Goal: Communication & Community: Share content

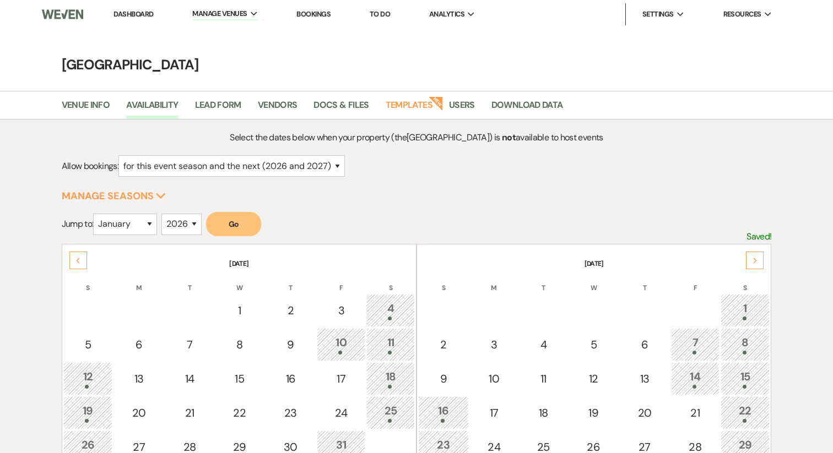
select select "2"
select select "2026"
click at [131, 17] on link "Dashboard" at bounding box center [133, 13] width 40 height 9
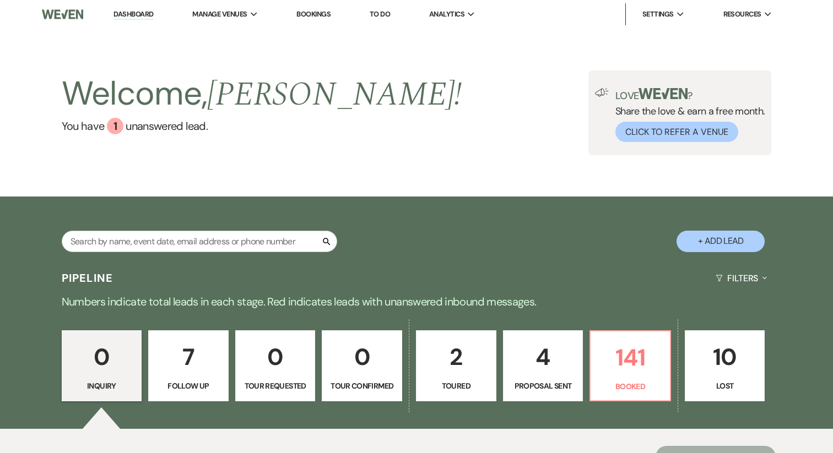
scroll to position [139, 0]
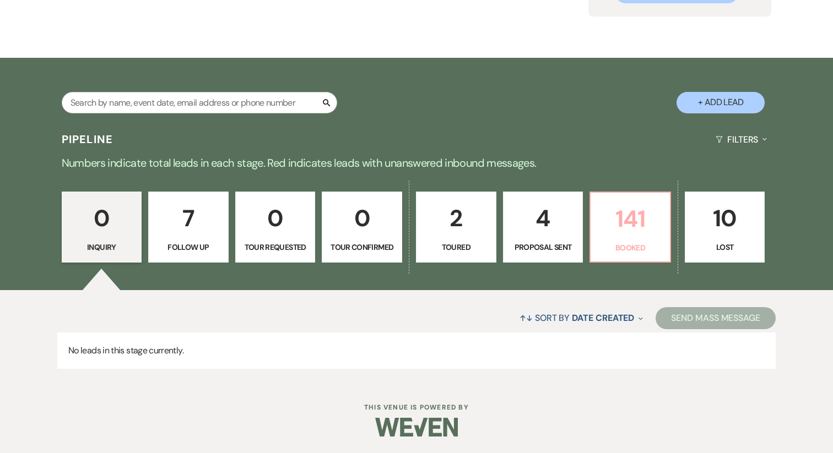
click at [594, 220] on link "141 Booked" at bounding box center [630, 228] width 82 height 72
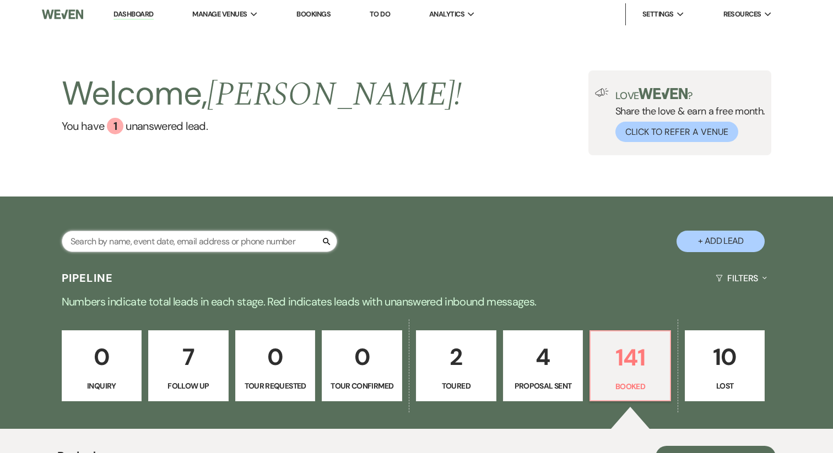
click at [148, 238] on input "text" at bounding box center [199, 241] width 275 height 21
type input "anna"
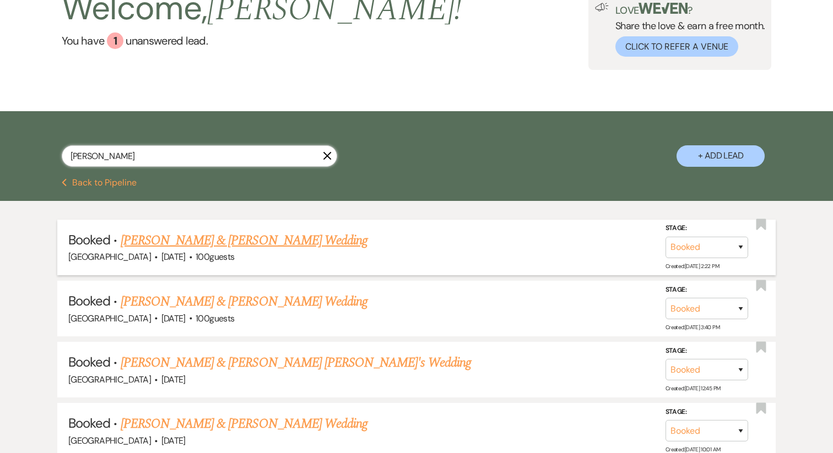
scroll to position [89, 0]
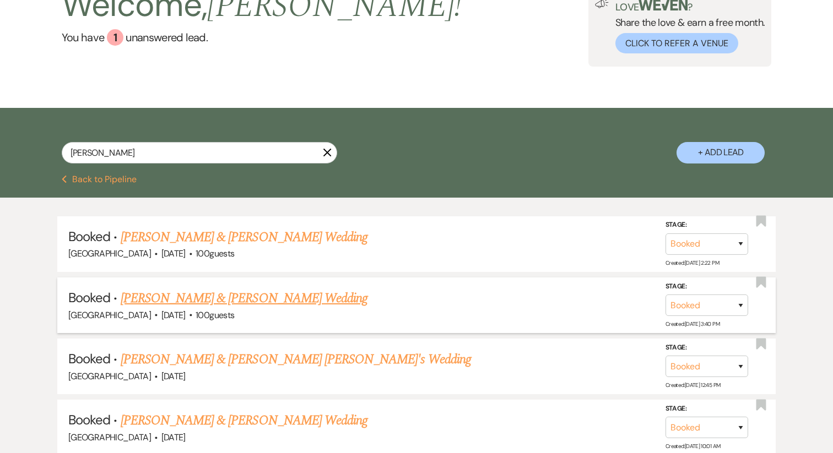
click at [231, 296] on link "Anna Nikolic & Nick Sandfrey's Wedding" at bounding box center [244, 299] width 247 height 20
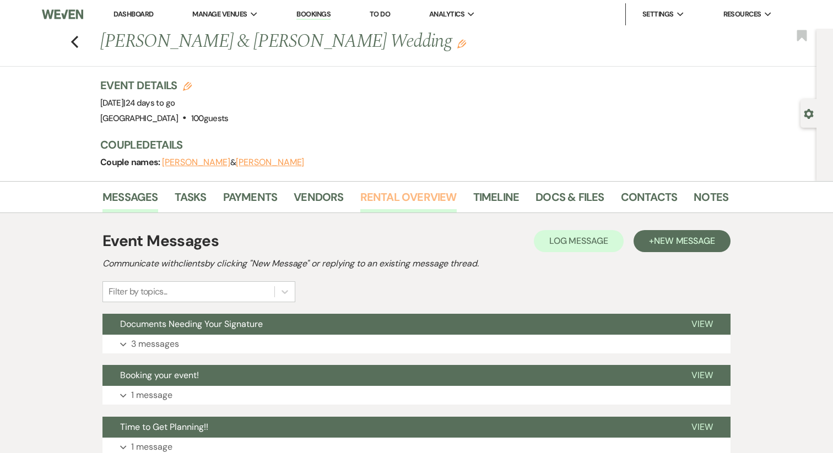
click at [387, 199] on link "Rental Overview" at bounding box center [408, 200] width 96 height 24
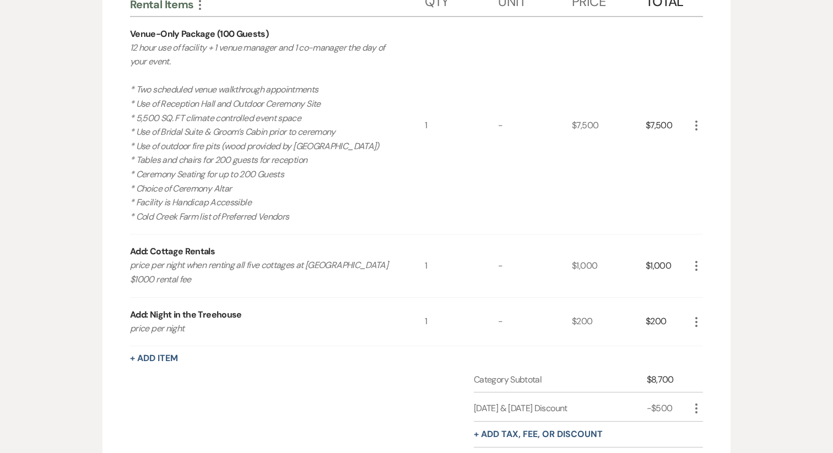
scroll to position [310, 0]
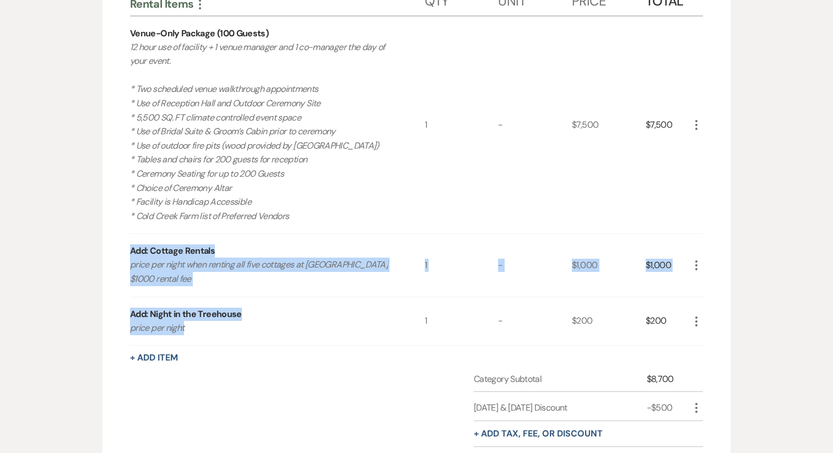
drag, startPoint x: 239, startPoint y: 332, endPoint x: 118, endPoint y: 251, distance: 145.0
click at [118, 251] on div "Rental Items More Qty Unit Price Total Venue-Only Package (100 Guests) 12 hour …" at bounding box center [416, 253] width 628 height 573
drag, startPoint x: 707, startPoint y: 331, endPoint x: 105, endPoint y: 251, distance: 607.5
click at [105, 251] on div "Rental Items More Qty Unit Price Total Venue-Only Package (100 Guests) 12 hour …" at bounding box center [416, 253] width 628 height 573
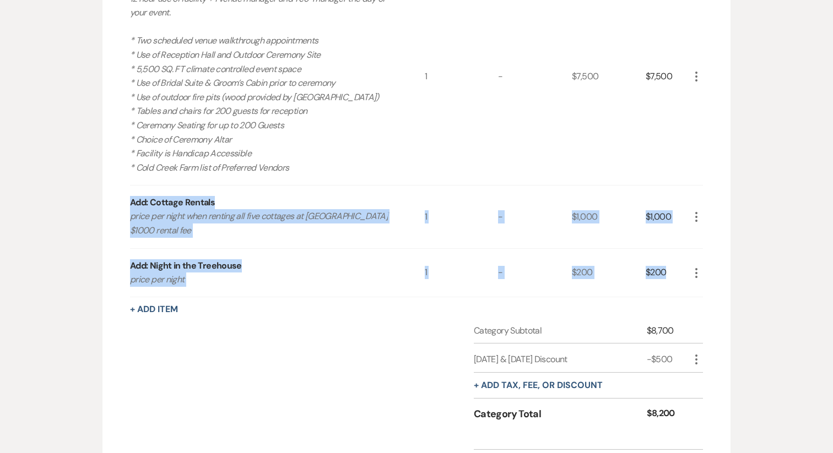
scroll to position [370, 0]
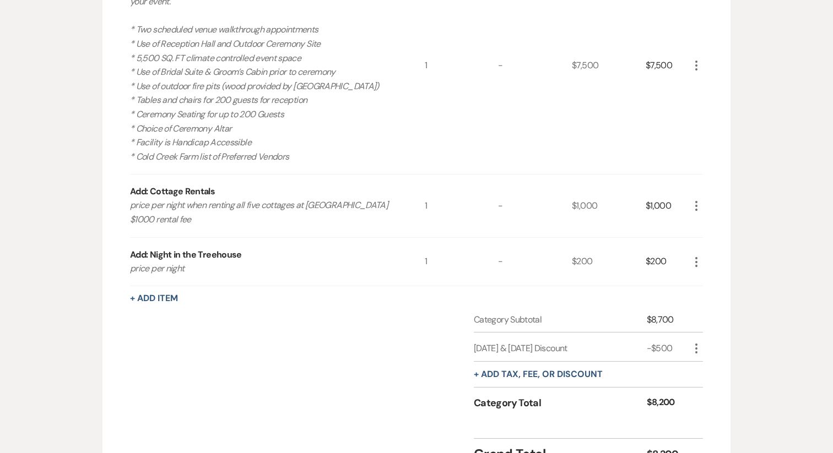
click at [242, 314] on div "Category Subtotal $8,700 Friday & Sunday Discount -$500 More + Add tax, fee, or…" at bounding box center [416, 371] width 573 height 117
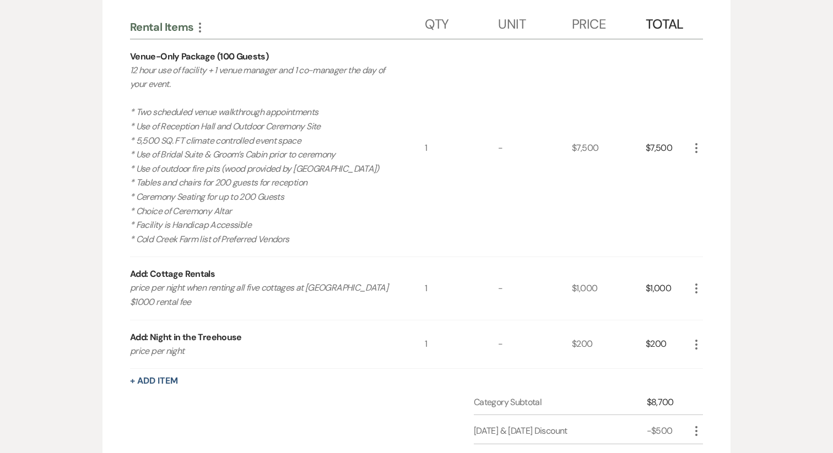
scroll to position [321, 0]
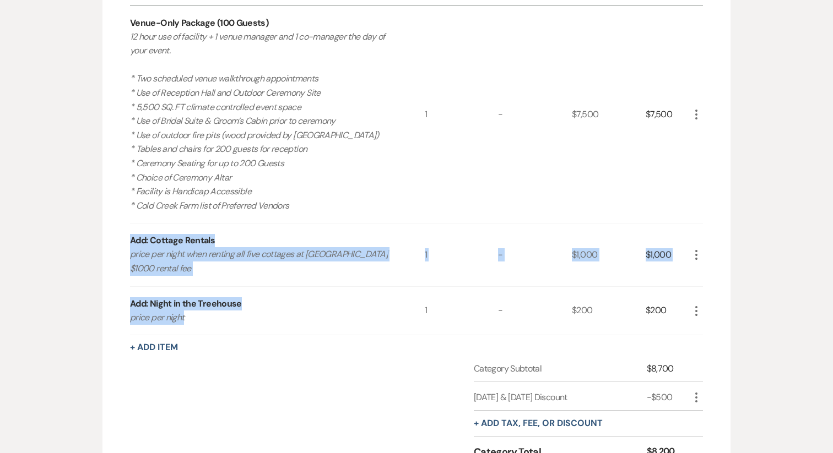
drag, startPoint x: 206, startPoint y: 326, endPoint x: 118, endPoint y: 231, distance: 129.0
click at [118, 231] on div "Rental Items More Qty Unit Price Total Venue-Only Package (100 Guests) 12 hour …" at bounding box center [416, 242] width 628 height 573
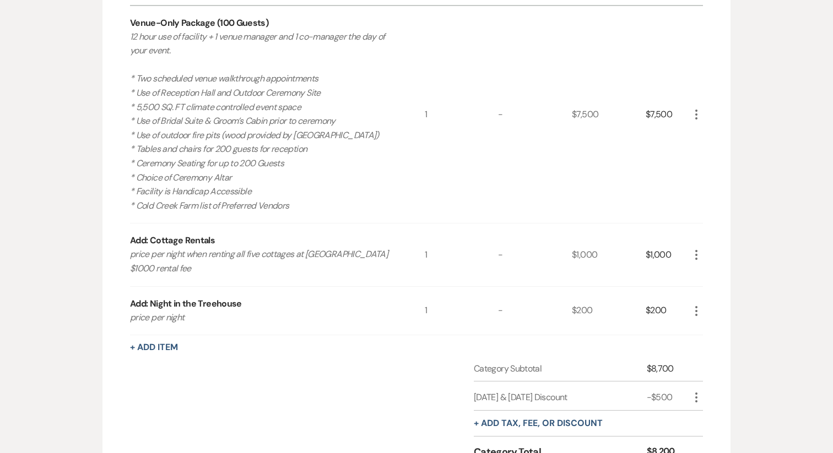
click at [724, 329] on div "Rental Items More Qty Unit Price Total Venue-Only Package (100 Guests) 12 hour …" at bounding box center [416, 242] width 628 height 573
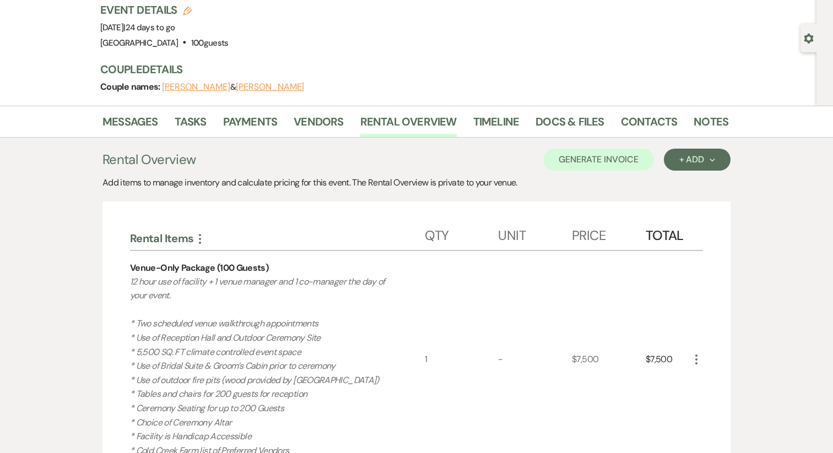
scroll to position [62, 0]
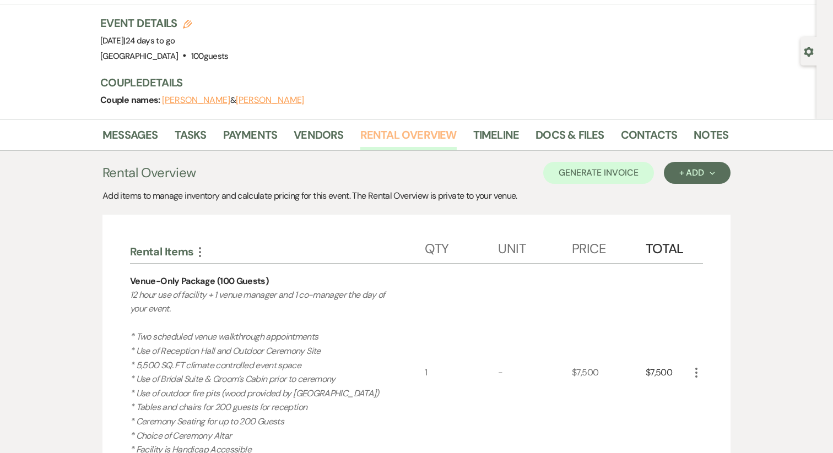
click at [405, 139] on link "Rental Overview" at bounding box center [408, 138] width 96 height 24
click at [125, 136] on link "Messages" at bounding box center [130, 138] width 56 height 24
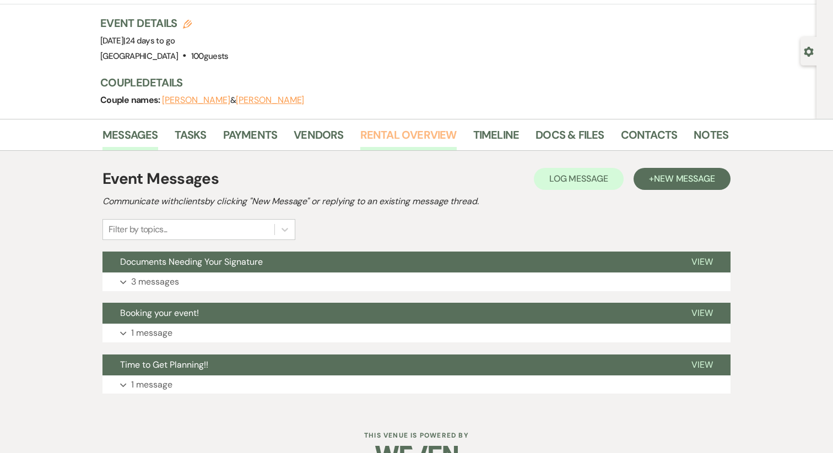
click at [397, 133] on link "Rental Overview" at bounding box center [408, 138] width 96 height 24
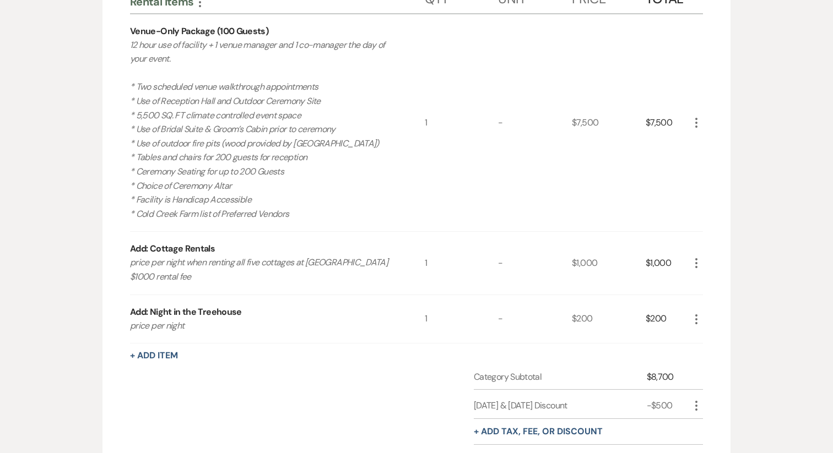
scroll to position [319, 0]
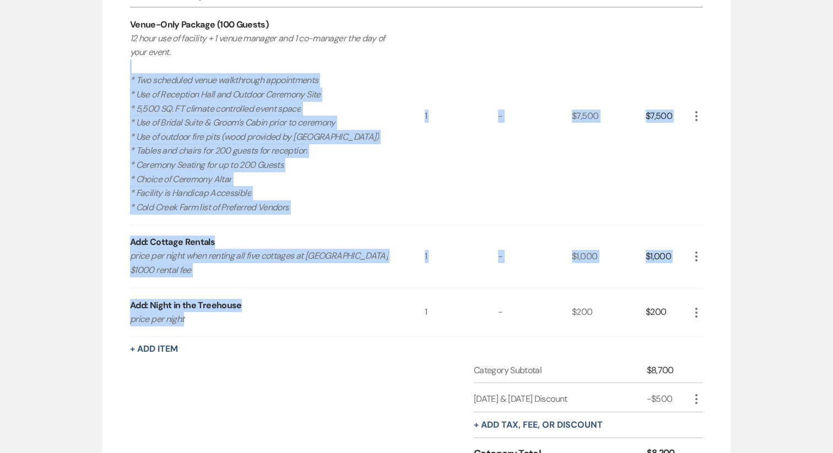
drag, startPoint x: 270, startPoint y: 326, endPoint x: 94, endPoint y: 63, distance: 316.0
click at [94, 63] on div "Messages Tasks Payments Vendors Rental Overview Timeline Docs & Files Contacts …" at bounding box center [416, 202] width 833 height 680
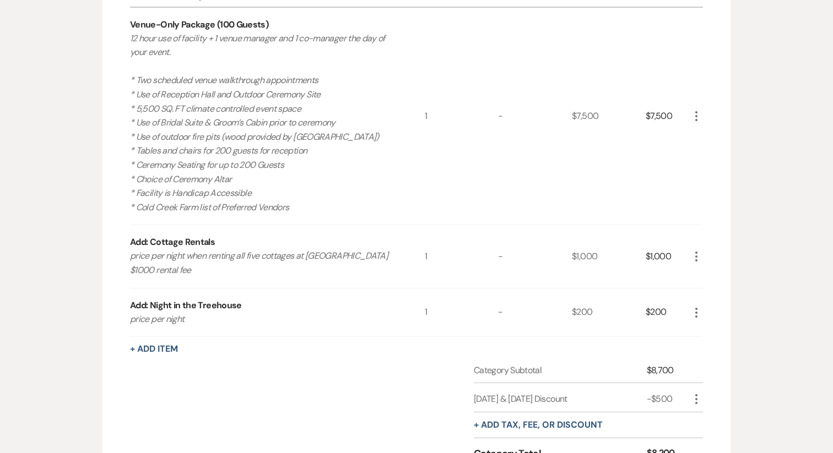
click at [254, 370] on div "Category Subtotal $8,700 Friday & Sunday Discount -$500 More + Add tax, fee, or…" at bounding box center [416, 422] width 573 height 117
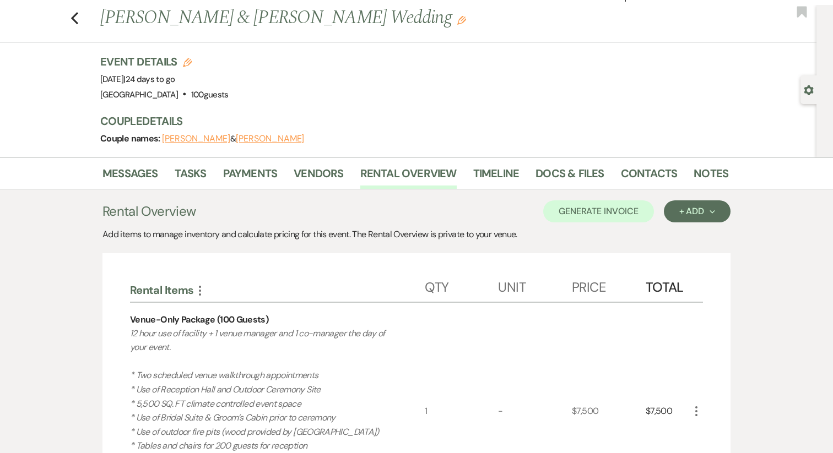
scroll to position [0, 0]
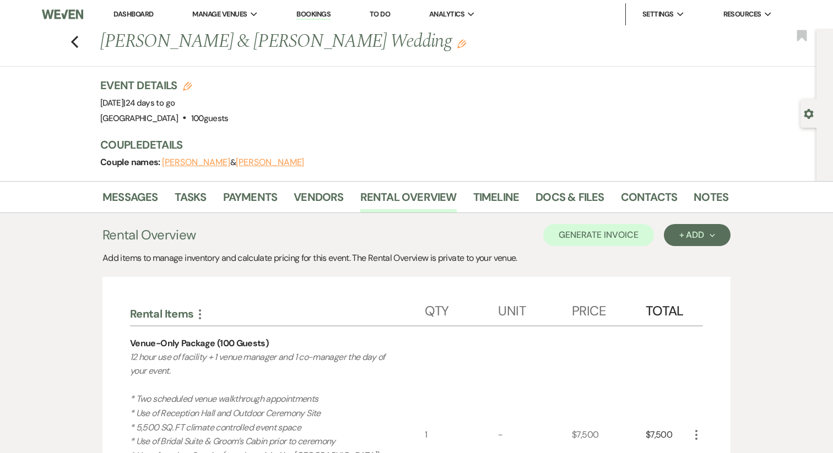
click at [138, 14] on link "Dashboard" at bounding box center [133, 13] width 40 height 9
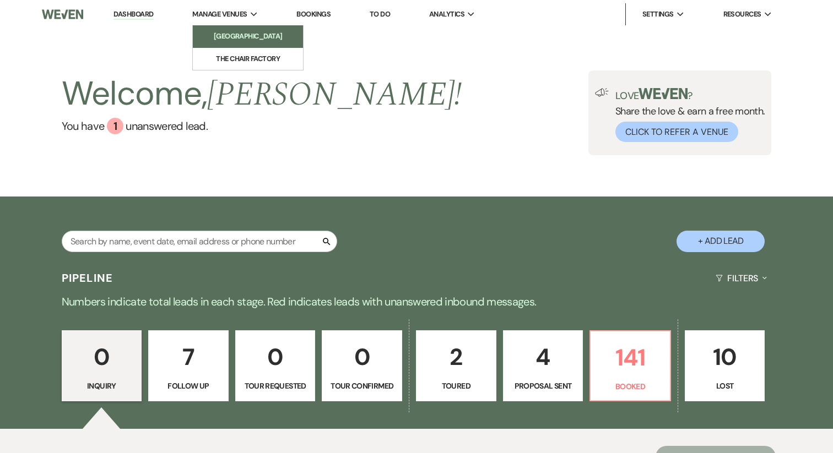
click at [237, 39] on li "[GEOGRAPHIC_DATA]" at bounding box center [247, 36] width 99 height 11
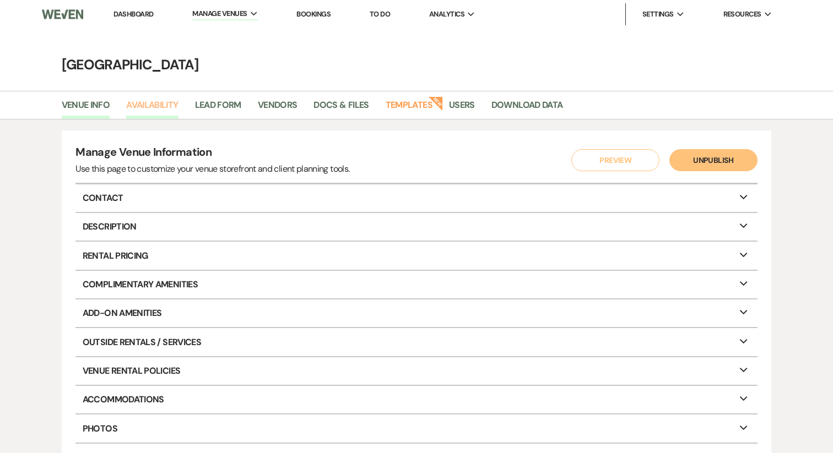
click at [156, 111] on link "Availability" at bounding box center [152, 108] width 52 height 21
select select "2"
select select "2026"
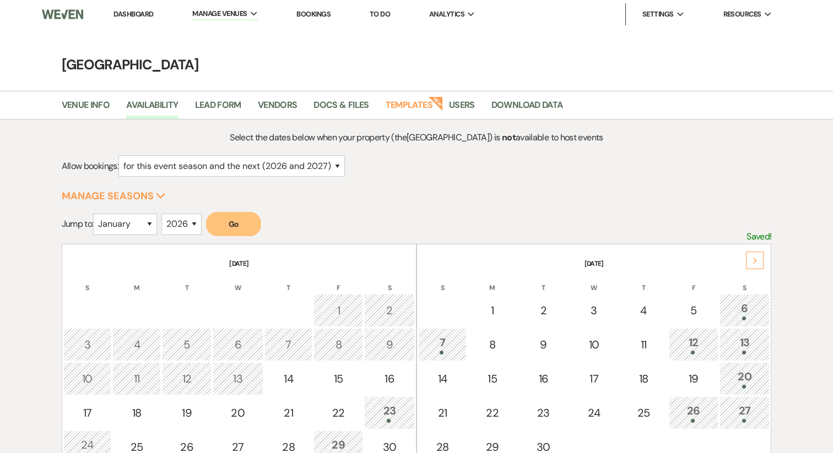
click at [142, 16] on link "Dashboard" at bounding box center [133, 13] width 40 height 9
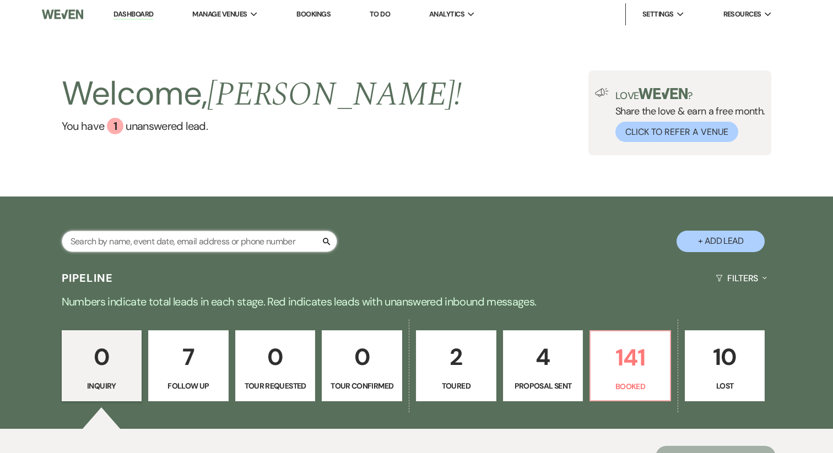
click at [192, 246] on input "text" at bounding box center [199, 241] width 275 height 21
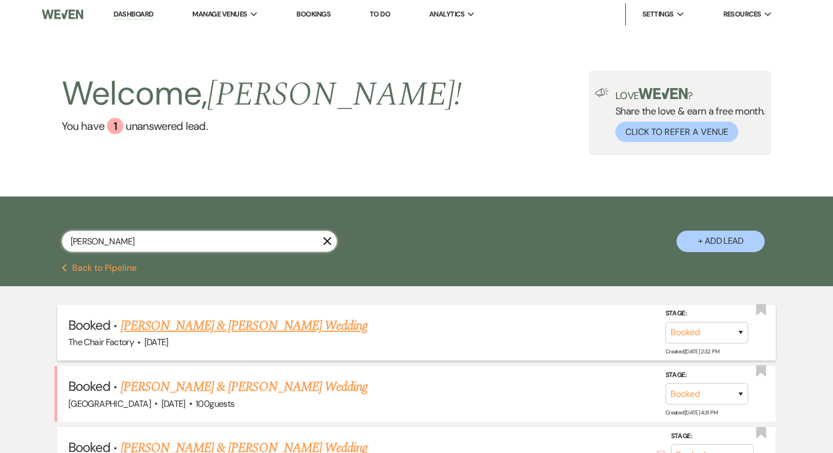
type input "rachel"
click at [219, 321] on link "Rachel Parker & Caden Copeland's Wedding" at bounding box center [244, 326] width 247 height 20
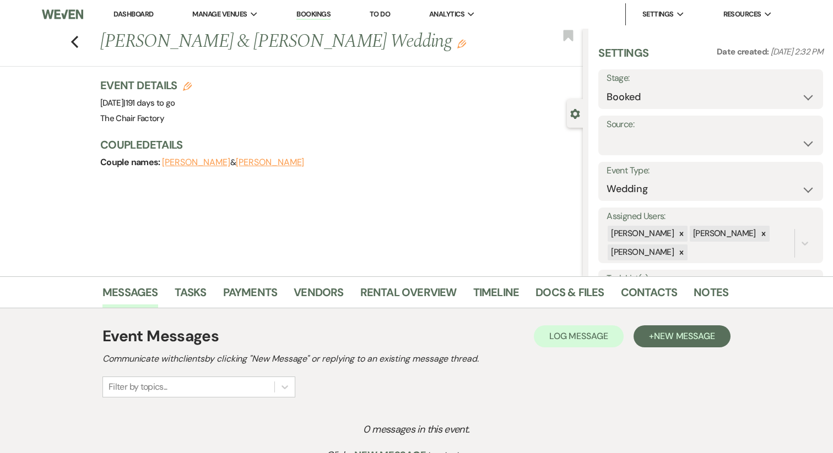
drag, startPoint x: 205, startPoint y: 110, endPoint x: 74, endPoint y: 120, distance: 132.0
click at [74, 120] on div "Previous Rachel Parker & Caden Copeland's Wedding Edit Bookmark Gear Settings S…" at bounding box center [291, 153] width 583 height 248
click at [389, 293] on link "Rental Overview" at bounding box center [408, 296] width 96 height 24
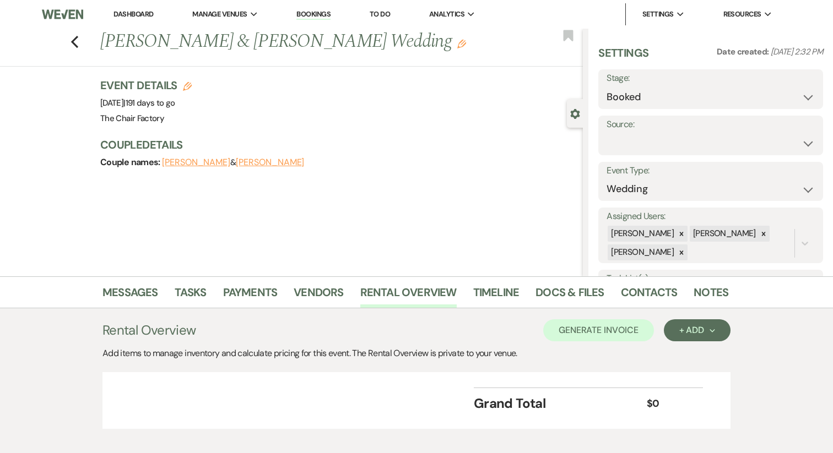
click at [136, 11] on link "Dashboard" at bounding box center [133, 13] width 40 height 9
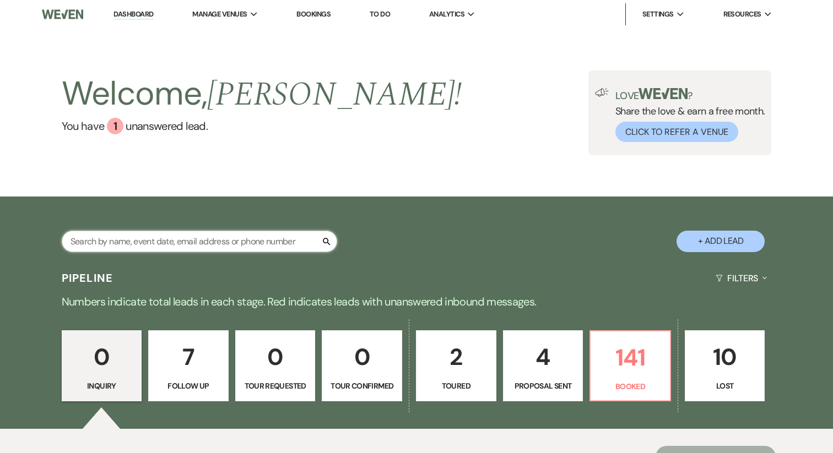
click at [162, 250] on input "text" at bounding box center [199, 241] width 275 height 21
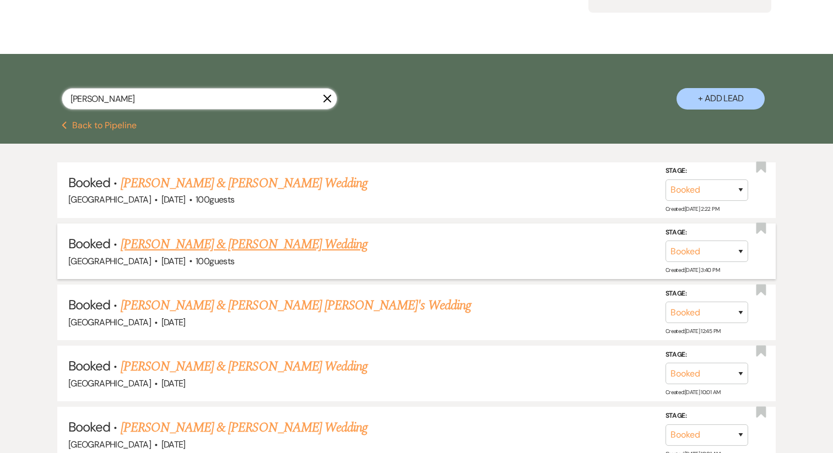
type input "anna"
click at [225, 240] on link "Anna Nikolic & Nick Sandfrey's Wedding" at bounding box center [244, 245] width 247 height 20
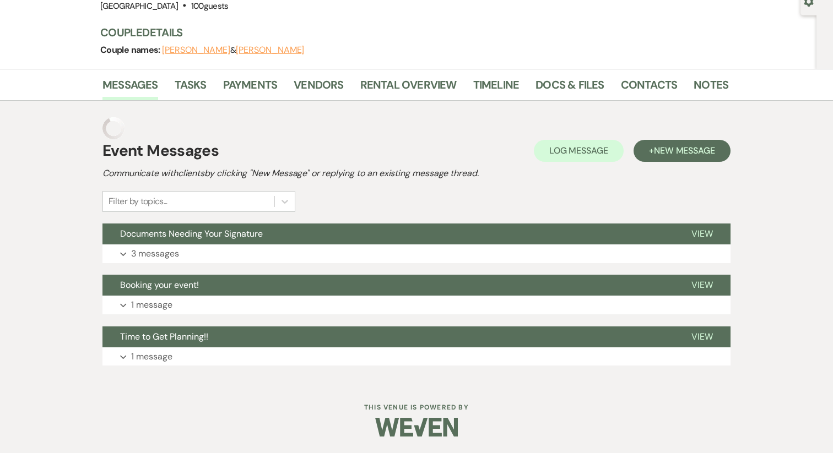
scroll to position [90, 0]
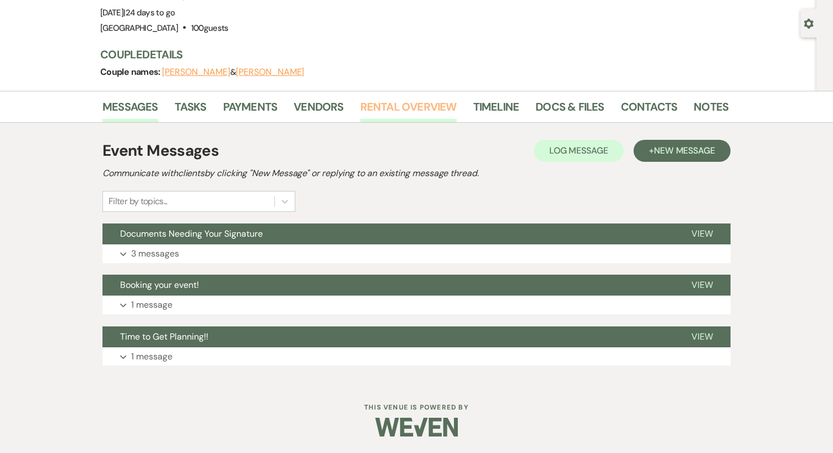
click at [420, 110] on link "Rental Overview" at bounding box center [408, 110] width 96 height 24
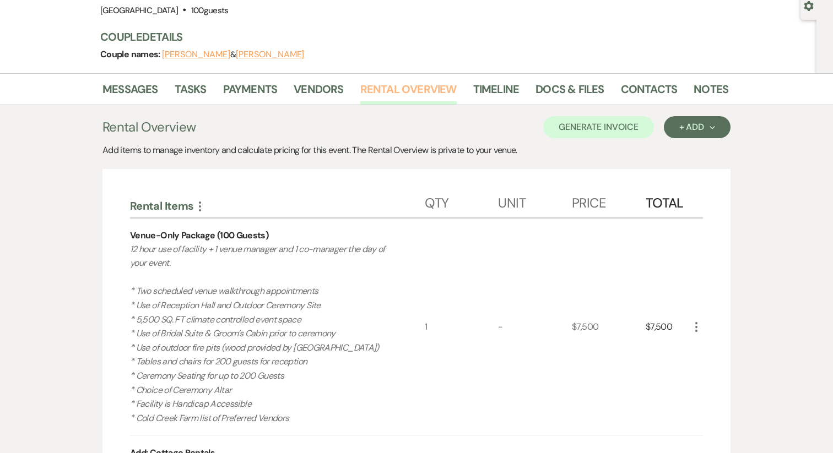
scroll to position [109, 0]
click at [577, 91] on link "Docs & Files" at bounding box center [569, 92] width 68 height 24
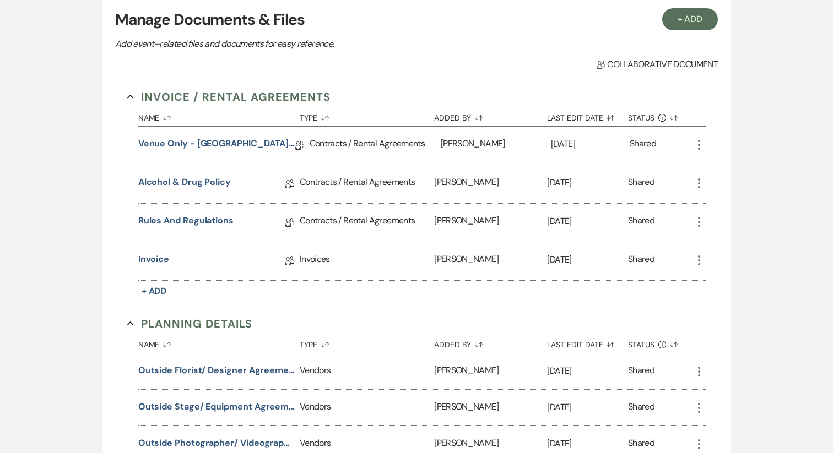
scroll to position [248, 0]
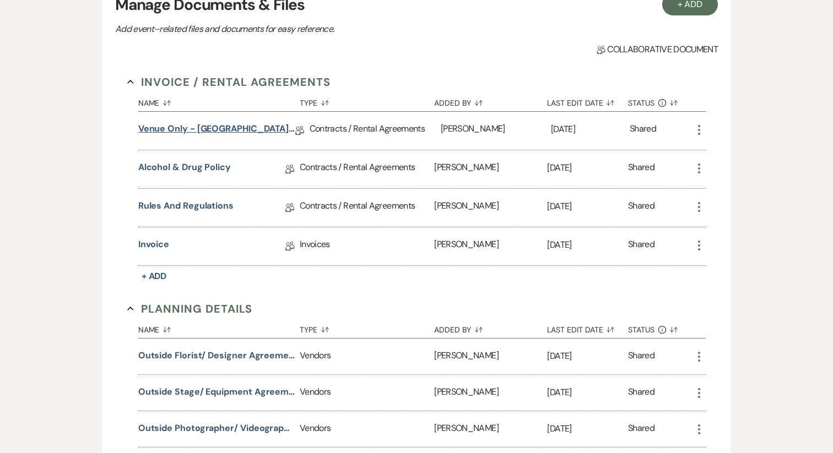
click at [237, 127] on link "Venue Only - Cold Creek Farm Contract" at bounding box center [216, 130] width 157 height 17
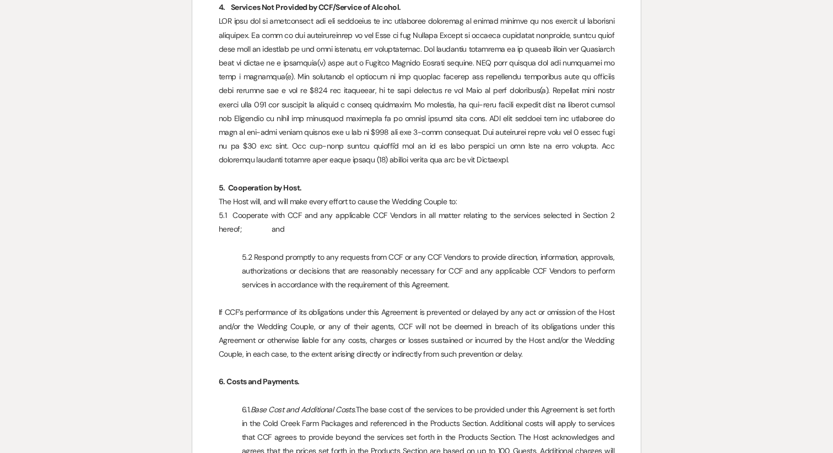
scroll to position [1623, 0]
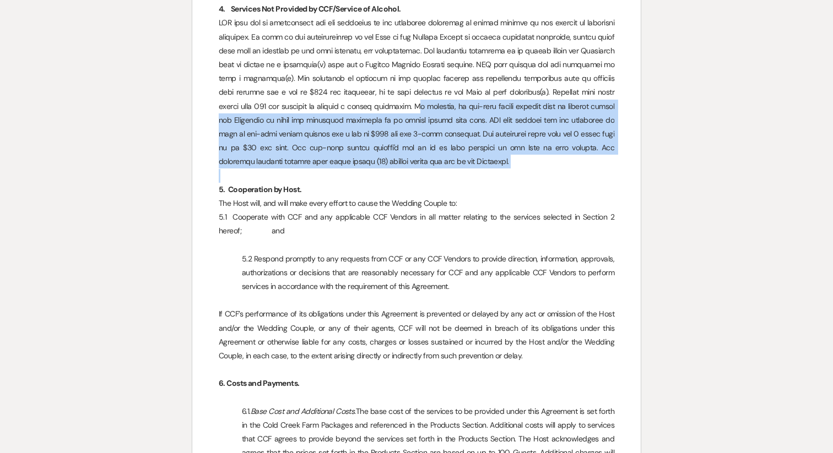
drag, startPoint x: 471, startPoint y: 200, endPoint x: 430, endPoint y: 135, distance: 76.7
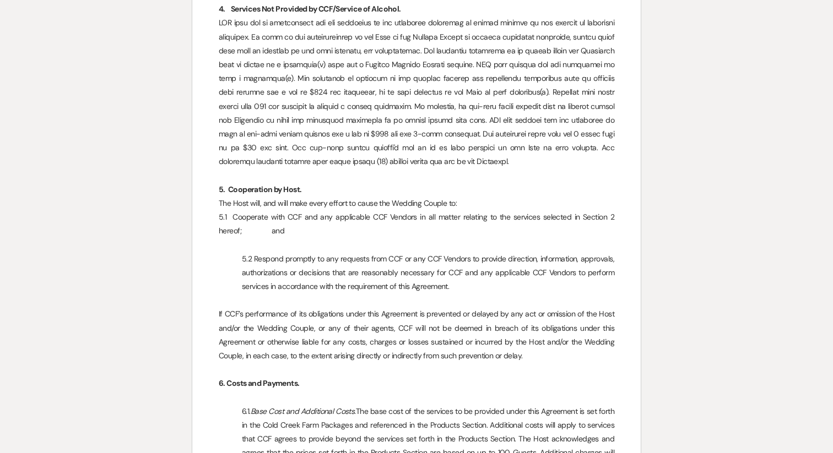
click at [506, 183] on p at bounding box center [417, 176] width 396 height 14
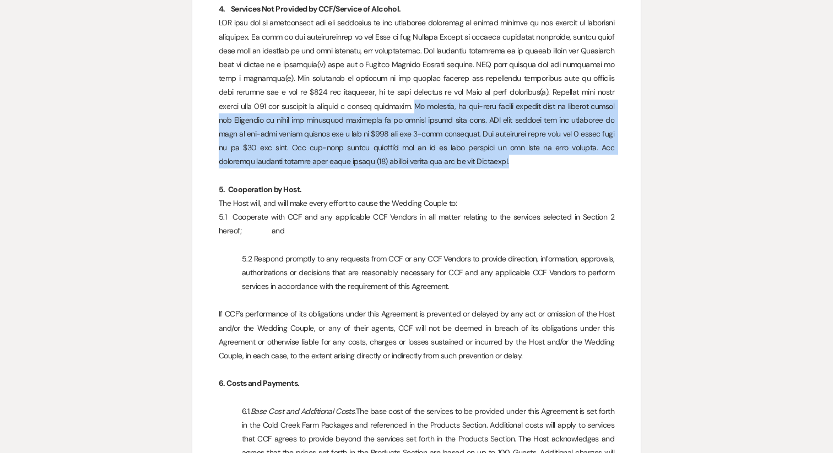
drag, startPoint x: 495, startPoint y: 196, endPoint x: 429, endPoint y: 134, distance: 89.6
click at [429, 134] on p at bounding box center [417, 92] width 396 height 153
click at [479, 169] on p at bounding box center [417, 92] width 396 height 153
drag, startPoint x: 479, startPoint y: 193, endPoint x: 430, endPoint y: 134, distance: 77.4
click at [430, 134] on p at bounding box center [417, 92] width 396 height 153
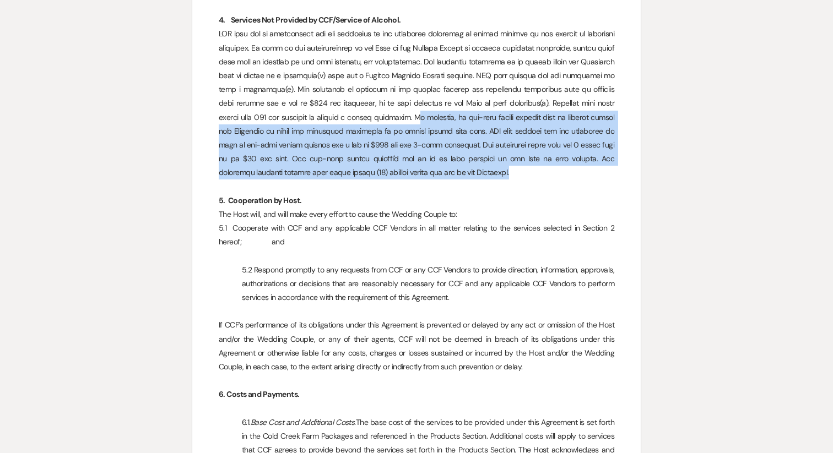
scroll to position [1605, 0]
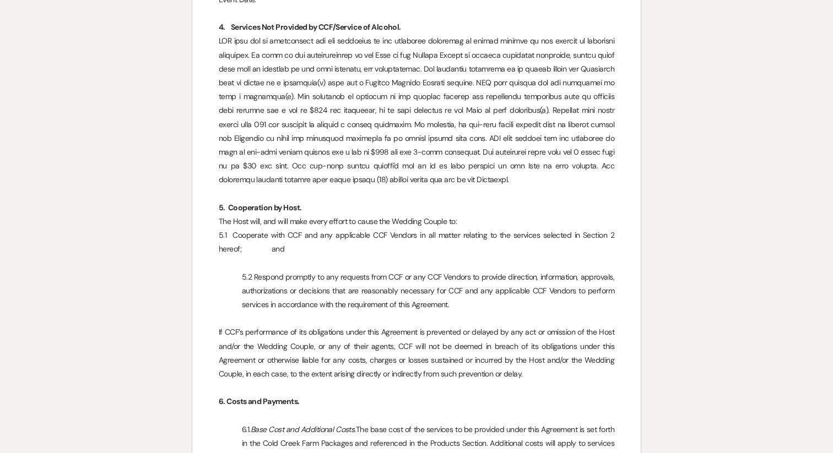
click at [486, 201] on p at bounding box center [417, 194] width 396 height 14
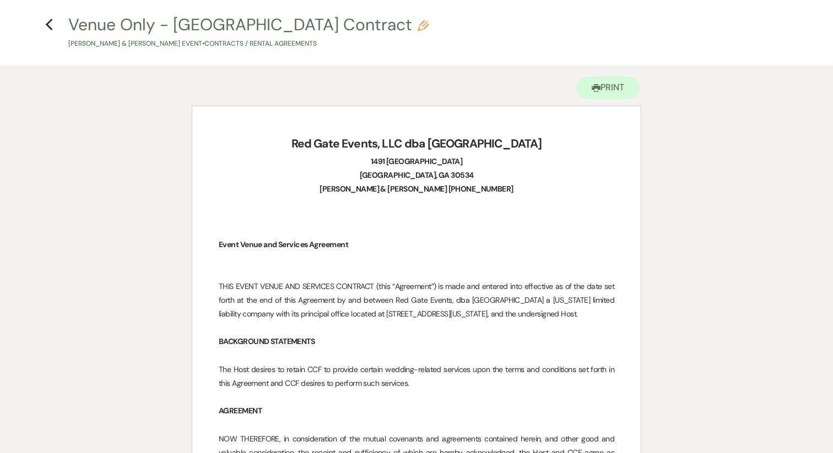
scroll to position [0, 0]
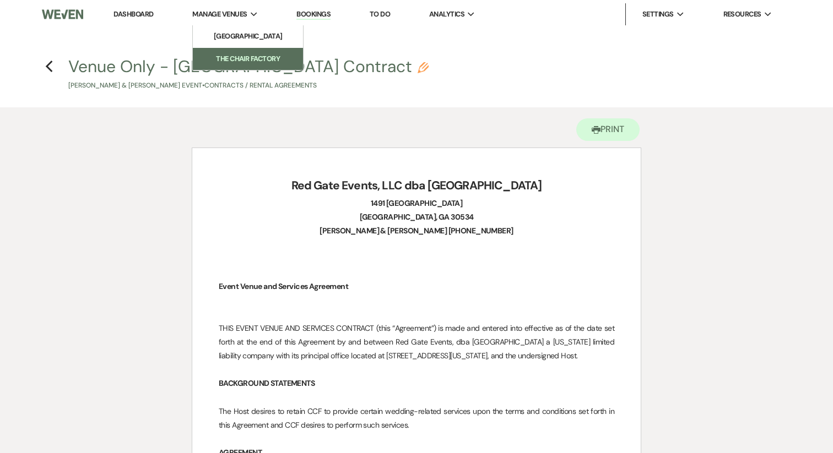
click at [249, 54] on li "The Chair Factory" at bounding box center [247, 58] width 99 height 11
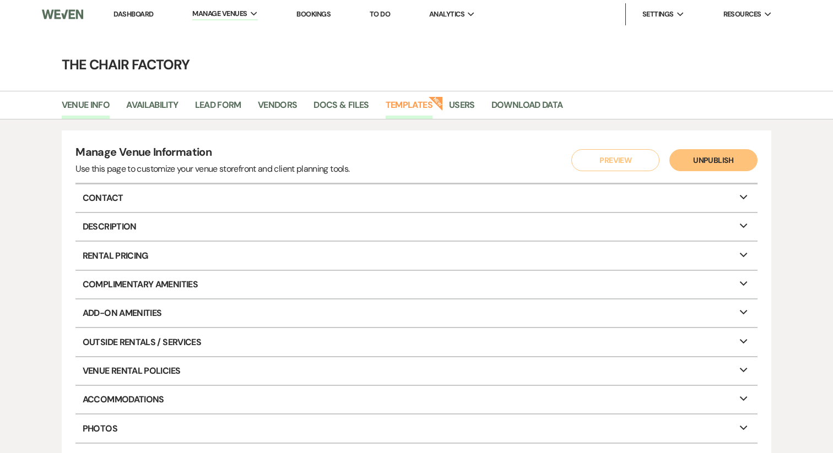
click at [416, 110] on link "Templates" at bounding box center [409, 108] width 47 height 21
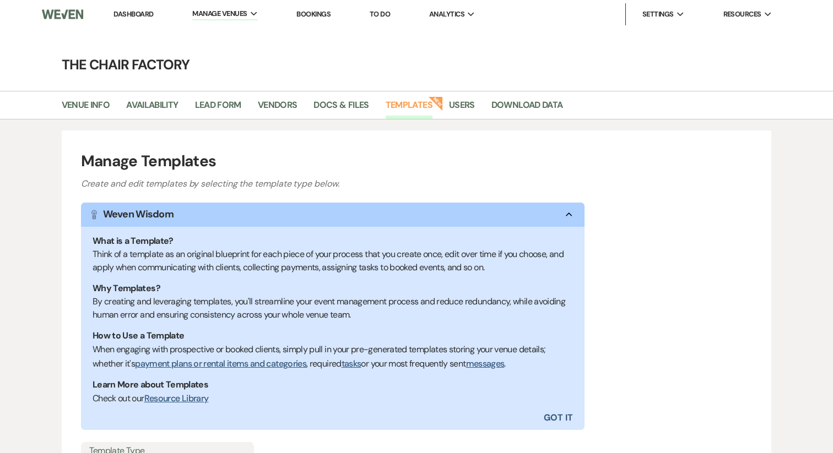
scroll to position [139, 0]
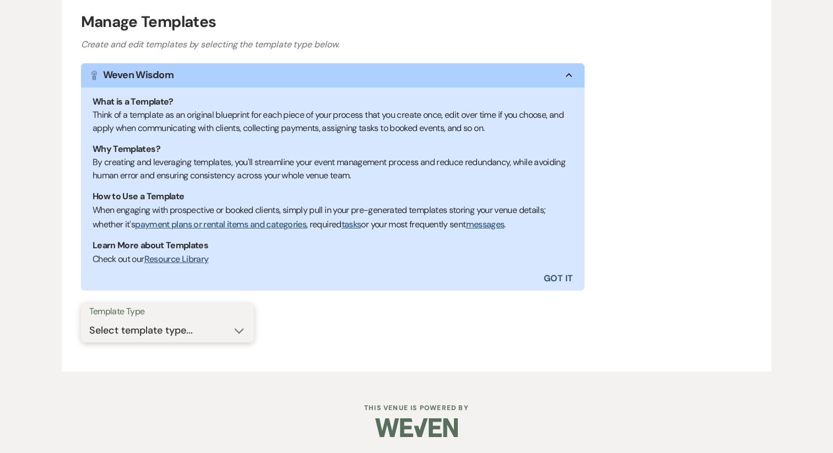
click at [188, 330] on select "Select template type... Task List Message Templates Payment Plan Inventory Item…" at bounding box center [167, 330] width 156 height 21
select select "Message Templates"
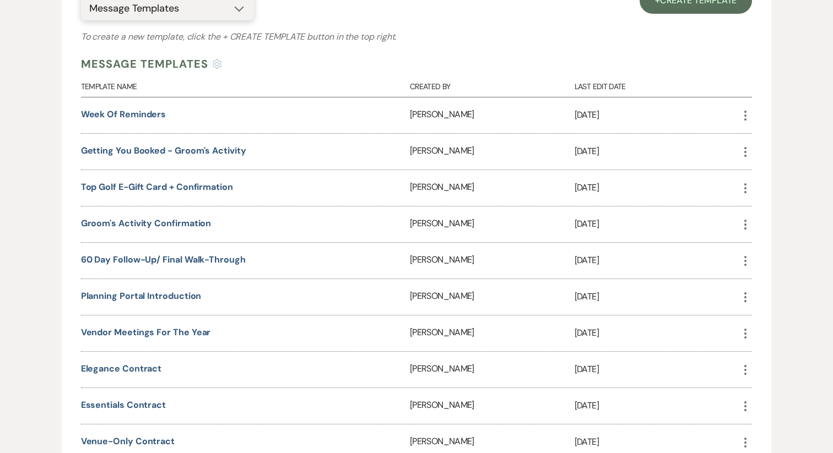
scroll to position [1016, 0]
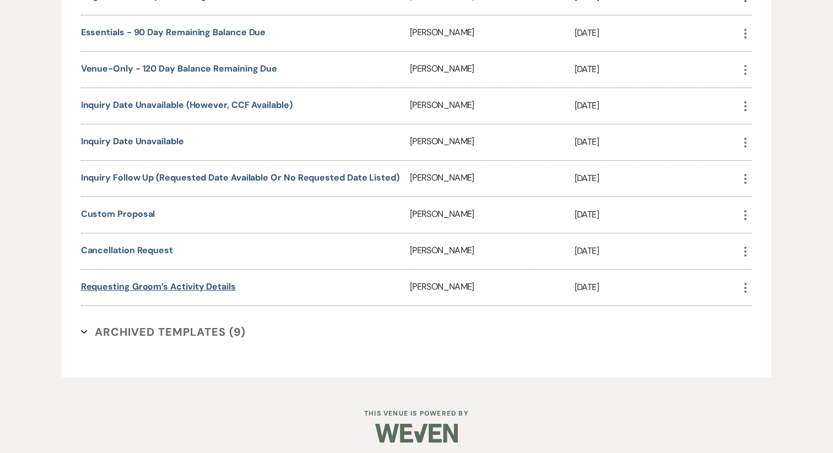
click at [186, 282] on link "Requesting Groom’s Activity Details" at bounding box center [158, 287] width 155 height 12
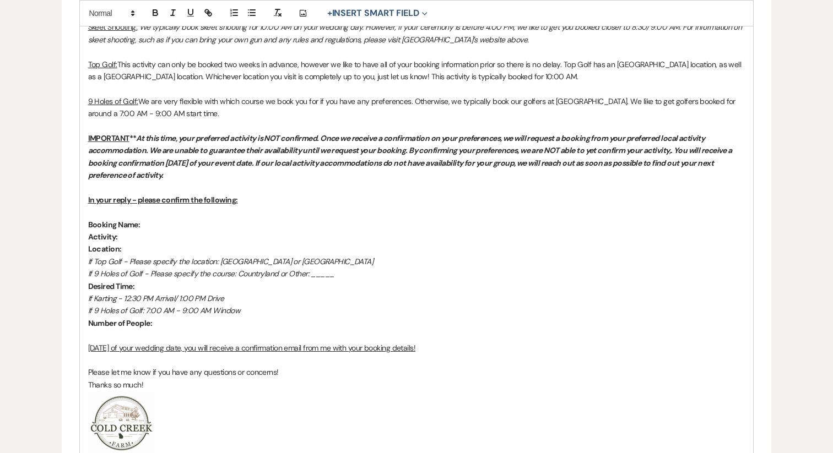
scroll to position [648, 0]
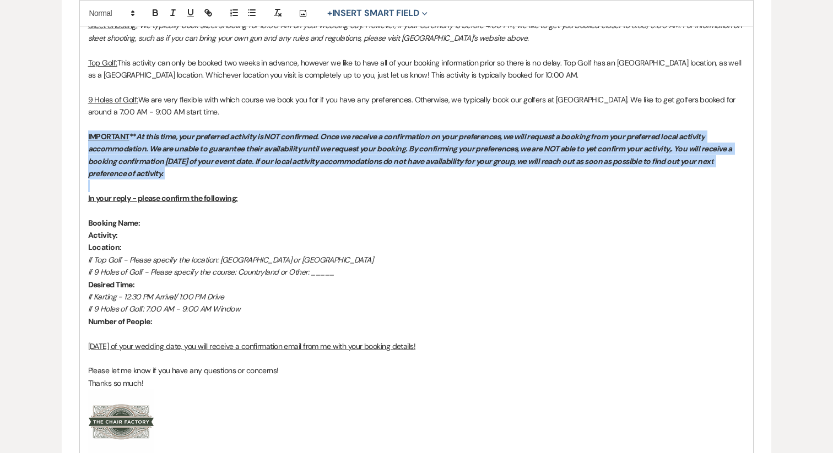
drag, startPoint x: 182, startPoint y: 179, endPoint x: 57, endPoint y: 137, distance: 132.0
click at [57, 137] on div "Edit Message Template This template was created on Jun 24, 2025 * Required Temp…" at bounding box center [416, 37] width 793 height 1183
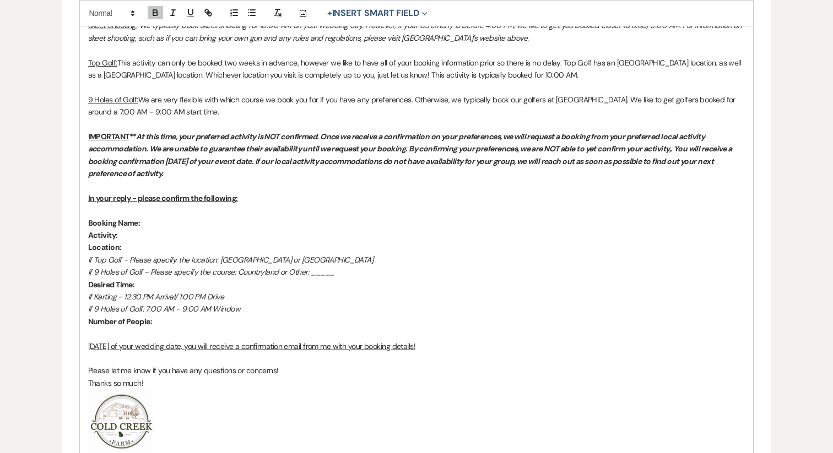
click at [288, 215] on p at bounding box center [416, 210] width 657 height 12
drag, startPoint x: 183, startPoint y: 170, endPoint x: 34, endPoint y: 131, distance: 154.5
click at [34, 131] on div "Edit Message Template This template was created on Jun 24, 2025 * Required Temp…" at bounding box center [416, 37] width 793 height 1183
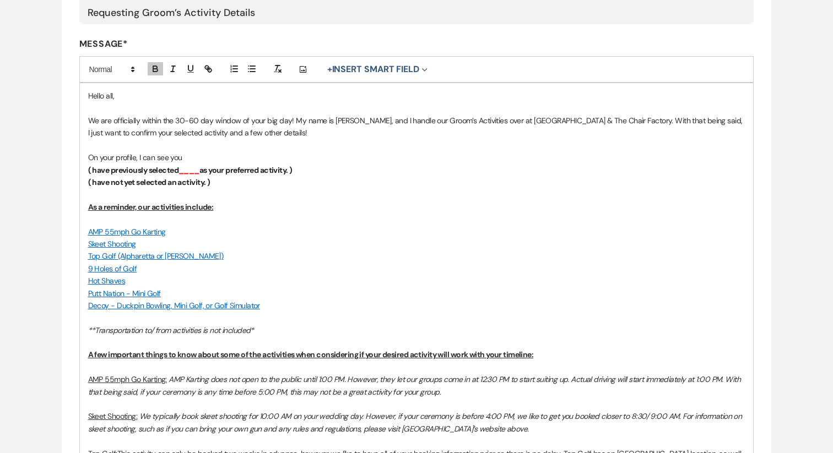
scroll to position [0, 0]
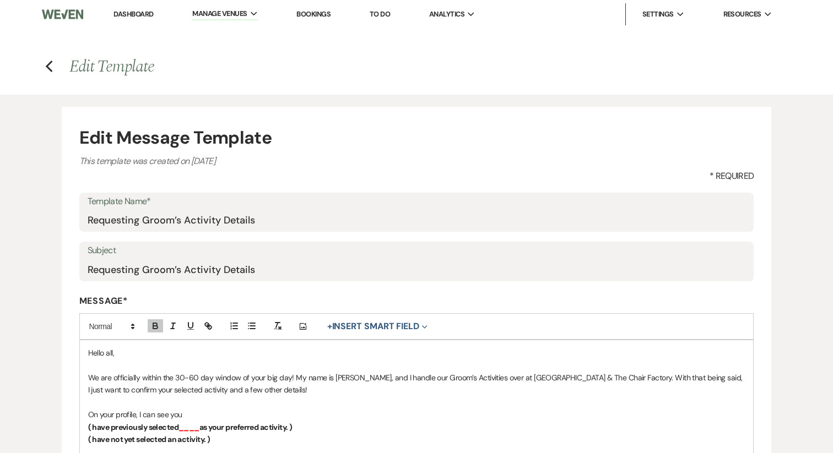
click at [141, 14] on link "Dashboard" at bounding box center [133, 13] width 40 height 9
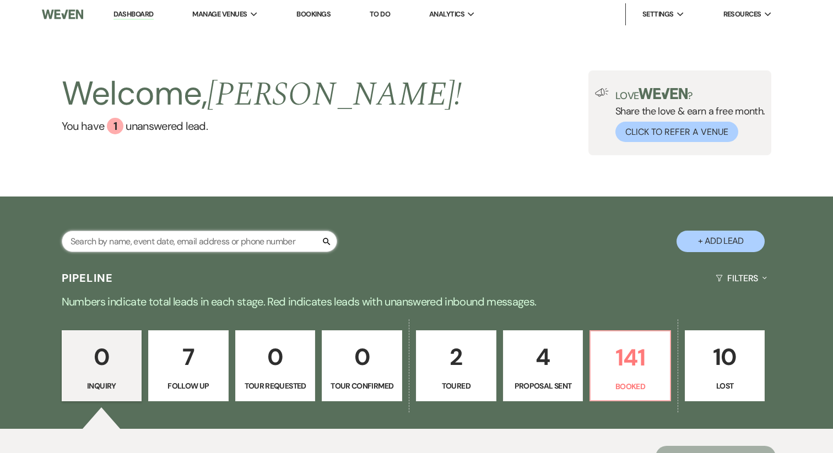
click at [176, 247] on input "text" at bounding box center [199, 241] width 275 height 21
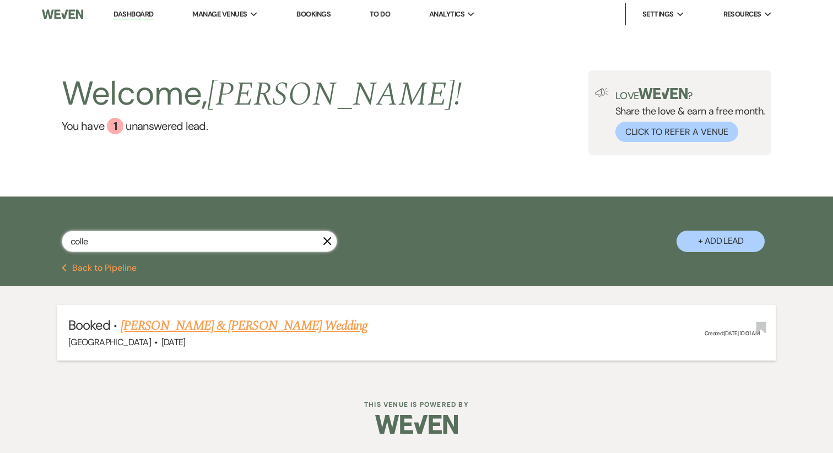
type input "colle"
click at [194, 316] on link "Colleen Heibeck & Howard Pincus's Wedding" at bounding box center [244, 326] width 247 height 20
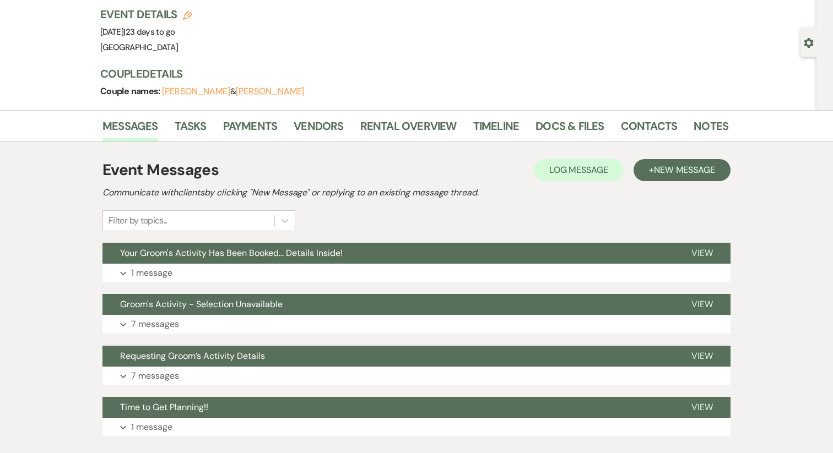
scroll to position [142, 0]
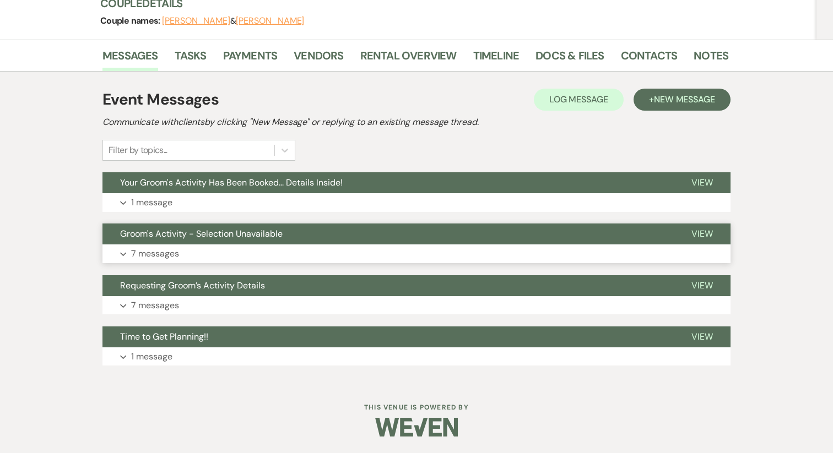
click at [213, 243] on button "Groom's Activity - Selection Unavailable" at bounding box center [387, 234] width 571 height 21
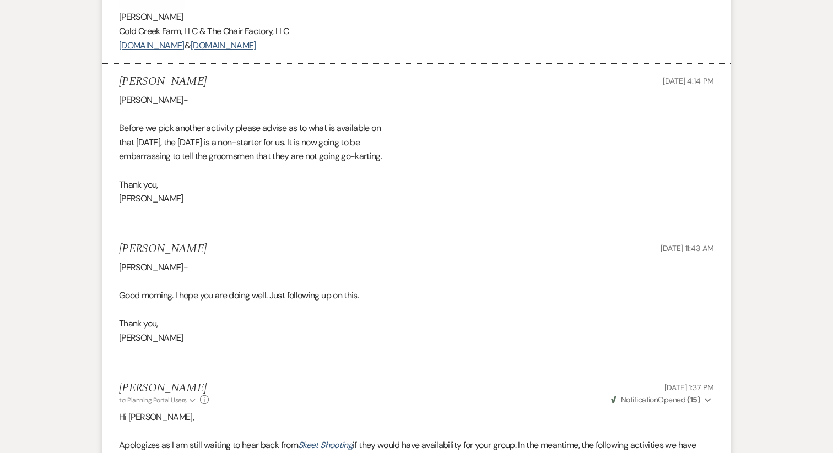
scroll to position [1027, 0]
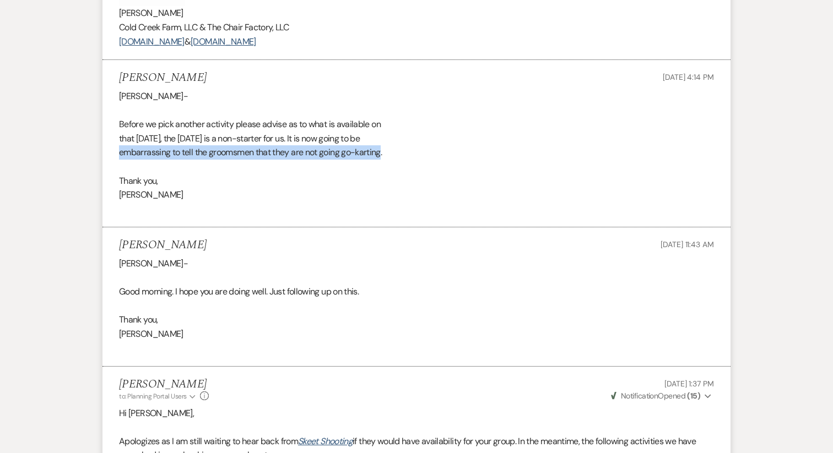
drag, startPoint x: 381, startPoint y: 155, endPoint x: 98, endPoint y: 151, distance: 283.7
click at [98, 151] on div "Messages Tasks Payments Vendors Rental Overview Timeline Docs & Files Contacts …" at bounding box center [416, 282] width 833 height 2256
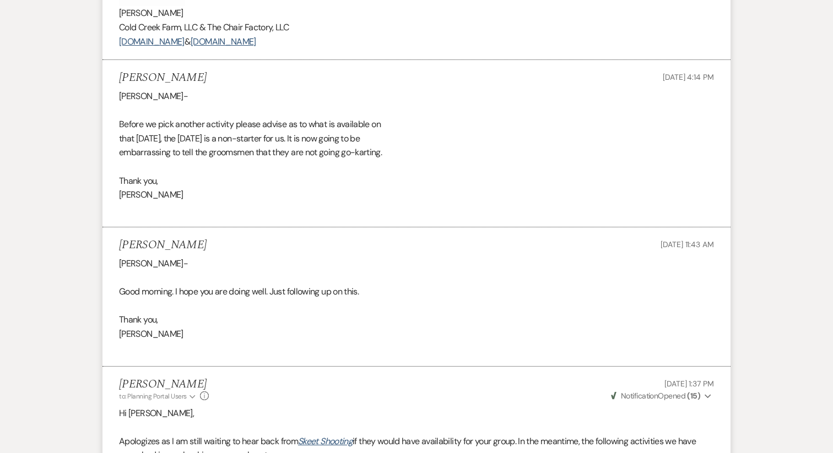
click at [292, 210] on div "Katie- Before we pick another activity please advise as to what is available on…" at bounding box center [416, 152] width 595 height 127
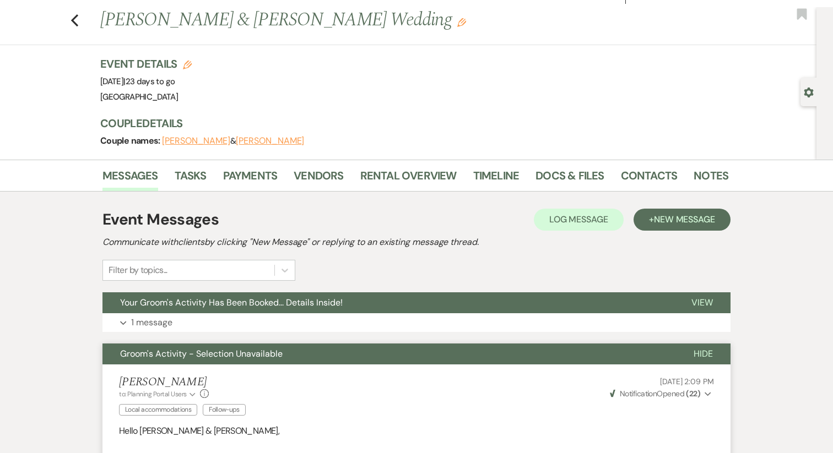
scroll to position [0, 0]
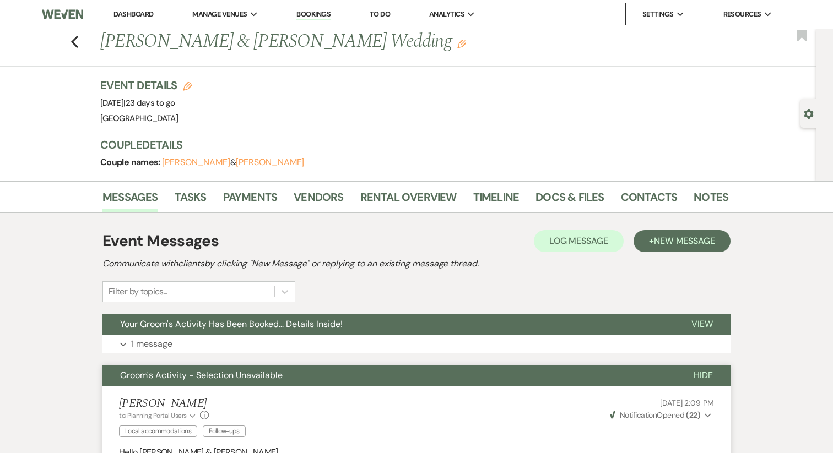
click at [132, 19] on li "Dashboard" at bounding box center [133, 14] width 51 height 22
click at [121, 12] on link "Dashboard" at bounding box center [133, 13] width 40 height 9
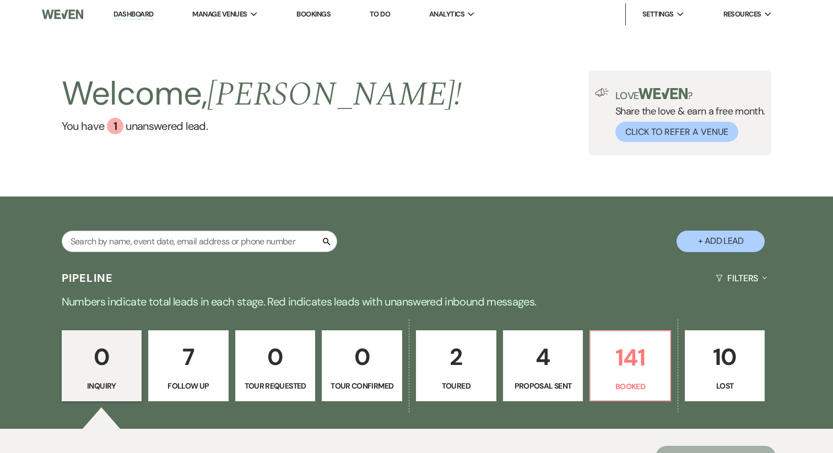
scroll to position [139, 0]
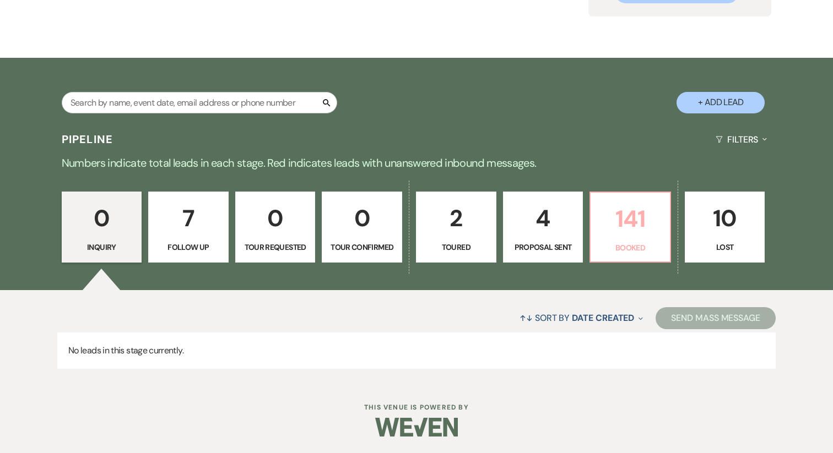
click at [626, 231] on p "141" at bounding box center [630, 219] width 66 height 37
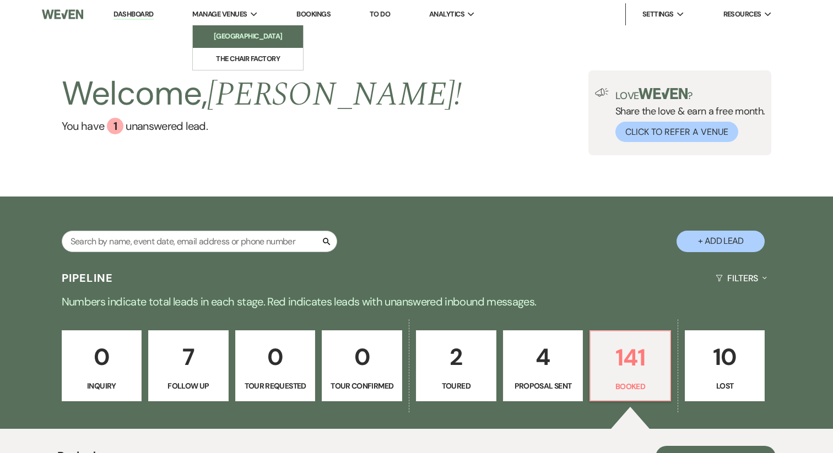
click at [219, 35] on li "[GEOGRAPHIC_DATA]" at bounding box center [247, 36] width 99 height 11
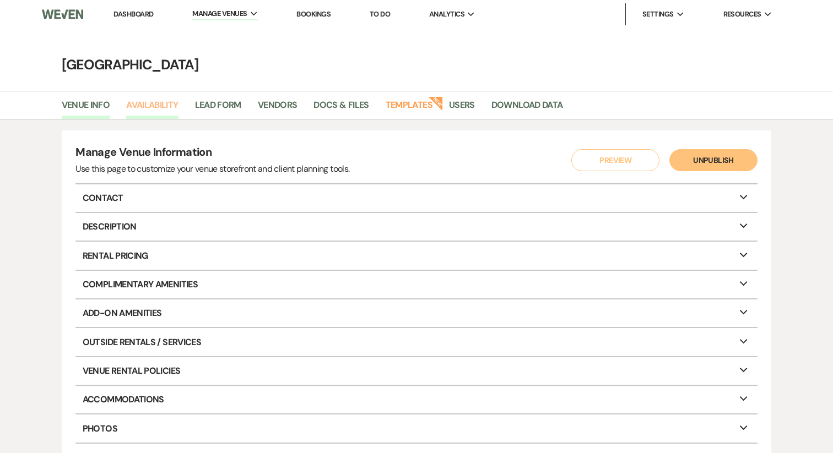
click at [165, 106] on link "Availability" at bounding box center [152, 108] width 52 height 21
select select "2"
select select "2026"
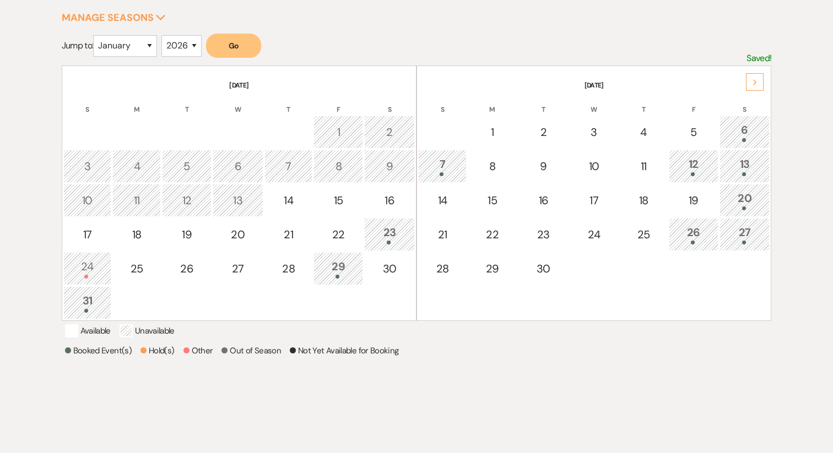
scroll to position [174, 0]
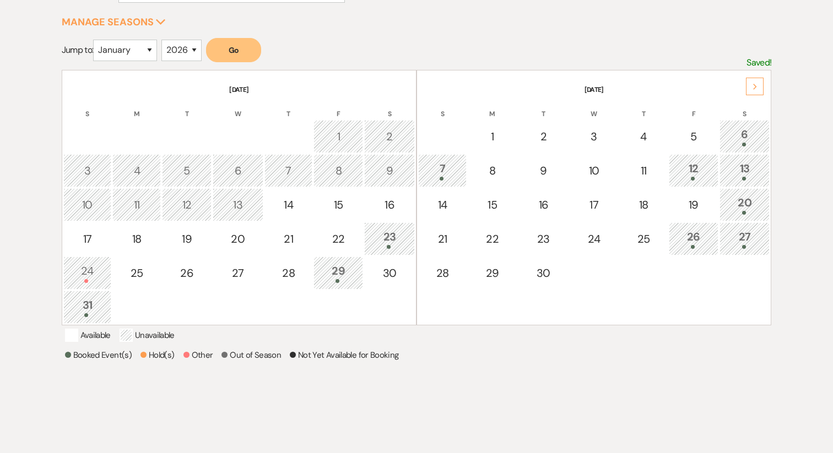
click at [764, 81] on th "September 2025" at bounding box center [593, 83] width 351 height 23
click at [758, 81] on div "Next" at bounding box center [755, 87] width 18 height 18
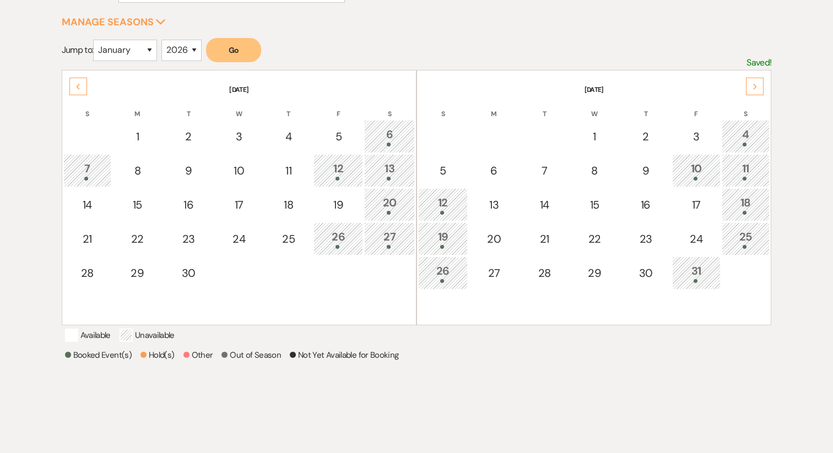
click at [758, 82] on div "Next" at bounding box center [755, 87] width 18 height 18
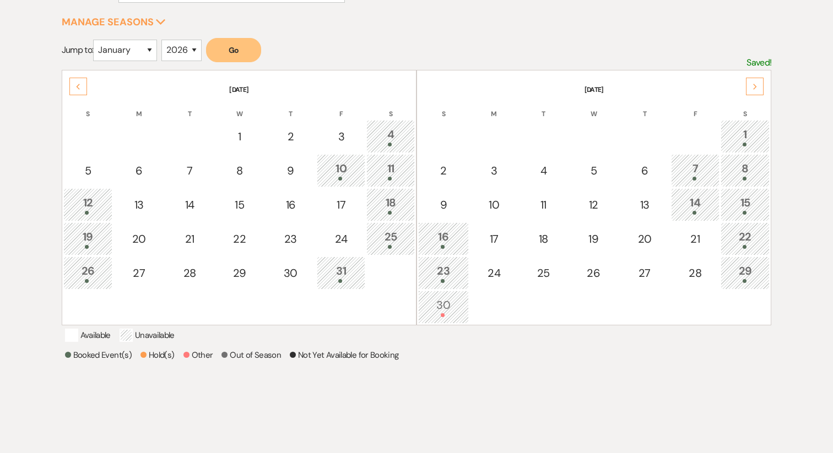
scroll to position [0, 0]
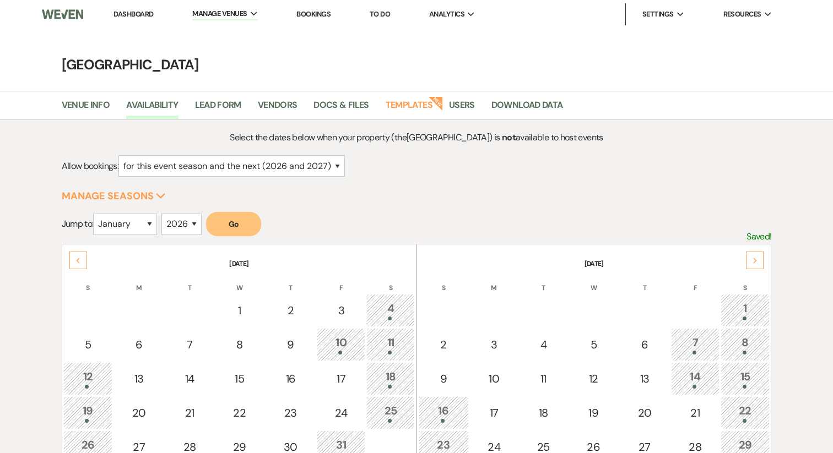
click at [147, 10] on link "Dashboard" at bounding box center [133, 13] width 40 height 9
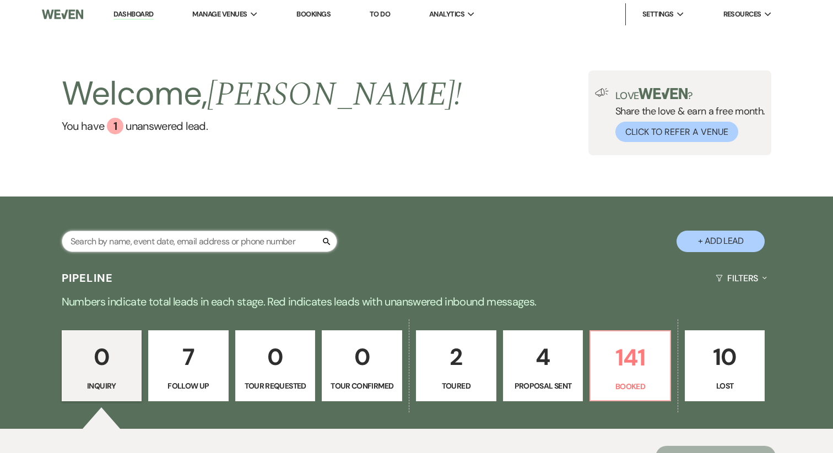
click at [170, 239] on input "text" at bounding box center [199, 241] width 275 height 21
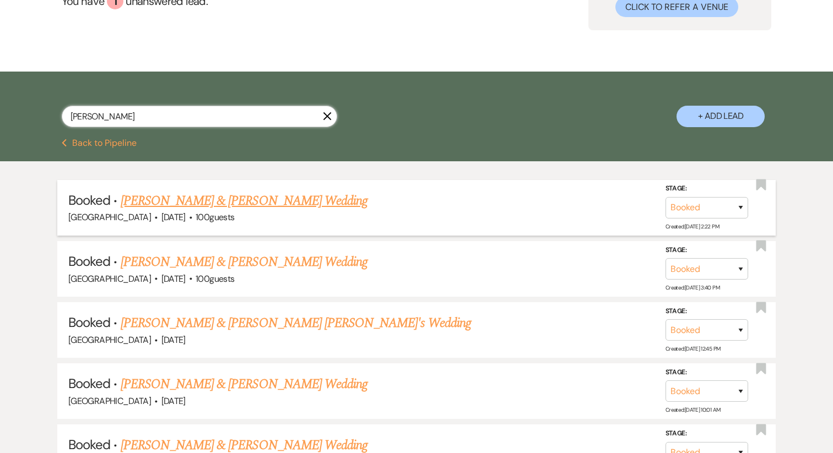
scroll to position [129, 0]
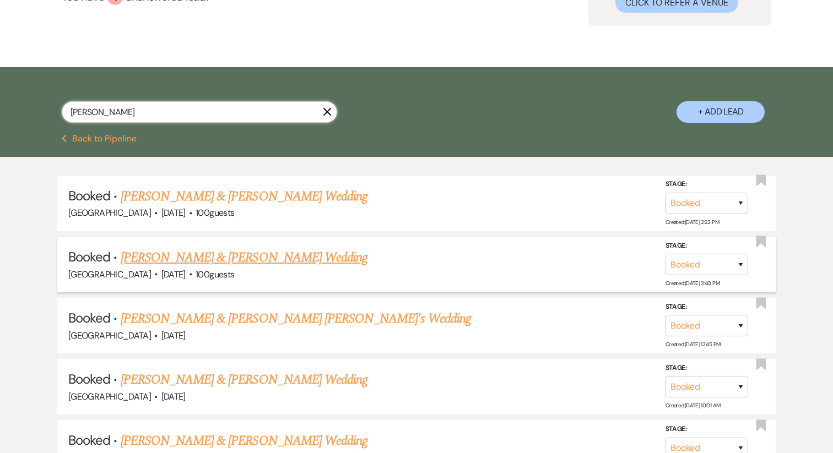
type input "anna"
click at [201, 261] on link "Anna Nikolic & Nick Sandfrey's Wedding" at bounding box center [244, 258] width 247 height 20
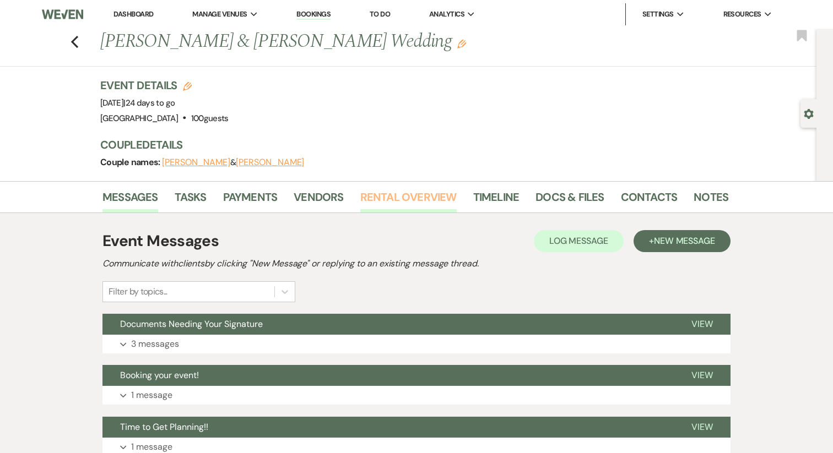
click at [416, 197] on link "Rental Overview" at bounding box center [408, 200] width 96 height 24
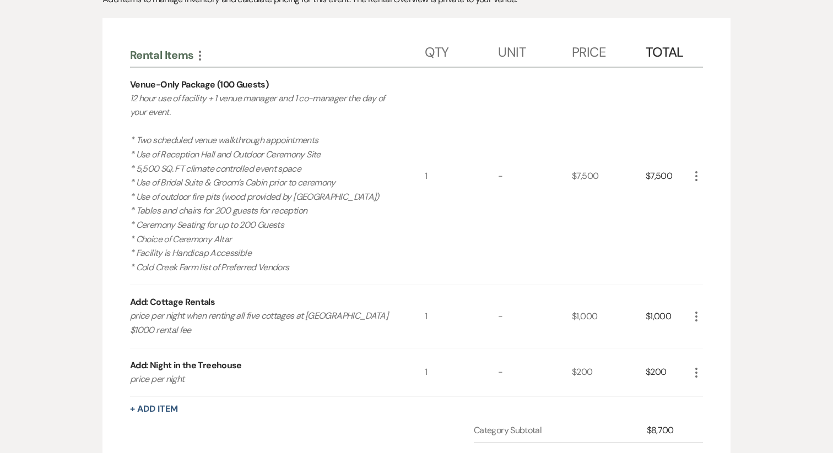
scroll to position [259, 0]
drag, startPoint x: 204, startPoint y: 98, endPoint x: 120, endPoint y: 100, distance: 83.8
click at [120, 100] on div "Rental Items More Qty Unit Price Total Venue-Only Package (100 Guests) 12 hour …" at bounding box center [416, 304] width 628 height 573
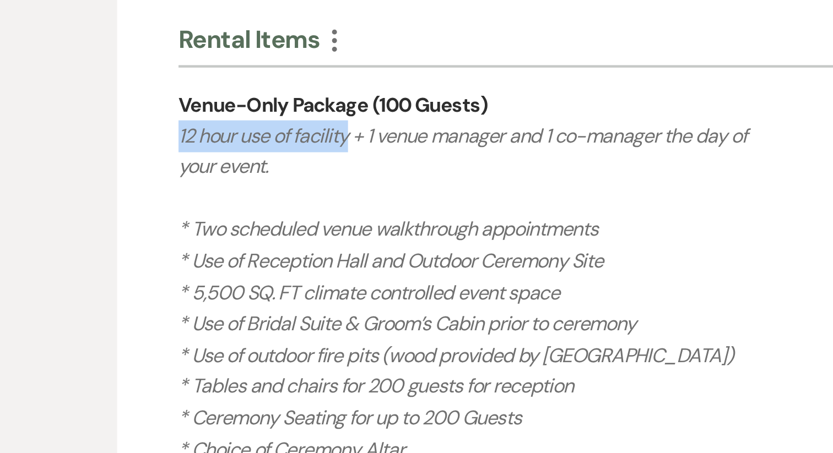
drag, startPoint x: 208, startPoint y: 100, endPoint x: 129, endPoint y: 93, distance: 79.6
click at [129, 93] on div "Rental Items More Qty Unit Price Total Venue-Only Package (100 Guests) 12 hour …" at bounding box center [416, 304] width 628 height 573
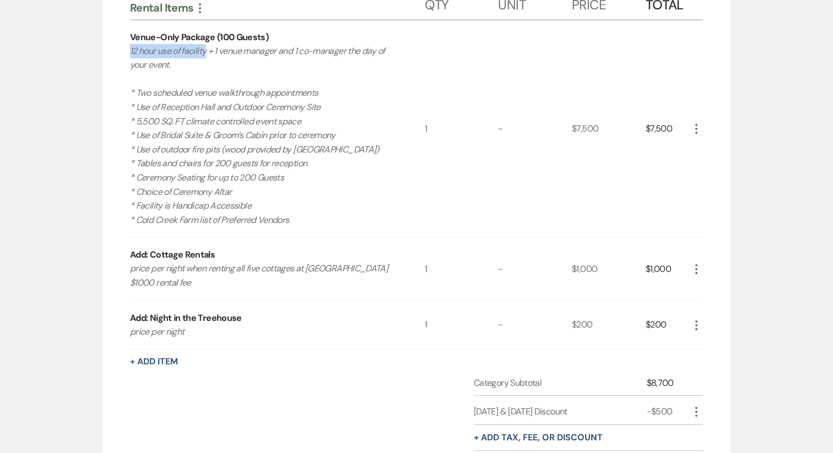
scroll to position [324, 0]
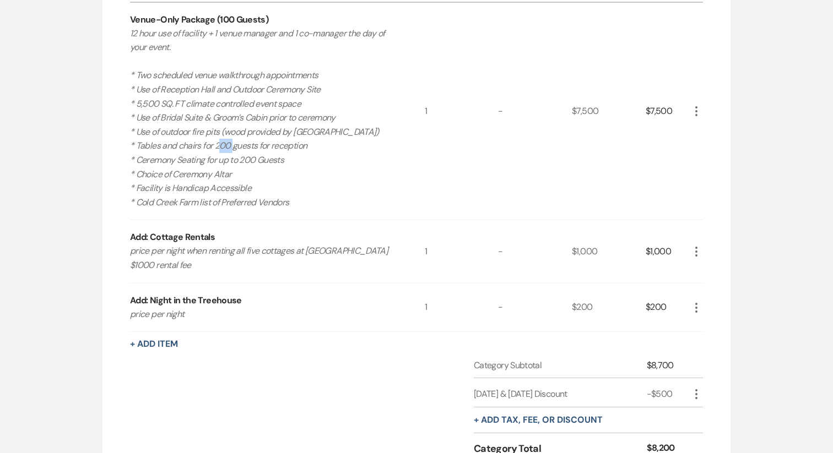
drag, startPoint x: 230, startPoint y: 147, endPoint x: 216, endPoint y: 149, distance: 14.5
click at [216, 149] on p "12 hour use of facility + 1 venue manager and 1 co-manager the day of your even…" at bounding box center [262, 117] width 265 height 183
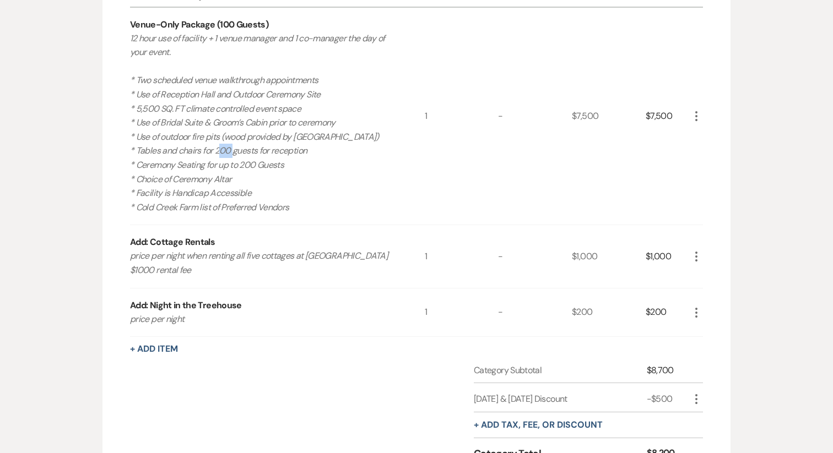
scroll to position [321, 0]
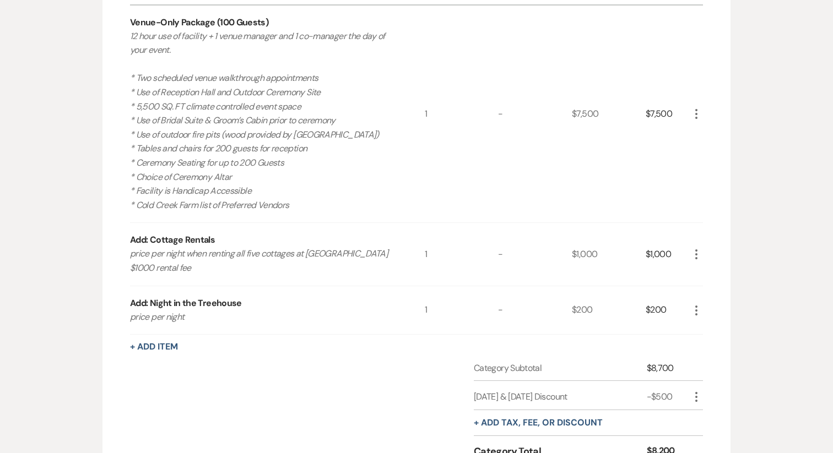
click at [292, 162] on p "12 hour use of facility + 1 venue manager and 1 co-manager the day of your even…" at bounding box center [262, 120] width 265 height 183
drag, startPoint x: 232, startPoint y: 151, endPoint x: 213, endPoint y: 151, distance: 18.7
click at [213, 151] on p "12 hour use of facility + 1 venue manager and 1 co-manager the day of your even…" at bounding box center [262, 120] width 265 height 183
drag, startPoint x: 256, startPoint y: 166, endPoint x: 239, endPoint y: 166, distance: 17.6
click at [239, 166] on p "12 hour use of facility + 1 venue manager and 1 co-manager the day of your even…" at bounding box center [262, 120] width 265 height 183
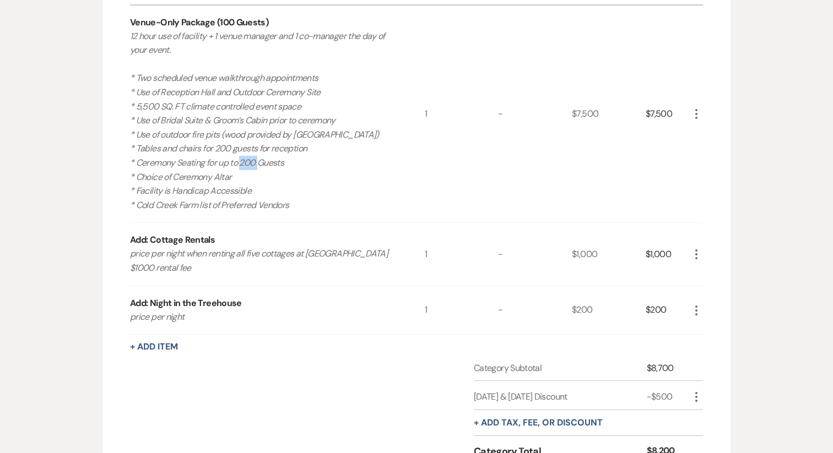
click at [697, 113] on icon "More" at bounding box center [696, 113] width 13 height 13
click at [710, 131] on button "Pencil Edit" at bounding box center [718, 136] width 57 height 18
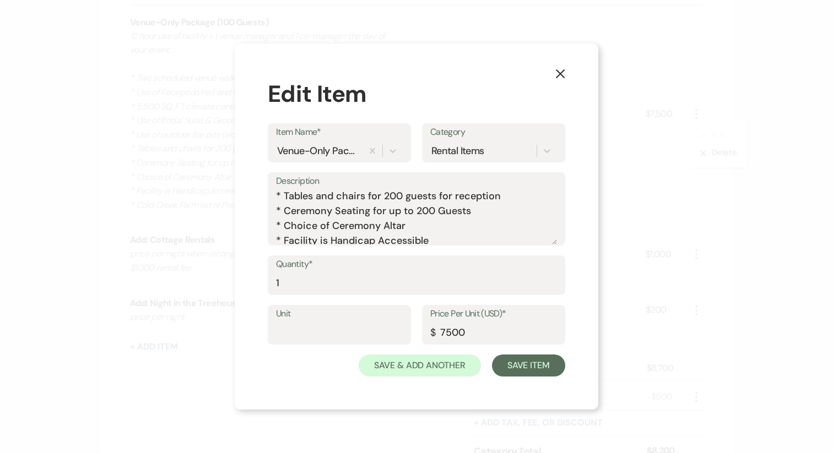
scroll to position [135, 0]
click at [389, 192] on textarea "12 hour use of facility + 1 venue manager and 1 co-manager the day of your even…" at bounding box center [416, 216] width 281 height 55
click at [420, 213] on textarea "12 hour use of facility + 1 venue manager and 1 co-manager the day of your even…" at bounding box center [416, 216] width 281 height 55
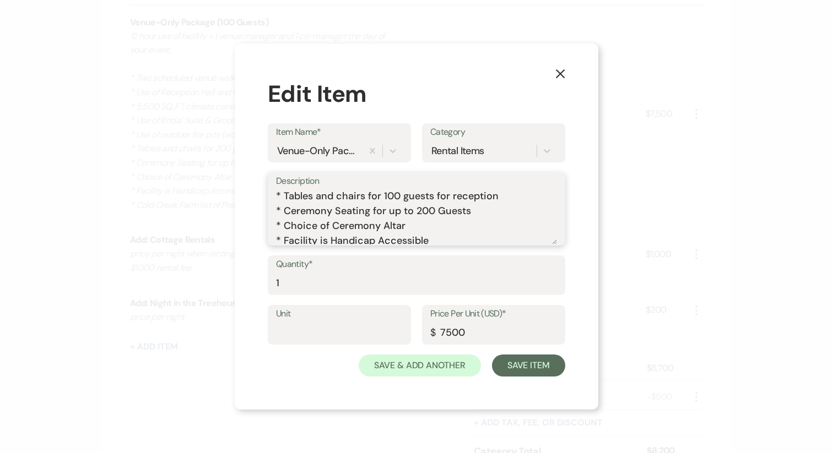
click at [420, 213] on textarea "12 hour use of facility + 1 venue manager and 1 co-manager the day of your even…" at bounding box center [416, 216] width 281 height 55
type textarea "12 hour use of facility + 1 venue manager and 1 co-manager the day of your even…"
click at [548, 371] on button "Save Item" at bounding box center [528, 366] width 73 height 22
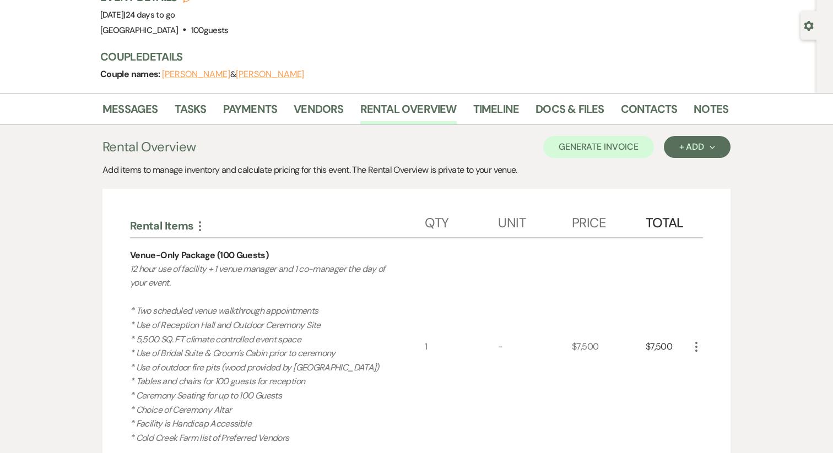
scroll to position [62, 0]
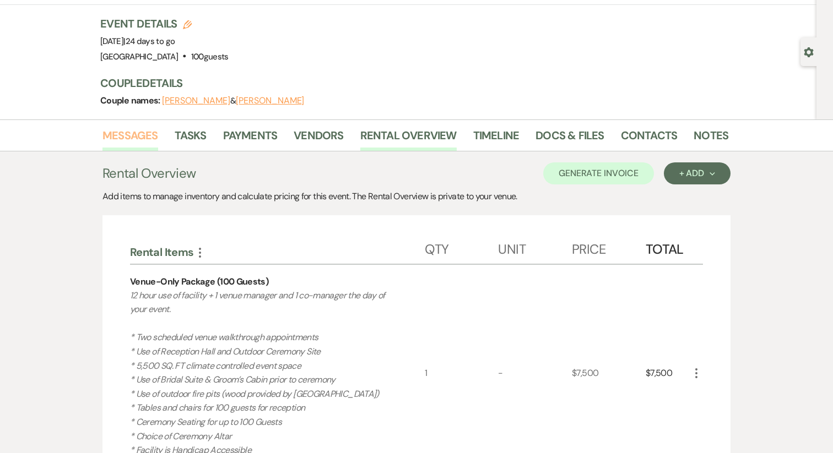
click at [143, 142] on link "Messages" at bounding box center [130, 139] width 56 height 24
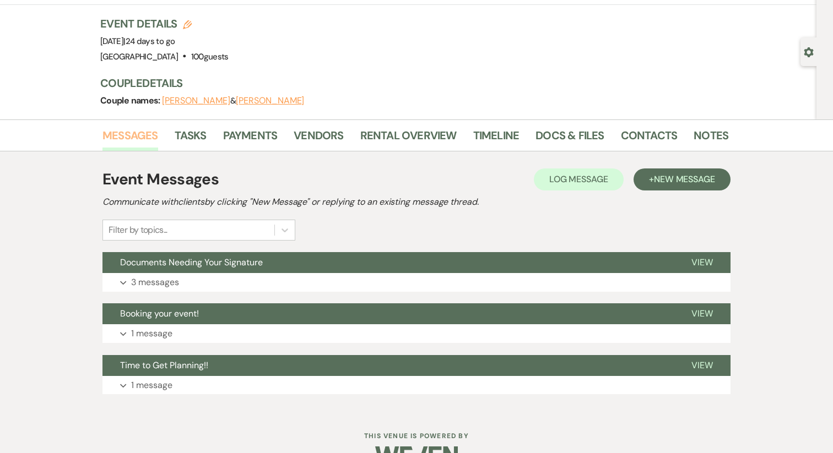
scroll to position [90, 0]
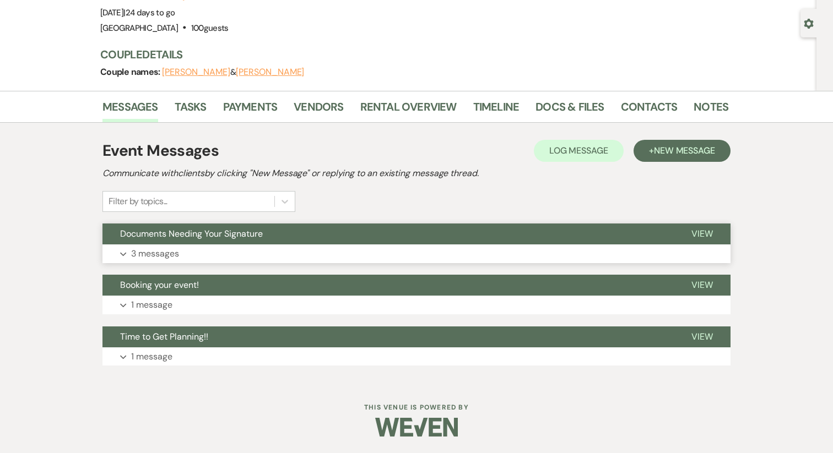
click at [197, 252] on button "Expand 3 messages" at bounding box center [416, 254] width 628 height 19
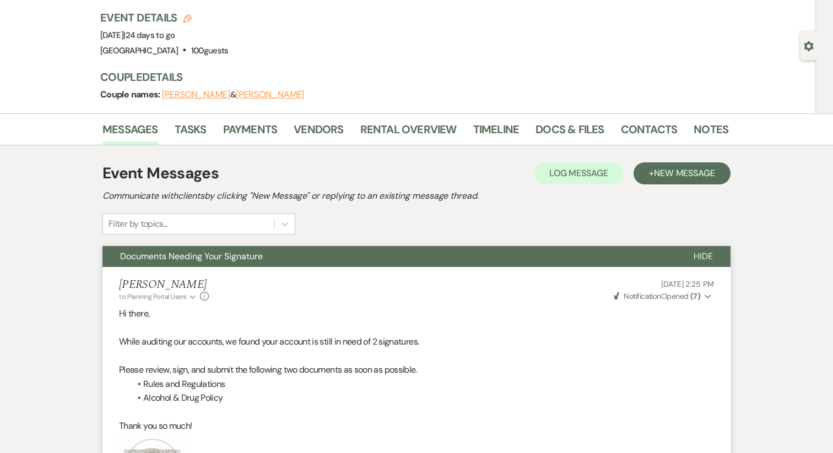
scroll to position [66, 0]
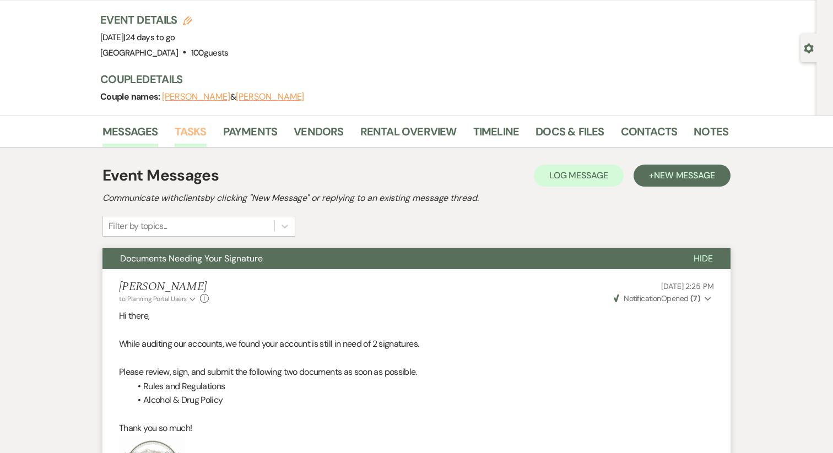
click at [193, 131] on link "Tasks" at bounding box center [191, 135] width 32 height 24
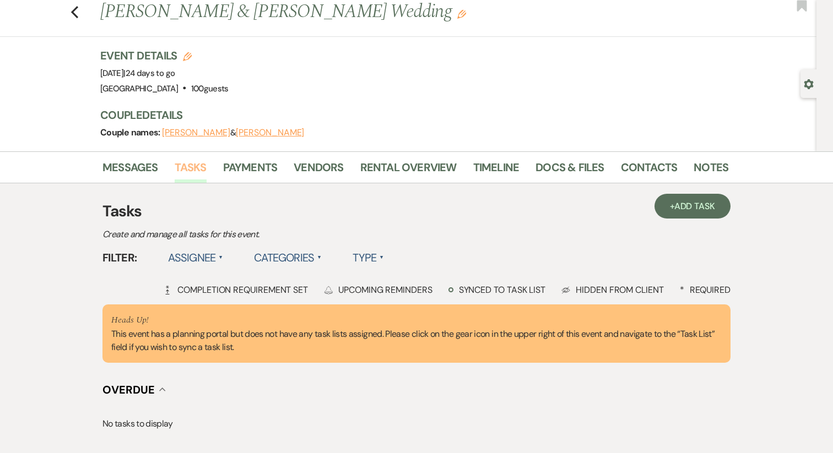
scroll to position [26, 0]
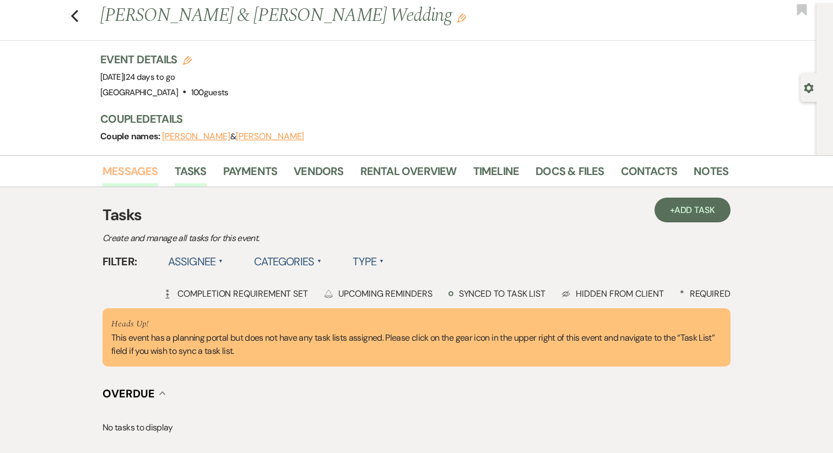
click at [128, 177] on link "Messages" at bounding box center [130, 175] width 56 height 24
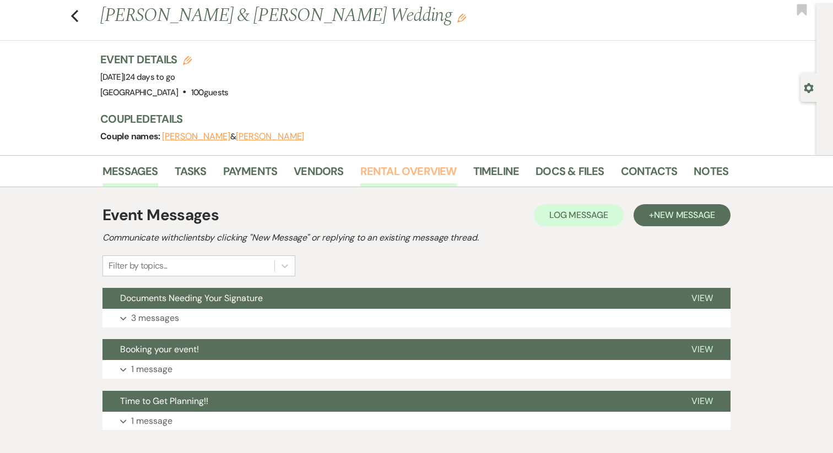
click at [400, 178] on link "Rental Overview" at bounding box center [408, 175] width 96 height 24
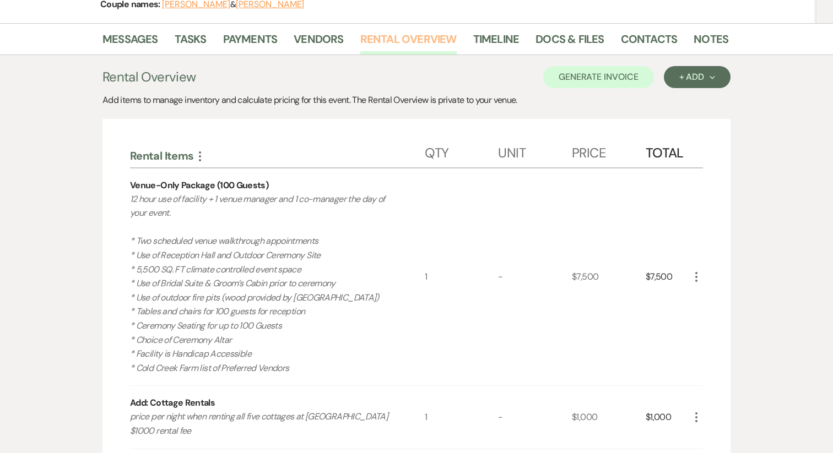
scroll to position [104, 0]
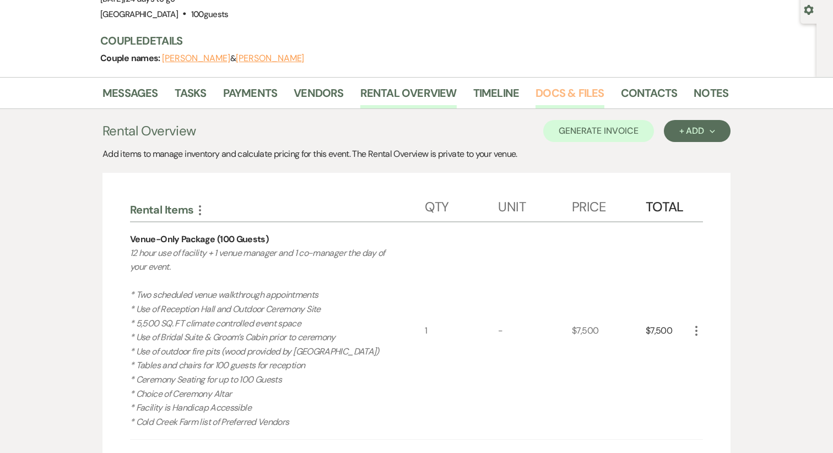
click at [562, 90] on link "Docs & Files" at bounding box center [569, 96] width 68 height 24
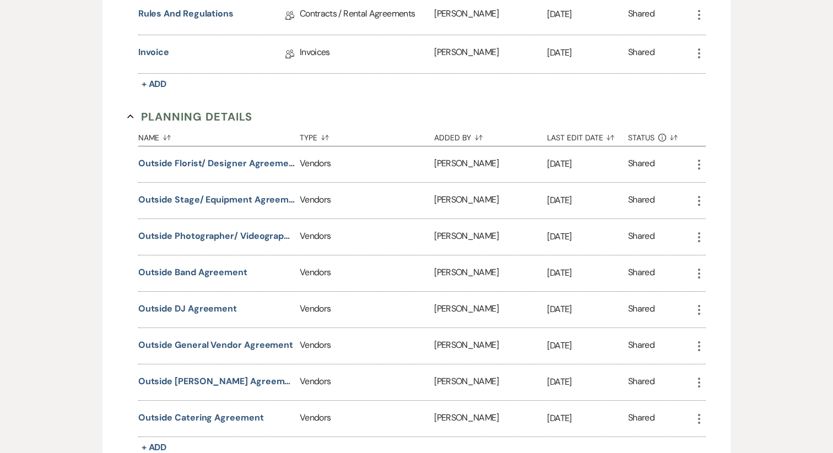
click at [197, 111] on button "Planning Details Collapse" at bounding box center [189, 117] width 125 height 17
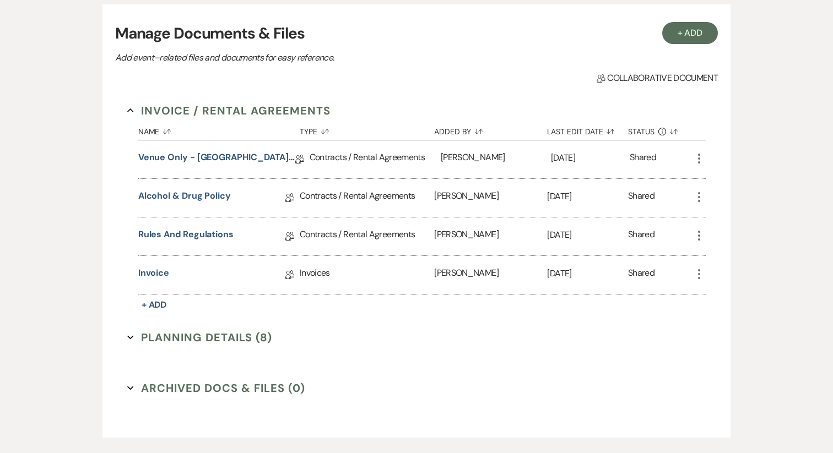
scroll to position [219, 0]
click at [198, 113] on button "Invoice / Rental Agreements Collapse" at bounding box center [228, 111] width 203 height 17
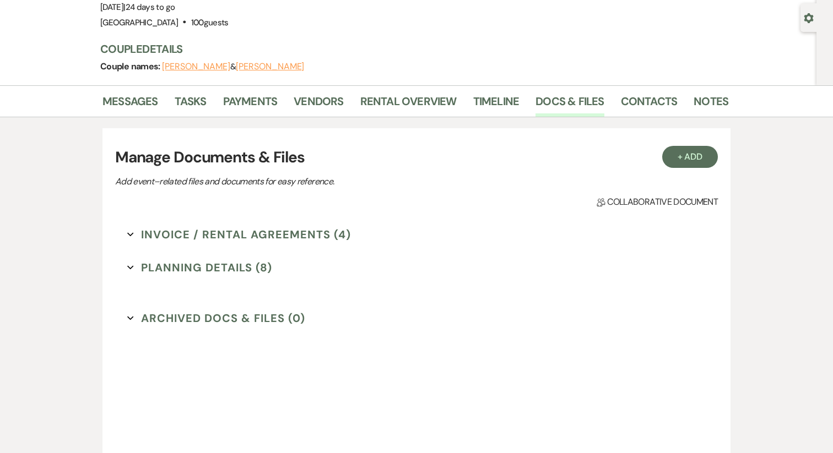
scroll to position [95, 0]
click at [635, 99] on link "Contacts" at bounding box center [649, 105] width 57 height 24
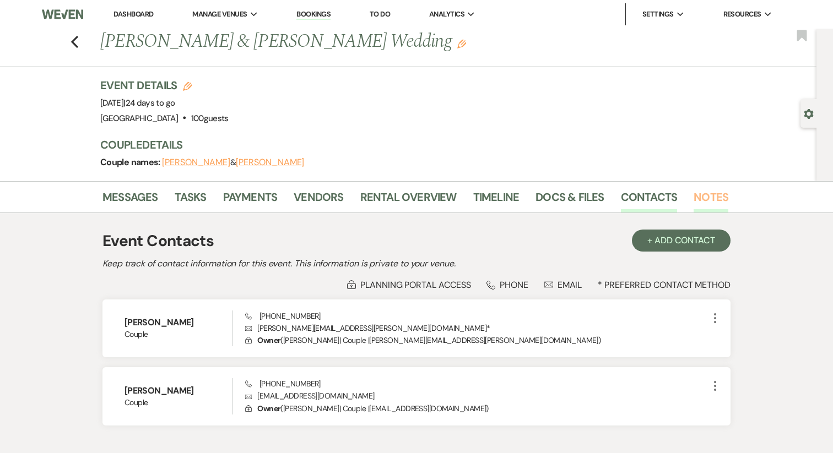
click at [714, 196] on link "Notes" at bounding box center [711, 200] width 35 height 24
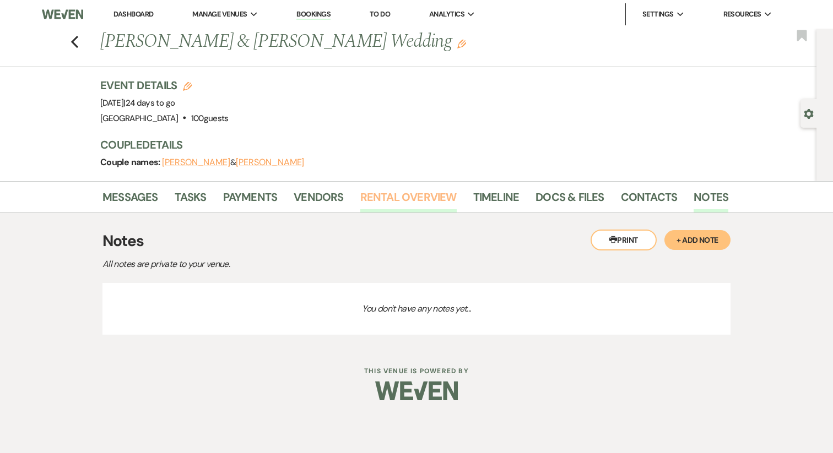
click at [411, 198] on link "Rental Overview" at bounding box center [408, 200] width 96 height 24
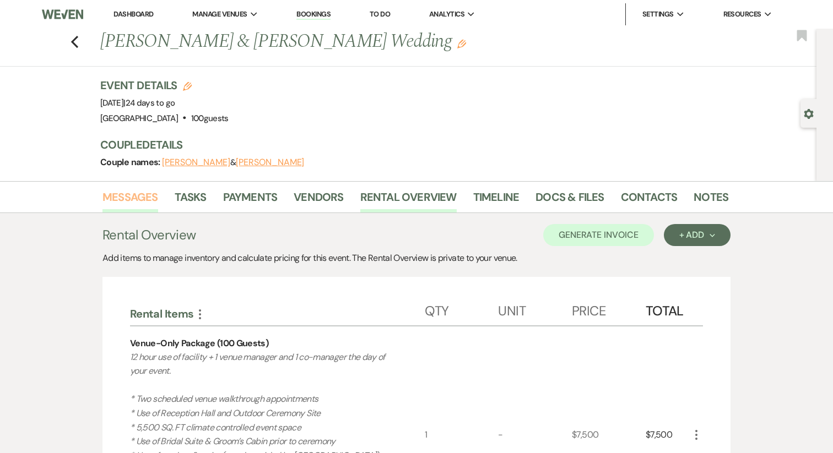
click at [121, 205] on link "Messages" at bounding box center [130, 200] width 56 height 24
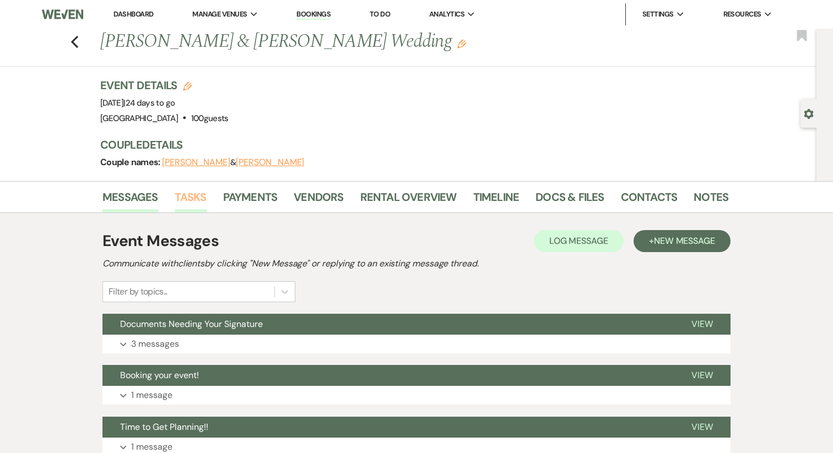
click at [197, 193] on link "Tasks" at bounding box center [191, 200] width 32 height 24
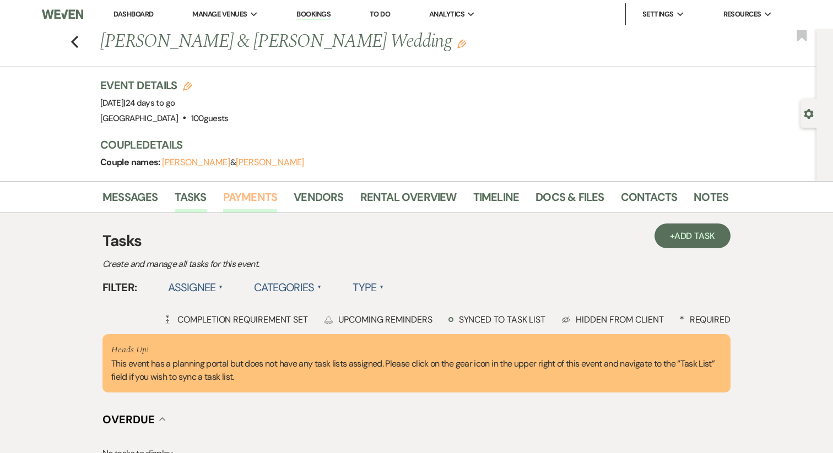
click at [249, 205] on link "Payments" at bounding box center [250, 200] width 55 height 24
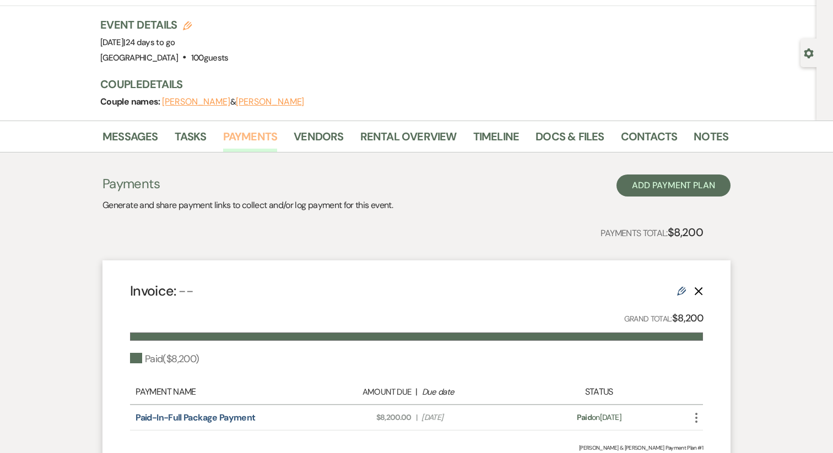
scroll to position [56, 0]
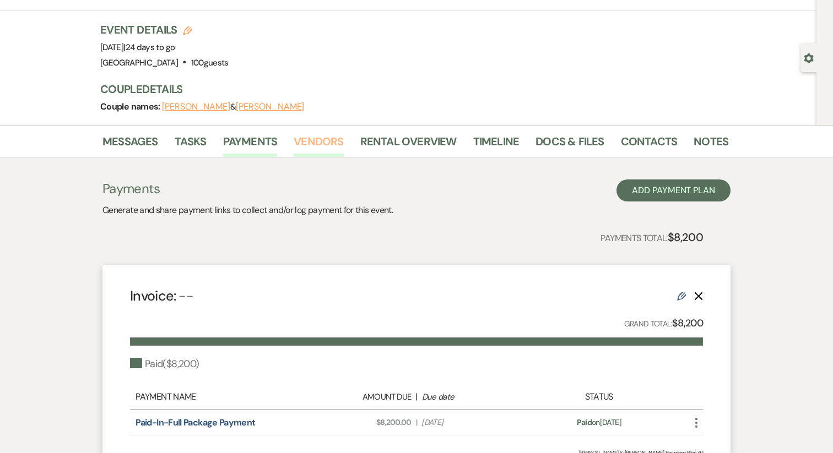
click at [320, 143] on link "Vendors" at bounding box center [319, 145] width 50 height 24
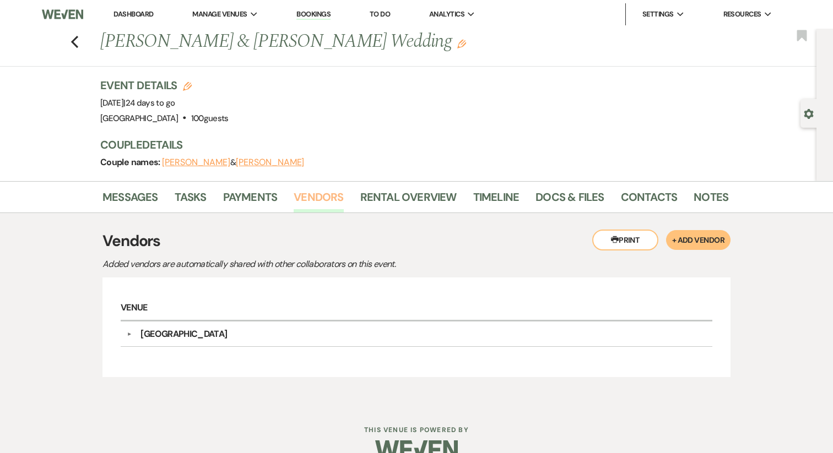
scroll to position [21, 0]
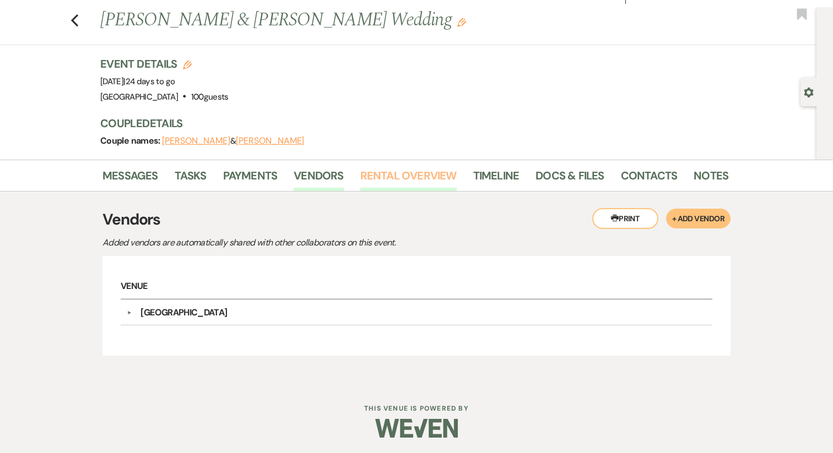
click at [430, 175] on link "Rental Overview" at bounding box center [408, 179] width 96 height 24
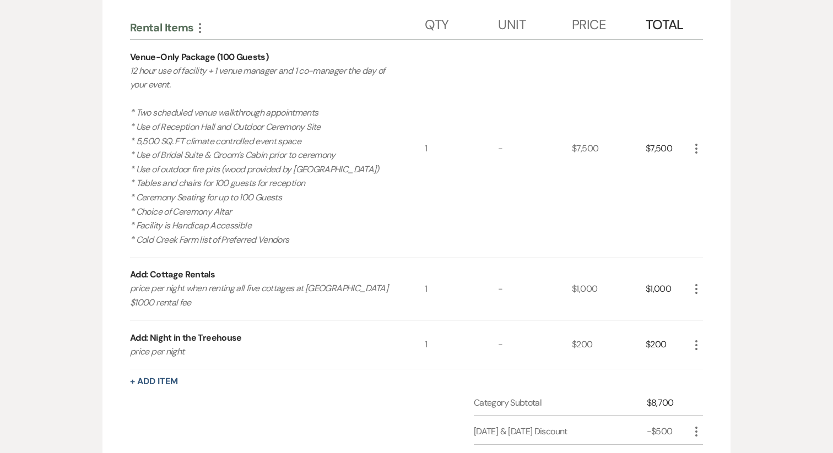
scroll to position [287, 0]
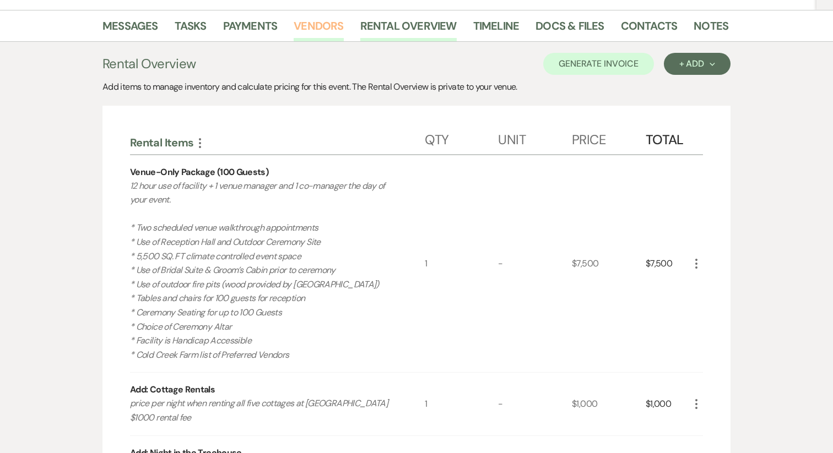
click at [320, 32] on link "Vendors" at bounding box center [319, 29] width 50 height 24
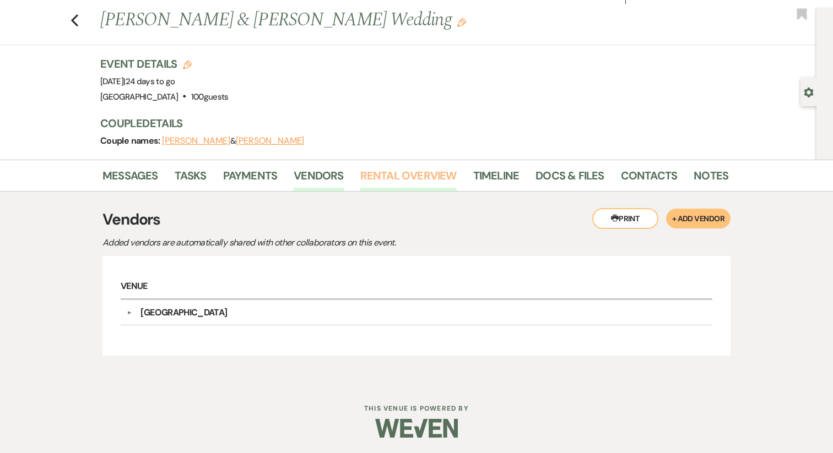
click at [399, 174] on link "Rental Overview" at bounding box center [408, 179] width 96 height 24
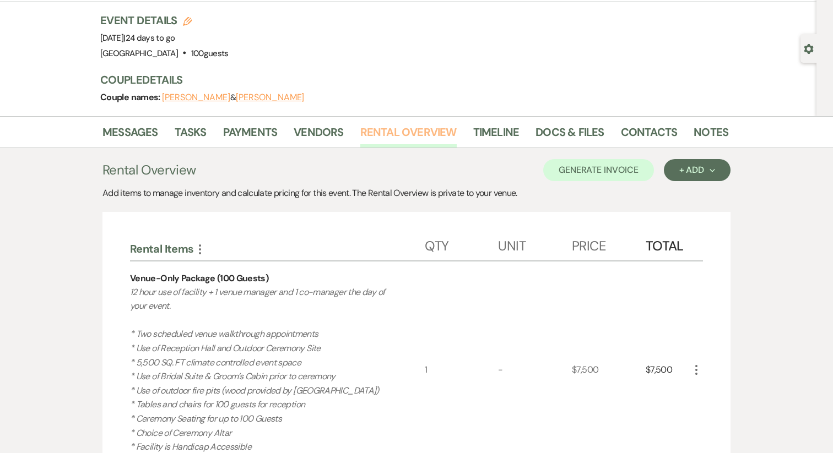
scroll to position [66, 0]
drag, startPoint x: 214, startPoint y: 36, endPoint x: 274, endPoint y: 35, distance: 60.6
click at [274, 35] on div "Event Details Edit Event Date: Sunday, September 7th, 2025 | 24 days to go Venu…" at bounding box center [408, 36] width 617 height 48
click at [267, 35] on div "Event Details Edit Event Date: Sunday, September 7th, 2025 | 24 days to go Venu…" at bounding box center [408, 36] width 617 height 48
drag, startPoint x: 267, startPoint y: 36, endPoint x: 210, endPoint y: 36, distance: 57.3
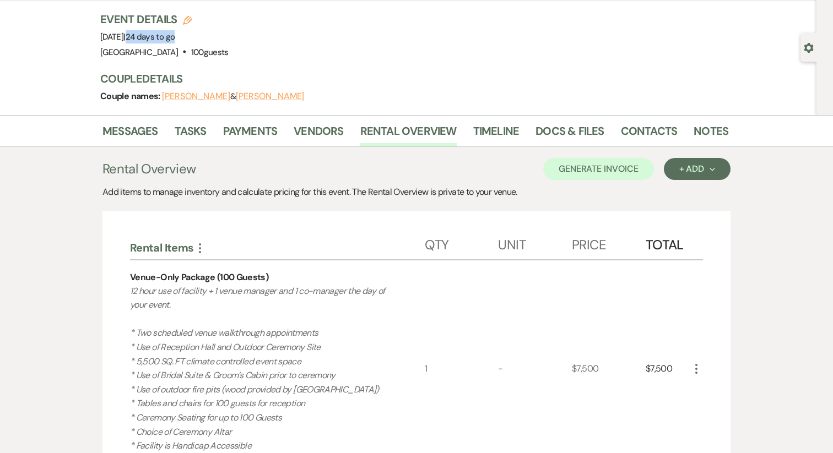
click at [210, 36] on div "Event Details Edit Event Date: Sunday, September 7th, 2025 | 24 days to go Venu…" at bounding box center [408, 36] width 617 height 48
click at [175, 36] on span "24 days to go" at bounding box center [151, 36] width 50 height 11
drag, startPoint x: 212, startPoint y: 36, endPoint x: 281, endPoint y: 35, distance: 70.0
click at [281, 35] on div "Event Details Edit Event Date: Sunday, September 7th, 2025 | 24 days to go Venu…" at bounding box center [408, 36] width 617 height 48
click at [273, 39] on div "Event Details Edit Event Date: Sunday, September 7th, 2025 | 24 days to go Venu…" at bounding box center [408, 36] width 617 height 48
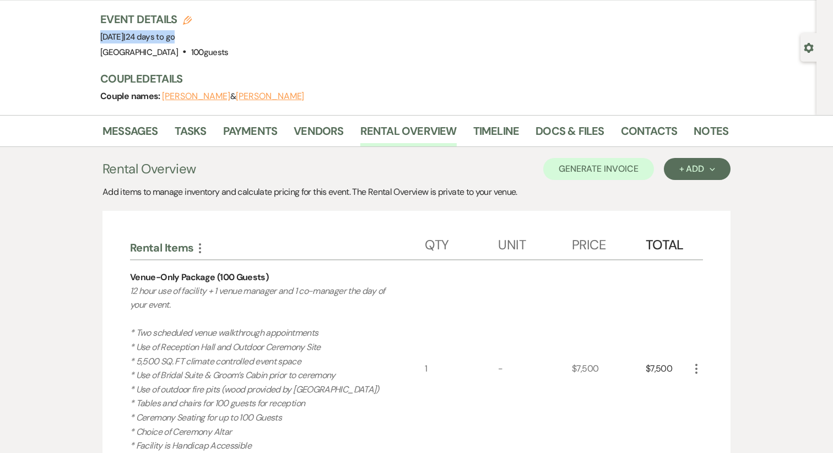
drag, startPoint x: 185, startPoint y: 39, endPoint x: 107, endPoint y: 42, distance: 78.3
click at [107, 42] on div "Event Details Edit Event Date: Sunday, September 7th, 2025 | 24 days to go Venu…" at bounding box center [408, 36] width 617 height 48
click at [196, 67] on div "Event Details Edit Event Date: Sunday, September 7th, 2025 | 24 days to go Venu…" at bounding box center [414, 64] width 628 height 104
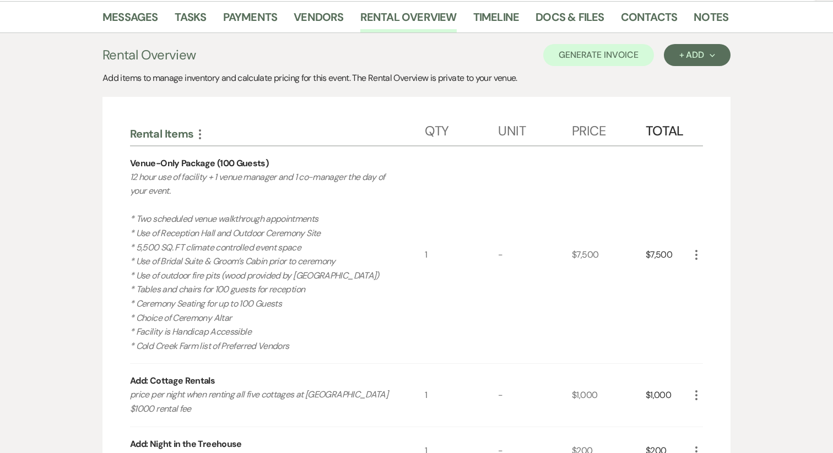
scroll to position [172, 0]
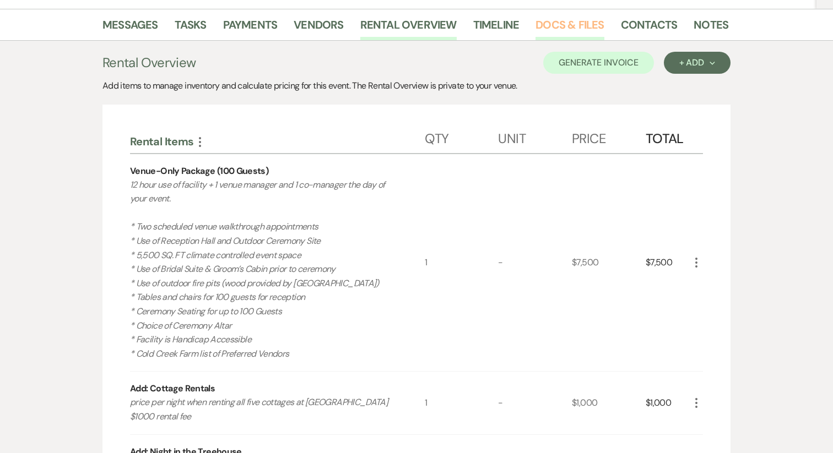
click at [573, 28] on link "Docs & Files" at bounding box center [569, 28] width 68 height 24
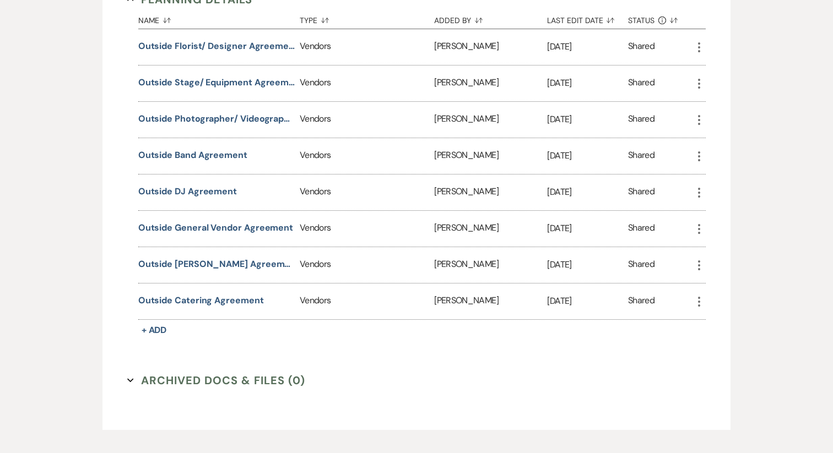
scroll to position [569, 0]
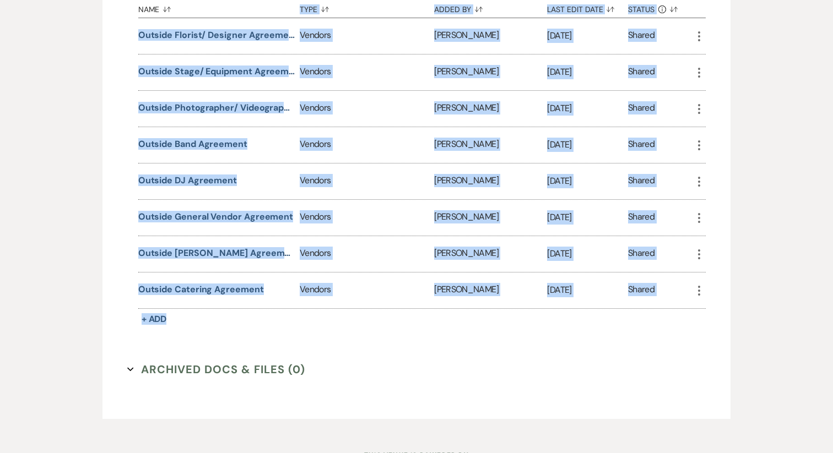
drag, startPoint x: 299, startPoint y: 318, endPoint x: 118, endPoint y: 17, distance: 351.3
click at [118, 17] on div "Invoice / Rental Agreements Collapse Name Sort Default Type Sort Default Added …" at bounding box center [416, 73] width 603 height 665
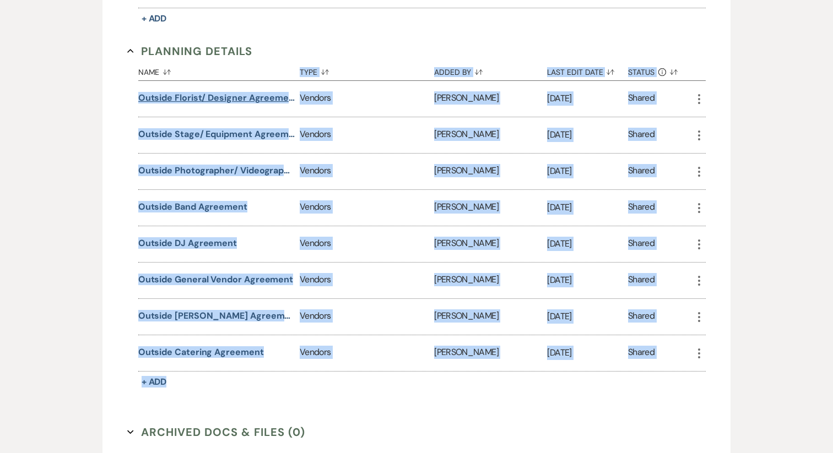
scroll to position [504, 0]
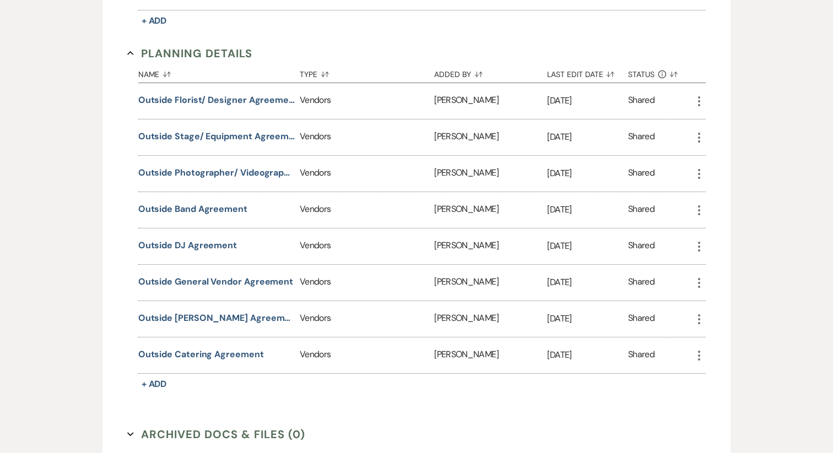
click at [119, 80] on div "Invoice / Rental Agreements Collapse Name Sort Default Type Sort Default Added …" at bounding box center [416, 138] width 603 height 665
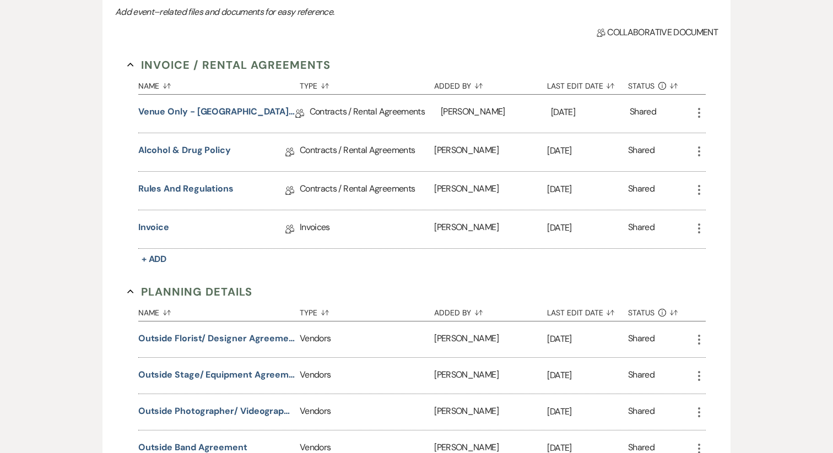
scroll to position [269, 0]
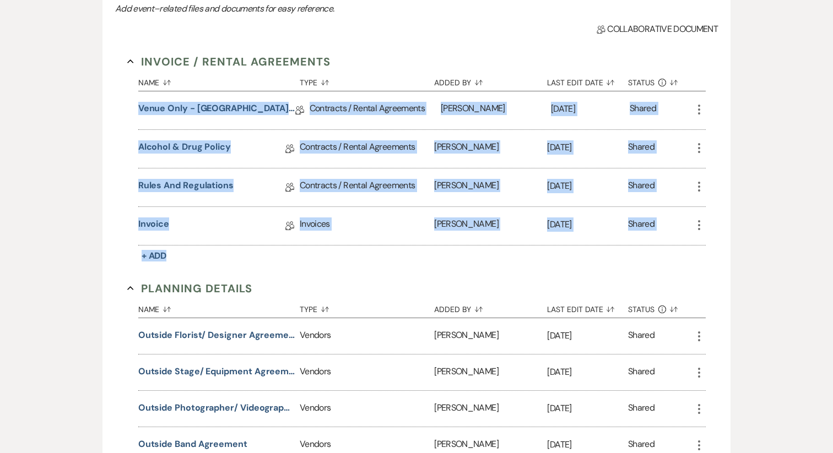
drag, startPoint x: 266, startPoint y: 256, endPoint x: 132, endPoint y: 106, distance: 200.1
click at [132, 106] on section "Invoice / Rental Agreements Collapse Name Sort Default Type Sort Default Added …" at bounding box center [416, 158] width 579 height 210
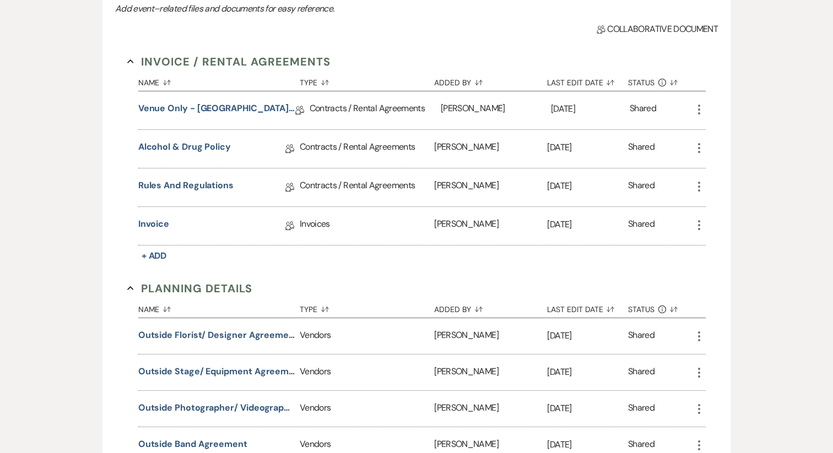
click at [292, 285] on section "Planning Details Collapse Name Sort Default Type Sort Default Added By Sort Def…" at bounding box center [416, 453] width 579 height 347
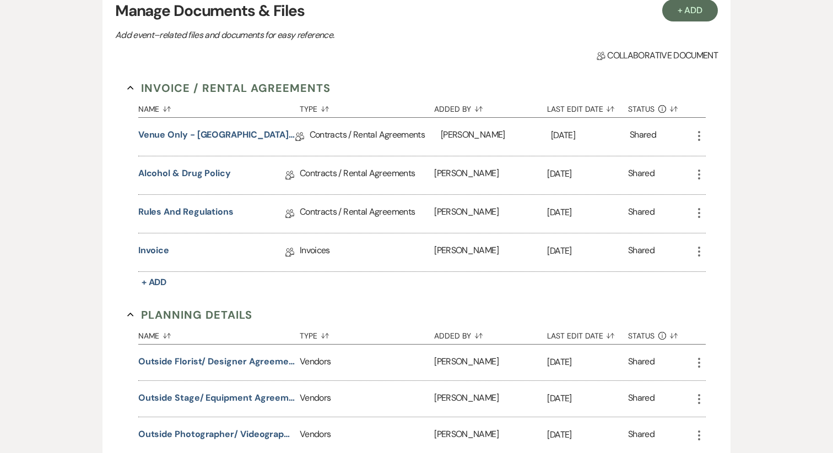
scroll to position [253, 0]
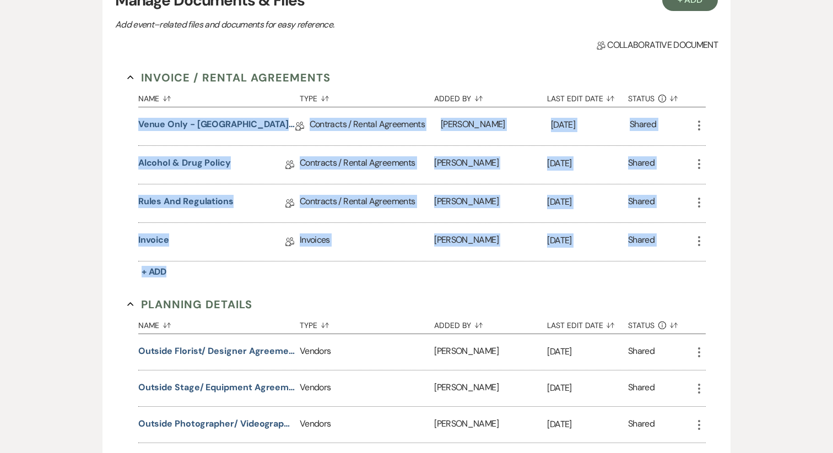
drag, startPoint x: 269, startPoint y: 267, endPoint x: 116, endPoint y: 116, distance: 215.4
click at [116, 116] on div "Invoice / Rental Agreements Collapse Name Sort Default Type Sort Default Added …" at bounding box center [416, 389] width 603 height 665
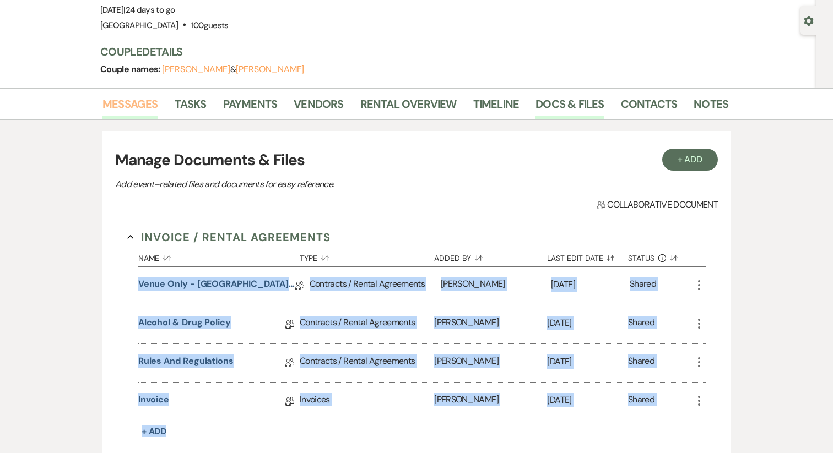
click at [122, 111] on link "Messages" at bounding box center [130, 107] width 56 height 24
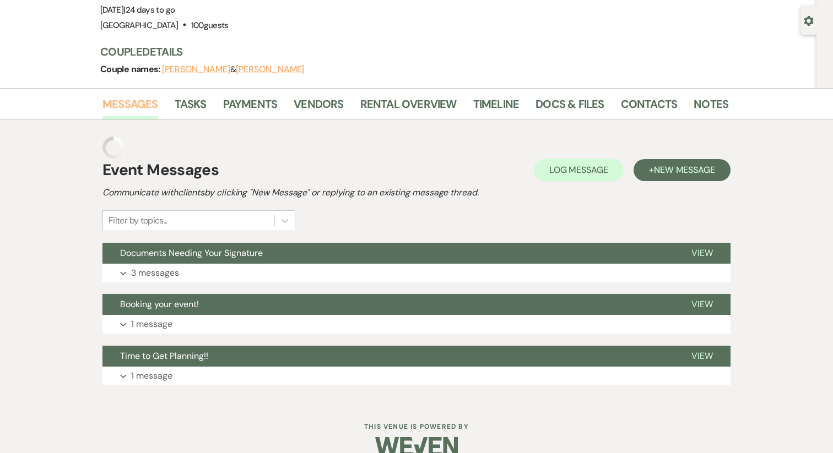
scroll to position [90, 0]
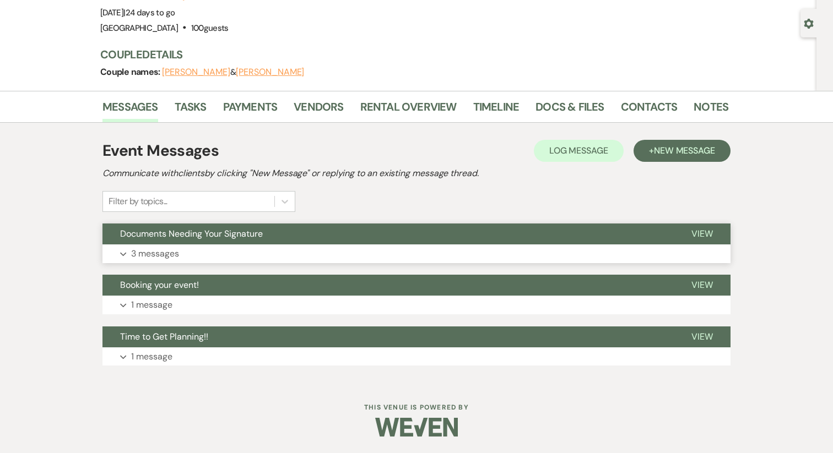
click at [170, 246] on button "Expand 3 messages" at bounding box center [416, 254] width 628 height 19
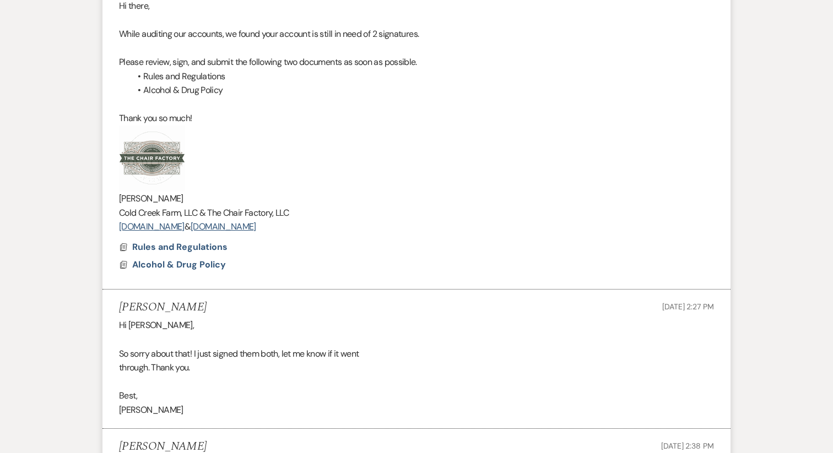
scroll to position [383, 0]
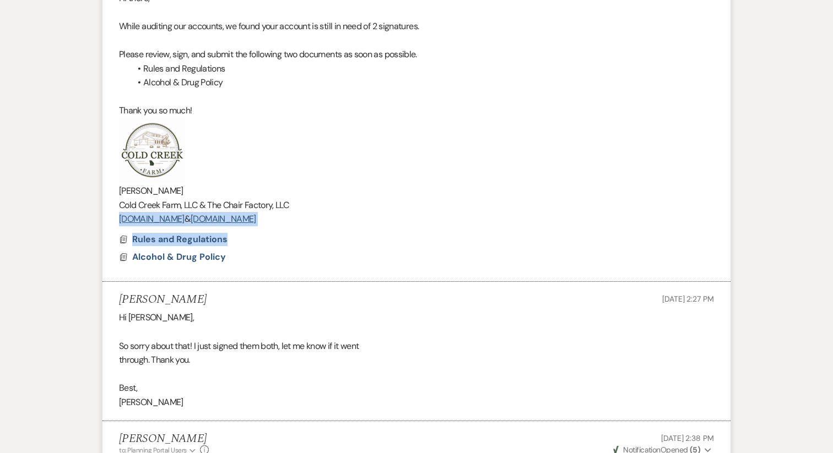
drag, startPoint x: 258, startPoint y: 251, endPoint x: 69, endPoint y: 214, distance: 191.9
click at [69, 214] on div "Messages Tasks Payments Vendors Rental Overview Timeline Docs & Files Contacts …" at bounding box center [416, 285] width 833 height 975
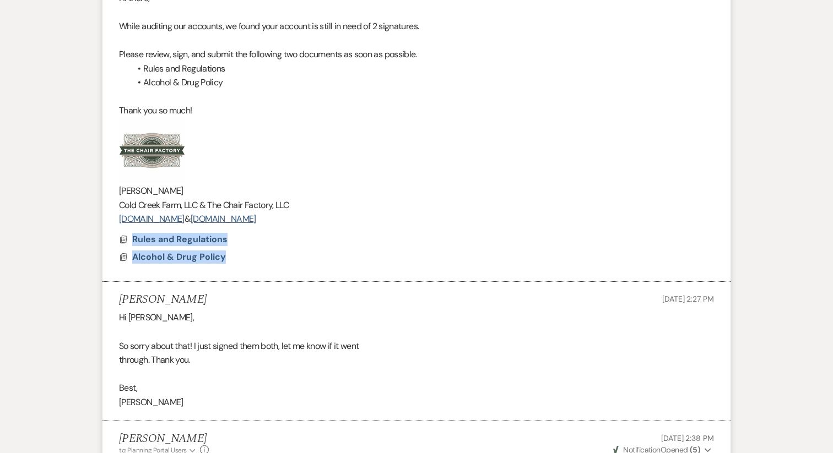
drag, startPoint x: 241, startPoint y: 263, endPoint x: 88, endPoint y: 230, distance: 157.2
click at [88, 230] on div "Messages Tasks Payments Vendors Rental Overview Timeline Docs & Files Contacts …" at bounding box center [416, 285] width 833 height 975
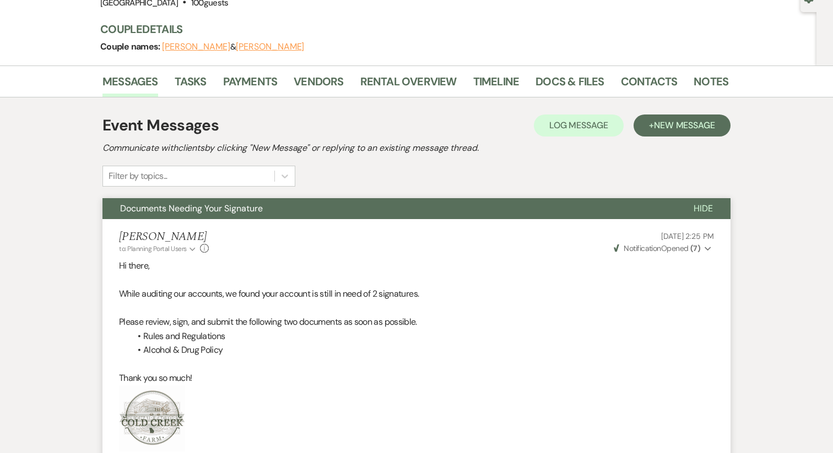
scroll to position [88, 0]
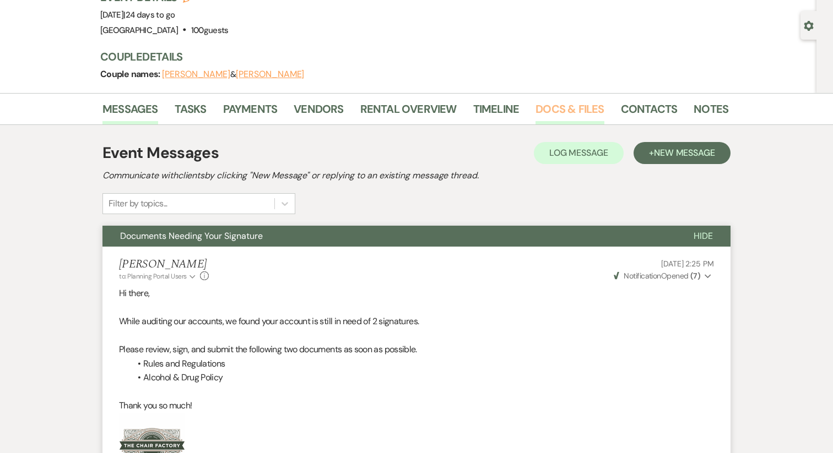
click at [572, 108] on link "Docs & Files" at bounding box center [569, 112] width 68 height 24
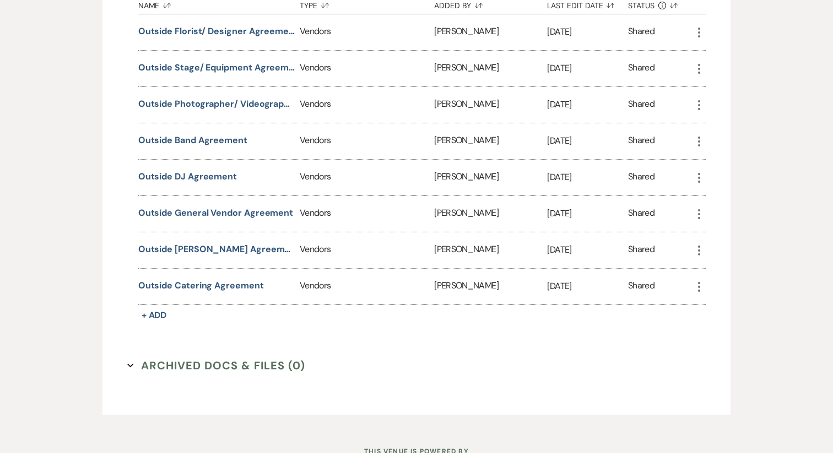
scroll to position [573, 0]
click at [697, 289] on icon "More" at bounding box center [698, 286] width 13 height 13
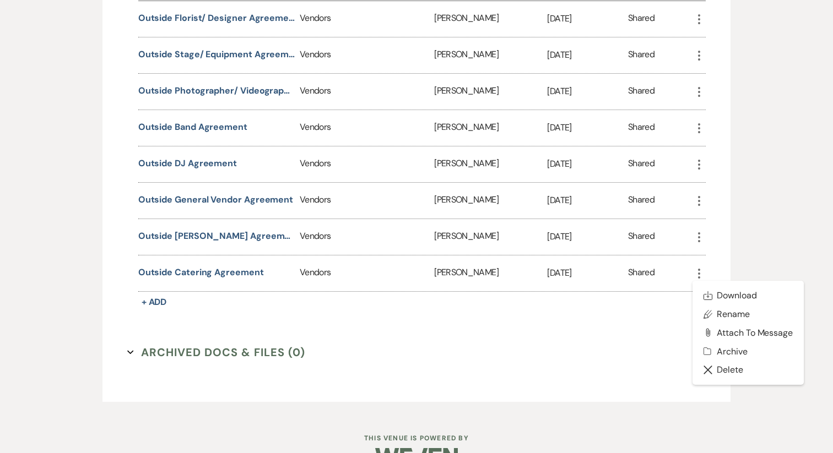
scroll to position [613, 0]
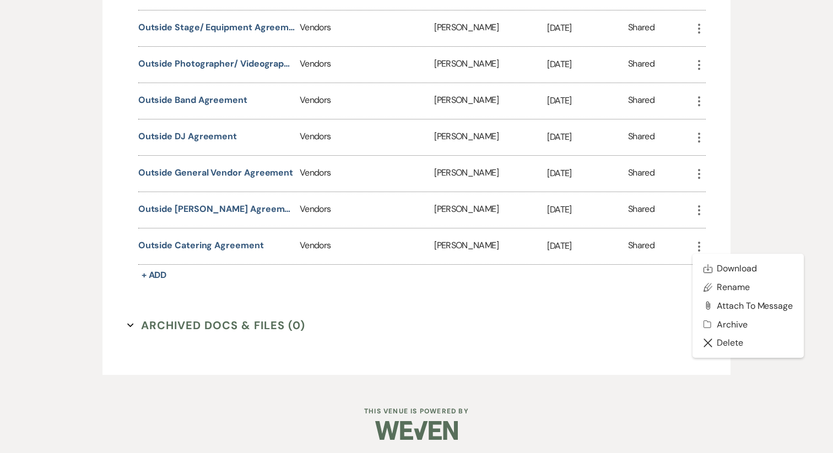
click at [568, 313] on div "Invoice / Rental Agreements Collapse Name Sort Default Type Sort Default Added …" at bounding box center [416, 29] width 603 height 665
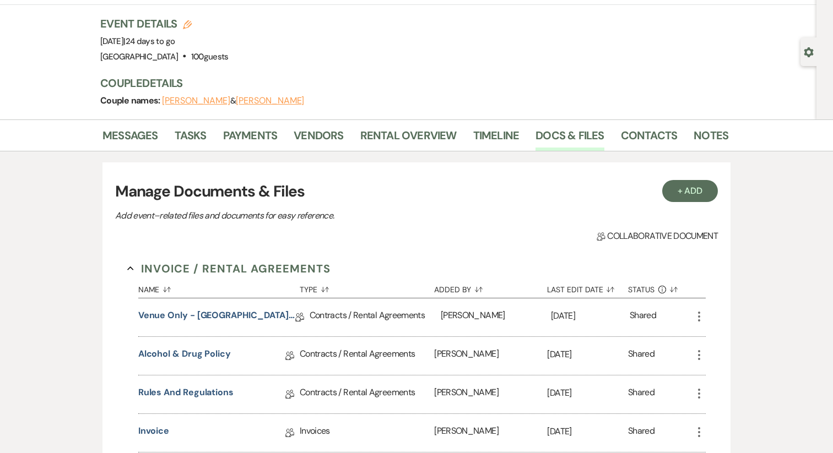
scroll to position [0, 0]
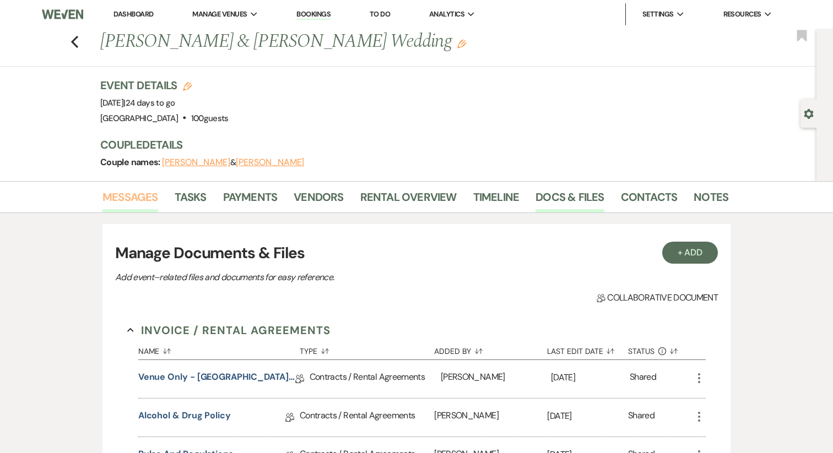
click at [141, 197] on link "Messages" at bounding box center [130, 200] width 56 height 24
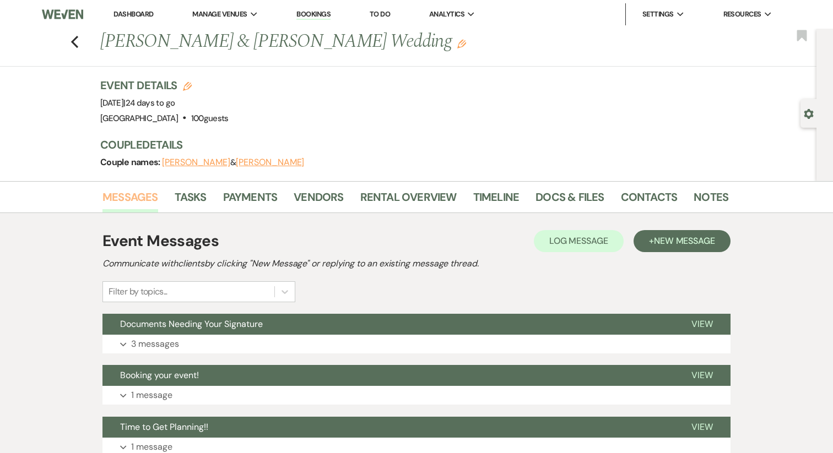
scroll to position [90, 0]
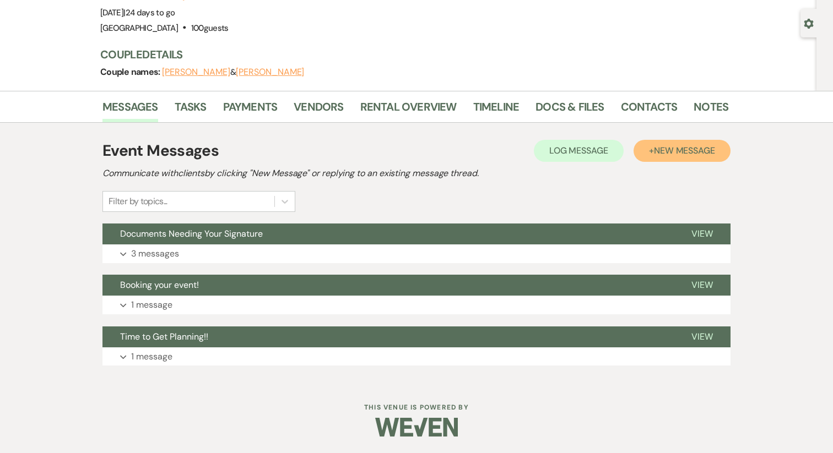
click at [680, 141] on button "+ New Message" at bounding box center [682, 151] width 97 height 22
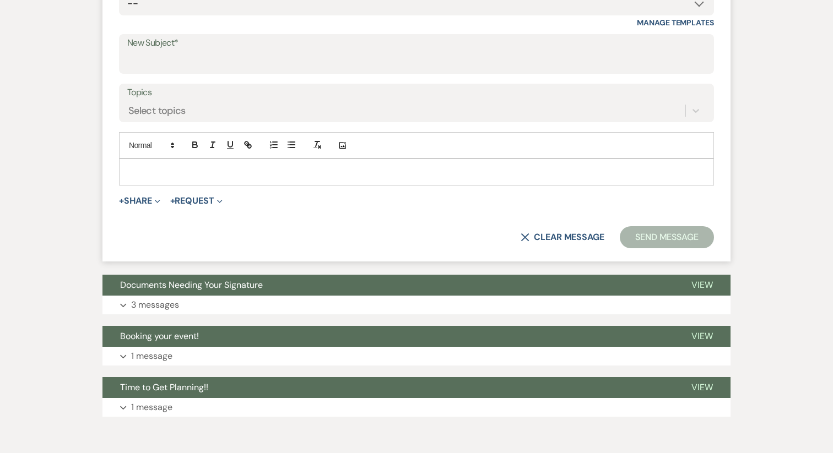
scroll to position [459, 0]
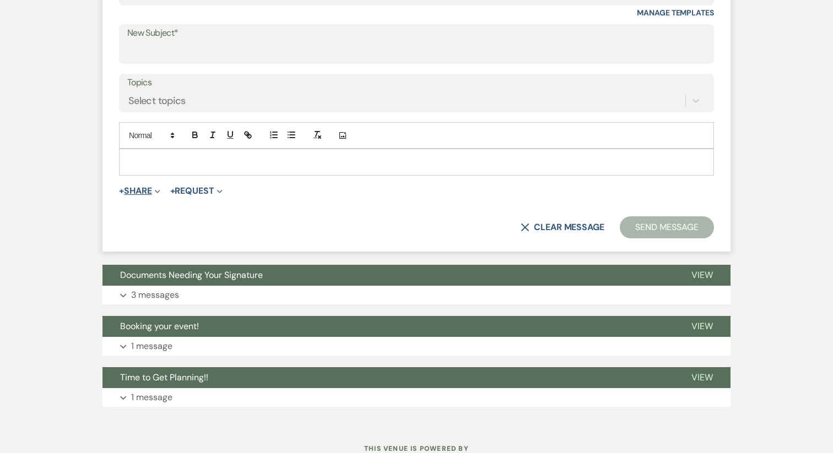
click at [138, 191] on button "+ Share Expand" at bounding box center [139, 191] width 41 height 9
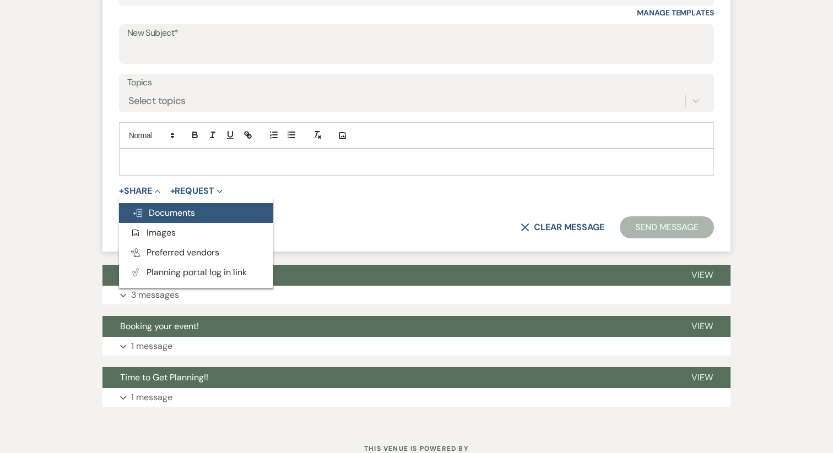
click at [188, 218] on span "Doc Upload Documents" at bounding box center [163, 213] width 63 height 12
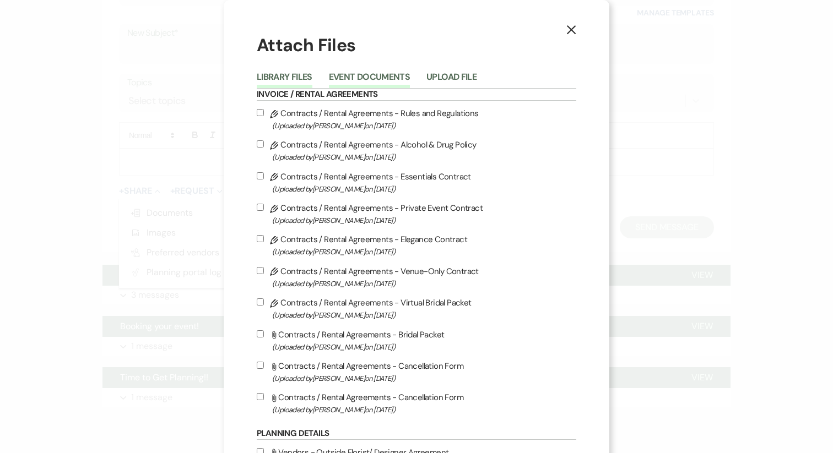
click at [362, 76] on button "Event Documents" at bounding box center [369, 80] width 81 height 15
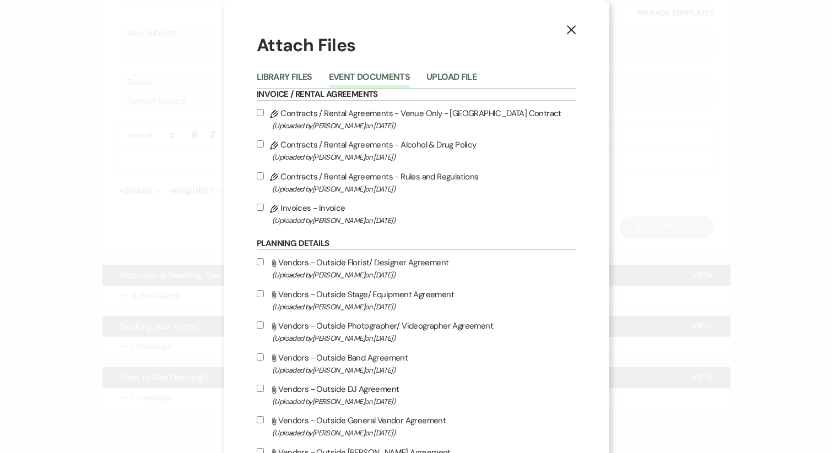
scroll to position [119, 0]
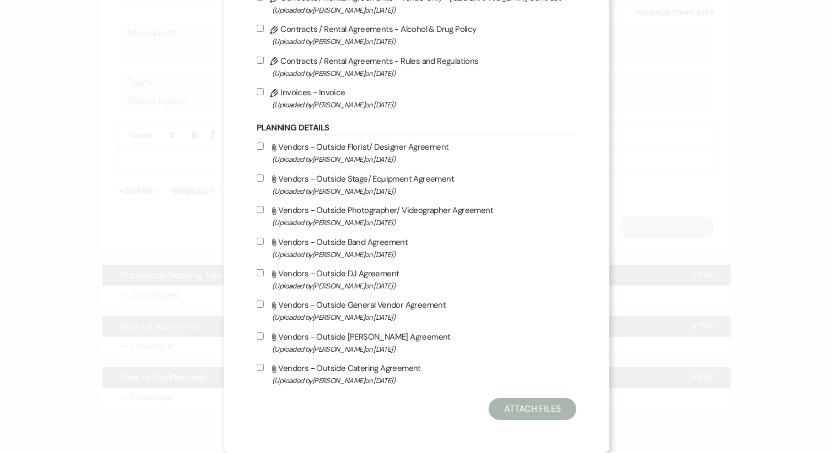
click at [262, 209] on input "Attach File Vendors - Outside Photographer/ Videographer Agreement (Uploaded by…" at bounding box center [260, 209] width 7 height 7
checkbox input "true"
click at [259, 366] on input "Attach File Vendors - Outside Catering Agreement (Uploaded by Katie Gatlin on M…" at bounding box center [260, 367] width 7 height 7
checkbox input "true"
click at [259, 335] on input "Attach File Vendors - Outside Baker Agreement (Uploaded by Katie Gatlin on Mar …" at bounding box center [260, 336] width 7 height 7
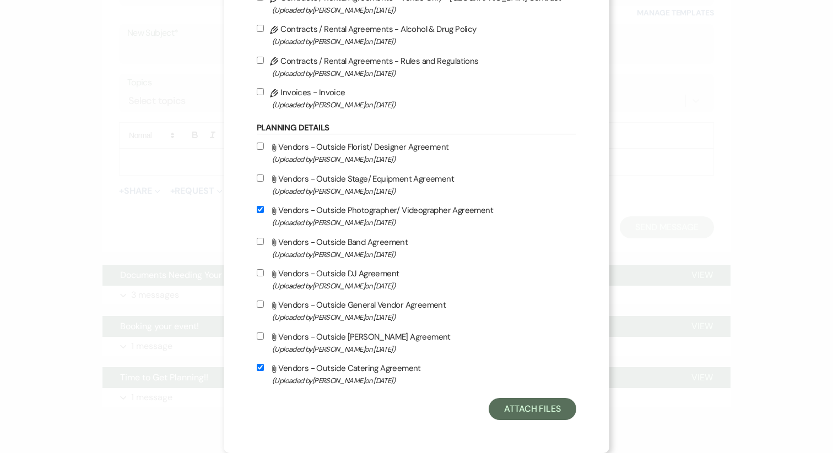
checkbox input "true"
click at [259, 273] on input "Attach File Vendors - Outside DJ Agreement (Uploaded by Katie Gatlin on Mar 21s…" at bounding box center [260, 272] width 7 height 7
checkbox input "true"
click at [548, 413] on button "Attach Files" at bounding box center [533, 409] width 88 height 22
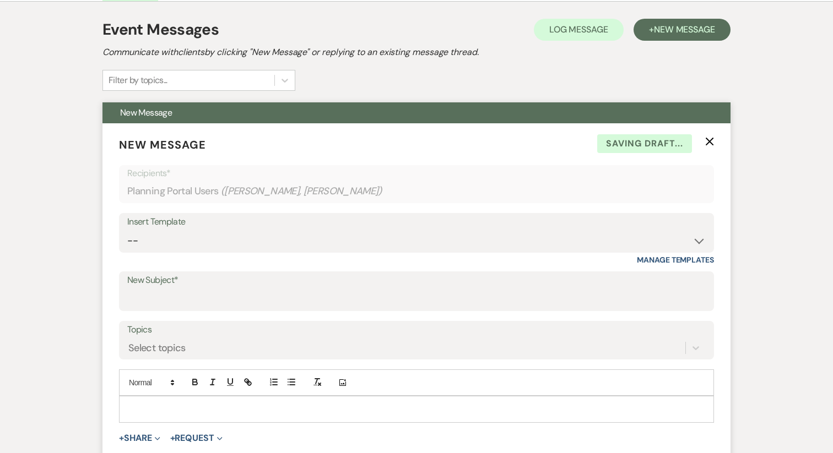
scroll to position [208, 0]
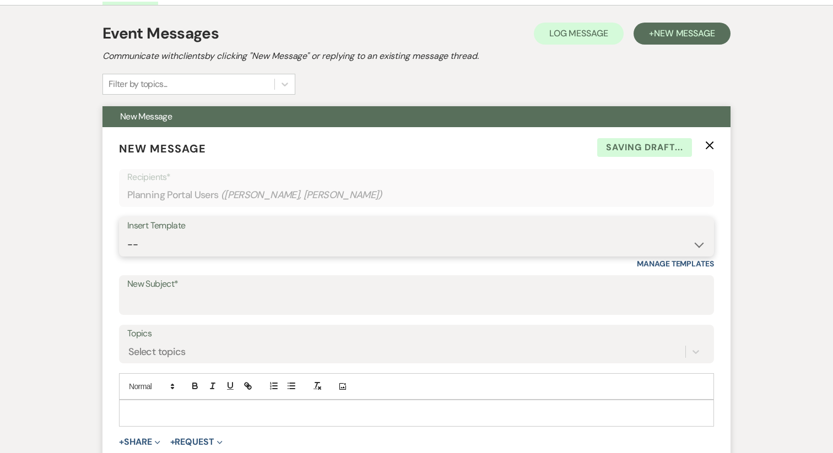
click at [189, 248] on select "-- Vendor Meetings for The Year Week of Reminders Getting You Booked - Groom's …" at bounding box center [416, 244] width 578 height 21
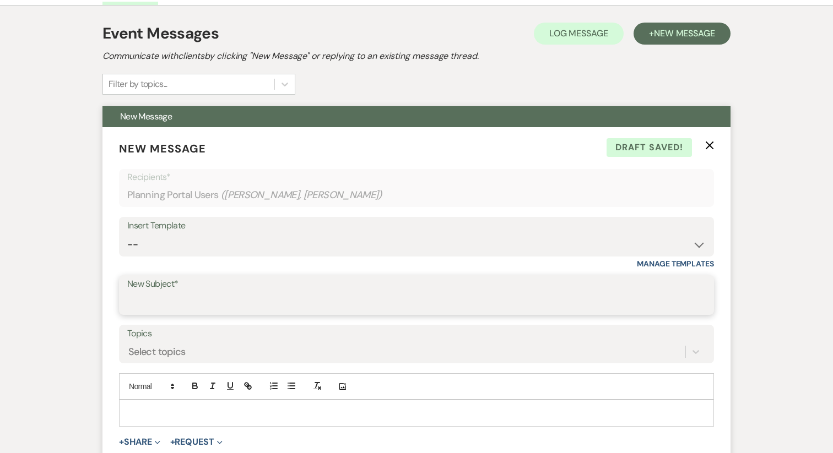
click at [224, 308] on input "New Subject*" at bounding box center [416, 303] width 578 height 21
click at [204, 300] on input "Outside" at bounding box center [416, 303] width 578 height 21
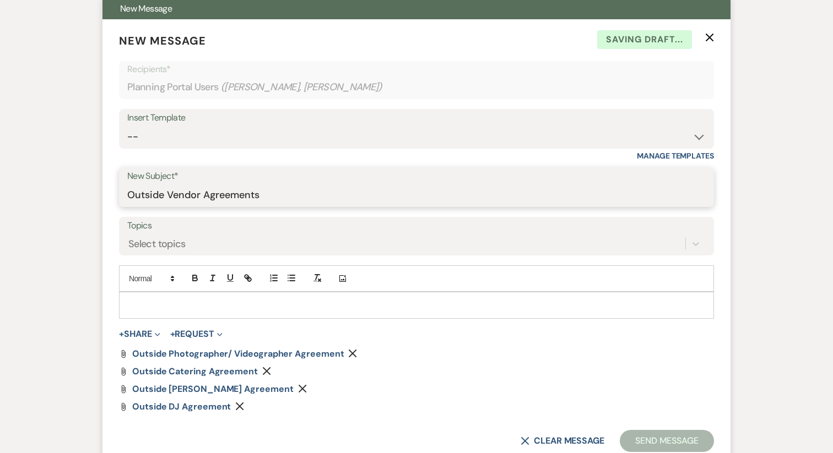
scroll to position [342, 0]
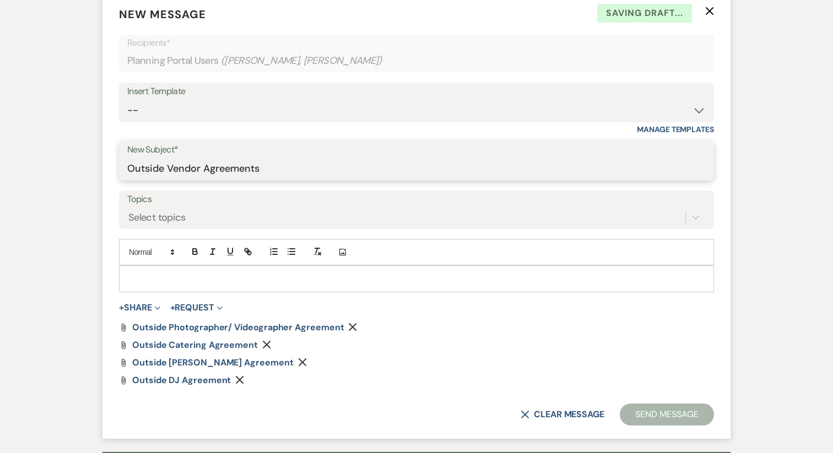
type input "Outside Vendor Agreements"
click at [160, 230] on form "New Message X Saving draft... Recipients* Planning Portal Users ( Anna Nikolic,…" at bounding box center [416, 216] width 628 height 446
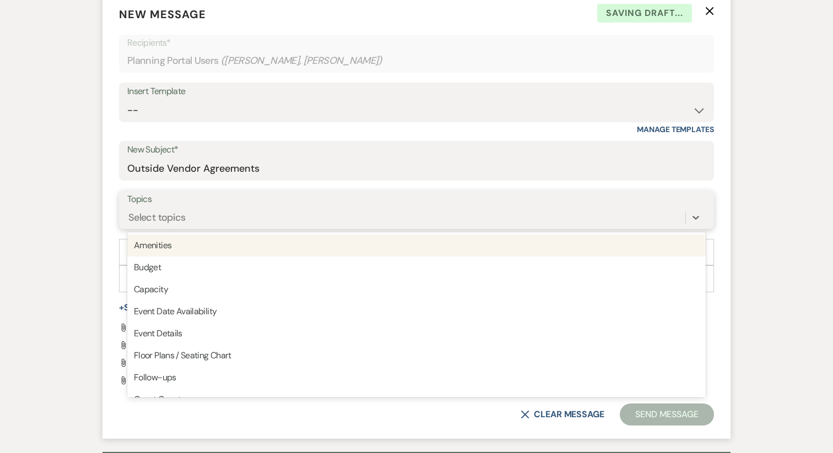
click at [160, 225] on div "Select topics" at bounding box center [406, 217] width 558 height 19
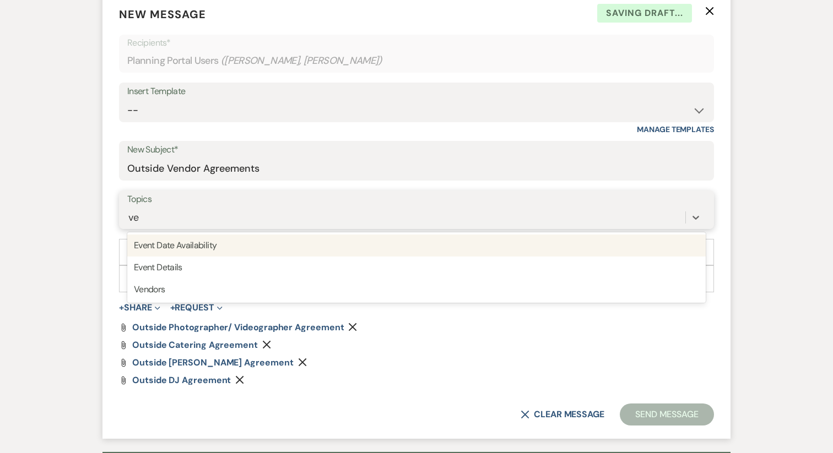
type input "ven"
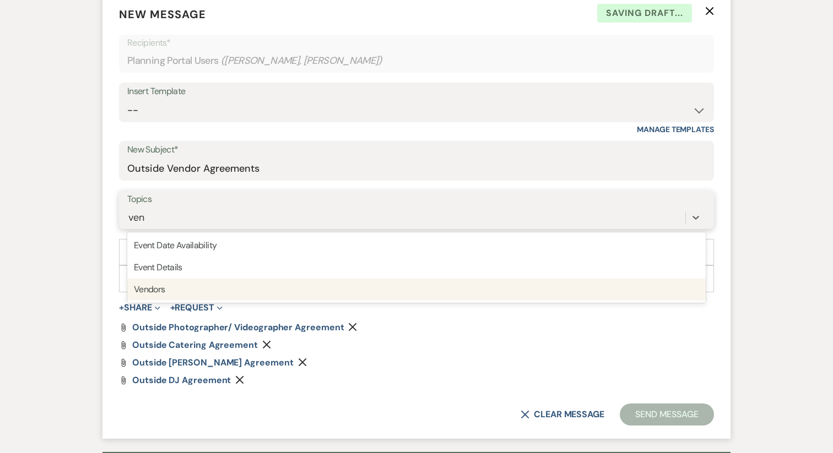
click at [194, 284] on div "Vendors" at bounding box center [416, 290] width 578 height 22
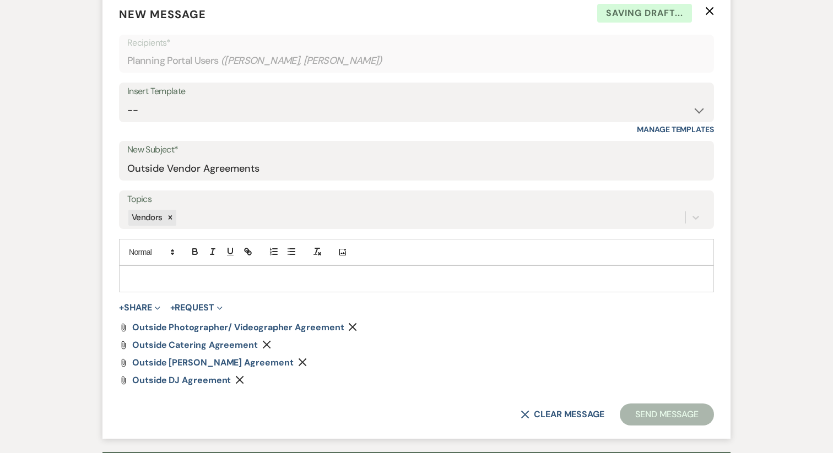
click at [160, 276] on p at bounding box center [416, 279] width 577 height 12
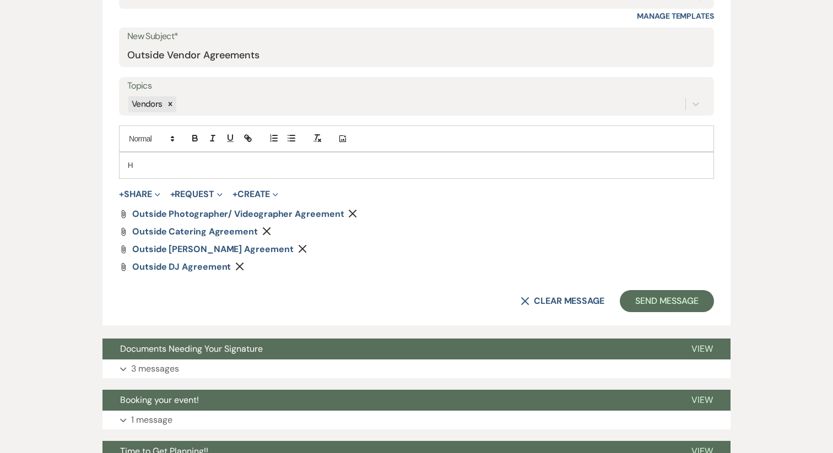
scroll to position [419, 0]
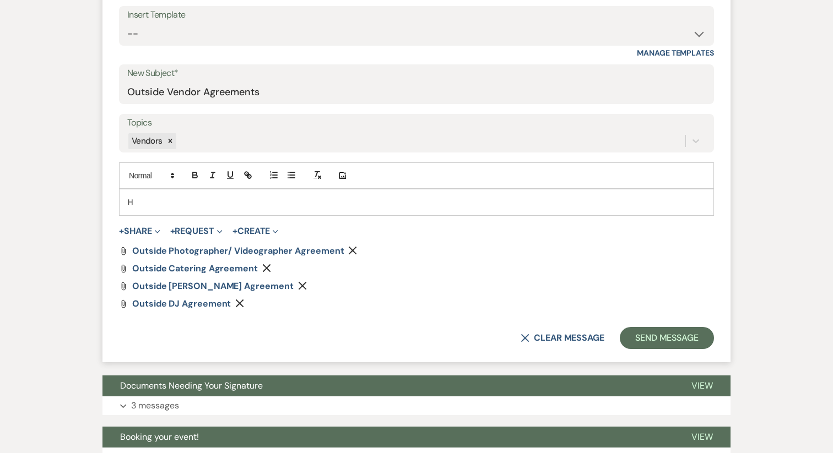
click at [153, 192] on div "H" at bounding box center [417, 201] width 594 height 25
click at [153, 203] on p "H" at bounding box center [416, 202] width 577 height 12
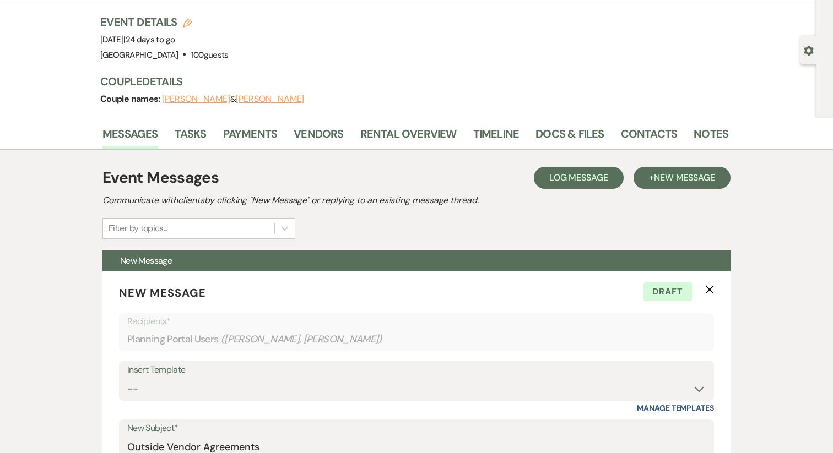
scroll to position [50, 0]
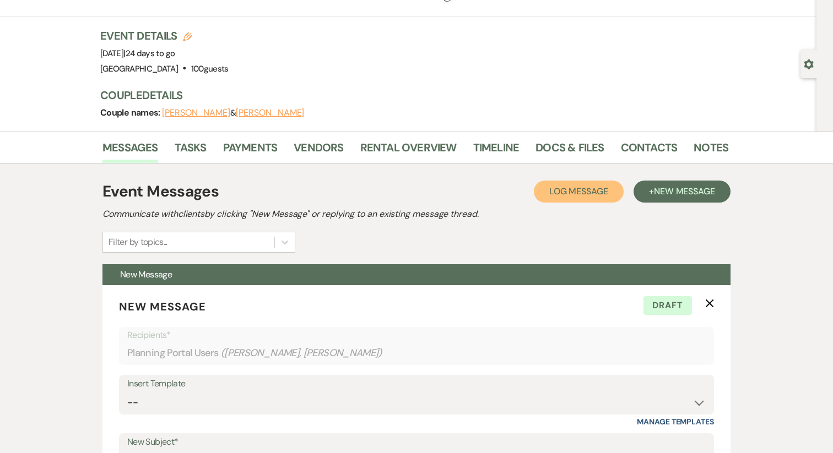
click at [559, 196] on span "Log Message" at bounding box center [578, 192] width 59 height 12
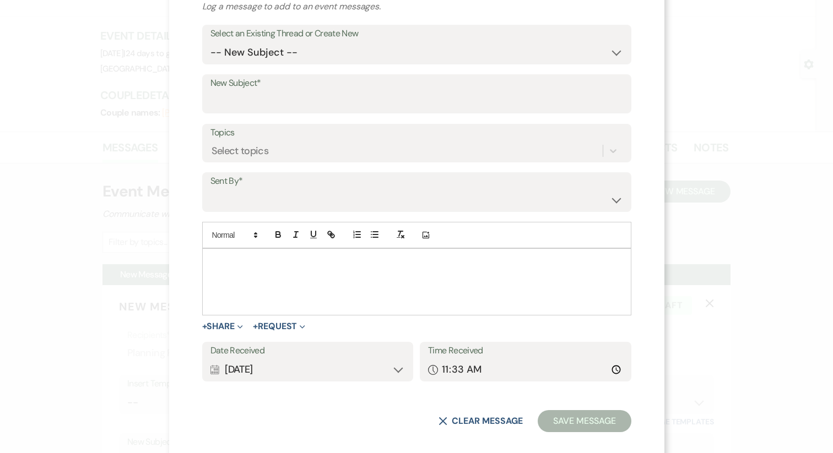
scroll to position [68, 0]
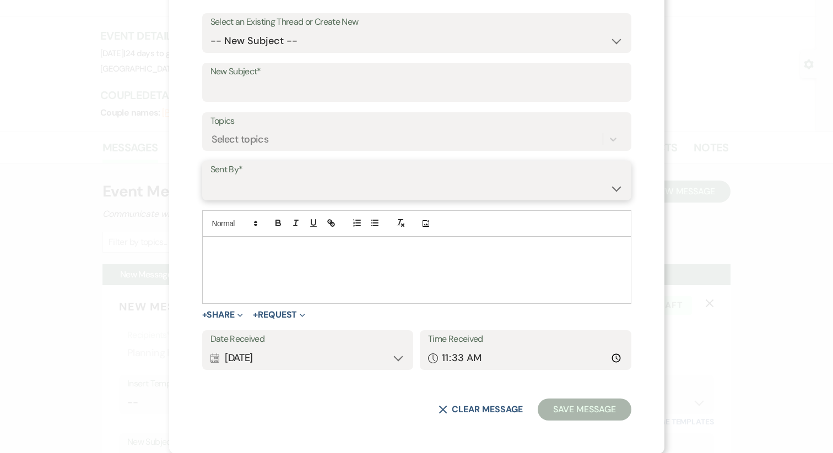
click at [305, 192] on select "Jeff Buffington (jeff@redgateevents.com) Susan Buffington (susan@coldcreekfarm.…" at bounding box center [416, 188] width 413 height 21
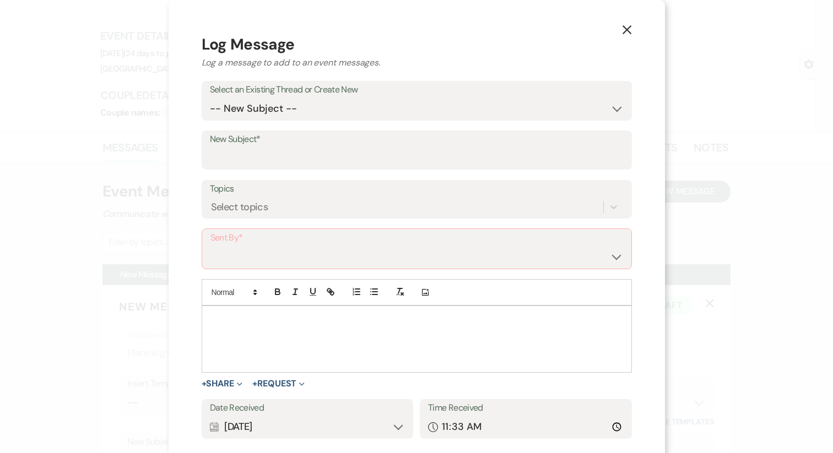
click at [622, 34] on icon "X" at bounding box center [627, 30] width 10 height 10
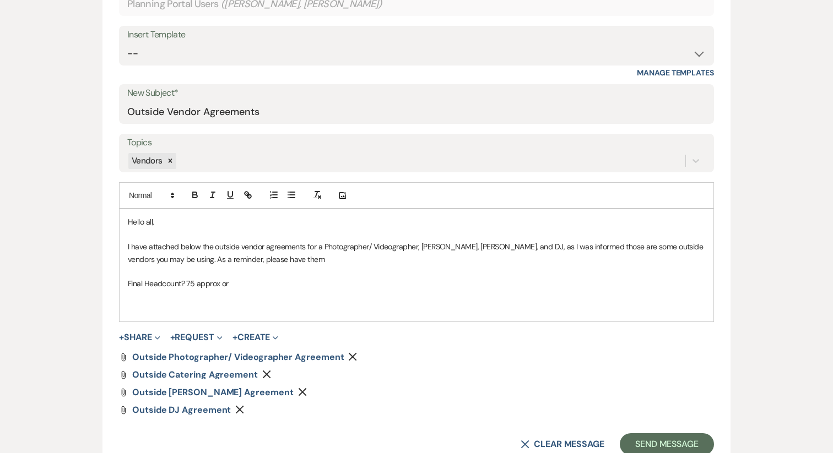
scroll to position [407, 0]
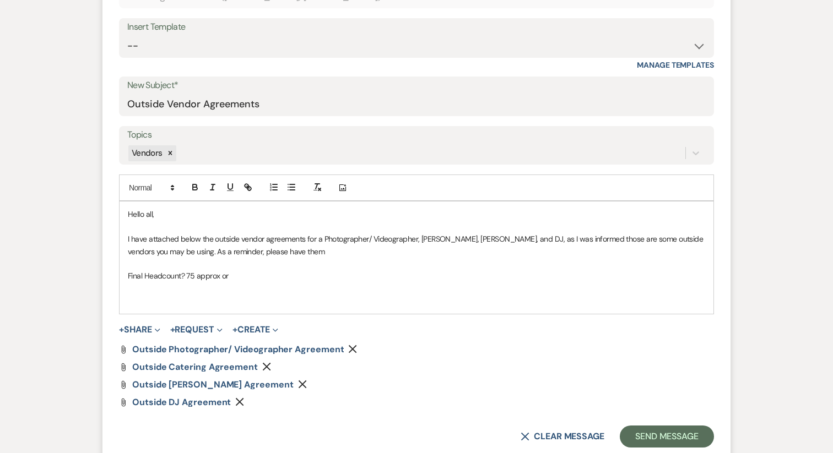
click at [266, 279] on p "Final Headcount? 75 approx or" at bounding box center [416, 276] width 577 height 12
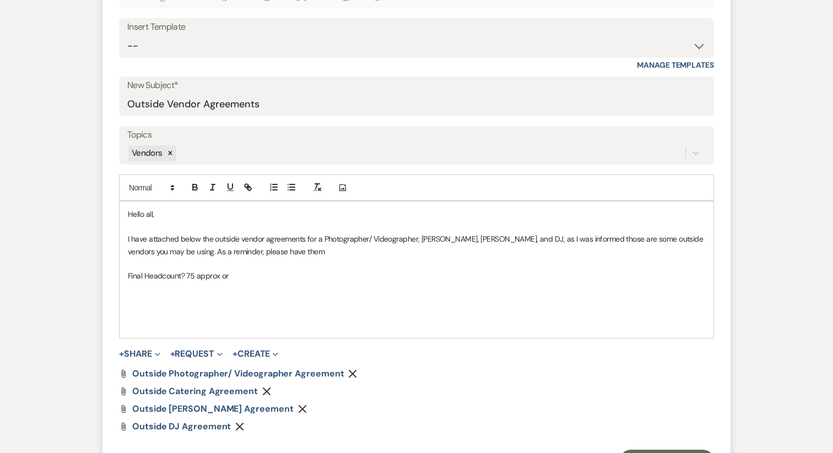
click at [175, 313] on p at bounding box center [416, 313] width 577 height 12
click at [169, 295] on p at bounding box center [416, 301] width 577 height 12
click at [165, 312] on p at bounding box center [416, 313] width 577 height 12
click at [133, 304] on p at bounding box center [416, 301] width 577 height 12
click at [148, 279] on p "Final Headcount? 75 approx or" at bounding box center [416, 276] width 577 height 12
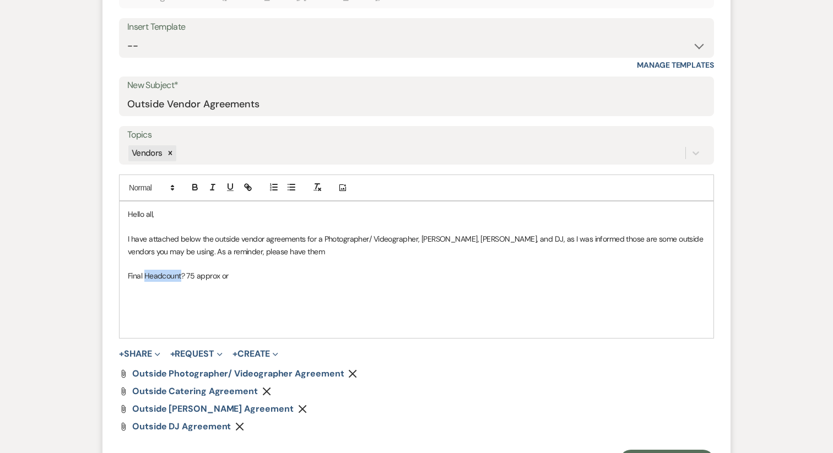
click at [148, 279] on p "Final Headcount? 75 approx or" at bounding box center [416, 276] width 577 height 12
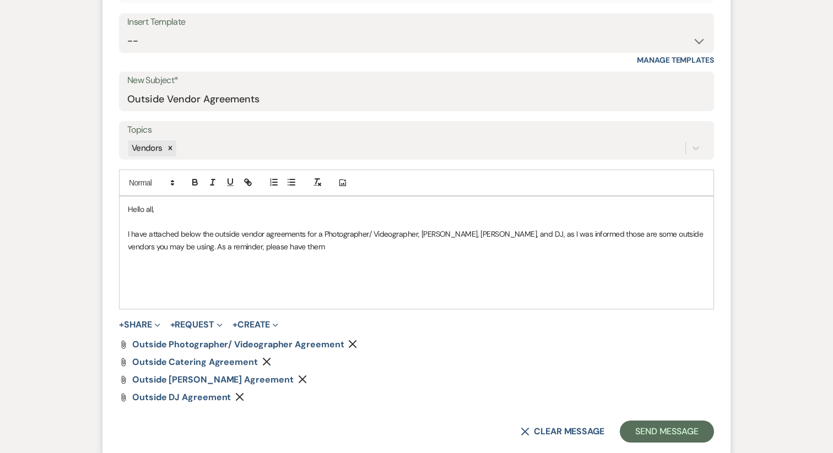
scroll to position [416, 0]
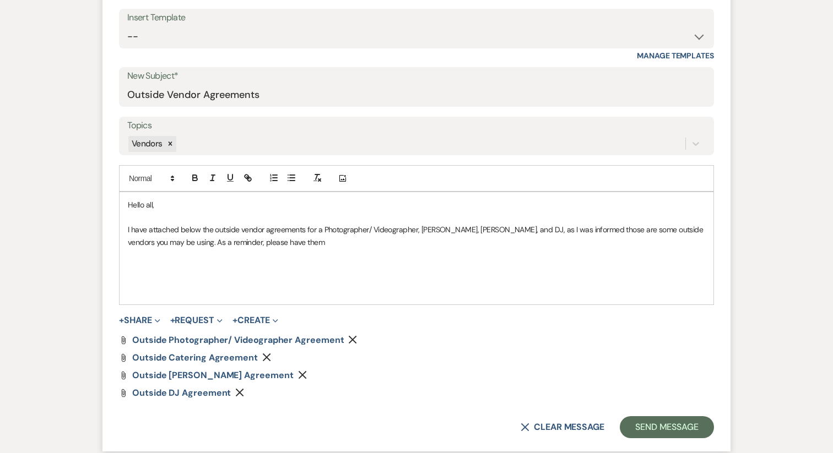
click at [158, 280] on p at bounding box center [416, 279] width 577 height 12
click at [148, 299] on div "Hello all, I have attached below the outside vendor agreements for a Photograph…" at bounding box center [417, 248] width 594 height 112
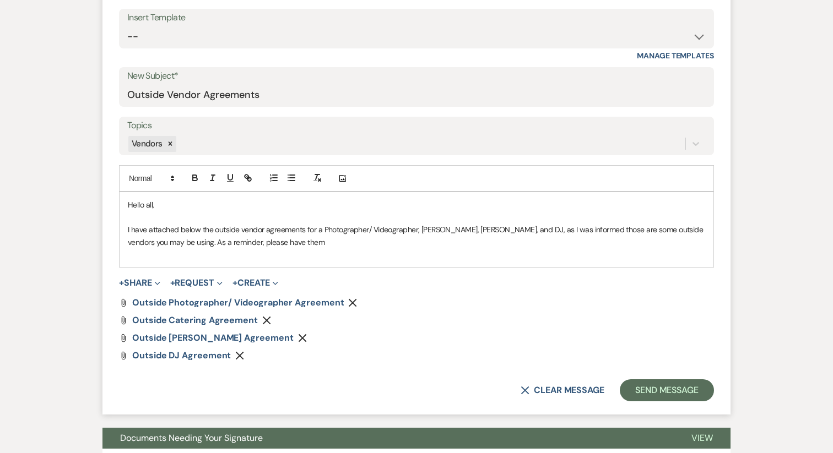
click at [259, 248] on p at bounding box center [416, 254] width 577 height 12
click at [285, 245] on p "I have attached below the outside vendor agreements for a Photographer/ Videogr…" at bounding box center [416, 236] width 577 height 25
click at [268, 241] on p "I have attached below the outside vendor agreements for a Photographer/ Videogr…" at bounding box center [416, 236] width 577 height 25
click at [254, 243] on p "I have attached below the outside vendor agreements for a Photographer/ Videogr…" at bounding box center [416, 236] width 577 height 25
click at [251, 243] on p "I have attached below the outside vendor agreements for a Photographer/ Videogr…" at bounding box center [416, 236] width 577 height 25
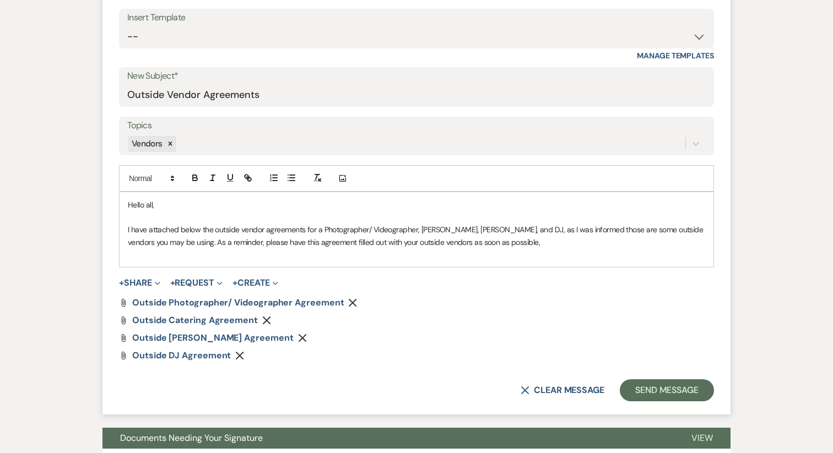
click at [486, 245] on p "I have attached below the outside vendor agreements for a Photographer/ Videogr…" at bounding box center [416, 236] width 577 height 25
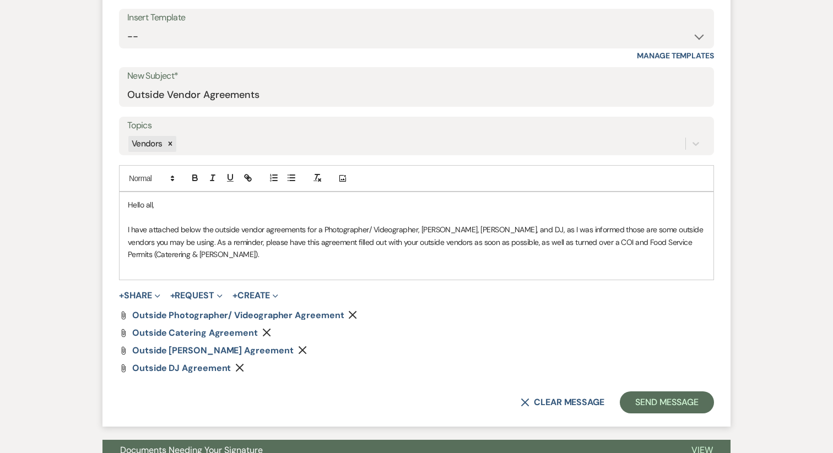
click at [550, 243] on p "I have attached below the outside vendor agreements for a Photographer/ Videogr…" at bounding box center [416, 242] width 577 height 37
click at [174, 255] on p "I have attached below the outside vendor agreements for a Photographer/ Videogr…" at bounding box center [416, 242] width 577 height 37
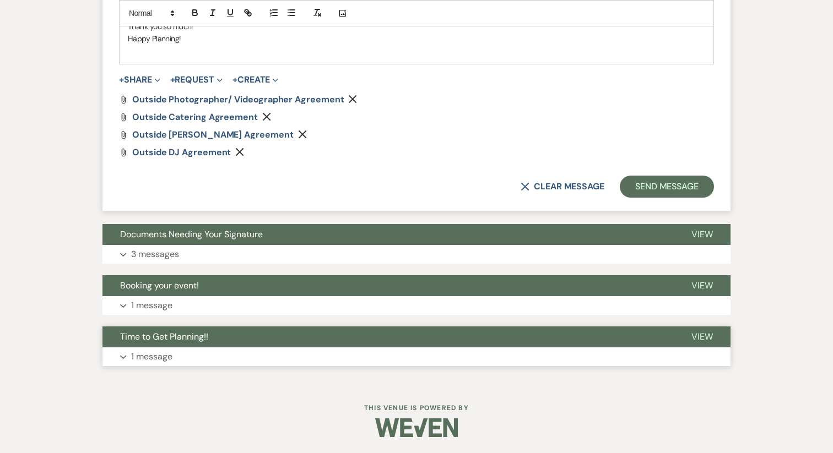
click at [172, 347] on button "Time to Get Planning!!" at bounding box center [387, 337] width 571 height 21
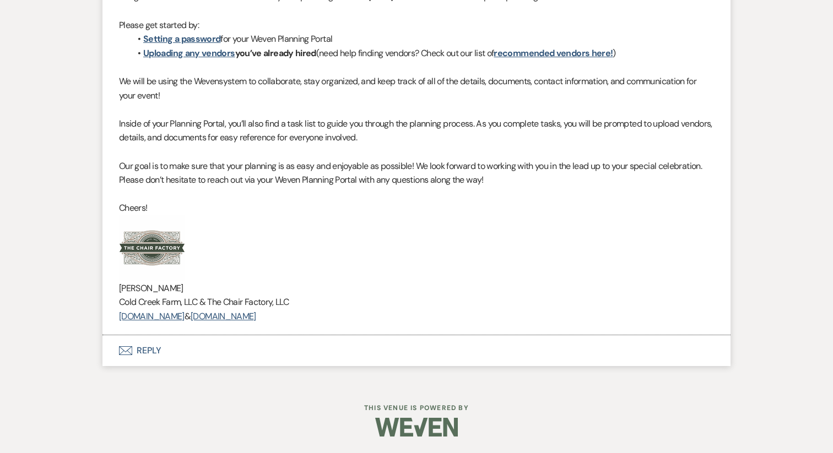
scroll to position [1094, 0]
drag, startPoint x: 378, startPoint y: 324, endPoint x: 122, endPoint y: 268, distance: 261.6
click at [122, 268] on li "Jeff Buffington to: Event Contacts Expand Info Jun 07, 2025, 3:41 PM Weven Chec…" at bounding box center [416, 128] width 628 height 413
copy div "Jeff Buffington Cold Creek Farm, LLC & The Chair Factory, LLC www.coldcreekfarm…"
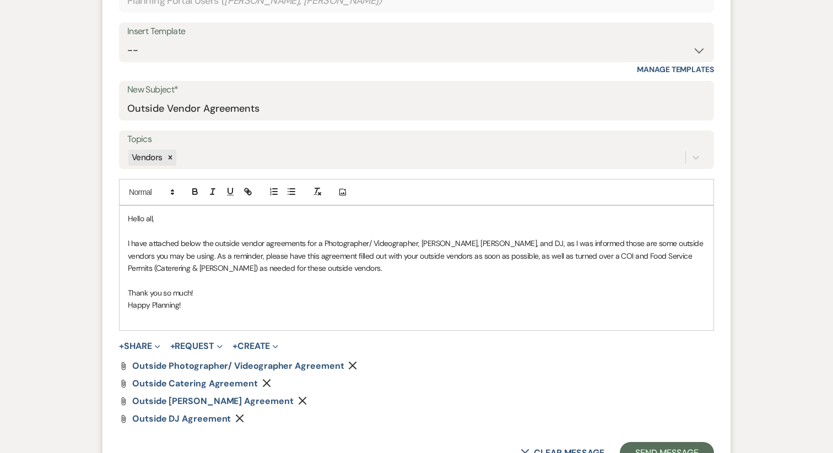
scroll to position [418, 0]
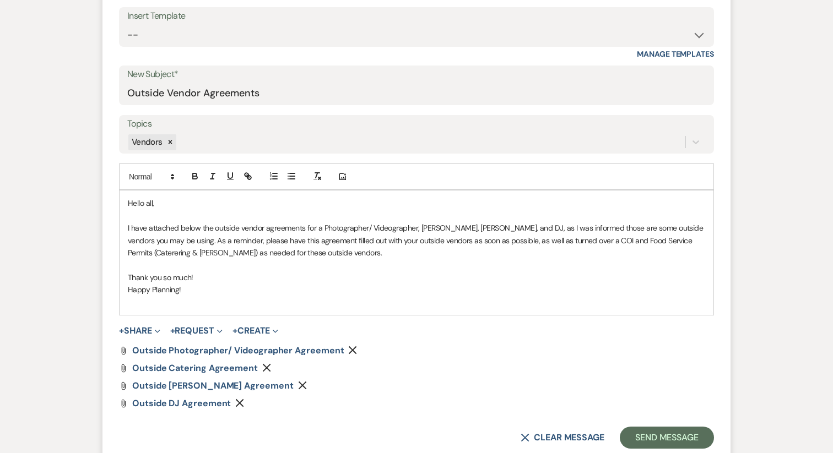
click at [150, 302] on p at bounding box center [416, 302] width 577 height 12
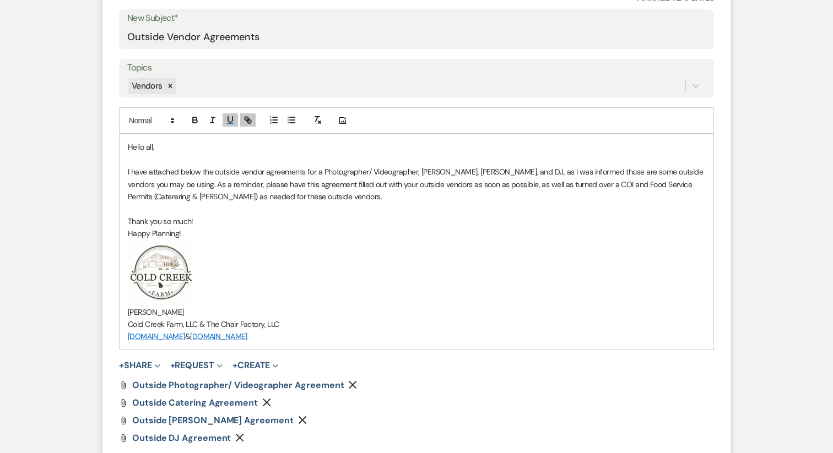
scroll to position [476, 0]
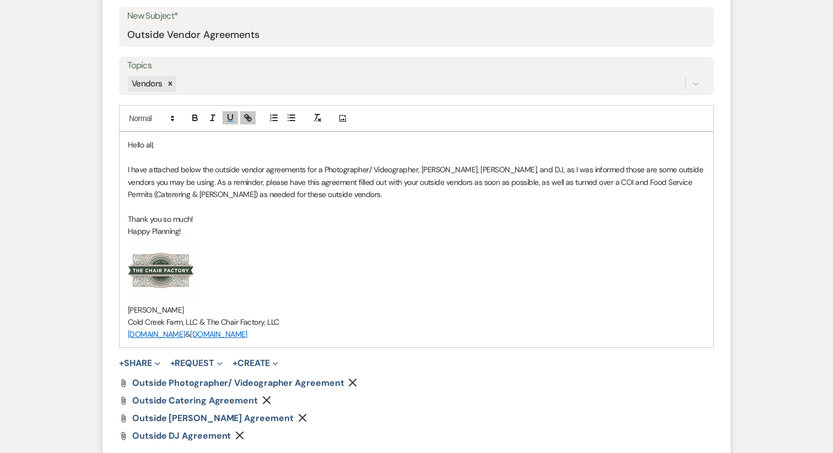
click at [160, 310] on span "Jeff Buffington" at bounding box center [156, 310] width 56 height 10
click at [160, 310] on span "[PERSON_NAME]" at bounding box center [156, 310] width 56 height 10
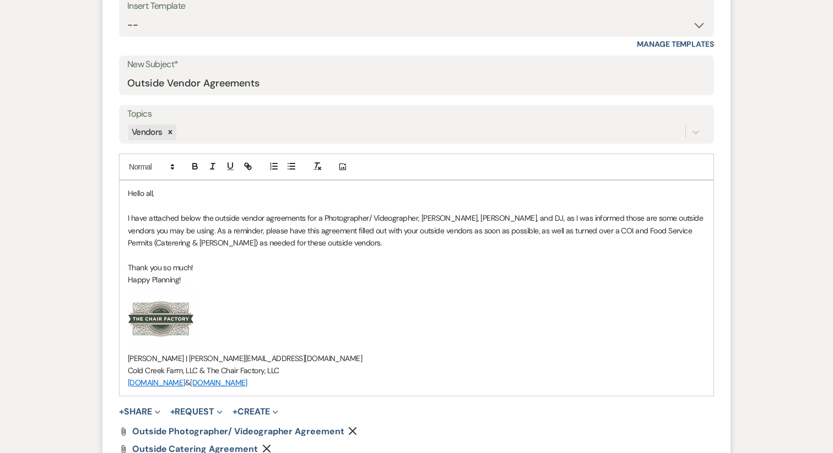
scroll to position [423, 0]
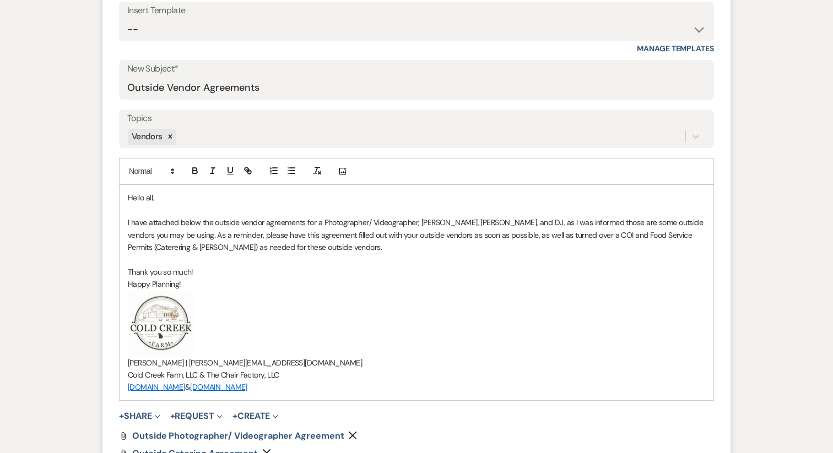
click at [149, 236] on p "I have attached below the outside vendor agreements for a Photographer/ Videogr…" at bounding box center [416, 234] width 577 height 37
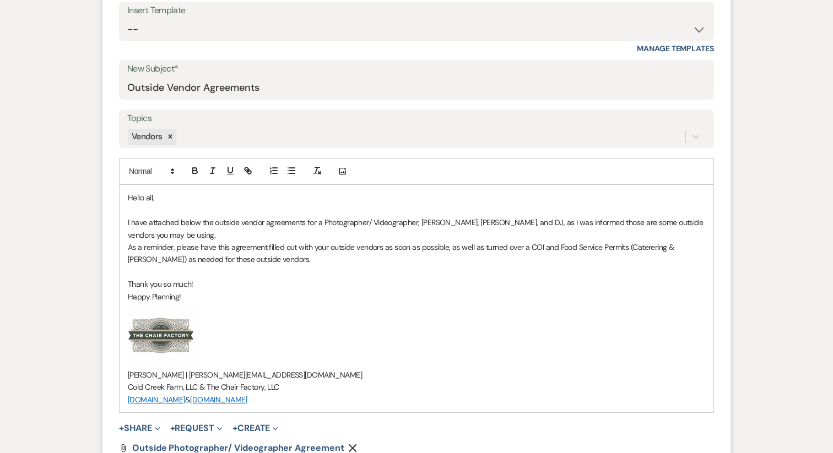
click at [165, 234] on p "I have attached below the outside vendor agreements for a Photographer/ Videogr…" at bounding box center [416, 228] width 577 height 25
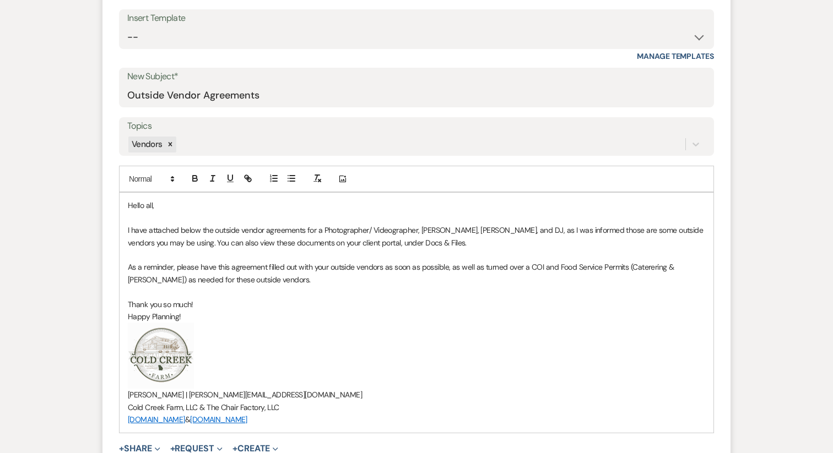
scroll to position [429, 0]
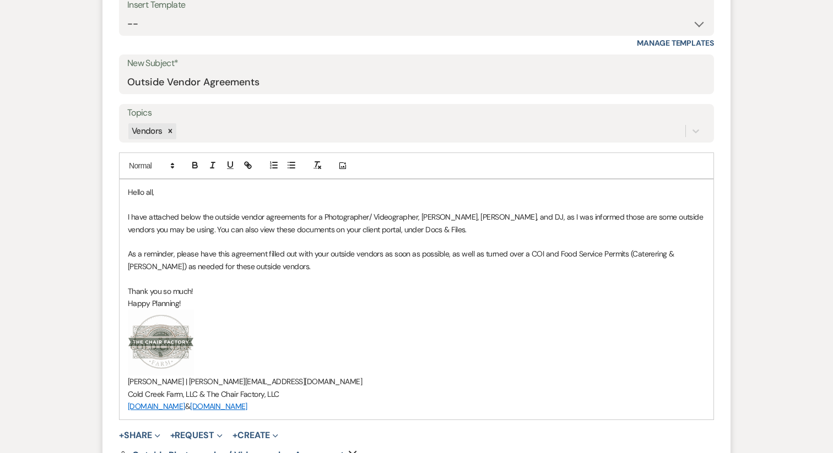
click at [648, 253] on p "As a reminder, please have this agreement filled out with your outside vendors …" at bounding box center [416, 260] width 577 height 25
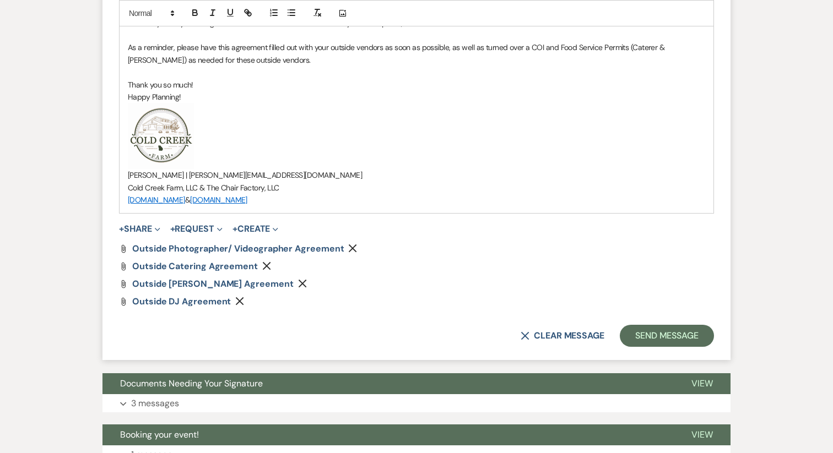
scroll to position [650, 0]
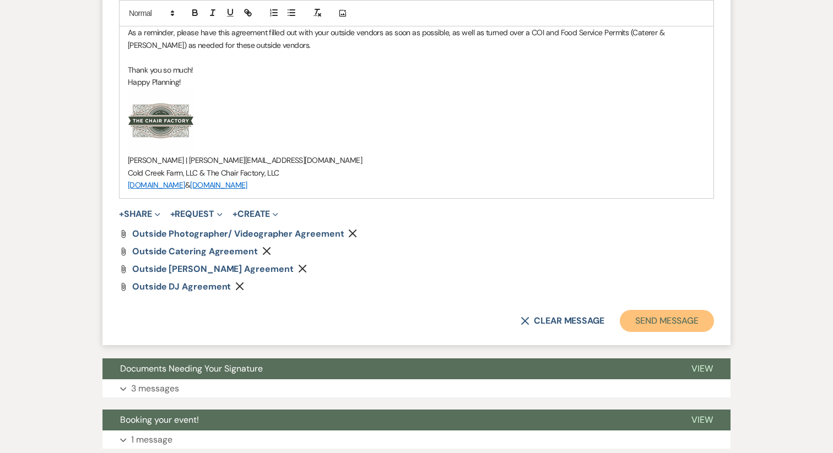
click at [648, 316] on button "Send Message" at bounding box center [667, 321] width 94 height 22
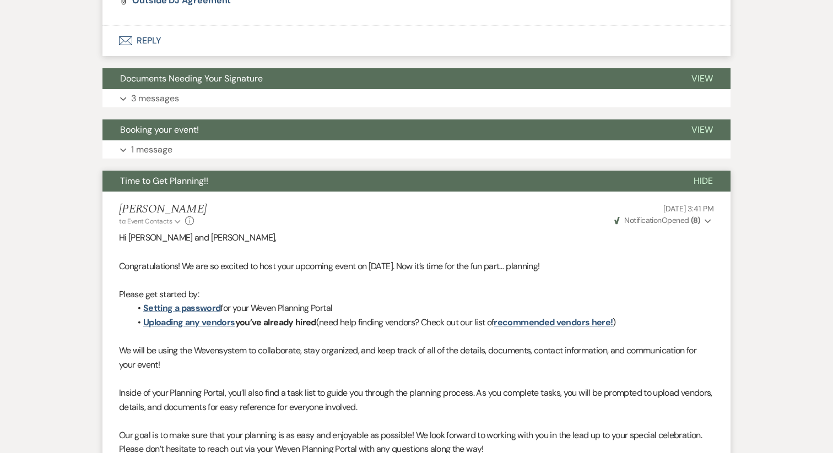
scroll to position [717, 0]
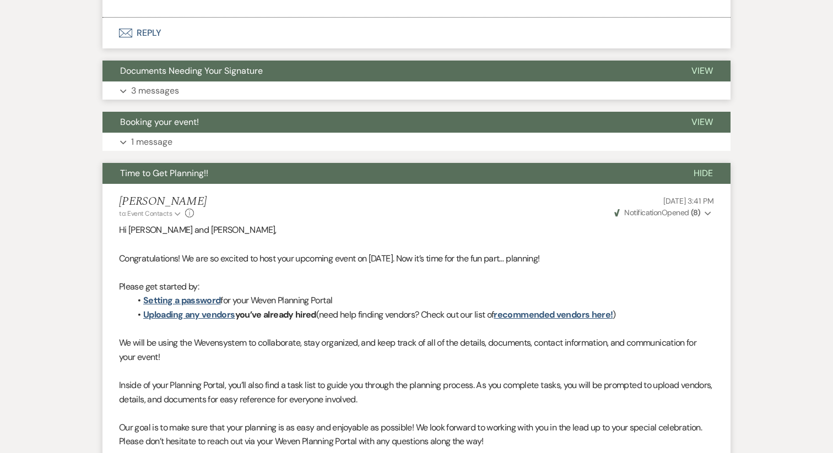
click at [155, 75] on span "Documents Needing Your Signature" at bounding box center [191, 71] width 143 height 12
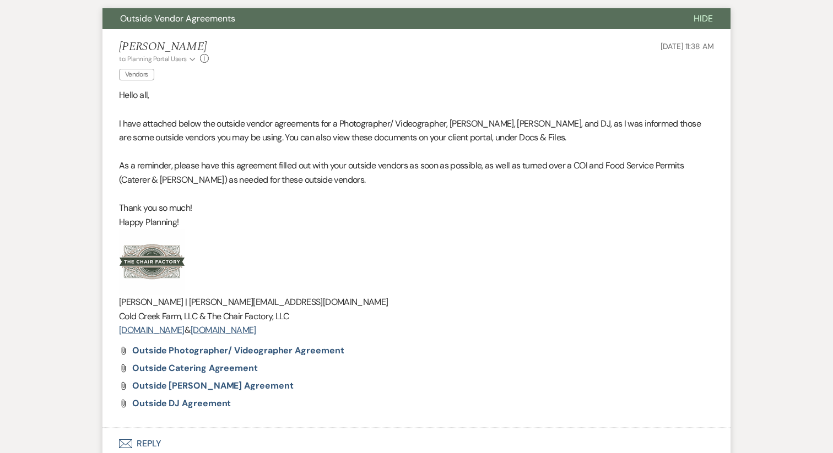
scroll to position [224, 0]
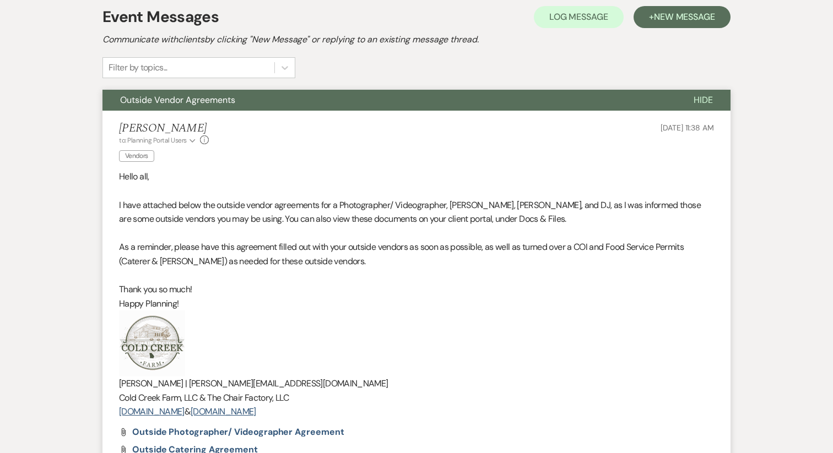
click at [161, 106] on button "Outside Vendor Agreements" at bounding box center [388, 100] width 573 height 21
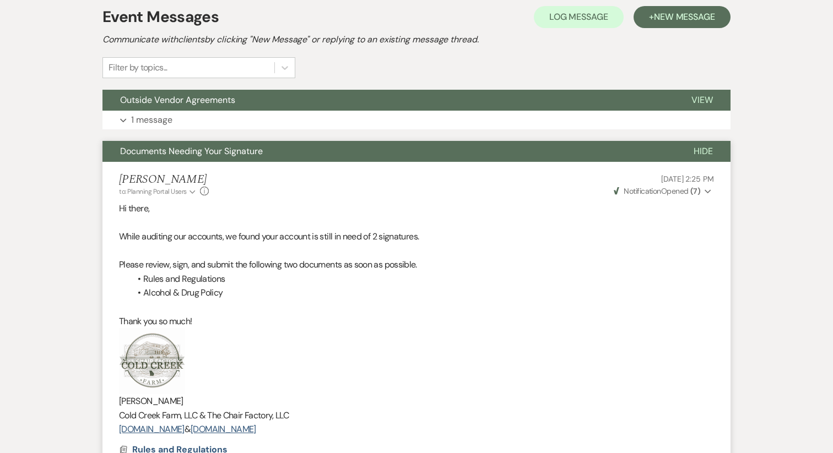
click at [180, 159] on button "Documents Needing Your Signature" at bounding box center [388, 151] width 573 height 21
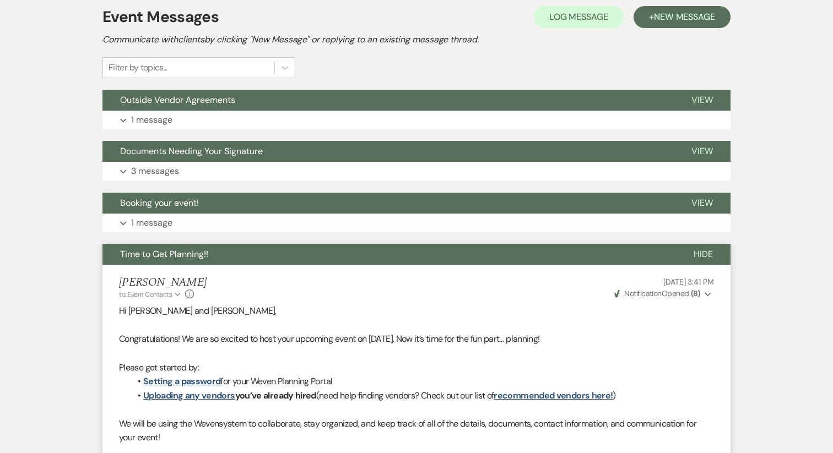
click at [167, 255] on span "Time to Get Planning!!" at bounding box center [164, 254] width 88 height 12
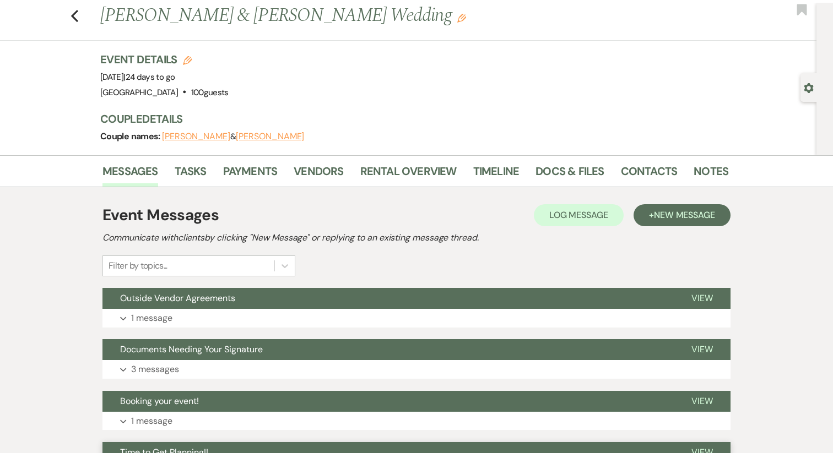
scroll to position [0, 0]
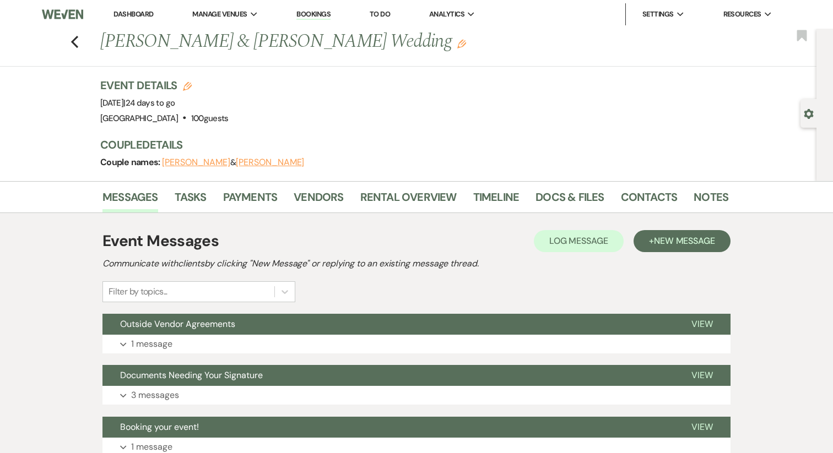
click at [143, 19] on li "Dashboard" at bounding box center [133, 14] width 51 height 22
click at [139, 12] on link "Dashboard" at bounding box center [133, 13] width 40 height 9
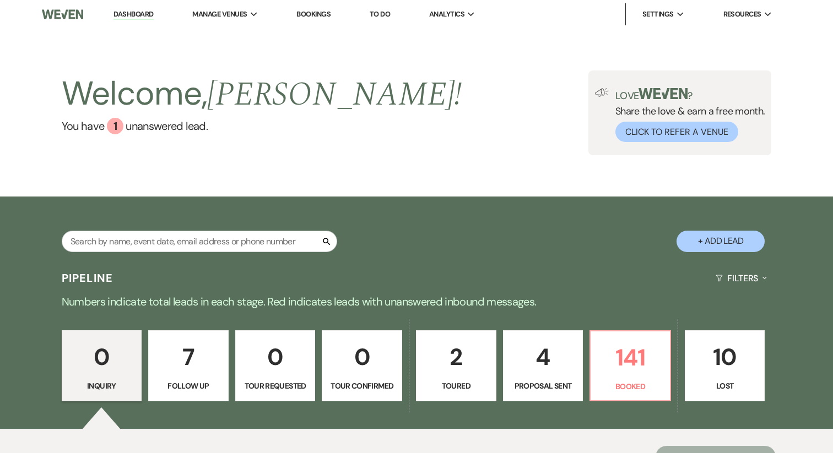
scroll to position [139, 0]
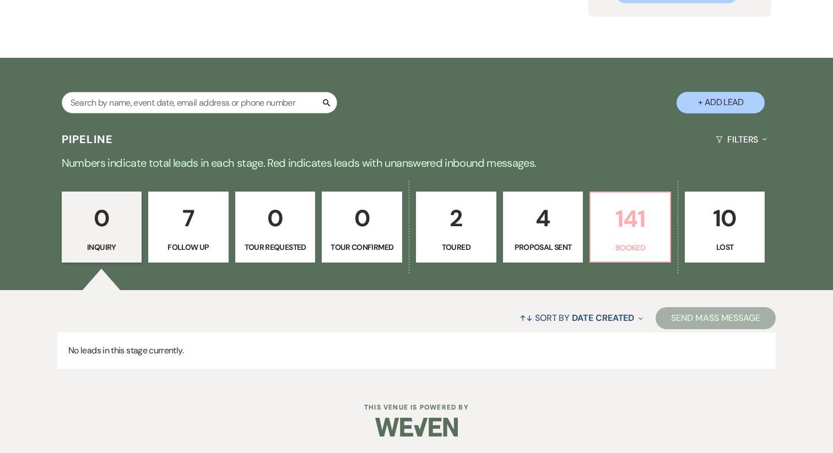
click at [628, 241] on link "141 Booked" at bounding box center [630, 228] width 82 height 72
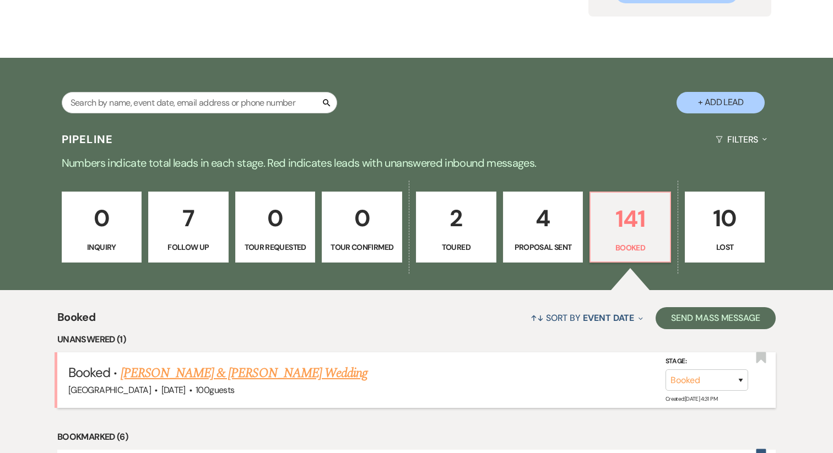
click at [193, 371] on link "Rachelle Dhabolt & Merrick Talley's Wedding" at bounding box center [244, 374] width 247 height 20
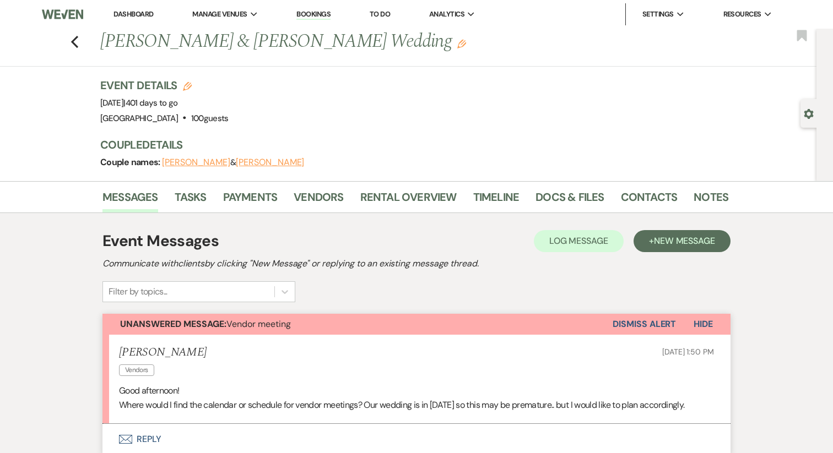
drag, startPoint x: 213, startPoint y: 103, endPoint x: 60, endPoint y: 109, distance: 153.2
click at [60, 109] on div "Previous Rachelle Dhabolt & Merrick Talley's Wedding Edit Bookmark Gear Setting…" at bounding box center [408, 105] width 816 height 153
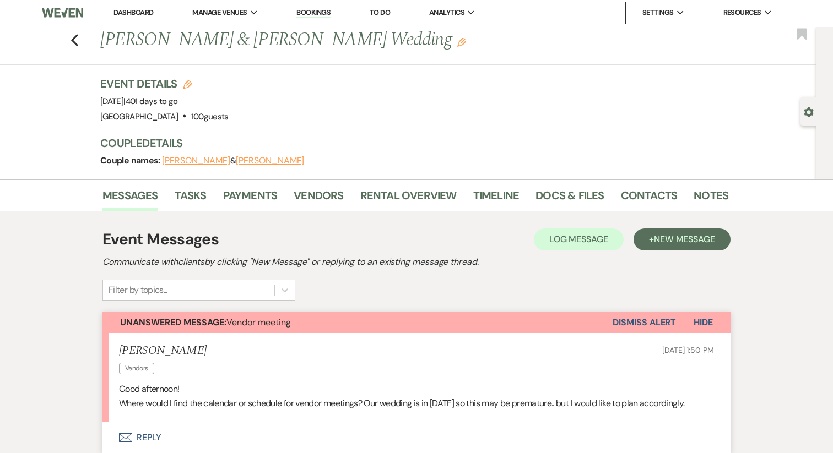
click at [121, 42] on h1 "Rachelle Dhabolt & Merrick Talley's Wedding Edit" at bounding box center [347, 40] width 494 height 26
copy h1 "Rachelle"
click at [202, 160] on button "Rachelle Dhabolt" at bounding box center [196, 160] width 68 height 9
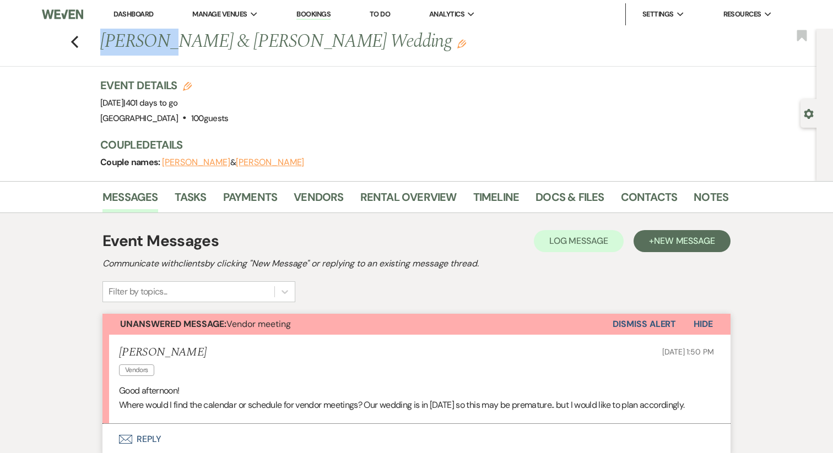
select select "email"
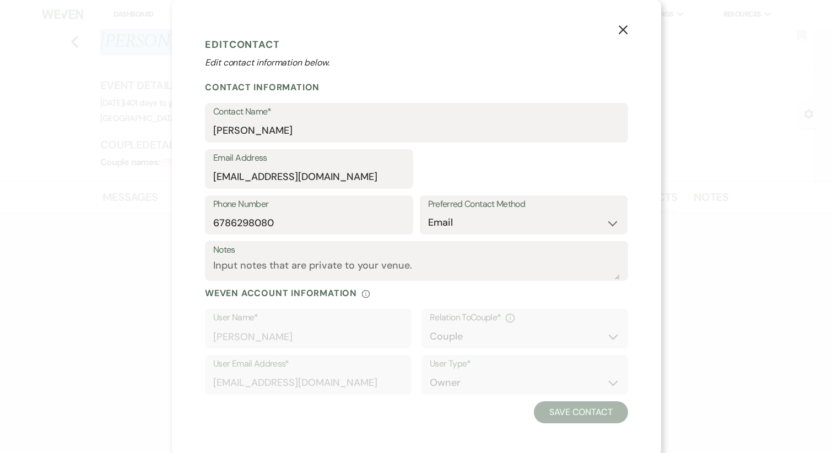
select select "1"
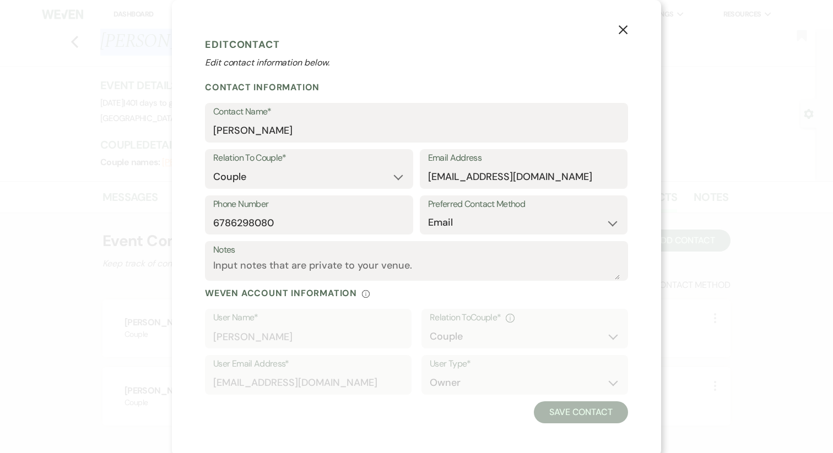
click at [621, 31] on use "button" at bounding box center [623, 29] width 9 height 9
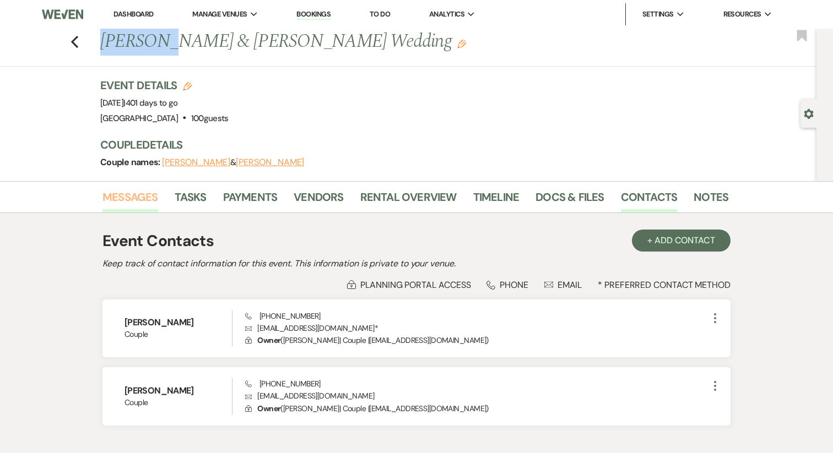
click at [120, 210] on link "Messages" at bounding box center [130, 200] width 56 height 24
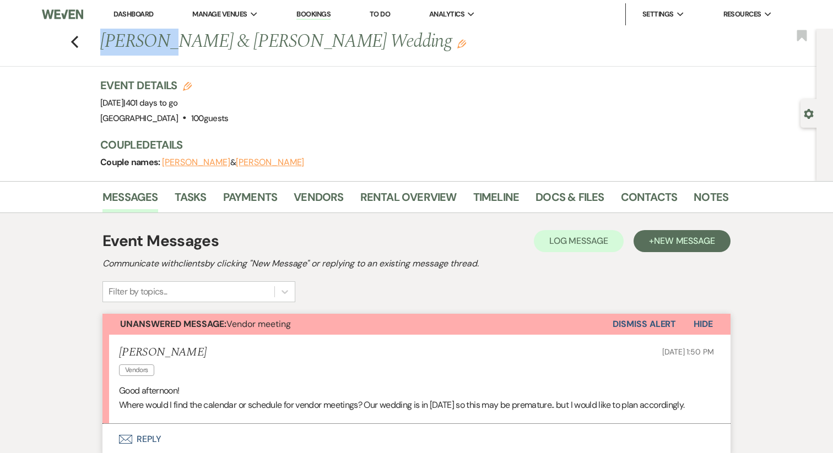
click at [134, 14] on link "Dashboard" at bounding box center [133, 13] width 40 height 9
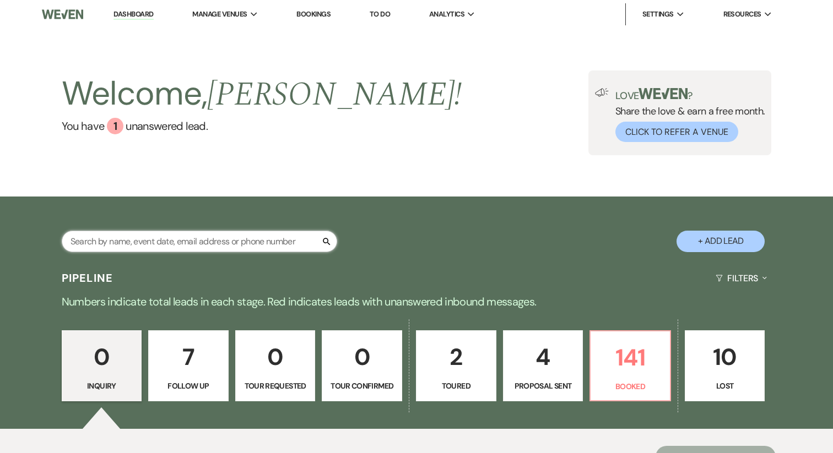
click at [218, 231] on input "text" at bounding box center [199, 241] width 275 height 21
type input "o"
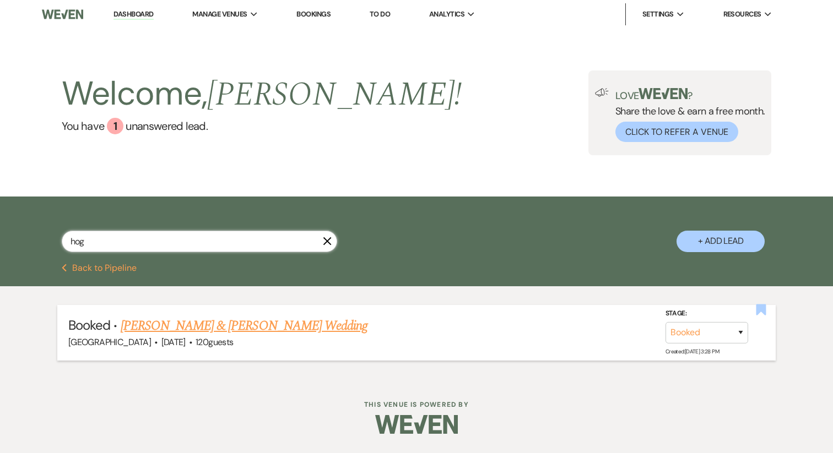
type input "hog"
click at [761, 313] on icon "Bookmark" at bounding box center [761, 310] width 12 height 13
click at [329, 243] on use "button" at bounding box center [327, 241] width 8 height 8
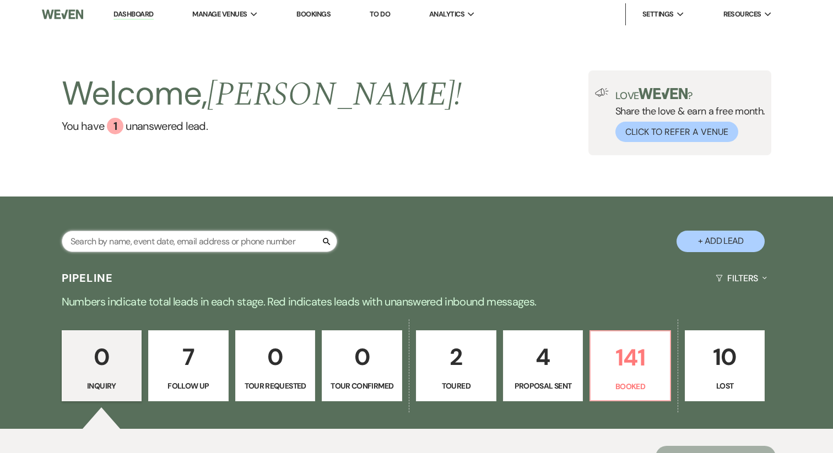
click at [259, 245] on input "text" at bounding box center [199, 241] width 275 height 21
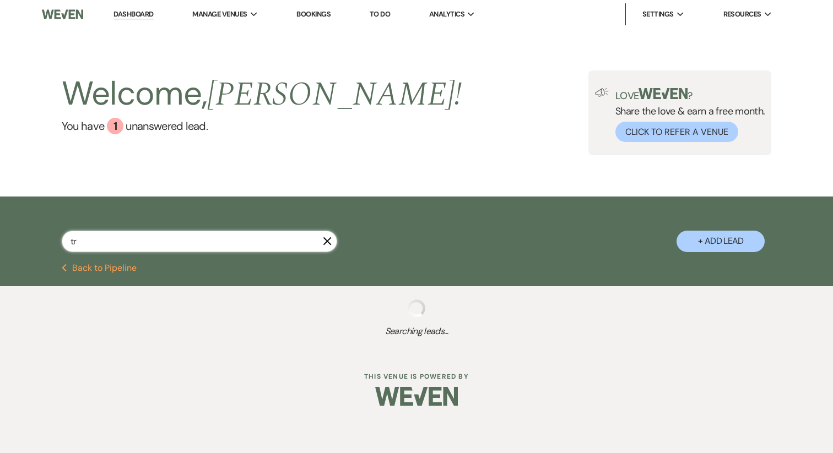
type input "t"
select select "9"
select select "5"
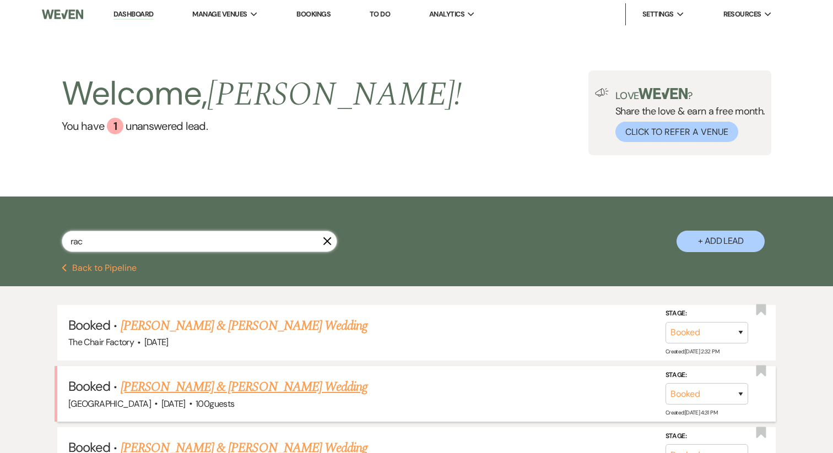
type input "rac"
click at [251, 382] on link "Rachelle Dhabolt & Merrick Talley's Wedding" at bounding box center [244, 387] width 247 height 20
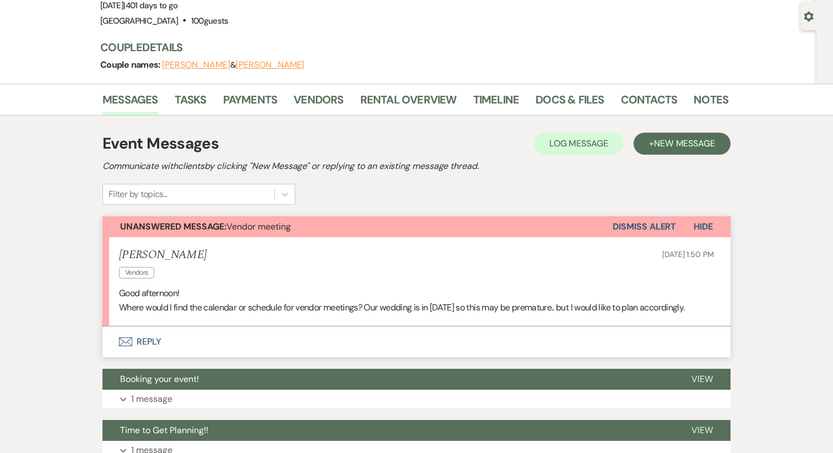
scroll to position [100, 0]
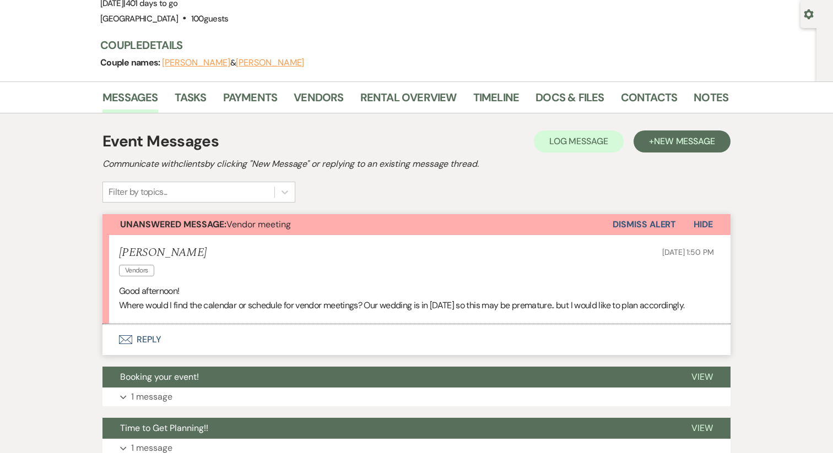
click at [146, 351] on button "Envelope Reply" at bounding box center [416, 339] width 628 height 31
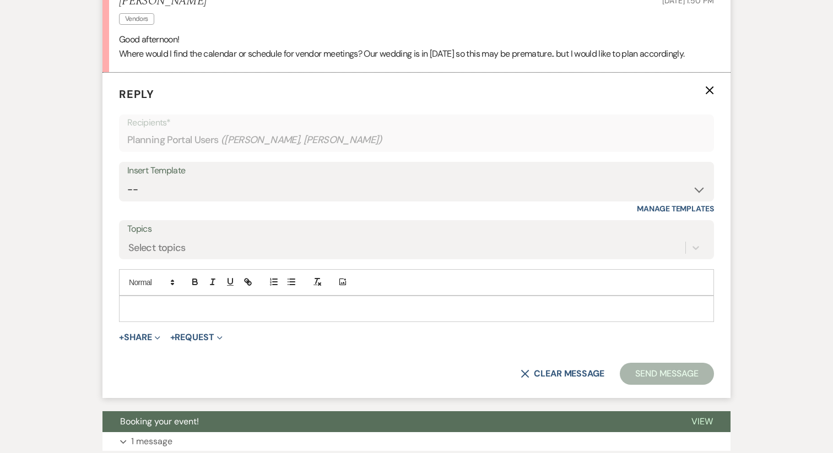
scroll to position [375, 0]
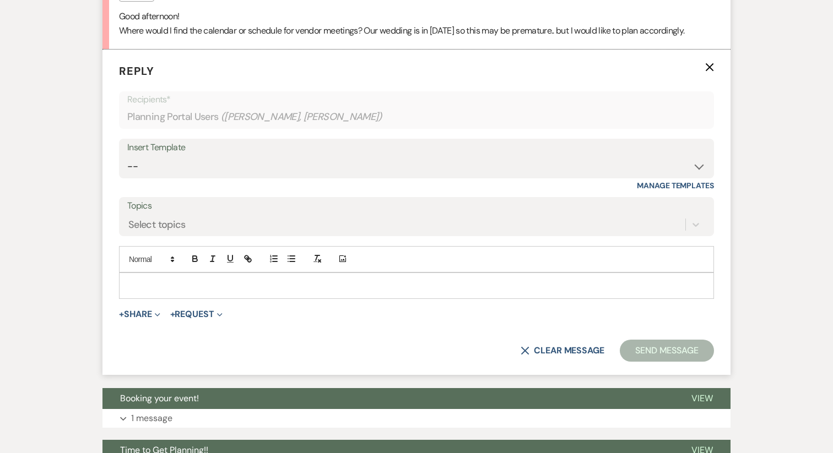
click at [155, 292] on p at bounding box center [416, 286] width 577 height 12
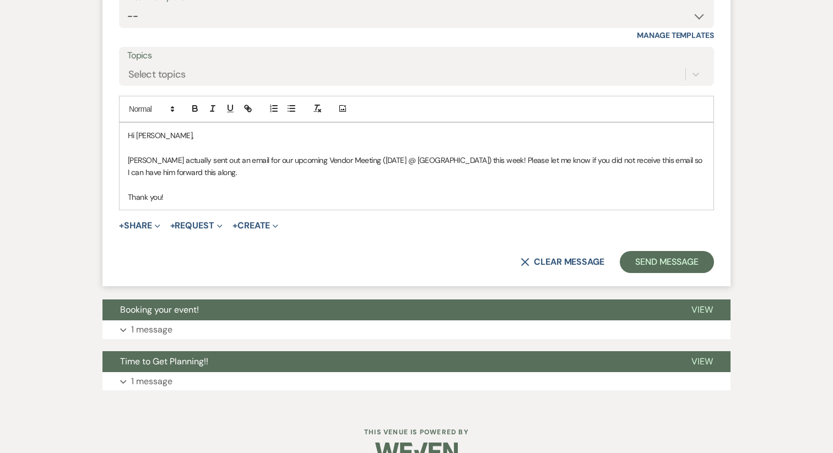
scroll to position [564, 0]
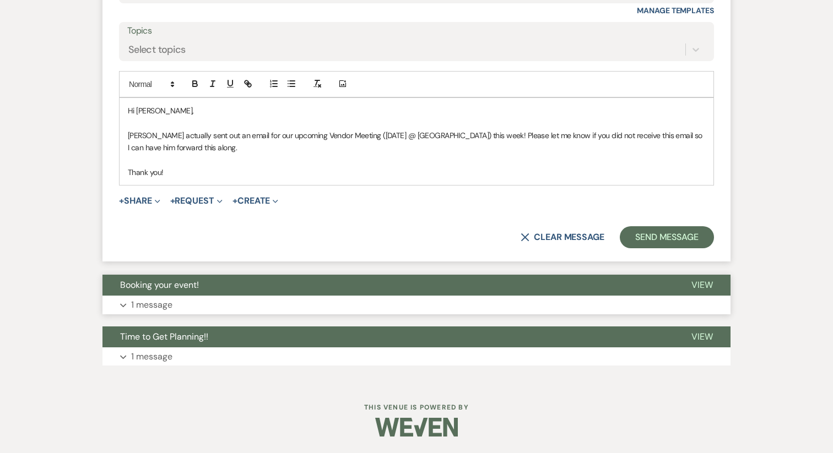
click at [166, 293] on button "Booking your event!" at bounding box center [387, 285] width 571 height 21
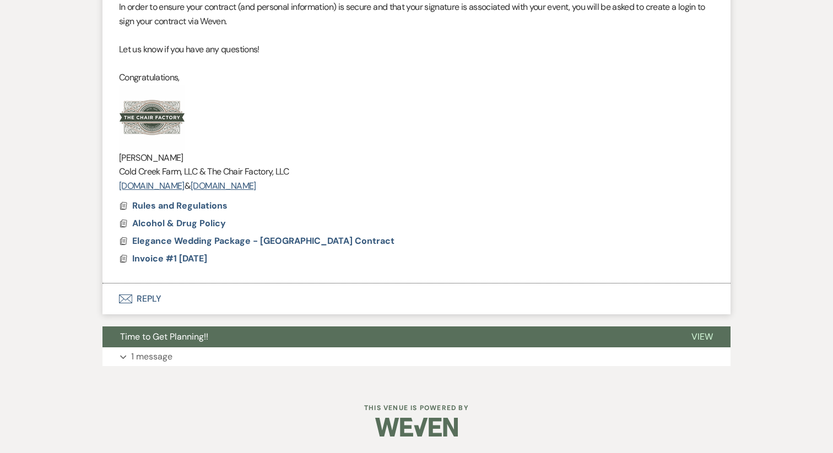
scroll to position [983, 0]
drag, startPoint x: 375, startPoint y: 188, endPoint x: 145, endPoint y: 110, distance: 243.2
click at [145, 110] on div "Hi Rachelle and Merrick! We are so excited to host your event! Attached you wil…" at bounding box center [416, 60] width 595 height 263
copy div "Jeff Buffington Cold Creek Farm, LLC & The Chair Factory, LLC www.coldcreekfarm…"
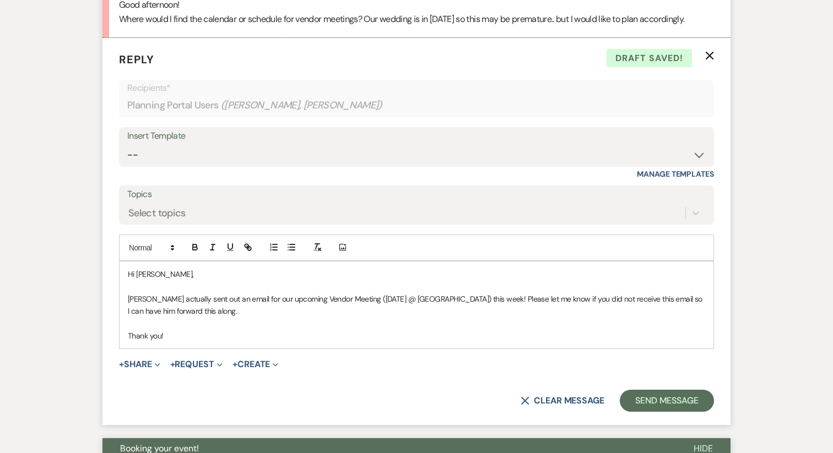
scroll to position [391, 0]
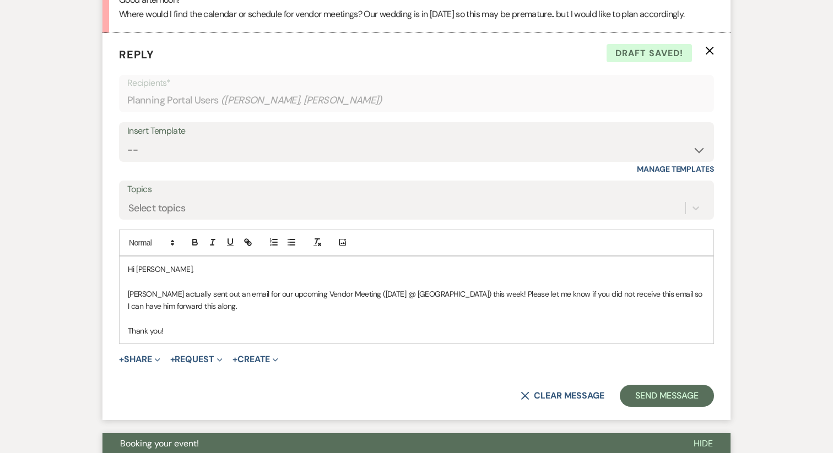
click at [179, 337] on p "Thank you!" at bounding box center [416, 331] width 577 height 12
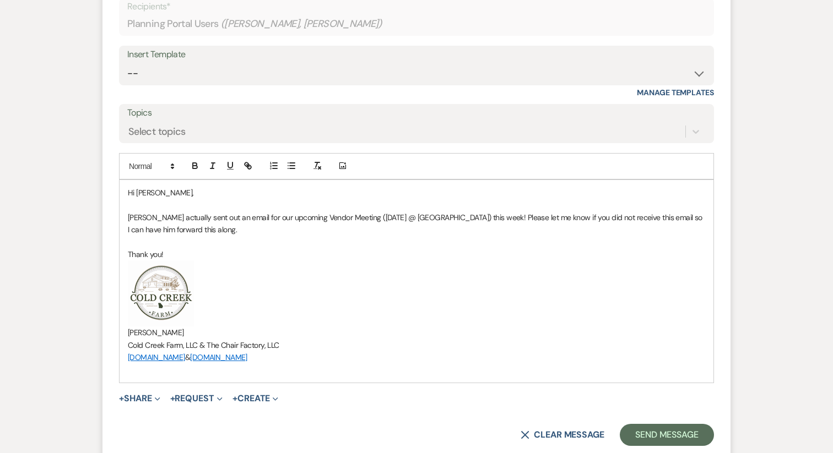
scroll to position [470, 0]
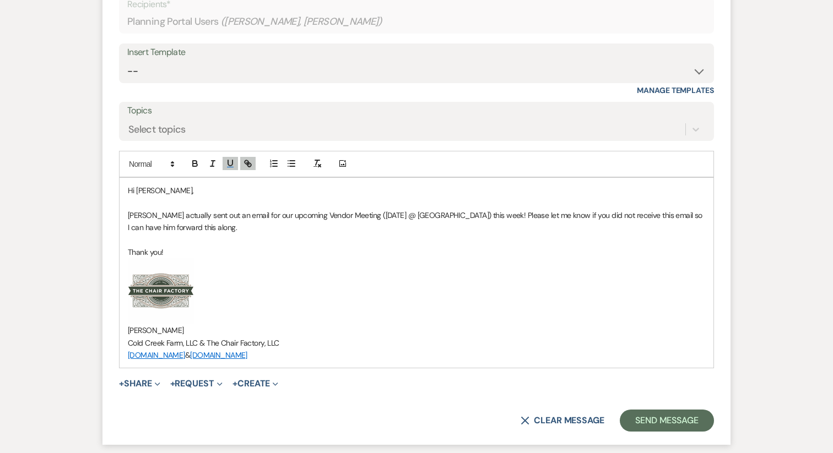
click at [154, 335] on span "[PERSON_NAME]" at bounding box center [156, 331] width 56 height 10
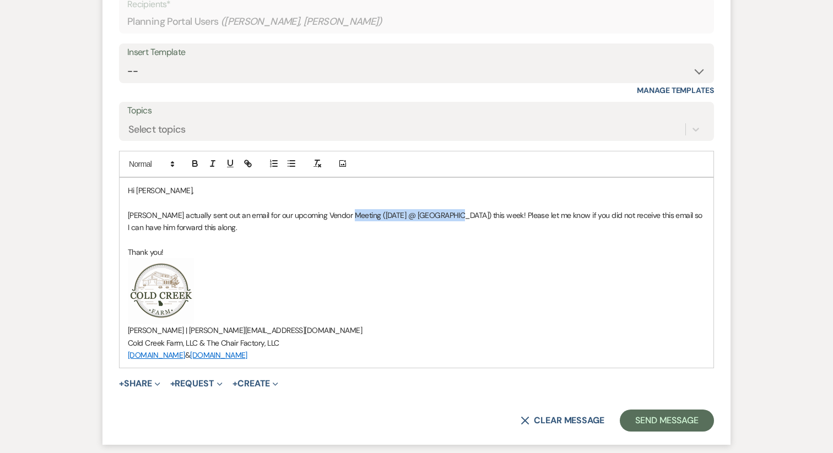
drag, startPoint x: 342, startPoint y: 230, endPoint x: 446, endPoint y: 232, distance: 104.7
click at [446, 232] on p "Jeff actually sent out an email for our upcoming Vendor Meeting (August 24th @ …" at bounding box center [416, 221] width 577 height 25
click at [215, 169] on icon "button" at bounding box center [213, 164] width 10 height 10
click at [384, 258] on p "Thank you!" at bounding box center [416, 252] width 577 height 12
click at [488, 227] on p "Jeff actually sent out an email for our upcoming Vendor Meeting ( August 24th @…" at bounding box center [416, 221] width 577 height 25
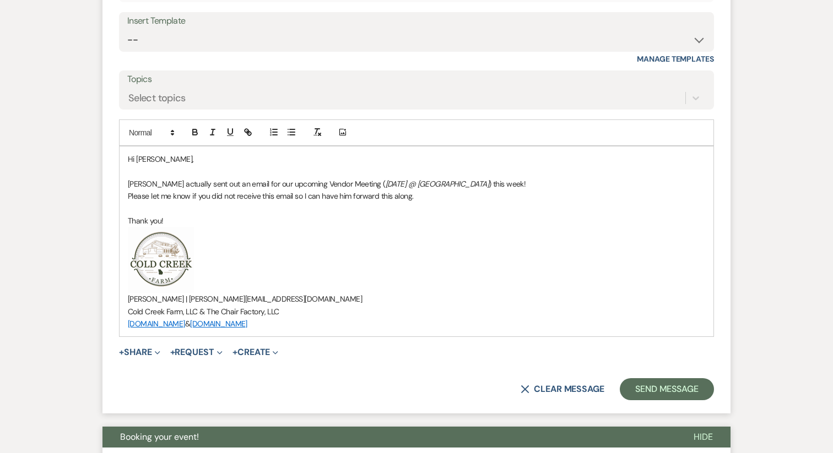
scroll to position [504, 0]
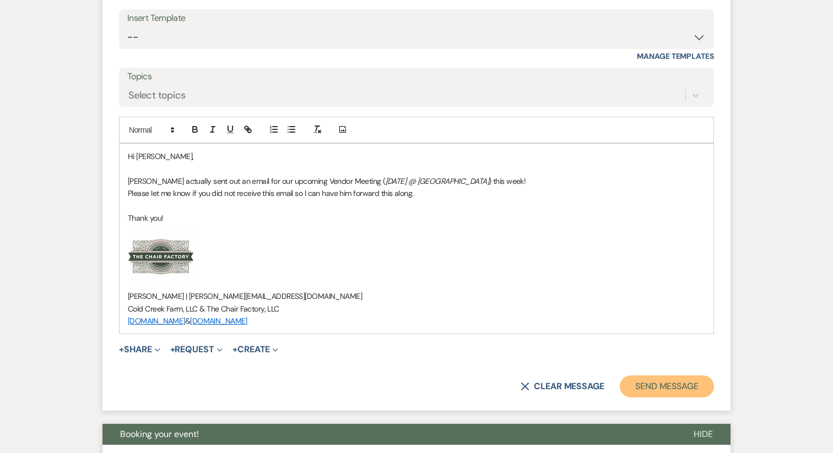
click at [672, 398] on button "Send Message" at bounding box center [667, 387] width 94 height 22
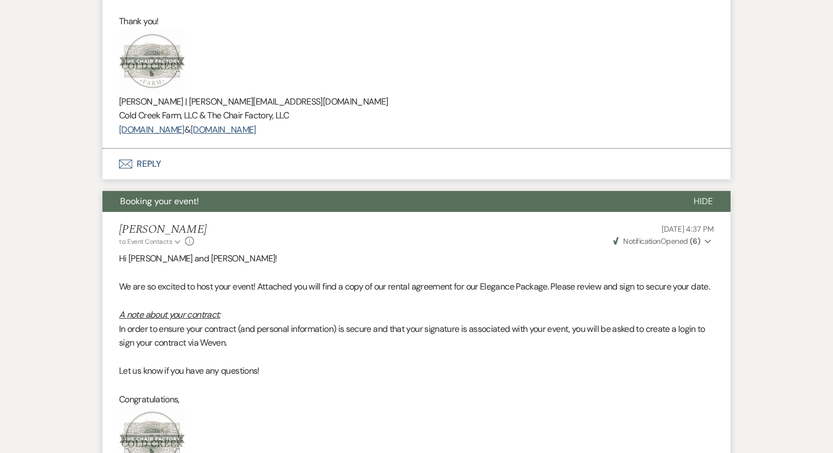
click at [266, 212] on button "Booking your event!" at bounding box center [388, 201] width 573 height 21
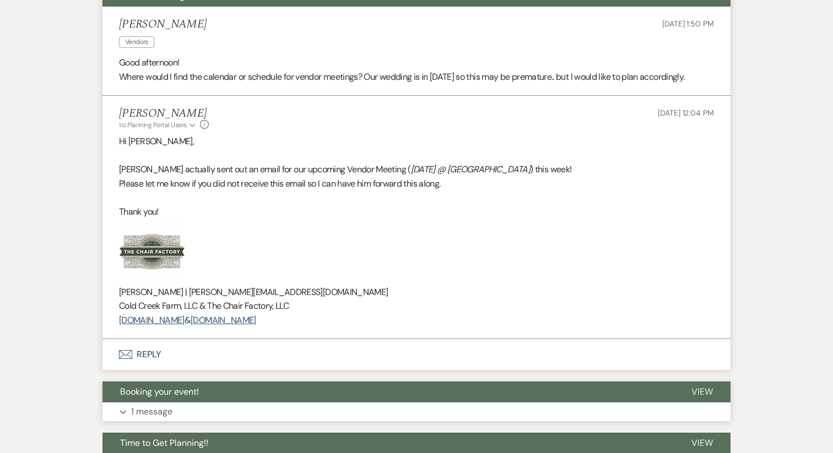
scroll to position [328, 0]
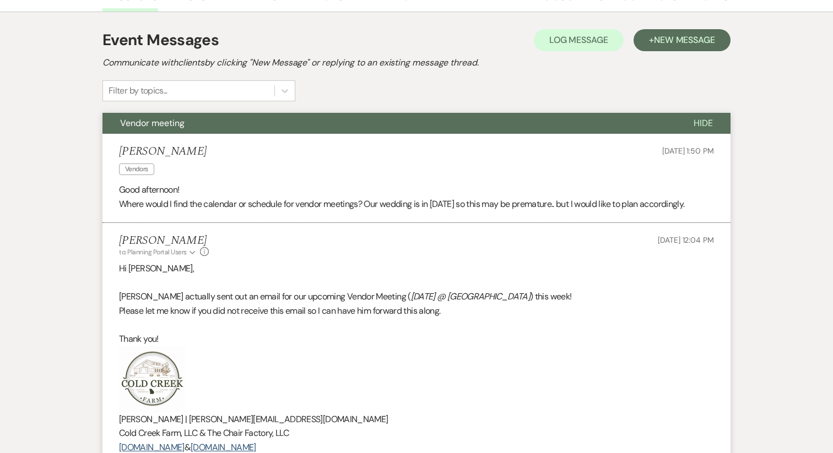
click at [154, 124] on span "Vendor meeting" at bounding box center [152, 123] width 64 height 12
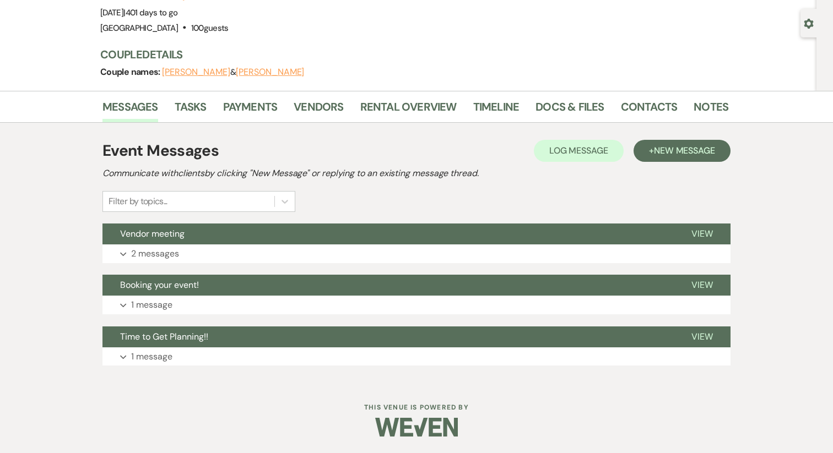
scroll to position [0, 0]
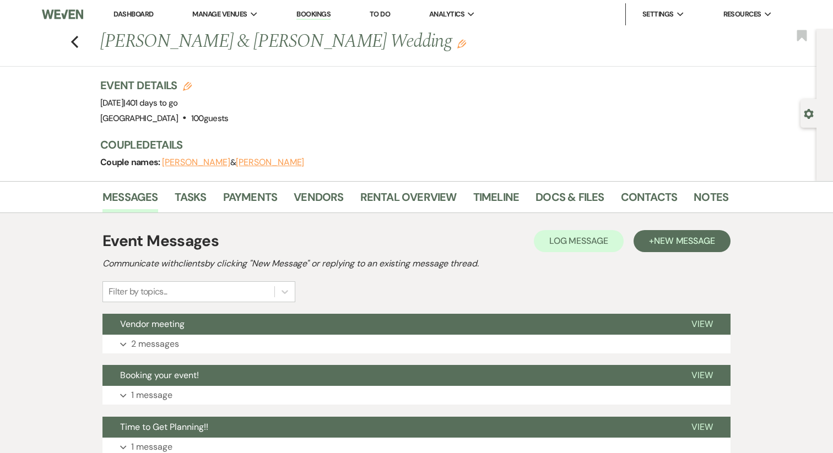
click at [132, 13] on link "Dashboard" at bounding box center [133, 13] width 40 height 9
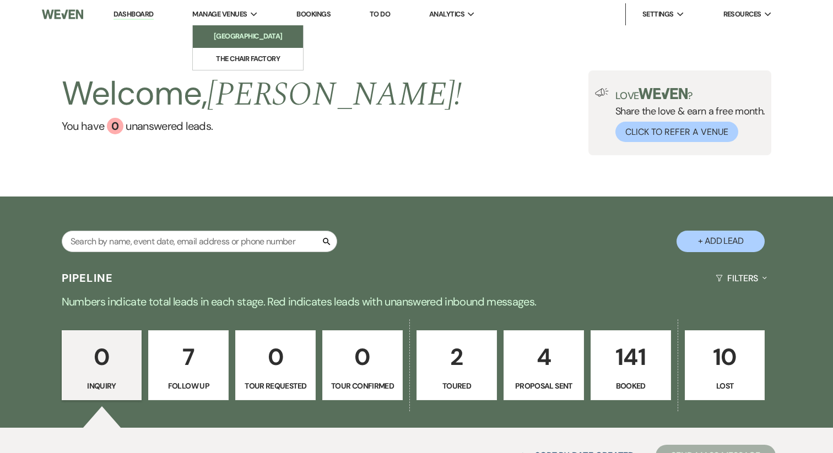
click at [232, 34] on li "[GEOGRAPHIC_DATA]" at bounding box center [247, 36] width 99 height 11
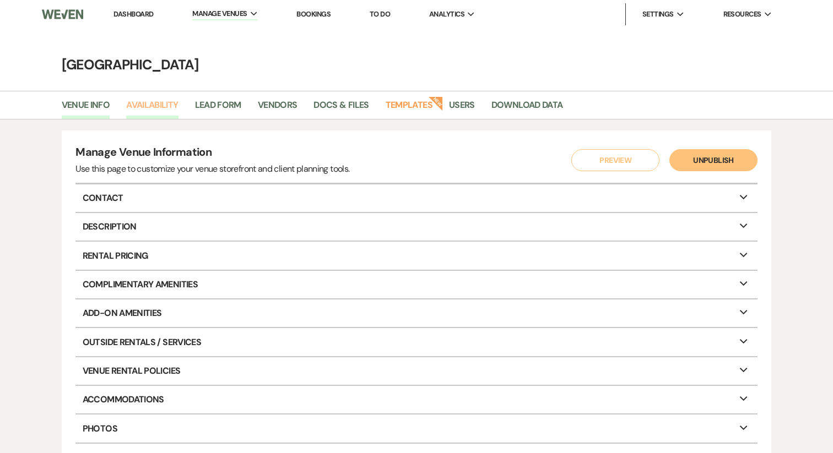
click at [169, 100] on link "Availability" at bounding box center [152, 108] width 52 height 21
select select "2"
select select "2026"
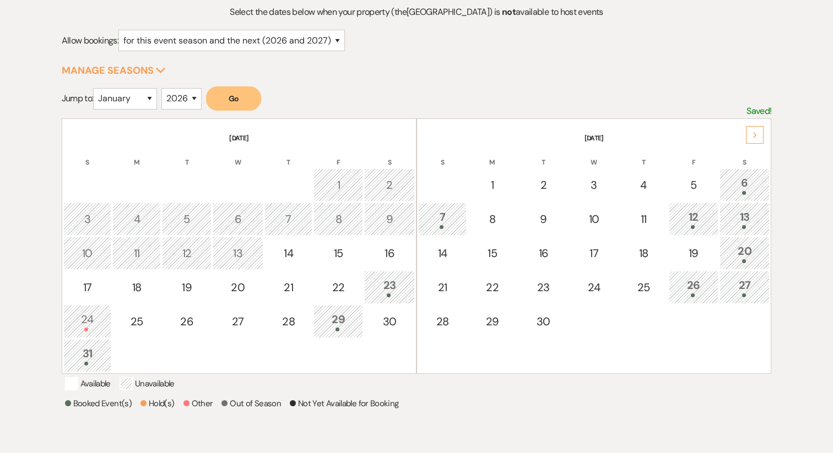
scroll to position [127, 0]
click at [765, 125] on th "September 2025" at bounding box center [593, 130] width 351 height 23
click at [756, 133] on use at bounding box center [755, 134] width 4 height 6
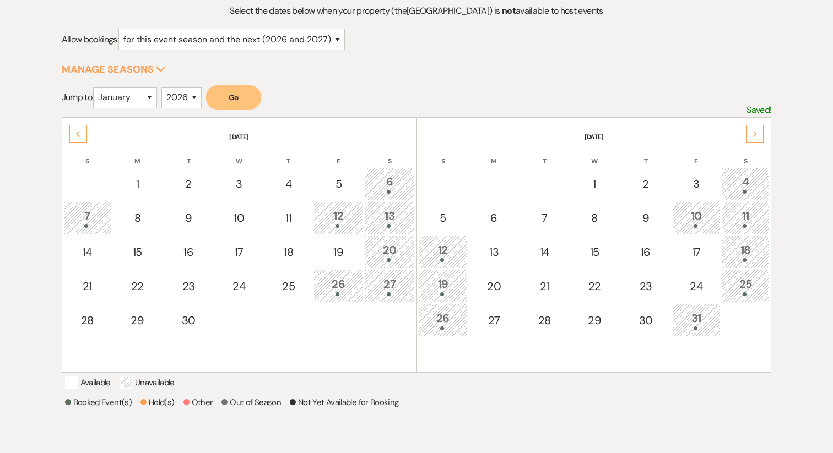
click at [756, 133] on use at bounding box center [755, 134] width 4 height 6
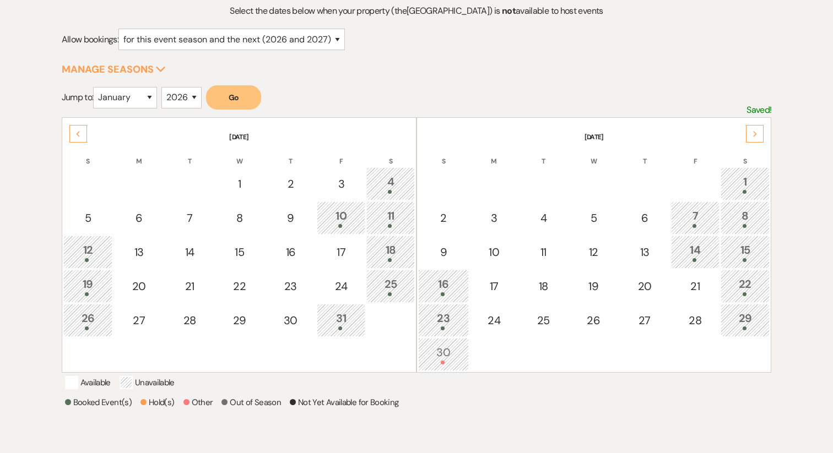
click at [756, 133] on use at bounding box center [755, 134] width 4 height 6
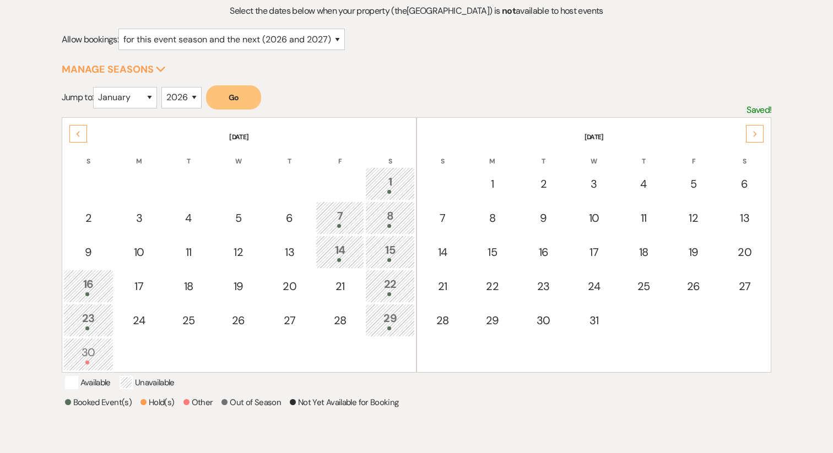
click at [383, 182] on div "1" at bounding box center [389, 184] width 37 height 20
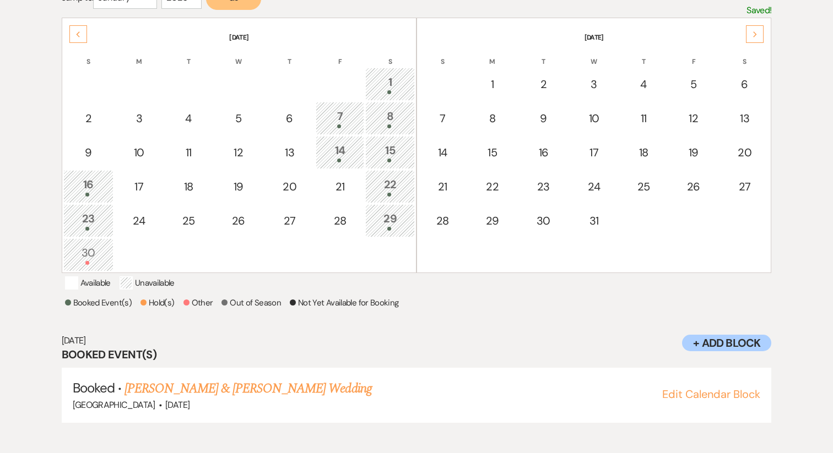
scroll to position [231, 0]
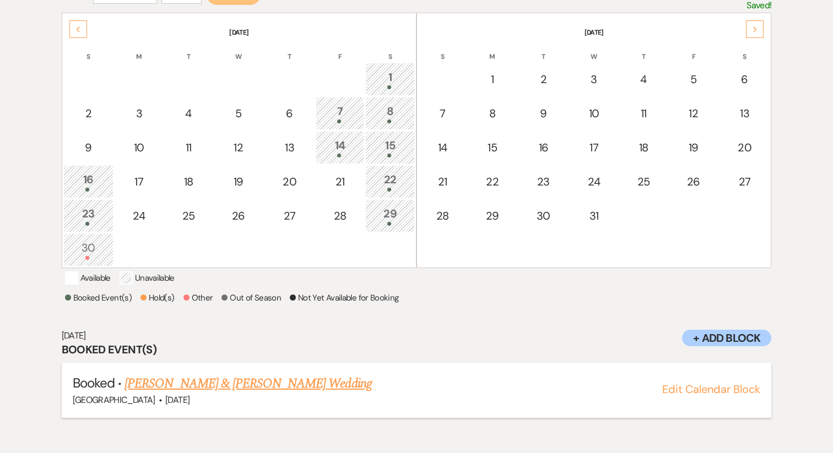
drag, startPoint x: 363, startPoint y: 404, endPoint x: 123, endPoint y: 399, distance: 240.2
click at [123, 394] on h5 "Booked · Rebecca Seely & Lucas Fullriede's Wedding" at bounding box center [417, 384] width 688 height 20
copy link "Rebecca Seely & Lucas Fullriede's Wedding"
click at [225, 394] on link "Rebecca Seely & Lucas Fullriede's Wedding" at bounding box center [247, 384] width 247 height 20
click at [395, 112] on div "8" at bounding box center [389, 113] width 37 height 20
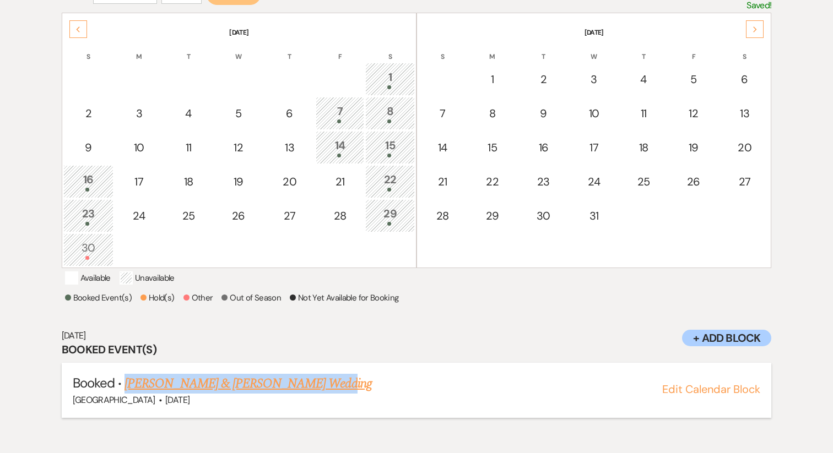
drag, startPoint x: 325, startPoint y: 400, endPoint x: 129, endPoint y: 393, distance: 195.7
click at [129, 393] on h5 "Booked · Hanna Erie & Danny Silva's Wedding" at bounding box center [417, 384] width 688 height 20
copy link "Hanna Erie & Danny Silva's Wedding"
click at [207, 394] on link "Hanna Erie & Danny Silva's Wedding" at bounding box center [247, 384] width 247 height 20
click at [203, 393] on link "Hanna Erie & Danny Silva's Wedding" at bounding box center [247, 384] width 247 height 20
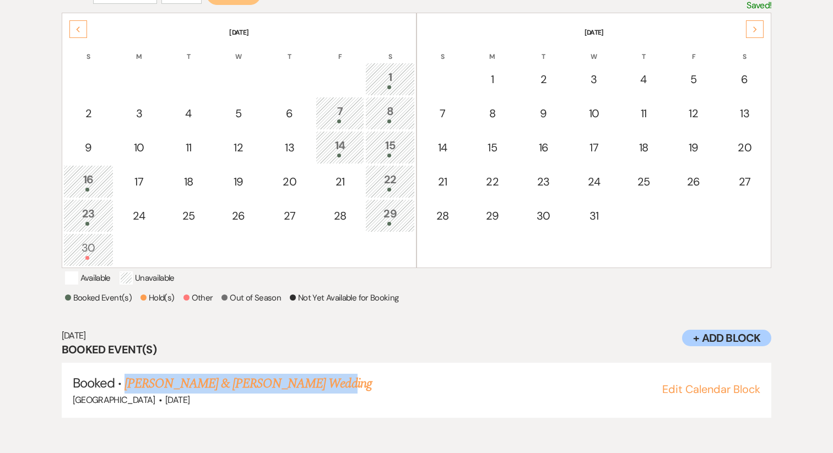
click at [392, 142] on div "15" at bounding box center [389, 147] width 37 height 20
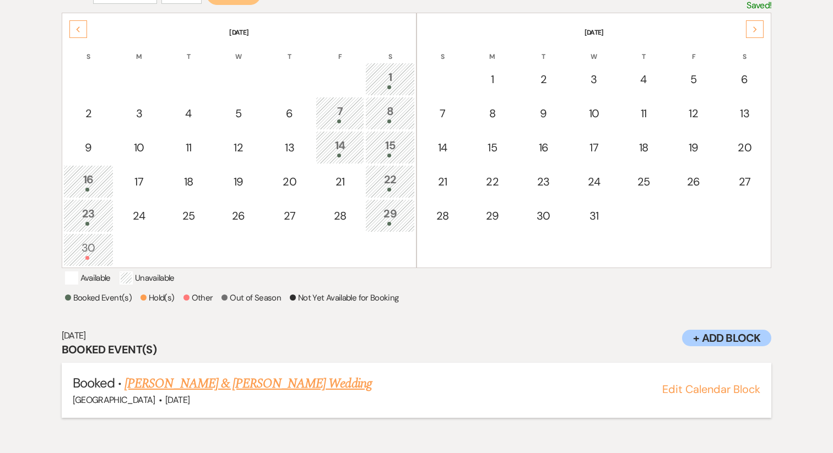
drag, startPoint x: 396, startPoint y: 402, endPoint x: 128, endPoint y: 389, distance: 267.5
click at [128, 389] on h5 "Booked · Maggie Galbierz & Hunter Sommerville's Wedding" at bounding box center [417, 384] width 688 height 20
copy link "Maggie Galbierz & Hunter Sommerville's Wedding"
click at [217, 390] on link "Maggie Galbierz & Hunter Sommerville's Wedding" at bounding box center [247, 384] width 247 height 20
click at [79, 178] on div "16" at bounding box center [88, 181] width 39 height 20
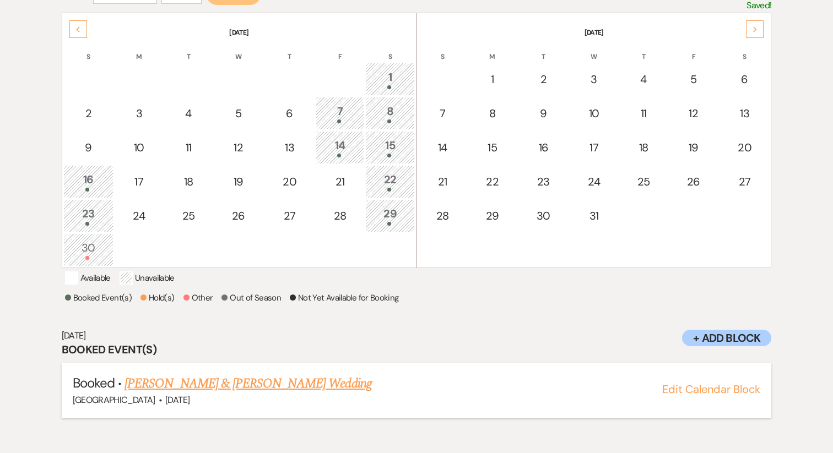
drag, startPoint x: 357, startPoint y: 403, endPoint x: 124, endPoint y: 396, distance: 232.6
click at [124, 394] on h5 "Booked · Melanie Tubb & Gregg Blanton's Wedding" at bounding box center [417, 384] width 688 height 20
copy link "Melanie Tubb & Gregg Blanton's Wedding"
click at [254, 394] on link "Melanie Tubb & Gregg Blanton's Wedding" at bounding box center [247, 384] width 247 height 20
click at [412, 284] on div "Select the dates below when your property (the Cold Creek Farm ) is not availab…" at bounding box center [417, 169] width 710 height 541
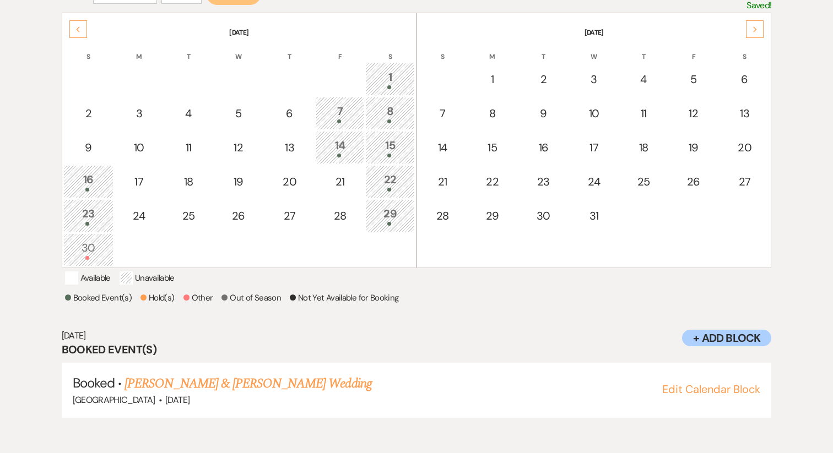
click at [394, 185] on div "22" at bounding box center [389, 181] width 37 height 20
drag, startPoint x: 339, startPoint y: 400, endPoint x: 127, endPoint y: 390, distance: 212.3
click at [127, 390] on h5 "Booked · Sarah Telo & Stephen Barbree's Wedding" at bounding box center [417, 384] width 688 height 20
copy link "Sarah Telo & Stephen Barbree's Wedding"
click at [206, 394] on link "Sarah Telo & Stephen Barbree's Wedding" at bounding box center [247, 384] width 247 height 20
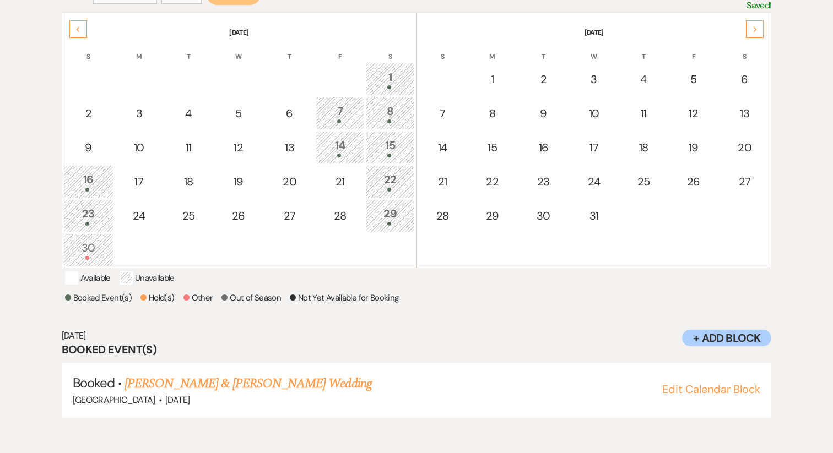
click at [110, 219] on td "23" at bounding box center [88, 215] width 51 height 33
drag, startPoint x: 382, startPoint y: 397, endPoint x: 126, endPoint y: 396, distance: 256.2
click at [126, 394] on h5 "Booked · Gabrielle Holden & Richard Grant's Wedding" at bounding box center [417, 384] width 688 height 20
copy link "Gabrielle Holden & Richard Grant's Wedding"
click at [250, 394] on link "Gabrielle Holden & Richard Grant's Wedding" at bounding box center [247, 384] width 247 height 20
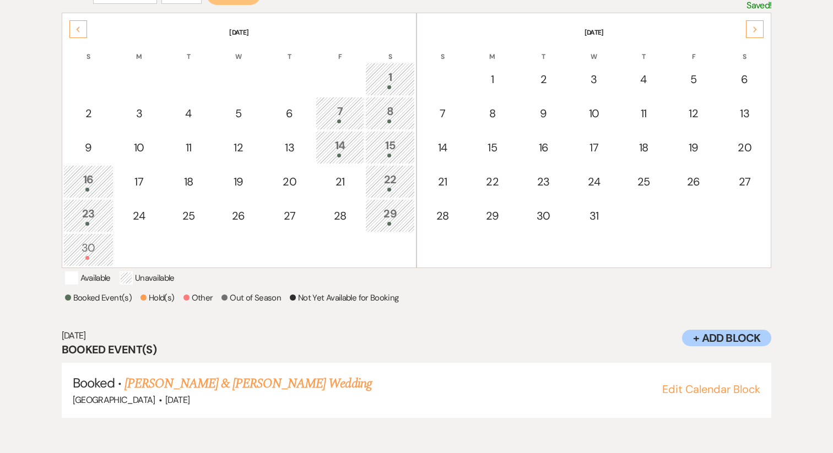
click at [382, 215] on div "29" at bounding box center [389, 215] width 37 height 20
drag, startPoint x: 343, startPoint y: 399, endPoint x: 128, endPoint y: 392, distance: 215.5
click at [128, 392] on h5 "Booked · Emily Pilson & Mike Crisafulli's Wedding" at bounding box center [417, 384] width 688 height 20
copy link "Emily Pilson & Mike Crisafulli's Wedding"
click at [209, 386] on li "Booked · Emily Pilson & Mike Crisafulli's Wedding Cold Creek Farm · Nov 29, 202…" at bounding box center [417, 390] width 710 height 55
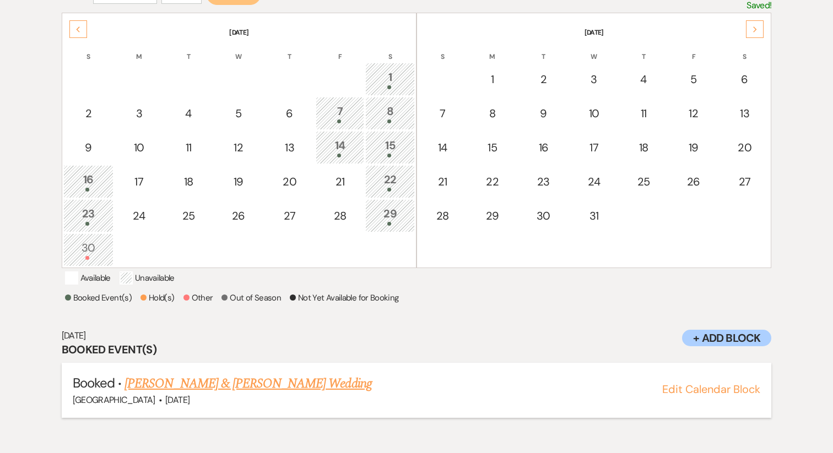
click at [209, 394] on link "Emily Pilson & Mike Crisafulli's Wedding" at bounding box center [247, 384] width 247 height 20
click at [92, 251] on div "30" at bounding box center [88, 250] width 39 height 20
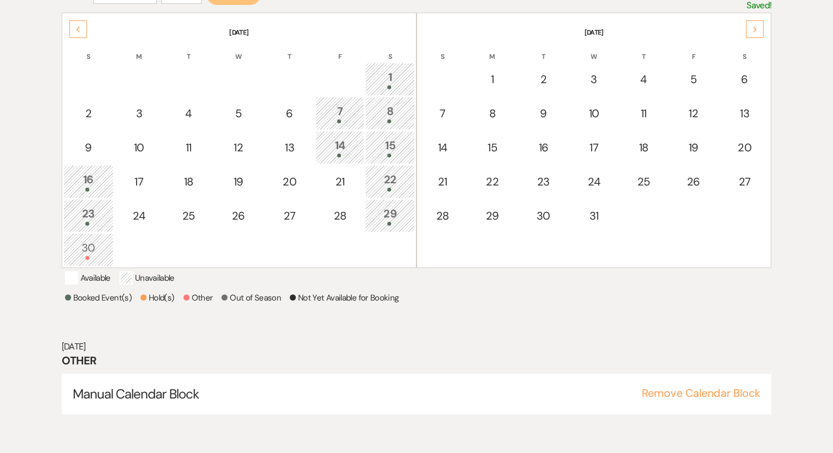
click at [759, 25] on div "Next" at bounding box center [755, 29] width 18 height 18
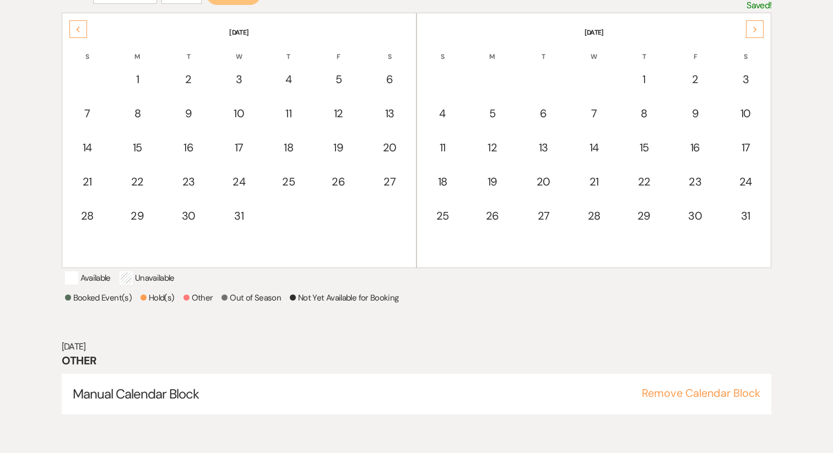
click at [759, 25] on div "Next" at bounding box center [755, 29] width 18 height 18
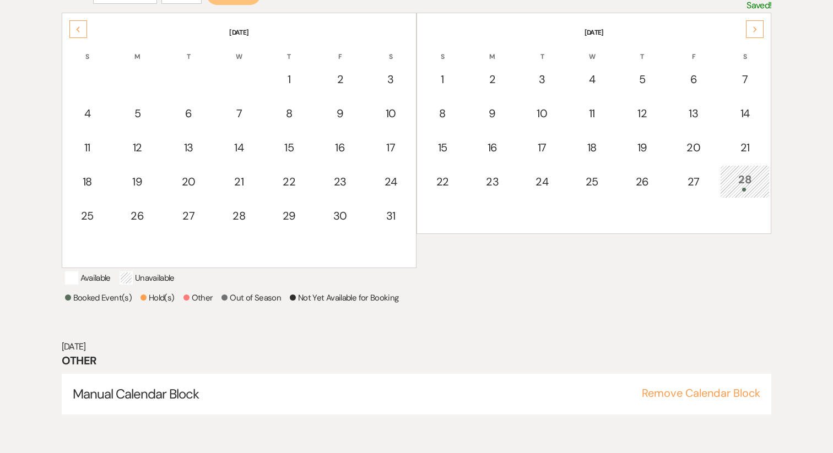
click at [746, 188] on span at bounding box center [744, 190] width 4 height 4
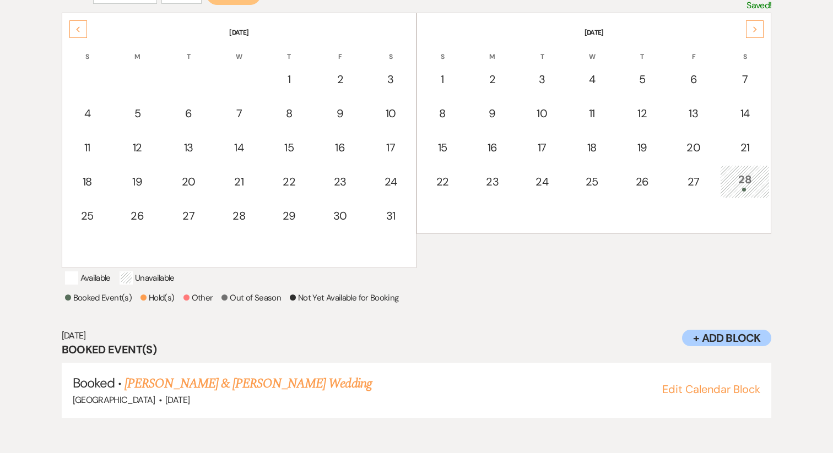
click at [729, 183] on div "28" at bounding box center [744, 181] width 37 height 20
click at [741, 180] on div "28" at bounding box center [744, 181] width 37 height 20
click at [754, 180] on div "28" at bounding box center [744, 181] width 37 height 20
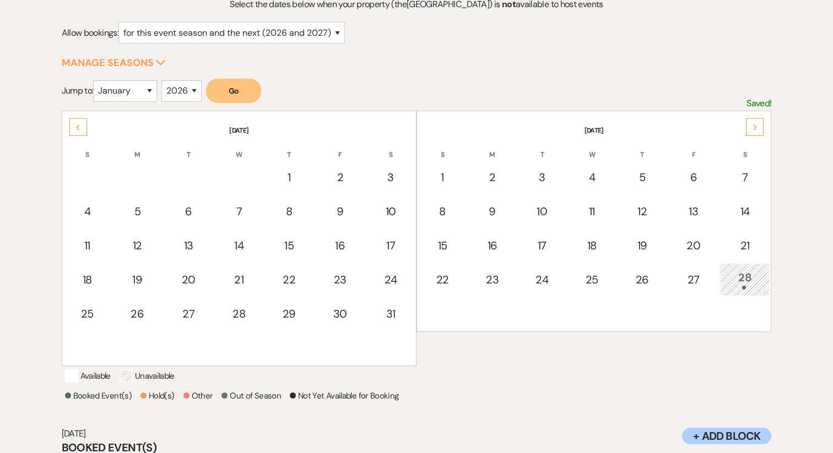
scroll to position [171, 0]
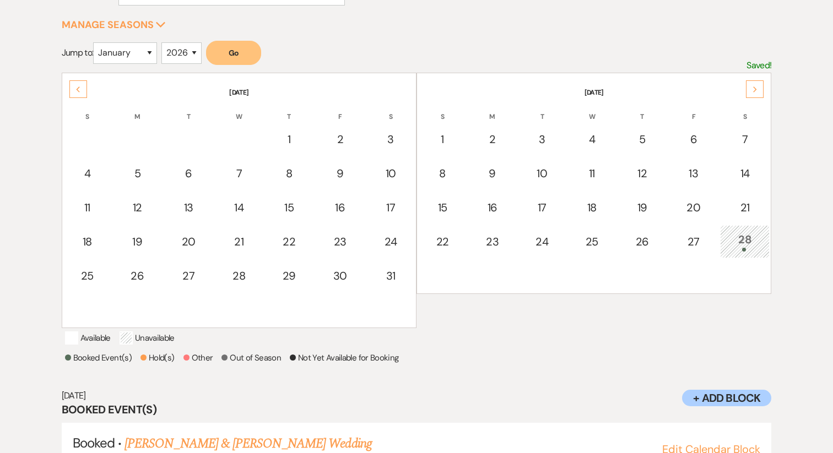
click at [755, 90] on icon "Next" at bounding box center [755, 89] width 6 height 7
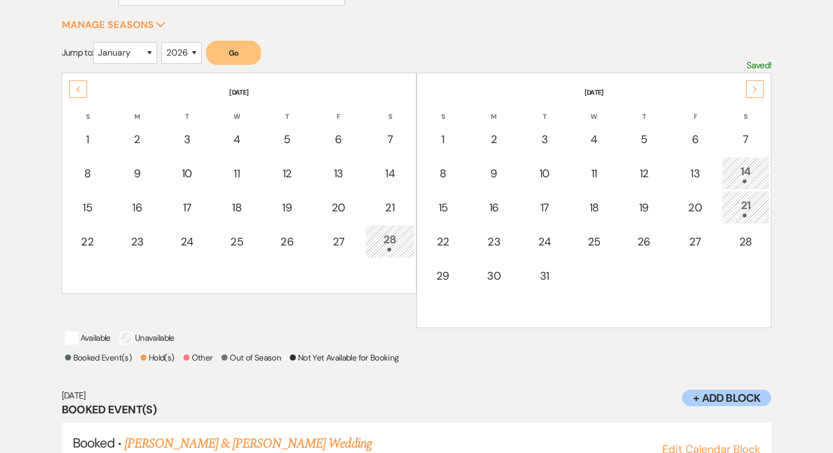
click at [387, 240] on div "28" at bounding box center [389, 241] width 37 height 20
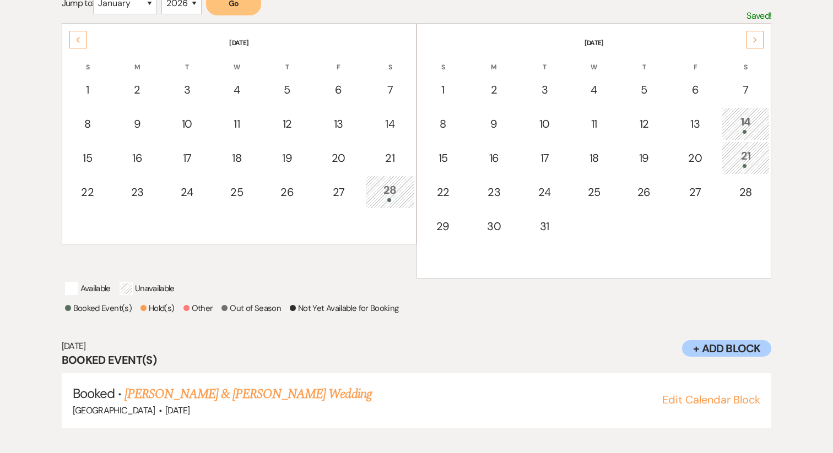
scroll to position [231, 0]
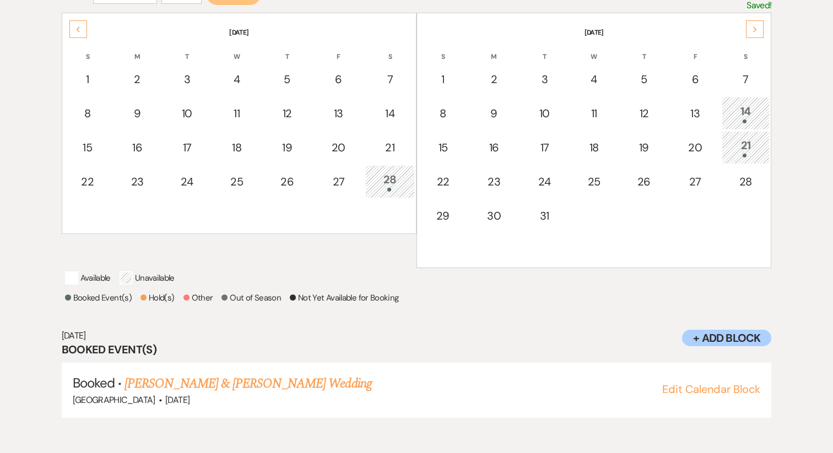
click at [746, 121] on span at bounding box center [745, 122] width 4 height 4
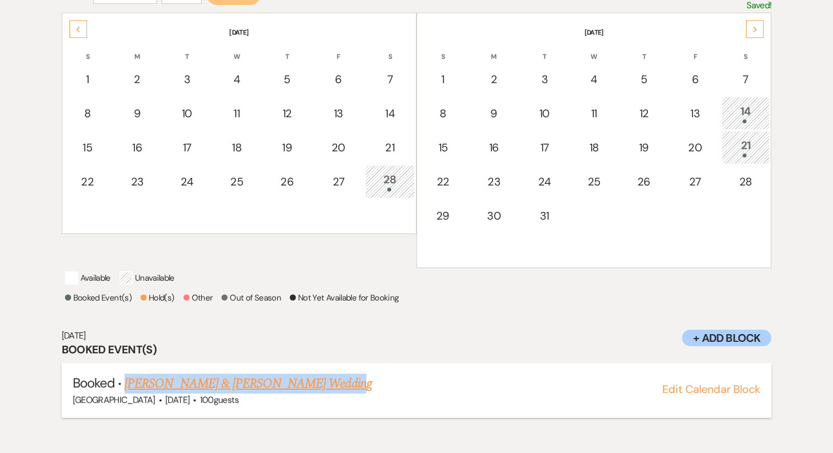
drag, startPoint x: 323, startPoint y: 402, endPoint x: 126, endPoint y: 391, distance: 196.9
click at [126, 391] on h5 "Booked · Irelyn Reilly & Chris Lowe's Wedding" at bounding box center [417, 384] width 688 height 20
click at [746, 144] on div "21" at bounding box center [746, 147] width 36 height 20
drag, startPoint x: 359, startPoint y: 399, endPoint x: 124, endPoint y: 395, distance: 234.7
click at [124, 394] on h5 "Booked · Leah Stowers & Darin Brown's Wedding" at bounding box center [417, 384] width 688 height 20
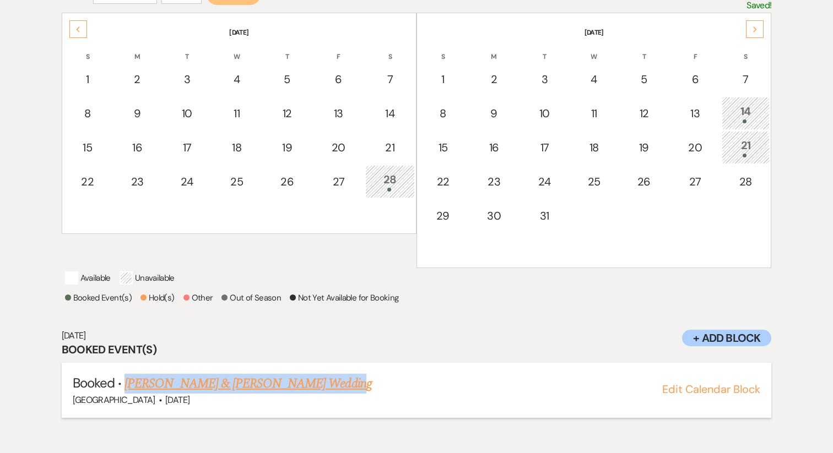
click at [197, 394] on link "Leah Stowers & Darin Brown's Wedding" at bounding box center [247, 384] width 247 height 20
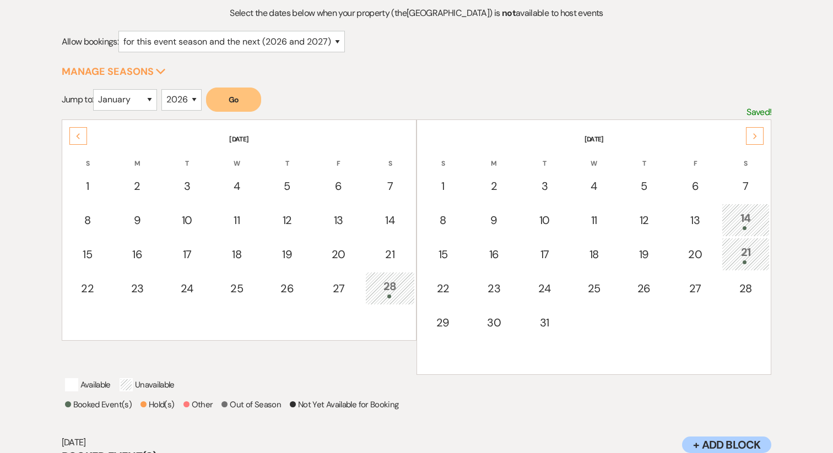
scroll to position [120, 0]
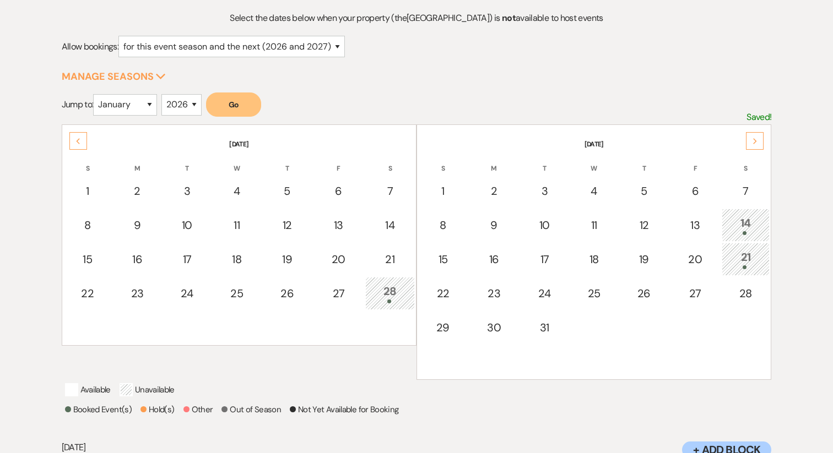
click at [755, 141] on use at bounding box center [755, 141] width 4 height 6
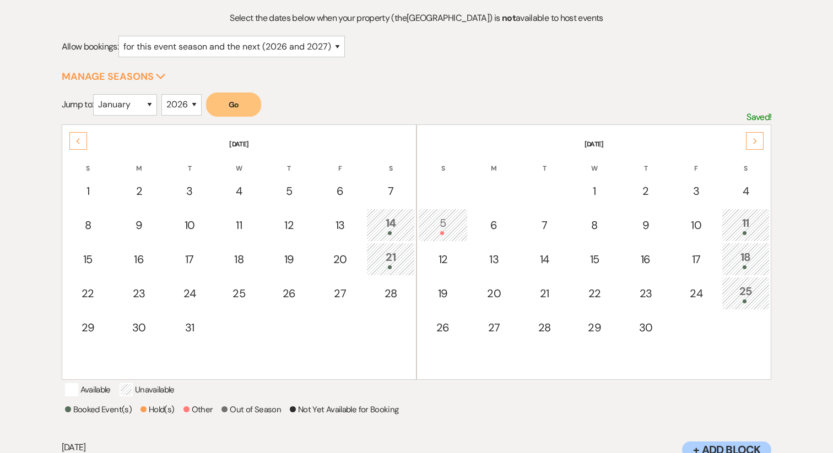
click at [756, 140] on icon "Next" at bounding box center [755, 141] width 6 height 7
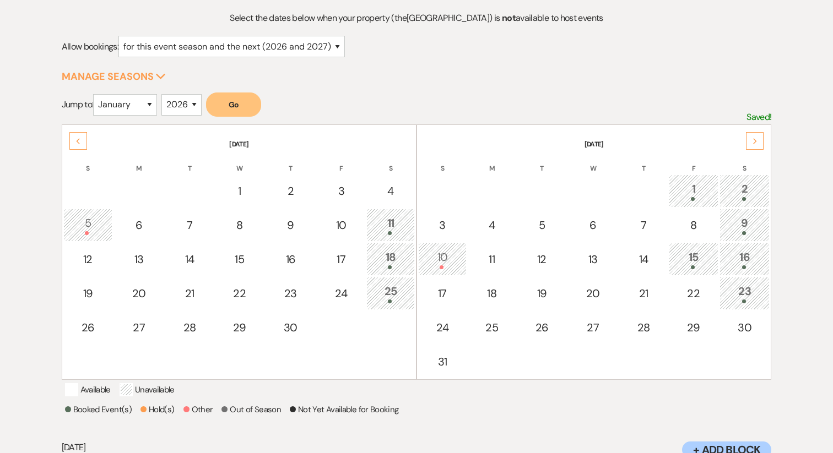
click at [381, 230] on div "11" at bounding box center [390, 225] width 36 height 20
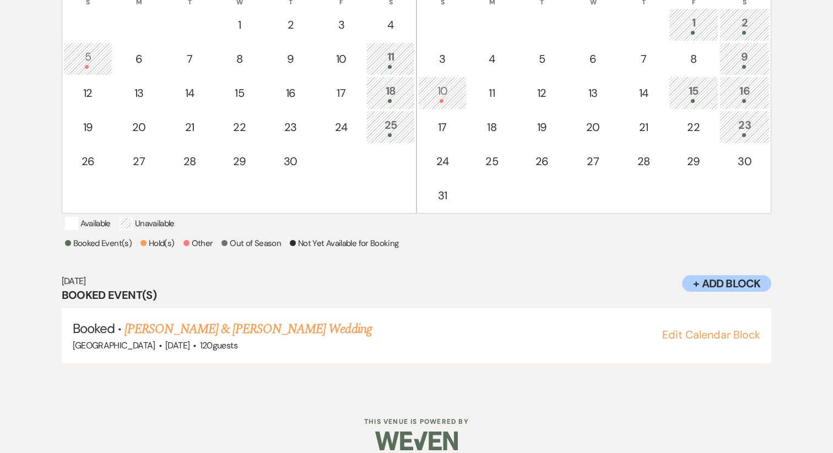
scroll to position [287, 0]
drag, startPoint x: 378, startPoint y: 339, endPoint x: 127, endPoint y: 340, distance: 250.7
click at [127, 338] on h5 "Booked · Christy Phillips & Matthew Nottingham's Wedding" at bounding box center [417, 328] width 688 height 20
click at [394, 94] on div "18" at bounding box center [390, 92] width 36 height 20
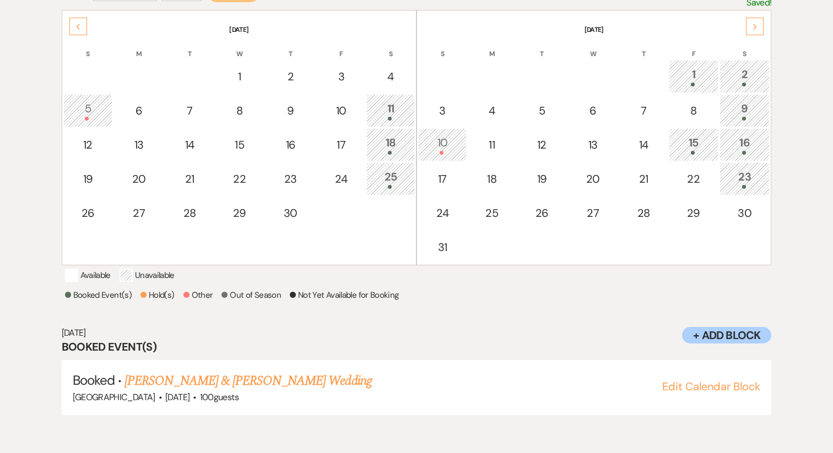
scroll to position [231, 0]
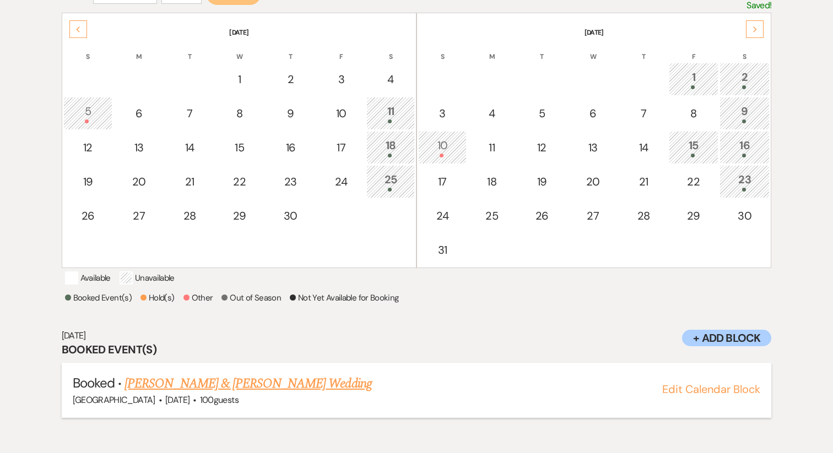
drag, startPoint x: 349, startPoint y: 396, endPoint x: 128, endPoint y: 395, distance: 220.4
click at [128, 394] on h5 "Booked · Courtney Hancock & Jake Kimsey's Wedding" at bounding box center [417, 384] width 688 height 20
click at [393, 178] on div "25" at bounding box center [390, 181] width 36 height 20
drag, startPoint x: 359, startPoint y: 400, endPoint x: 128, endPoint y: 394, distance: 230.9
click at [128, 394] on h5 "Booked · Makenize McDiermon & DJ Stubbs's Wedding" at bounding box center [417, 384] width 688 height 20
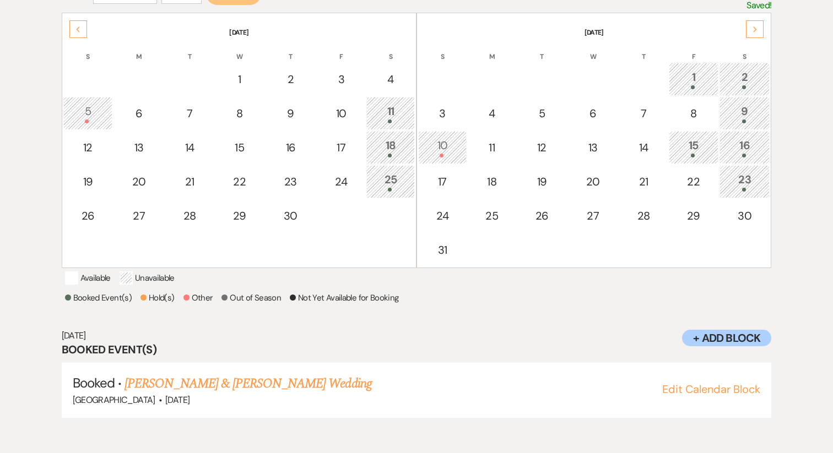
click at [760, 24] on div "Next" at bounding box center [755, 29] width 18 height 18
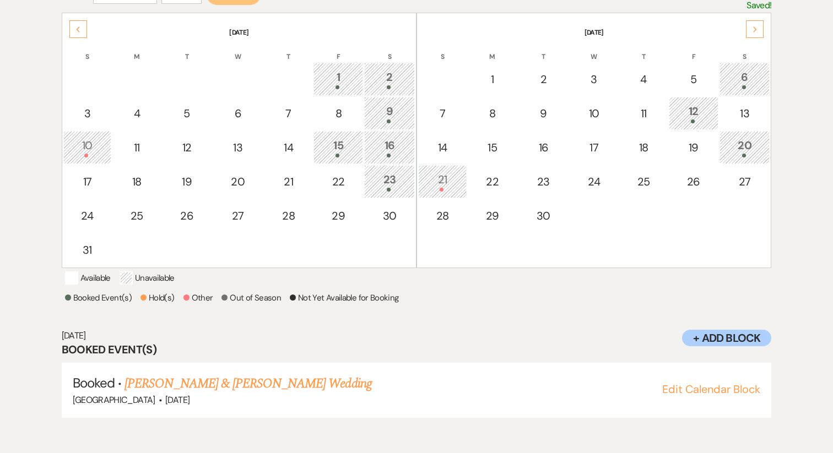
click at [333, 82] on div "1" at bounding box center [338, 79] width 37 height 20
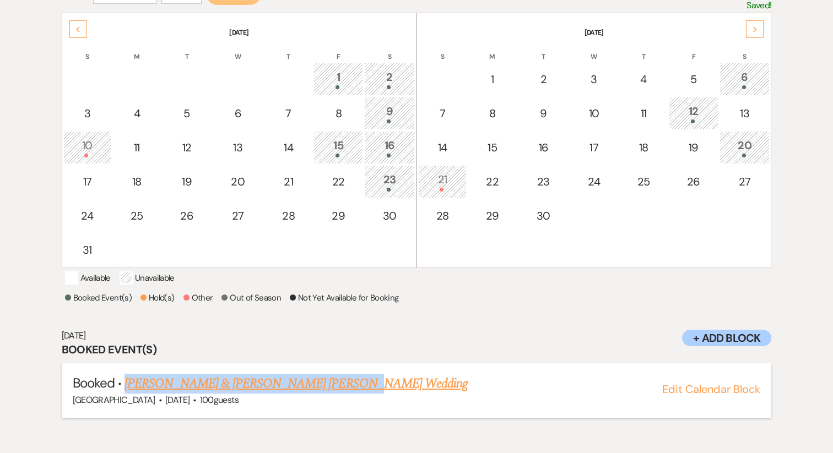
drag, startPoint x: 361, startPoint y: 400, endPoint x: 127, endPoint y: 395, distance: 233.6
click at [127, 394] on h5 "Booked · Aden Tabor & Powell Bradshaw's Wedding" at bounding box center [417, 384] width 688 height 20
click at [391, 79] on div "2" at bounding box center [389, 79] width 39 height 20
drag, startPoint x: 317, startPoint y: 398, endPoint x: 128, endPoint y: 390, distance: 189.1
click at [128, 390] on h5 "Booked · Sara Diaz & Ben Moers's Wedding" at bounding box center [417, 384] width 688 height 20
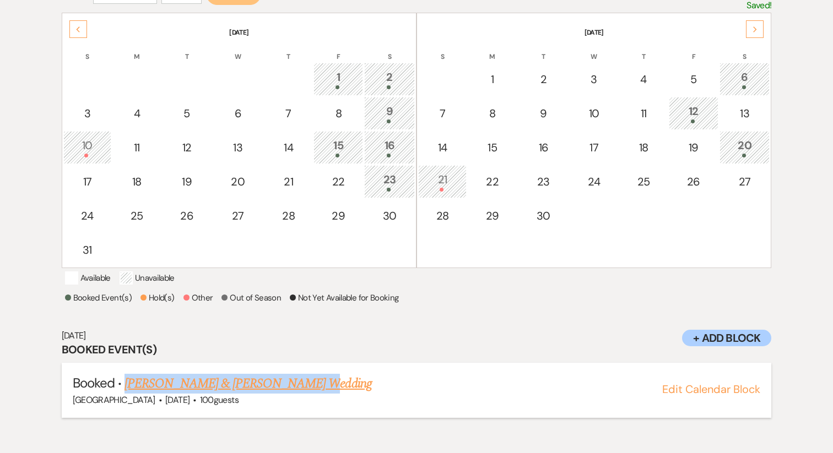
click at [210, 390] on link "Sara Diaz & Ben Moers's Wedding" at bounding box center [247, 384] width 247 height 20
click at [343, 146] on div "15" at bounding box center [338, 147] width 37 height 20
drag, startPoint x: 317, startPoint y: 403, endPoint x: 127, endPoint y: 400, distance: 190.6
click at [127, 394] on h5 "Booked · Lele LaFleur & Brady Kelly's Wedding" at bounding box center [417, 384] width 688 height 20
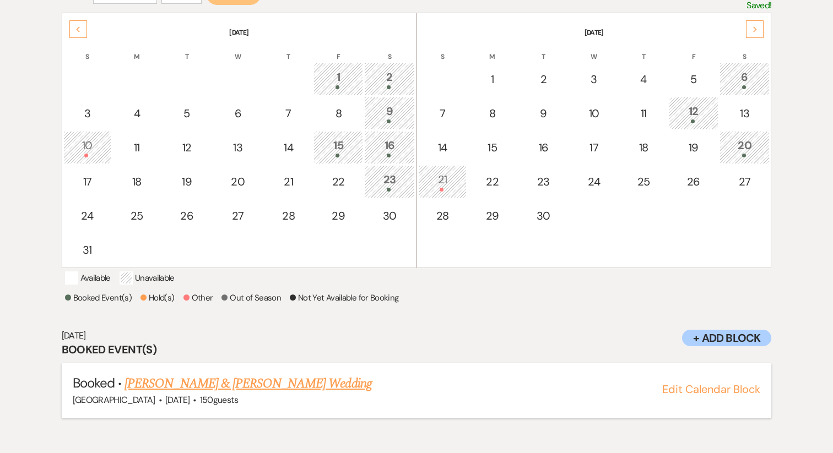
click at [238, 406] on span "150 guests" at bounding box center [219, 400] width 38 height 12
click at [238, 391] on link "Lele LaFleur & Brady Kelly's Wedding" at bounding box center [247, 384] width 247 height 20
click at [388, 177] on div "23" at bounding box center [389, 181] width 39 height 20
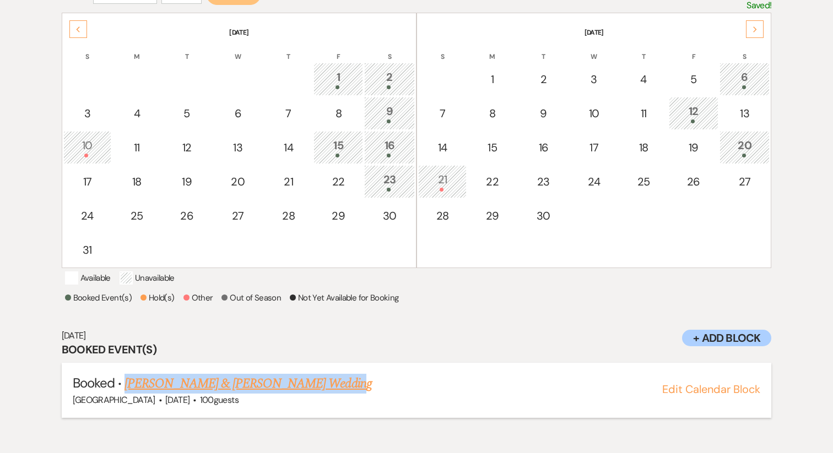
drag, startPoint x: 350, startPoint y: 398, endPoint x: 126, endPoint y: 394, distance: 224.2
click at [126, 394] on h5 "Booked · Ashley Howe & Grant Tipton's Wedding" at bounding box center [417, 384] width 688 height 20
click at [242, 394] on link "Ashley Howe & Grant Tipton's Wedding" at bounding box center [247, 384] width 247 height 20
click at [746, 75] on div "6" at bounding box center [744, 79] width 39 height 20
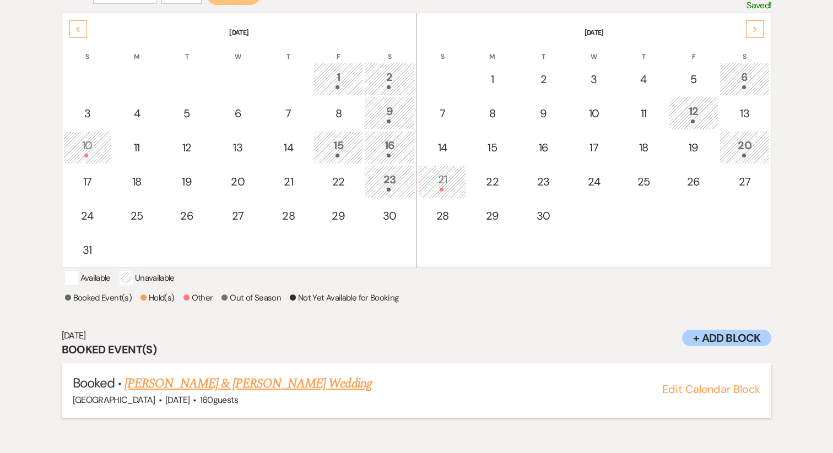
drag, startPoint x: 351, startPoint y: 397, endPoint x: 127, endPoint y: 394, distance: 224.2
click at [127, 394] on h5 "Booked · Heidi Shook & Mitchell Reeves's Wedding" at bounding box center [417, 384] width 688 height 20
click at [699, 110] on div "12" at bounding box center [693, 113] width 37 height 20
drag, startPoint x: 370, startPoint y: 402, endPoint x: 127, endPoint y: 397, distance: 242.4
click at [127, 394] on h5 "Booked · Hope Cunningham & Nicholas Benock's Wedding" at bounding box center [417, 384] width 688 height 20
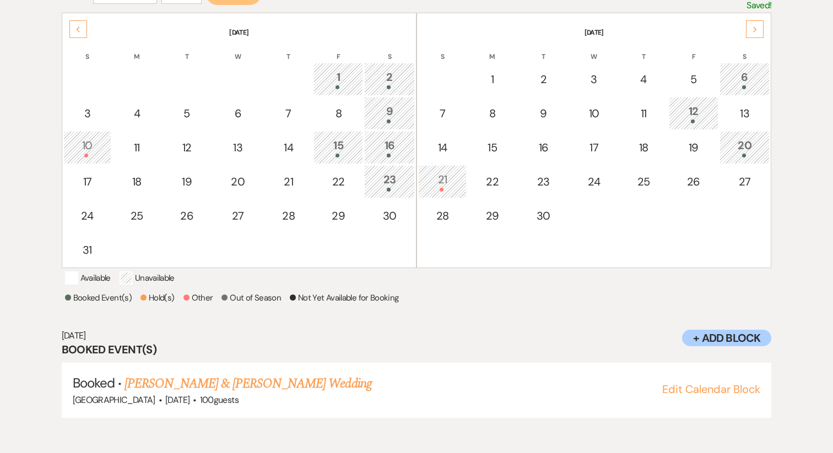
click at [745, 154] on span at bounding box center [744, 156] width 4 height 4
drag, startPoint x: 376, startPoint y: 400, endPoint x: 127, endPoint y: 398, distance: 249.6
click at [127, 394] on h5 "Booked · Angie Barnes & Nathan Davenport's Wedding" at bounding box center [417, 384] width 688 height 20
click at [462, 308] on div "Booked Event(s) Hold(s) Other Out of Season Not Yet Available for Booking" at bounding box center [416, 299] width 703 height 17
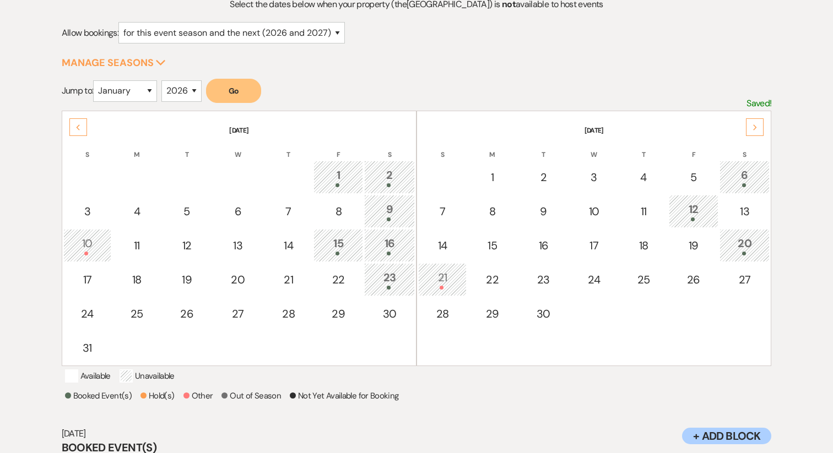
scroll to position [128, 0]
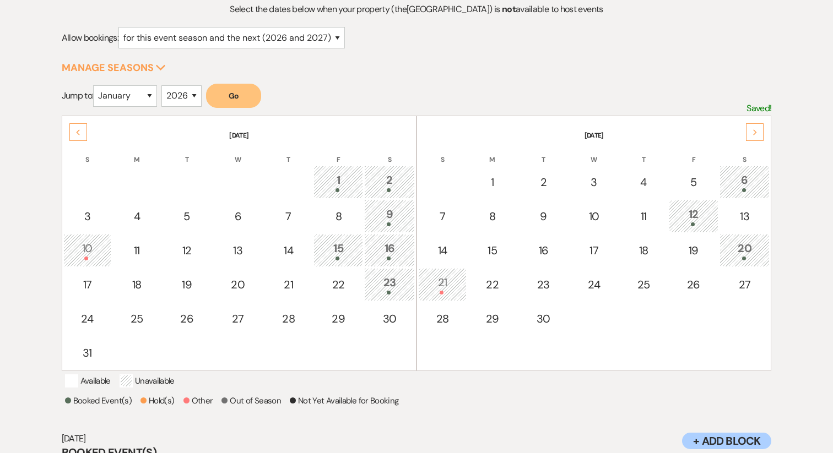
click at [754, 129] on icon "Next" at bounding box center [755, 132] width 6 height 7
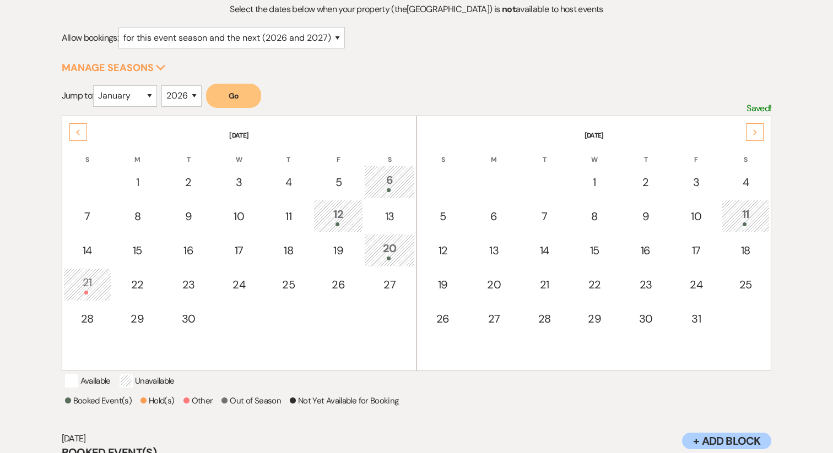
click at [754, 129] on icon "Next" at bounding box center [755, 132] width 6 height 7
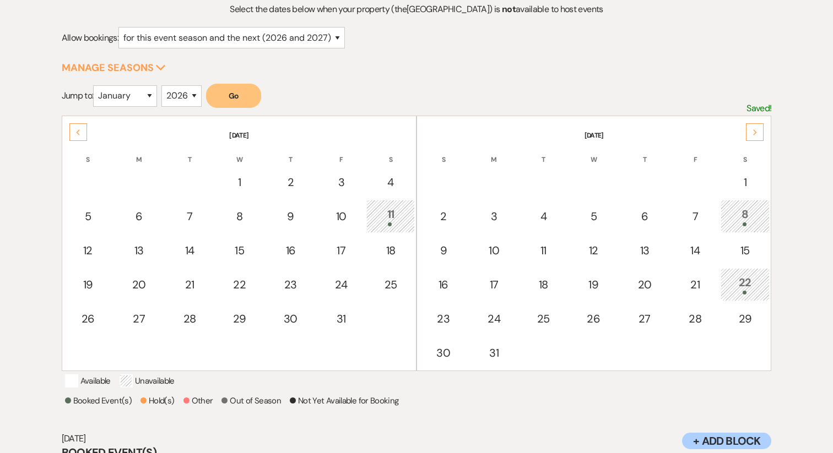
click at [403, 212] on div "11" at bounding box center [390, 216] width 36 height 20
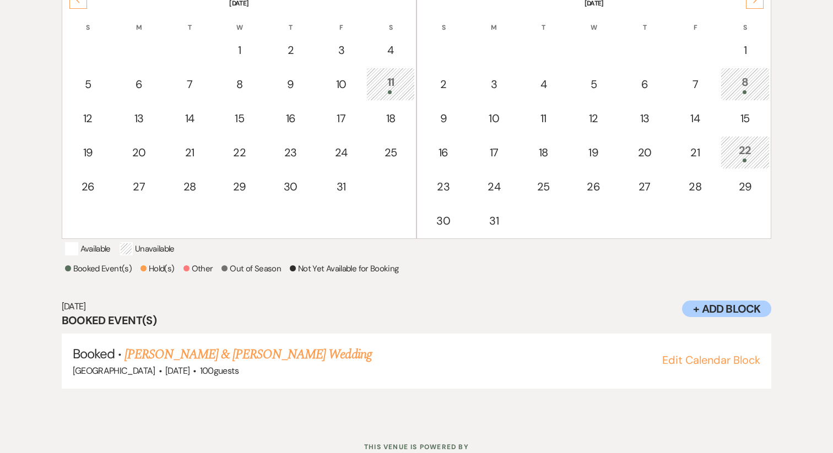
scroll to position [269, 0]
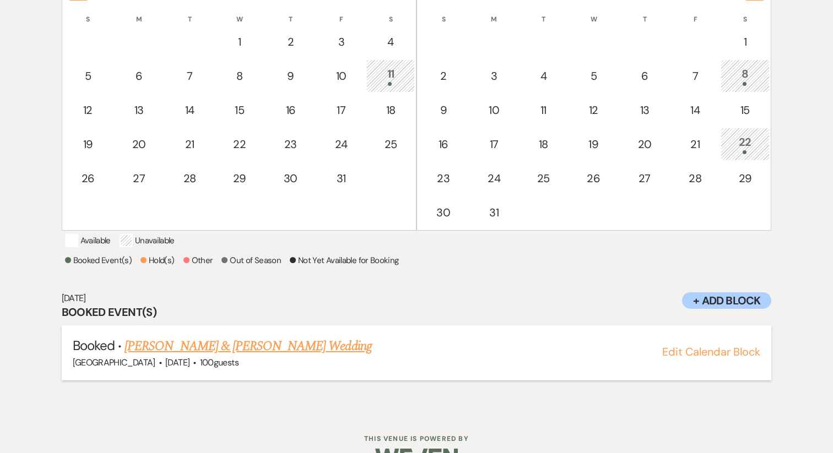
drag, startPoint x: 354, startPoint y: 360, endPoint x: 126, endPoint y: 359, distance: 228.1
click at [126, 356] on h5 "Booked · Brittney Machtolff & Drew Bonin's Wedding" at bounding box center [417, 347] width 688 height 20
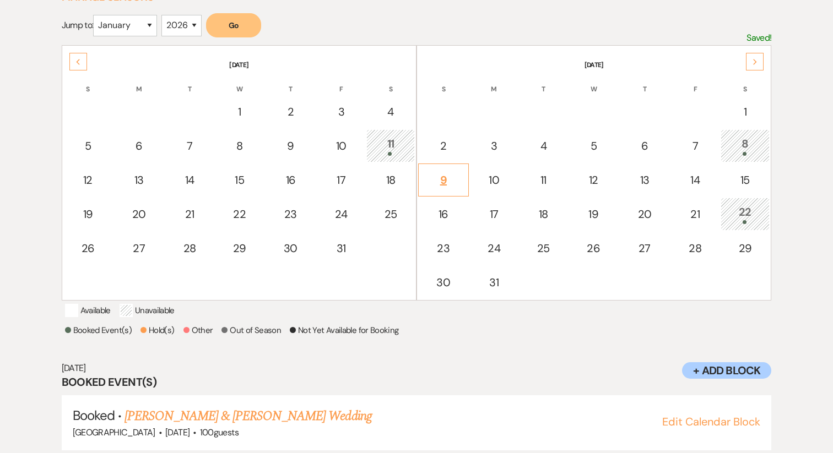
scroll to position [189, 0]
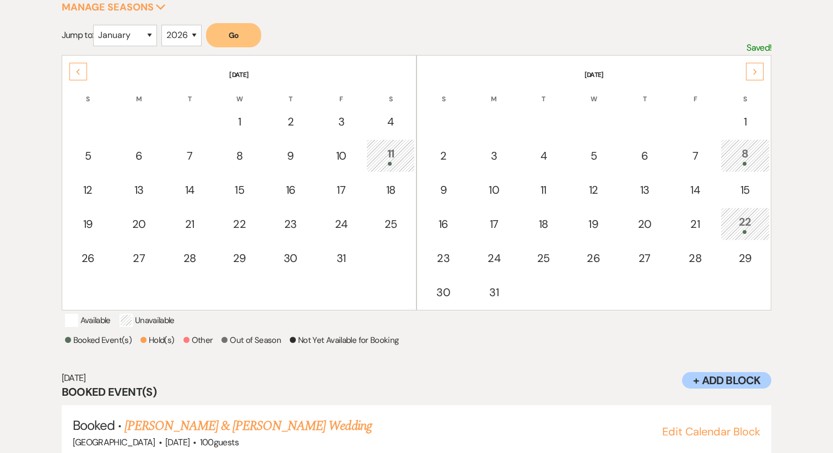
click at [744, 154] on div "8" at bounding box center [745, 155] width 37 height 20
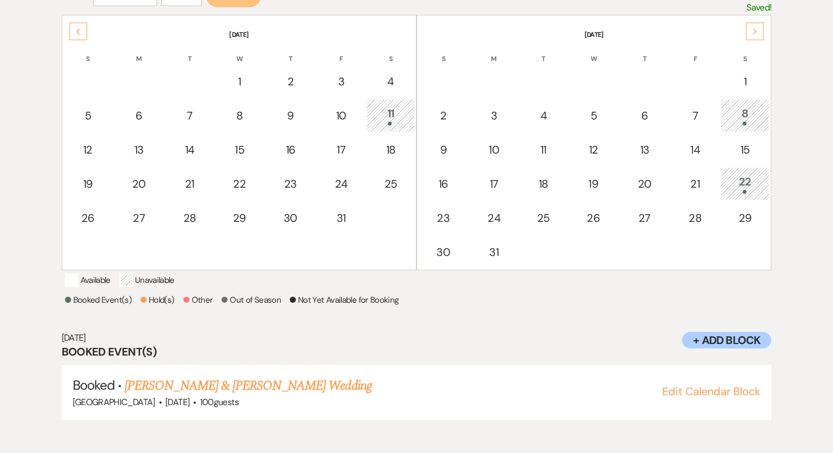
scroll to position [231, 0]
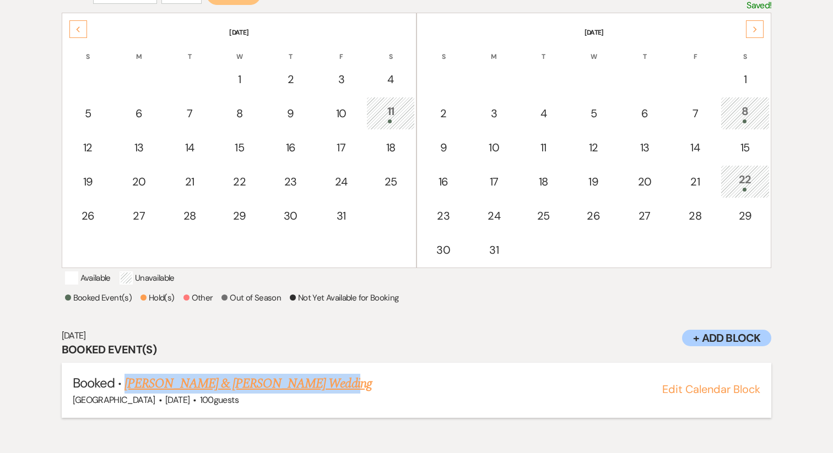
drag, startPoint x: 355, startPoint y: 399, endPoint x: 127, endPoint y: 391, distance: 228.2
click at [127, 391] on h5 "Booked · Chloe Osier & Logan Dalby's Wedding" at bounding box center [417, 384] width 688 height 20
click at [396, 109] on div "11" at bounding box center [390, 113] width 36 height 20
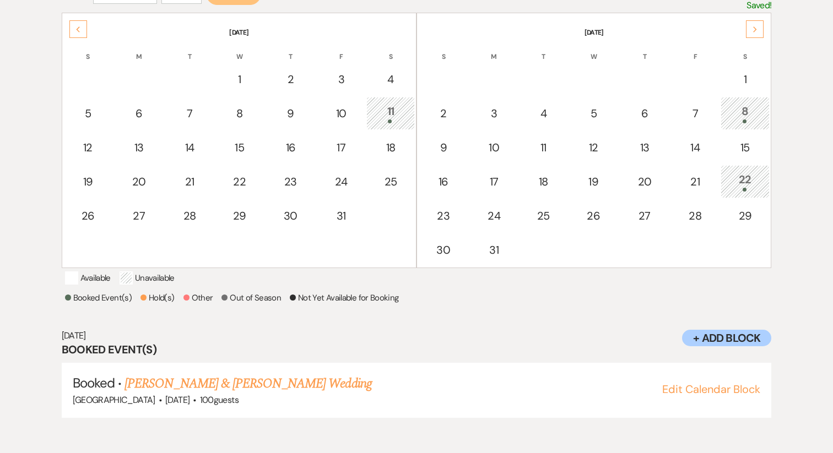
click at [748, 110] on div "8" at bounding box center [745, 113] width 37 height 20
click at [747, 182] on div "22" at bounding box center [745, 181] width 37 height 20
click at [745, 113] on div "8" at bounding box center [745, 113] width 37 height 20
click at [748, 111] on div "8" at bounding box center [745, 113] width 37 height 20
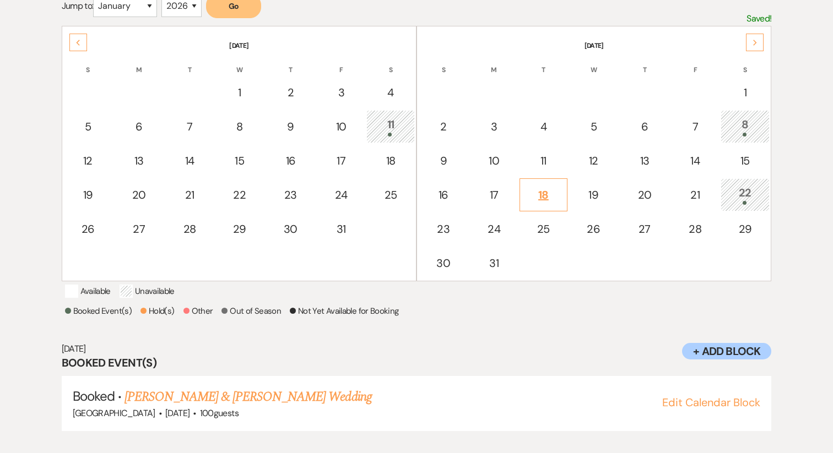
scroll to position [235, 0]
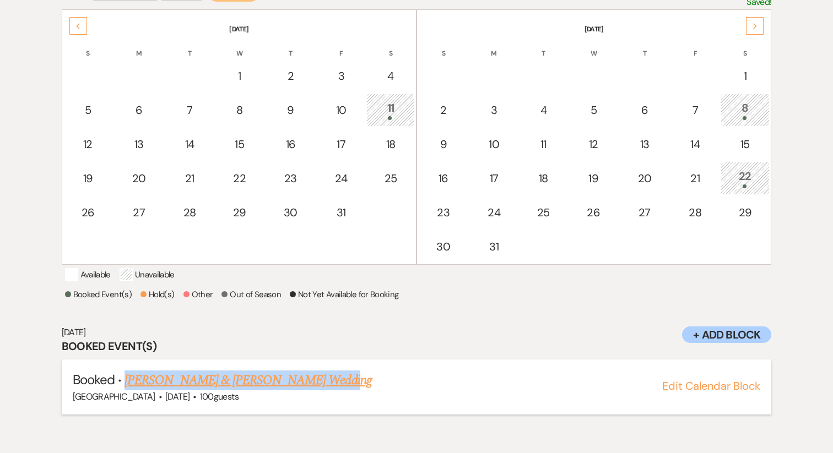
drag, startPoint x: 328, startPoint y: 394, endPoint x: 126, endPoint y: 393, distance: 202.2
click at [126, 391] on h5 "Booked · Chloe Osier & Logan Dalby's Wedding" at bounding box center [417, 381] width 688 height 20
click at [225, 391] on link "Chloe Osier & Logan Dalby's Wedding" at bounding box center [247, 381] width 247 height 20
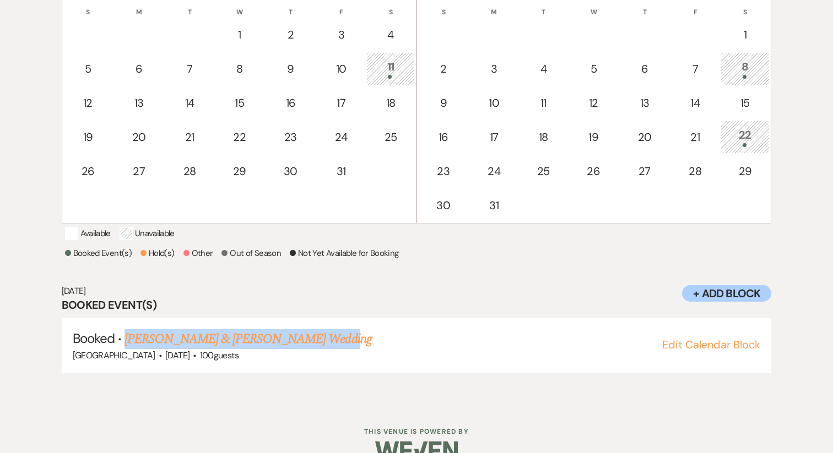
scroll to position [277, 0]
click at [754, 140] on div "22" at bounding box center [745, 136] width 37 height 20
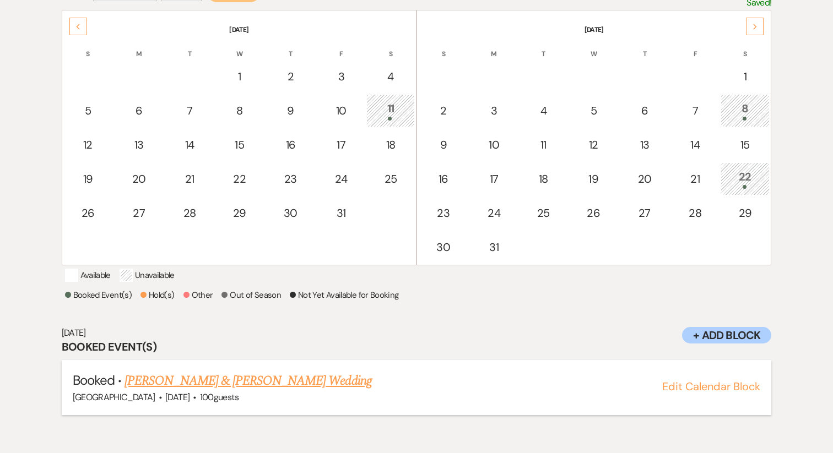
scroll to position [231, 0]
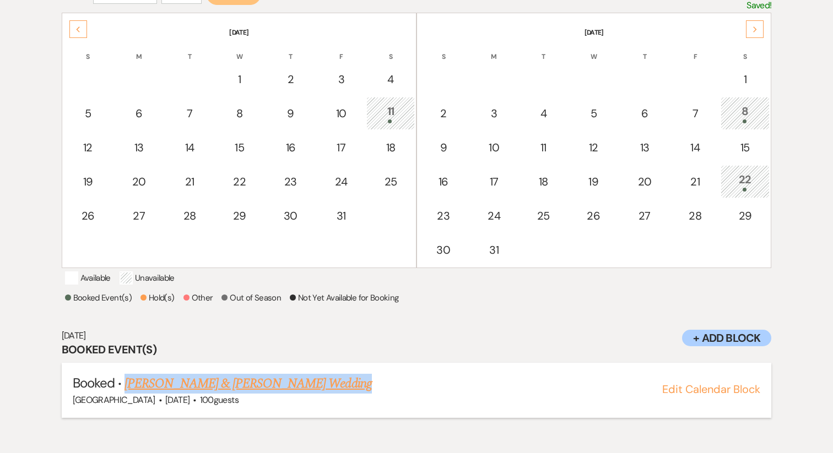
drag, startPoint x: 337, startPoint y: 400, endPoint x: 127, endPoint y: 395, distance: 209.9
click at [127, 394] on h5 "Booked · Molly Capozzi & Jacob Pratt's Wedding" at bounding box center [417, 384] width 688 height 20
click at [202, 394] on link "Molly Capozzi & Jacob Pratt's Wedding" at bounding box center [247, 384] width 247 height 20
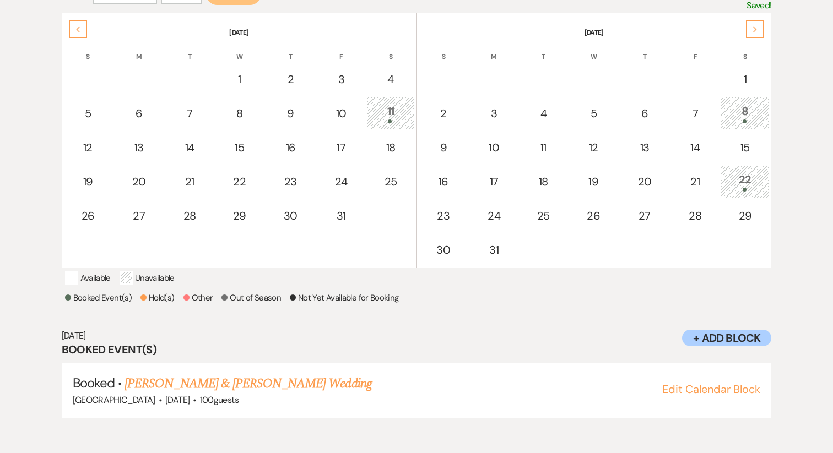
click at [759, 24] on div "Next" at bounding box center [755, 29] width 18 height 18
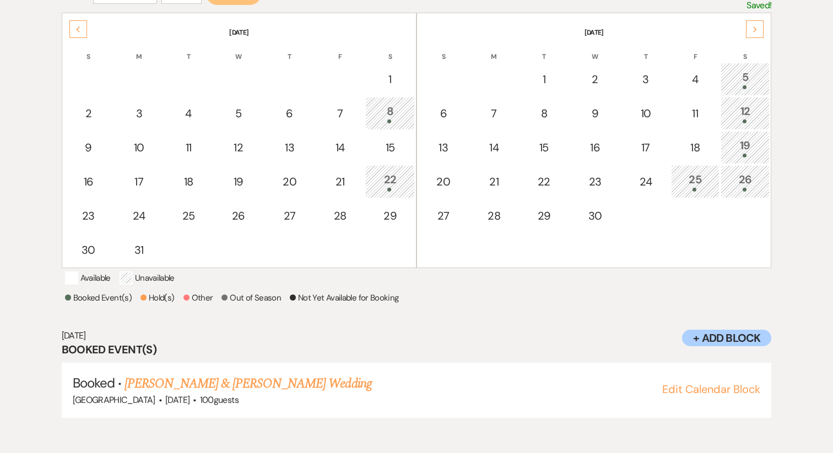
click at [759, 24] on div "Next" at bounding box center [755, 29] width 18 height 18
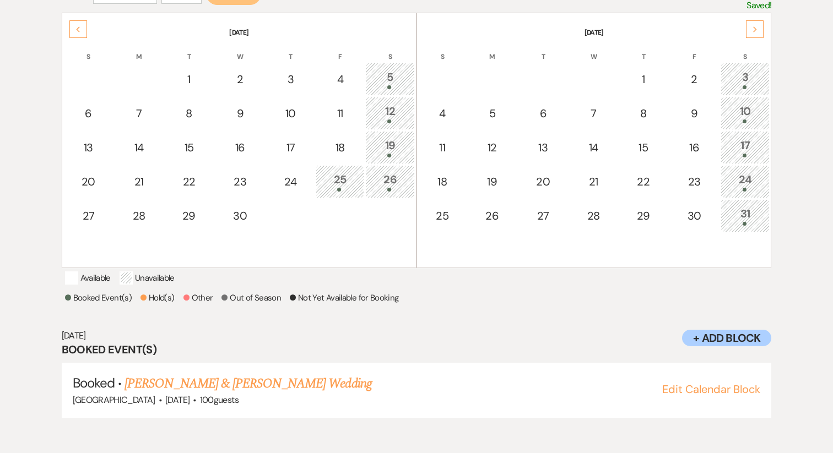
click at [746, 77] on div "3" at bounding box center [745, 79] width 37 height 20
click at [397, 74] on div "5" at bounding box center [389, 79] width 37 height 20
drag, startPoint x: 330, startPoint y: 399, endPoint x: 125, endPoint y: 392, distance: 205.0
click at [125, 392] on h5 "Booked · Anne Gaskins & Julian Reisch's Wedding" at bounding box center [417, 384] width 688 height 20
click at [389, 105] on div "12" at bounding box center [389, 113] width 37 height 20
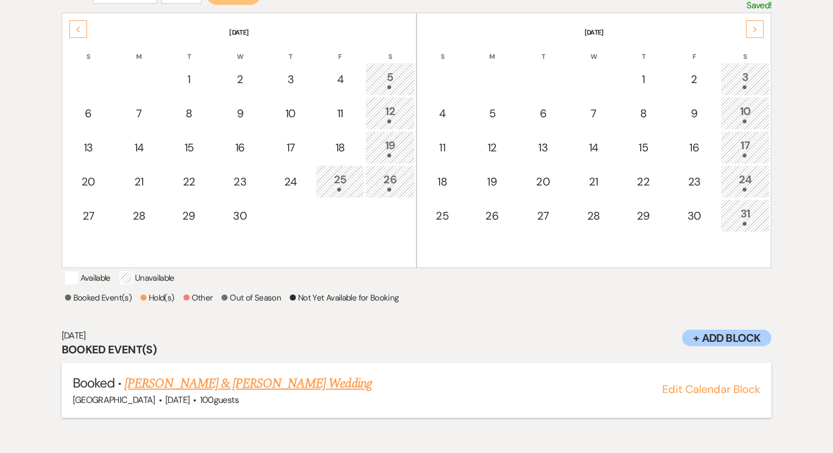
drag, startPoint x: 310, startPoint y: 398, endPoint x: 127, endPoint y: 395, distance: 183.5
click at [127, 394] on h5 "Booked · Ashley Pittman & Kevin Farlow's Wedding" at bounding box center [417, 384] width 688 height 20
click at [220, 392] on link "Ashley Pittman & Kevin Farlow's Wedding" at bounding box center [247, 384] width 247 height 20
click at [389, 151] on div "19" at bounding box center [389, 147] width 37 height 20
drag, startPoint x: 363, startPoint y: 408, endPoint x: 217, endPoint y: 397, distance: 146.4
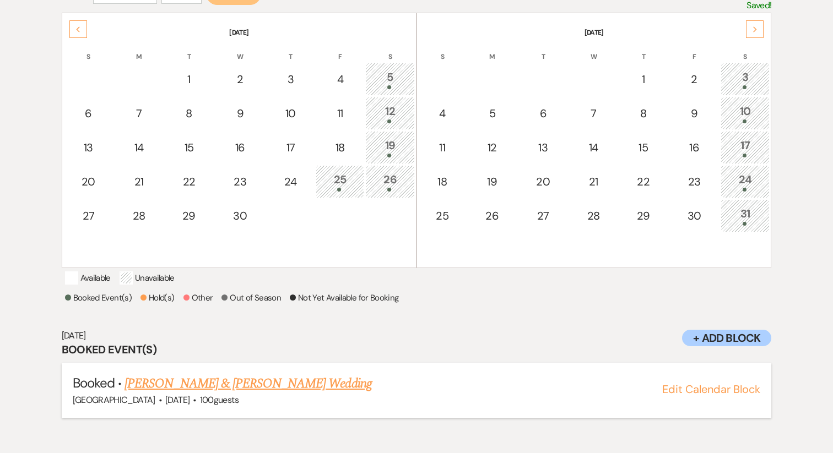
click at [216, 397] on li "Booked · Rachelle Dhabolt & Merrick Talley's Wedding Cold Creek Farm · Sep 19, …" at bounding box center [417, 390] width 710 height 55
click at [218, 342] on h6 "Sep 19, 2026" at bounding box center [417, 336] width 710 height 12
drag, startPoint x: 367, startPoint y: 399, endPoint x: 125, endPoint y: 399, distance: 241.8
click at [125, 394] on h5 "Booked · Rachelle Dhabolt & Merrick Talley's Wedding" at bounding box center [417, 384] width 688 height 20
click at [257, 394] on link "Rachelle Dhabolt & Merrick Talley's Wedding" at bounding box center [247, 384] width 247 height 20
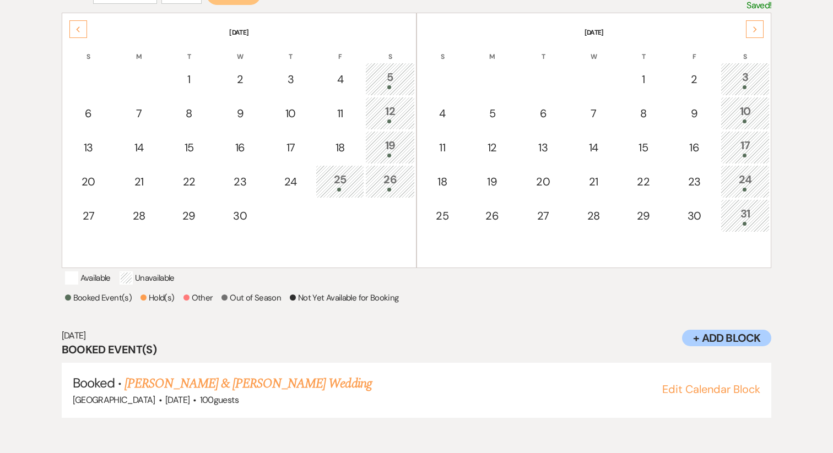
click at [332, 178] on div "25" at bounding box center [340, 181] width 36 height 20
drag, startPoint x: 405, startPoint y: 397, endPoint x: 126, endPoint y: 400, distance: 279.3
click at [126, 394] on h5 "Booked · Andrea Camacho-Martinez & David Page's Wedding" at bounding box center [417, 384] width 688 height 20
click at [391, 187] on div "26" at bounding box center [389, 181] width 37 height 20
drag, startPoint x: 376, startPoint y: 400, endPoint x: 122, endPoint y: 395, distance: 254.6
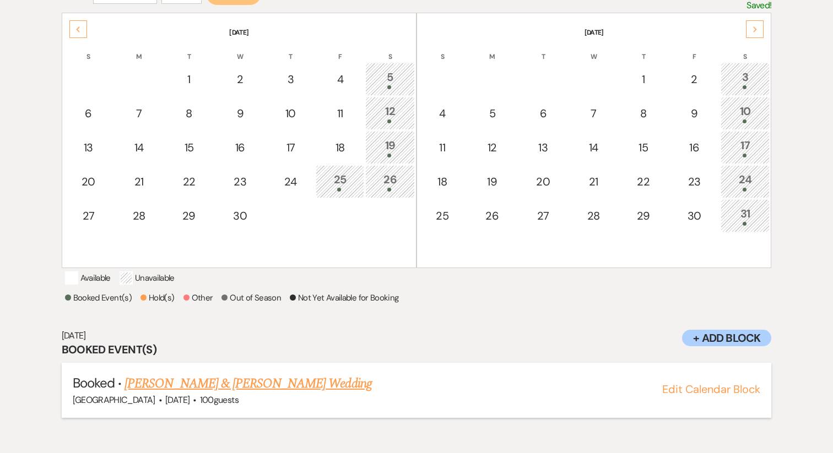
click at [122, 394] on h5 "Booked · Kaitlyn Wix & Joseph Castoire's Wedding" at bounding box center [417, 384] width 688 height 20
click at [219, 394] on link "Kaitlyn Wix & Joseph Castoire's Wedding" at bounding box center [247, 384] width 247 height 20
click at [756, 31] on icon "Next" at bounding box center [755, 29] width 6 height 7
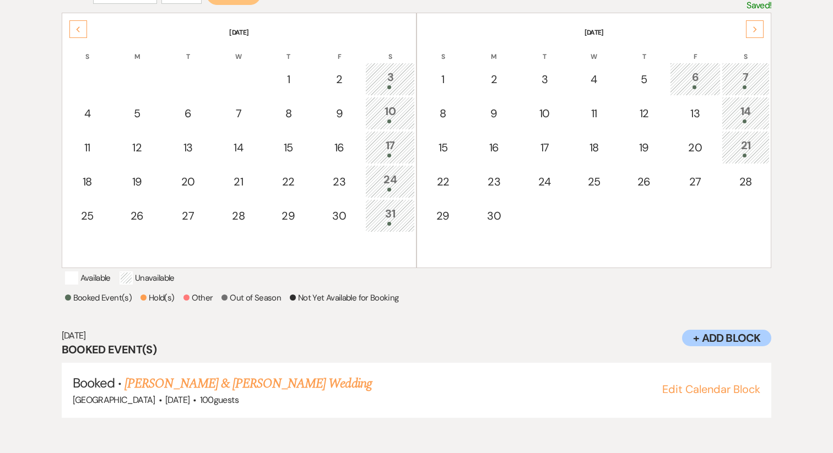
click at [385, 81] on div "3" at bounding box center [389, 79] width 37 height 20
click at [408, 112] on div "10" at bounding box center [389, 113] width 37 height 20
drag, startPoint x: 332, startPoint y: 388, endPoint x: 126, endPoint y: 394, distance: 206.7
click at [126, 394] on h5 "Booked · Elaina Nicolini & Dylan Sauls's Wedding" at bounding box center [417, 384] width 688 height 20
click at [226, 393] on link "Elaina Nicolini & Dylan Sauls's Wedding" at bounding box center [247, 384] width 247 height 20
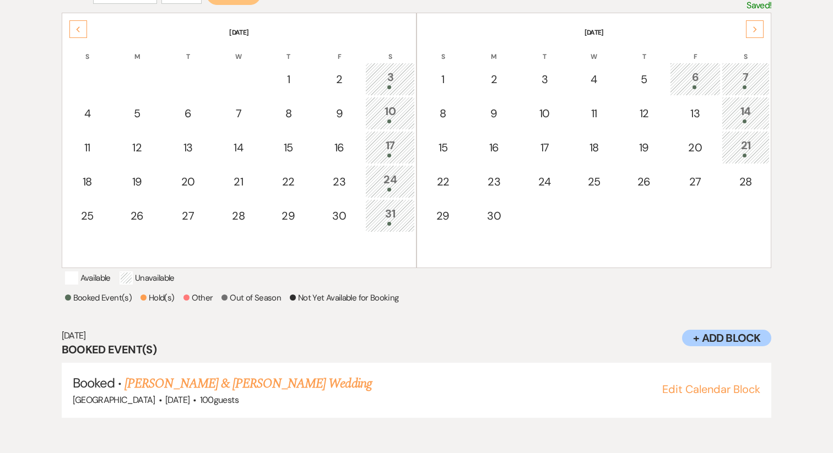
click at [396, 145] on div "17" at bounding box center [389, 147] width 37 height 20
click at [394, 187] on div "24" at bounding box center [389, 181] width 37 height 20
drag, startPoint x: 360, startPoint y: 395, endPoint x: 128, endPoint y: 394, distance: 231.9
click at [128, 394] on h5 "Booked · Christine Hoglander & John DeVan's Wedding" at bounding box center [417, 384] width 688 height 20
click at [240, 394] on link "Christine Hoglander & John DeVan's Wedding" at bounding box center [247, 384] width 247 height 20
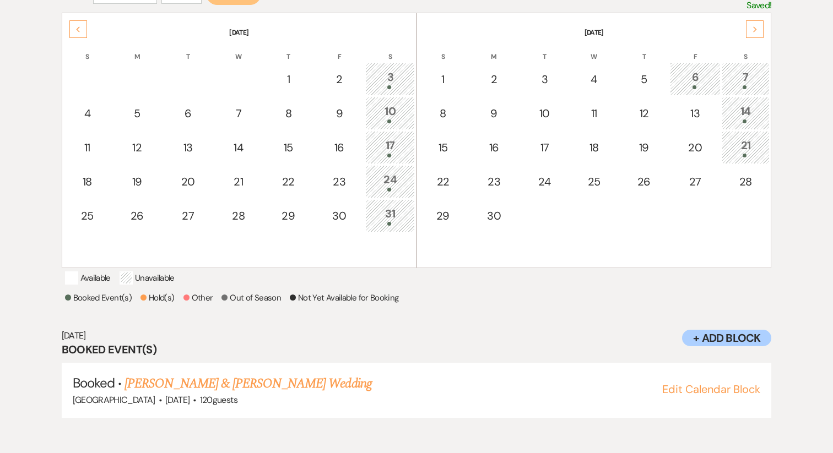
click at [394, 219] on div "31" at bounding box center [389, 215] width 37 height 20
click at [756, 26] on icon "Next" at bounding box center [755, 29] width 6 height 7
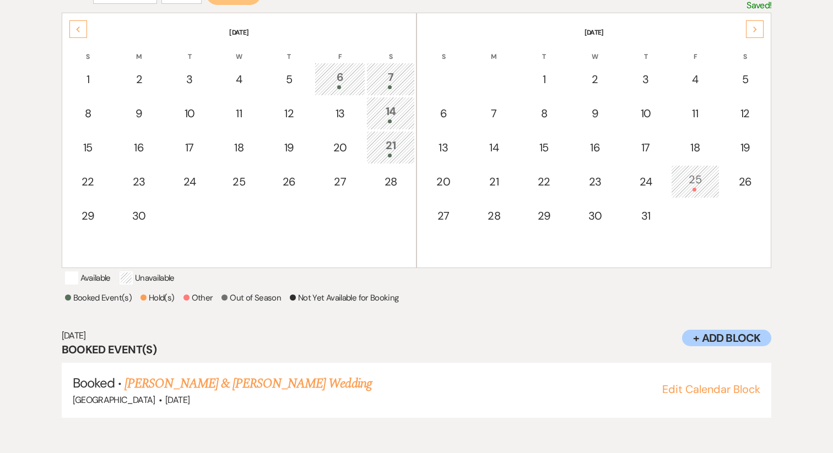
click at [340, 72] on div "6" at bounding box center [340, 79] width 39 height 20
drag, startPoint x: 356, startPoint y: 397, endPoint x: 126, endPoint y: 394, distance: 230.8
click at [126, 394] on h5 "Booked · Stephanie Gabel & Joshua Bender's Wedding" at bounding box center [417, 384] width 688 height 20
click at [392, 85] on div at bounding box center [390, 87] width 36 height 4
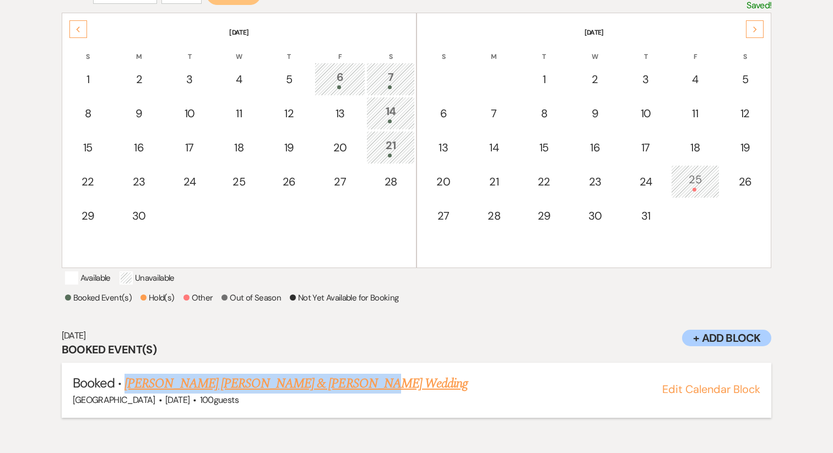
drag, startPoint x: 365, startPoint y: 394, endPoint x: 126, endPoint y: 396, distance: 239.1
click at [126, 394] on h5 "Booked · Chesney McCollum & Noah Warren's Wedding" at bounding box center [417, 384] width 688 height 20
click at [372, 107] on td "14" at bounding box center [390, 113] width 48 height 33
drag, startPoint x: 328, startPoint y: 402, endPoint x: 126, endPoint y: 391, distance: 203.0
click at [126, 391] on h5 "Booked · Alexis Toland & Jud Howard's Wedding" at bounding box center [417, 384] width 688 height 20
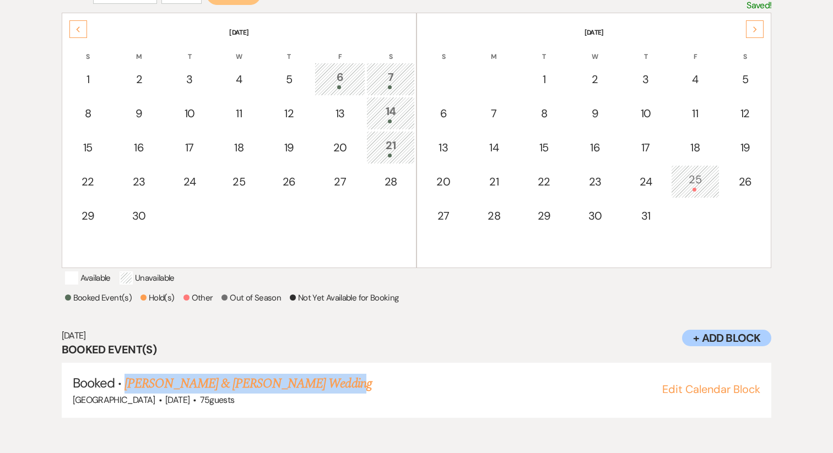
click at [398, 146] on div "21" at bounding box center [390, 147] width 36 height 20
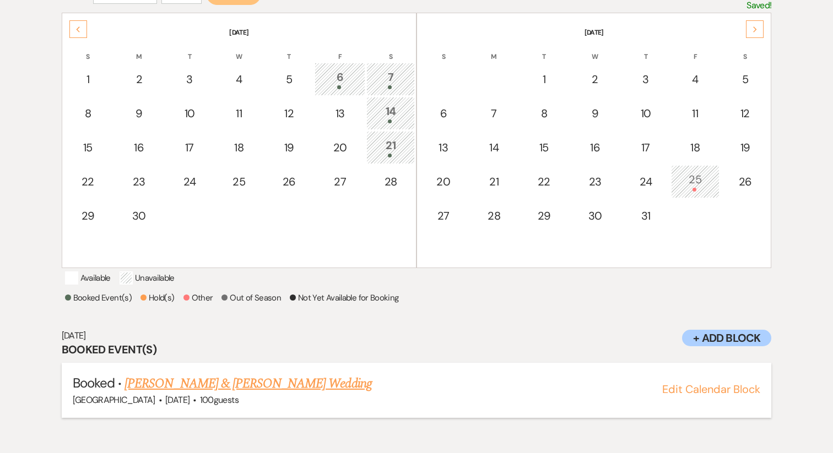
drag, startPoint x: 344, startPoint y: 395, endPoint x: 127, endPoint y: 393, distance: 217.6
click at [127, 393] on h5 "Booked · Brianna Blackwell & Joseph Reed's Wedding" at bounding box center [417, 384] width 688 height 20
click at [219, 394] on link "[PERSON_NAME] & [PERSON_NAME] Wedding" at bounding box center [247, 384] width 247 height 20
click at [755, 30] on use at bounding box center [755, 29] width 4 height 6
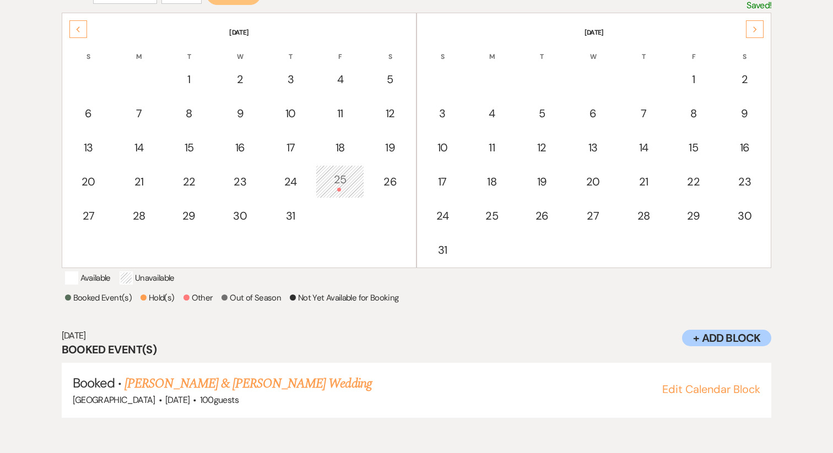
click at [755, 30] on use at bounding box center [755, 29] width 4 height 6
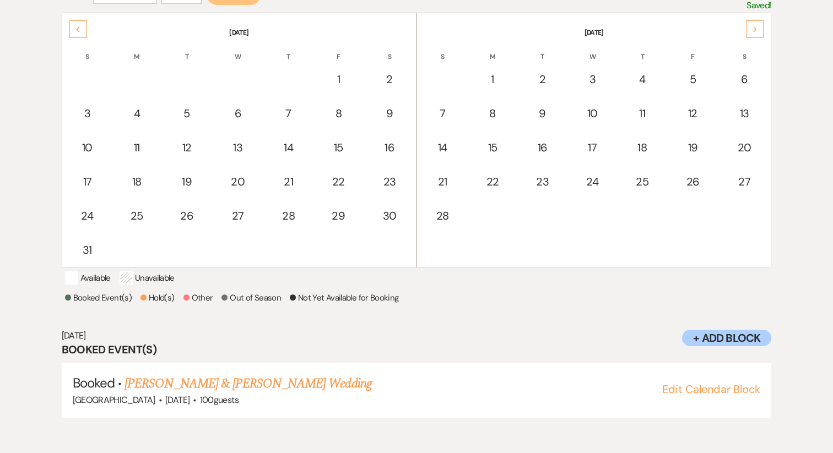
click at [755, 30] on use at bounding box center [755, 29] width 4 height 6
click at [755, 29] on use at bounding box center [755, 29] width 4 height 6
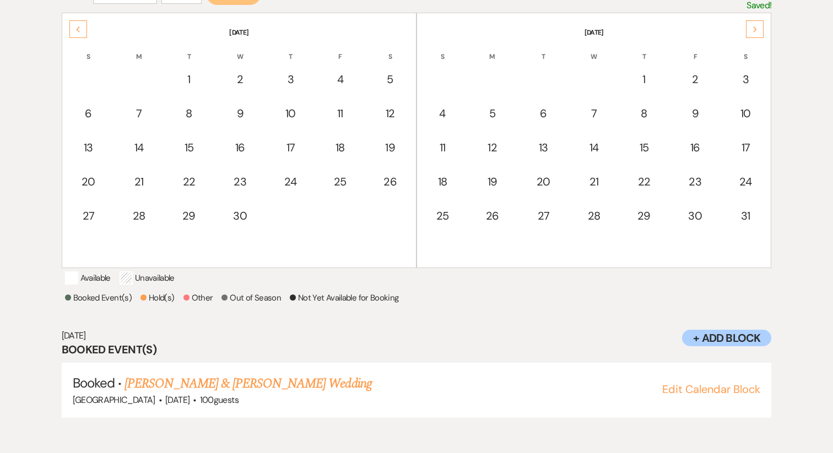
click at [755, 29] on use at bounding box center [755, 29] width 4 height 6
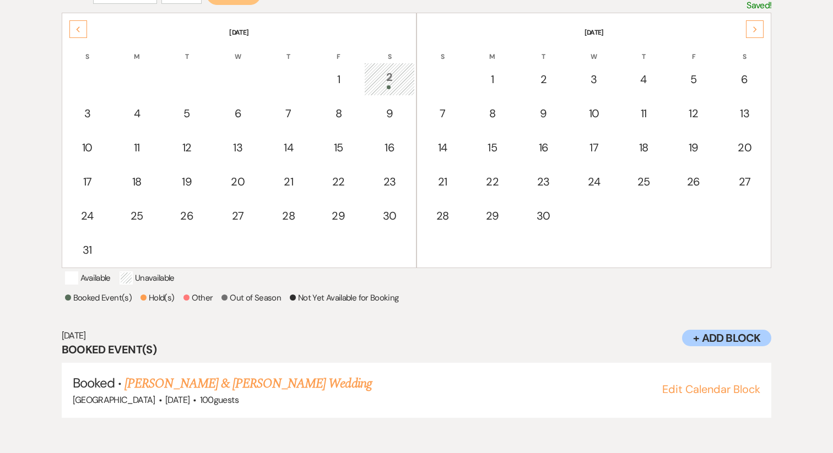
click at [403, 73] on div "2" at bounding box center [389, 79] width 39 height 20
drag, startPoint x: 373, startPoint y: 404, endPoint x: 127, endPoint y: 400, distance: 246.8
click at [127, 394] on h5 "Booked · Zackery Wetherington & Selina Abbott's Wedding" at bounding box center [417, 384] width 688 height 20
click at [308, 355] on h3 "Booked Event(s)" at bounding box center [417, 349] width 710 height 15
click at [240, 391] on link "Zackery Wetherington & Selina Abbott's Wedding" at bounding box center [247, 384] width 247 height 20
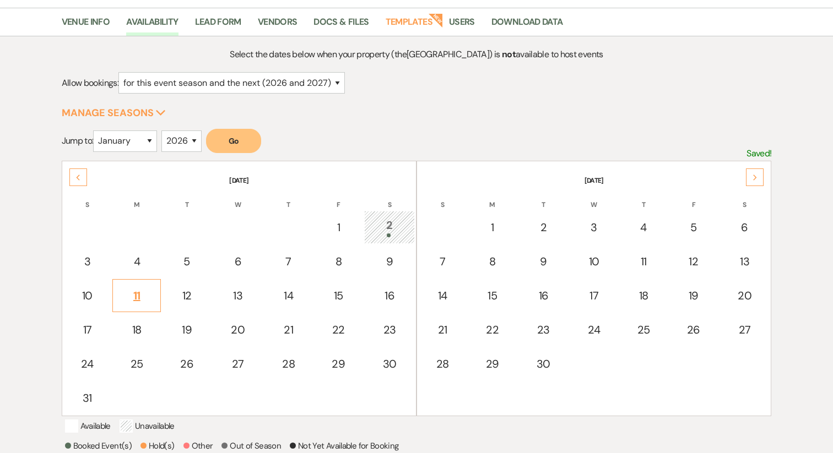
scroll to position [0, 0]
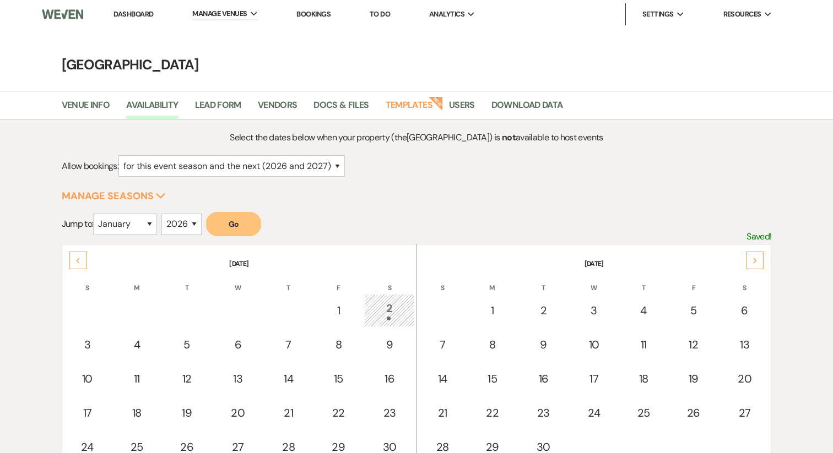
click at [129, 14] on link "Dashboard" at bounding box center [133, 13] width 40 height 9
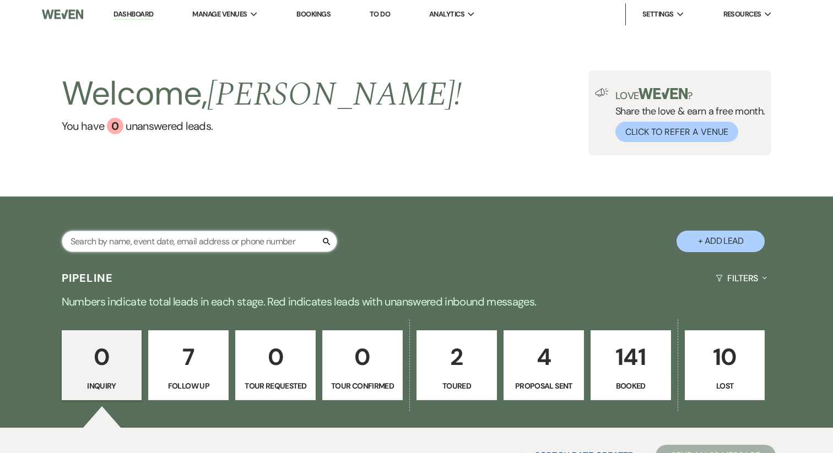
click at [153, 234] on input "text" at bounding box center [199, 241] width 275 height 21
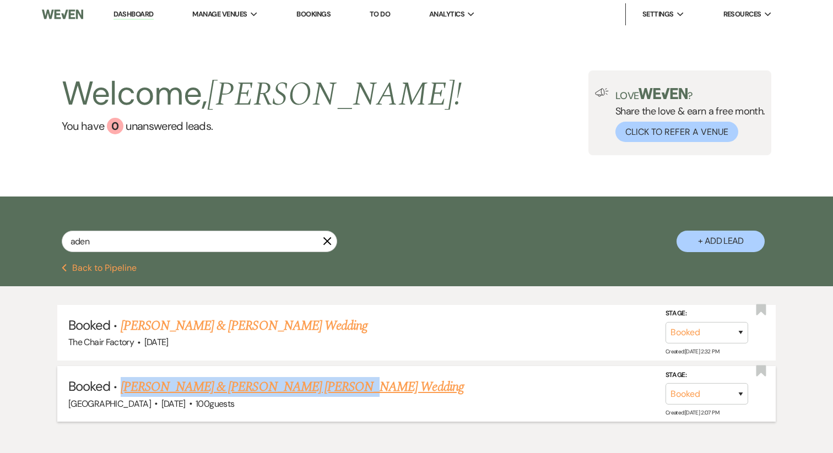
drag, startPoint x: 351, startPoint y: 386, endPoint x: 122, endPoint y: 386, distance: 228.6
click at [122, 386] on h5 "Booked · Aden Tabor & Powell Bradshaw's Wedding" at bounding box center [416, 387] width 696 height 20
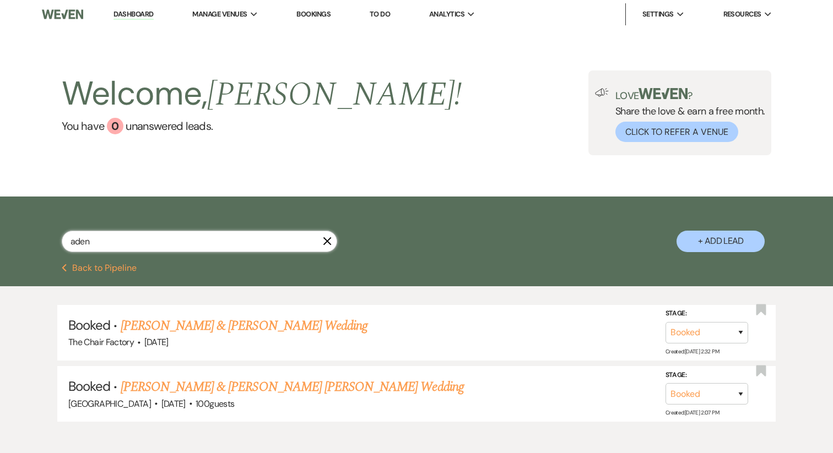
click at [159, 250] on input "aden" at bounding box center [199, 241] width 275 height 21
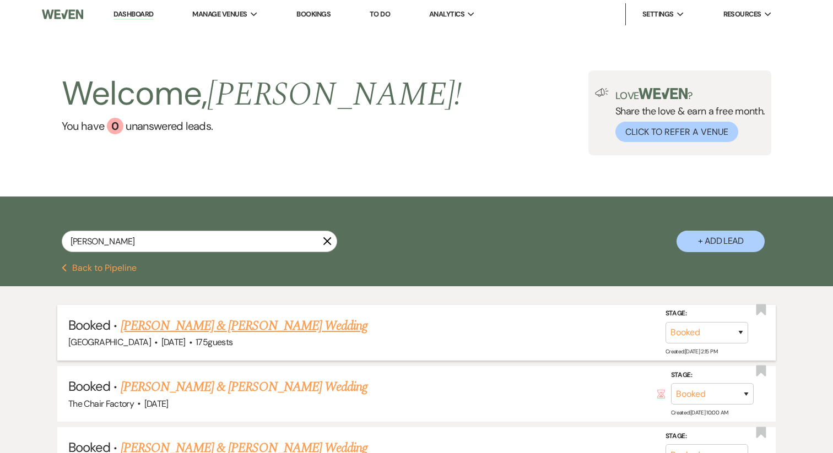
drag, startPoint x: 338, startPoint y: 328, endPoint x: 123, endPoint y: 327, distance: 214.8
click at [123, 327] on h5 "Booked · Anne Gaskins & Julian Reisch's Wedding" at bounding box center [416, 326] width 696 height 20
click at [137, 240] on input "anne" at bounding box center [199, 241] width 275 height 21
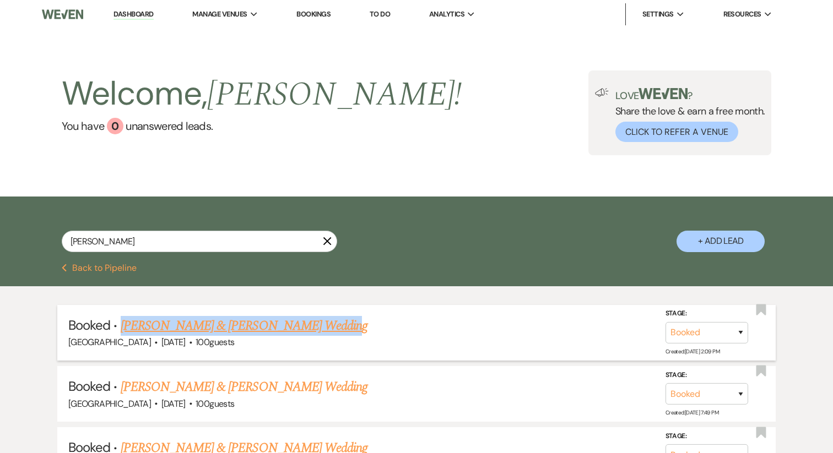
drag, startPoint x: 317, startPoint y: 324, endPoint x: 122, endPoint y: 321, distance: 195.0
click at [122, 321] on h5 "Booked · Ashley Howe & Grant Tipton's Wedding" at bounding box center [416, 326] width 696 height 20
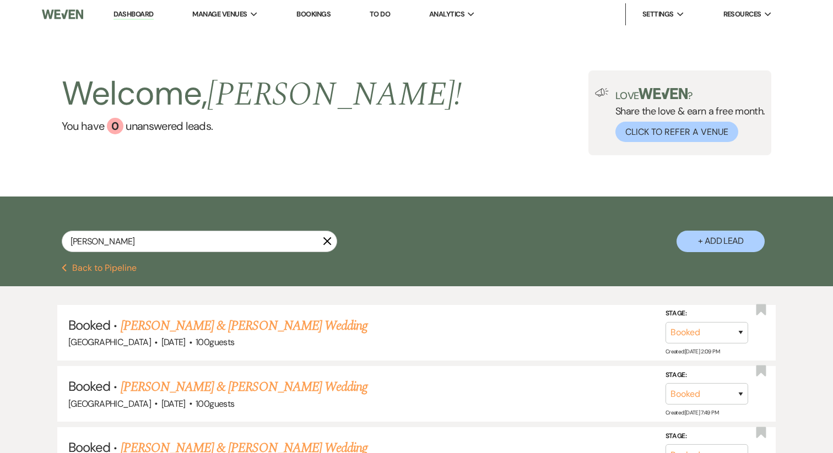
click at [169, 254] on div "ashley X" at bounding box center [199, 246] width 275 height 30
click at [165, 249] on input "ashley" at bounding box center [199, 241] width 275 height 21
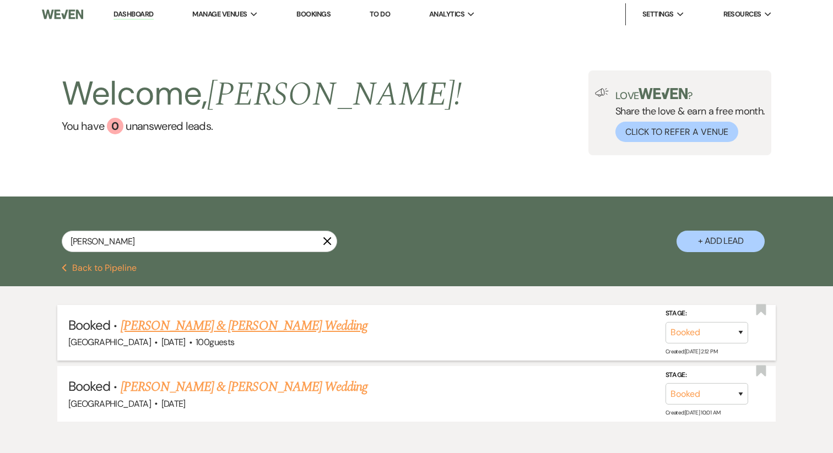
drag, startPoint x: 350, startPoint y: 330, endPoint x: 122, endPoint y: 325, distance: 227.6
click at [122, 325] on h5 "Booked · Brittney Machtolff & Drew Bonin's Wedding" at bounding box center [416, 326] width 696 height 20
click at [167, 243] on input "britt" at bounding box center [199, 241] width 275 height 21
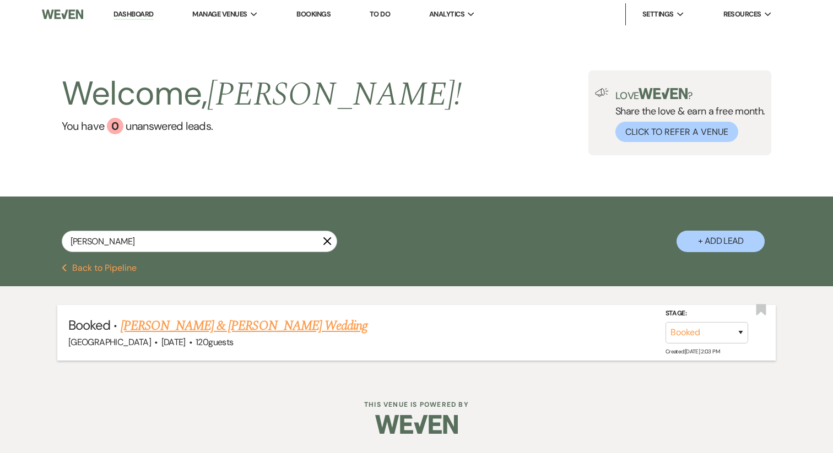
drag, startPoint x: 394, startPoint y: 325, endPoint x: 122, endPoint y: 323, distance: 271.6
click at [122, 323] on h5 "Booked · Christy Phillips & Matthew Nottingham's Wedding" at bounding box center [416, 326] width 696 height 20
click at [201, 240] on input "christy" at bounding box center [199, 241] width 275 height 21
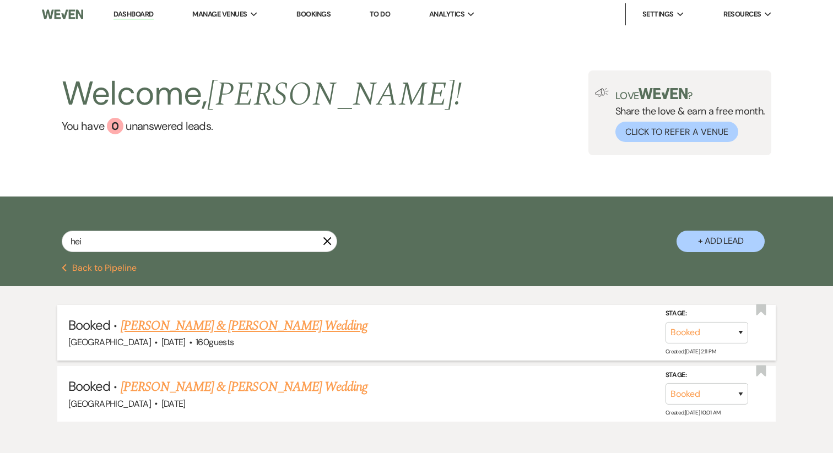
drag, startPoint x: 339, startPoint y: 326, endPoint x: 121, endPoint y: 322, distance: 218.2
click at [121, 322] on h5 "Booked · Heidi Shook & Mitchell Reeves's Wedding" at bounding box center [416, 326] width 696 height 20
click at [169, 245] on input "hei" at bounding box center [199, 241] width 275 height 21
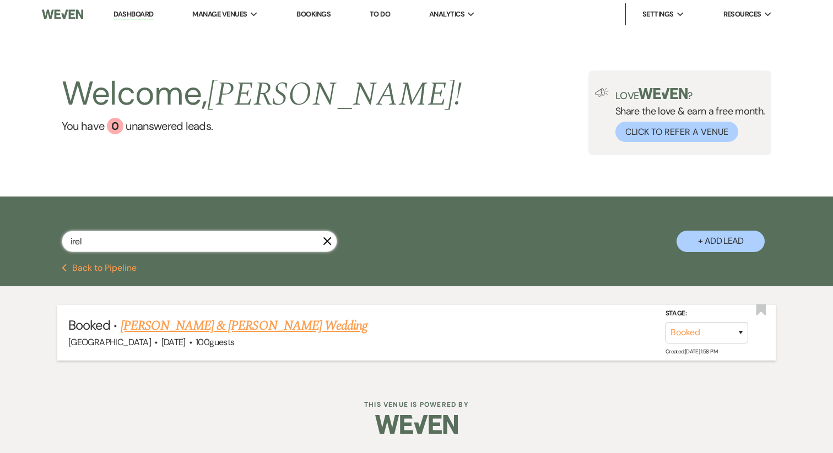
type input "irel"
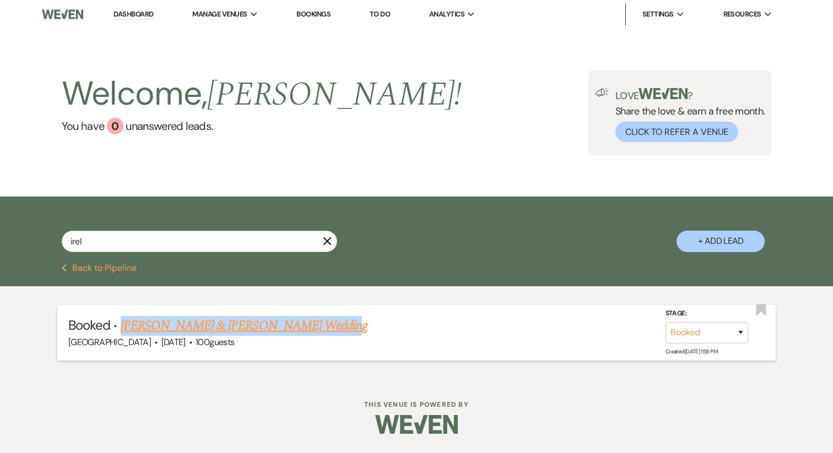
drag, startPoint x: 312, startPoint y: 320, endPoint x: 120, endPoint y: 322, distance: 191.7
click at [120, 322] on h5 "Booked · Irelyn Reilly & Chris Lowe's Wedding" at bounding box center [416, 326] width 696 height 20
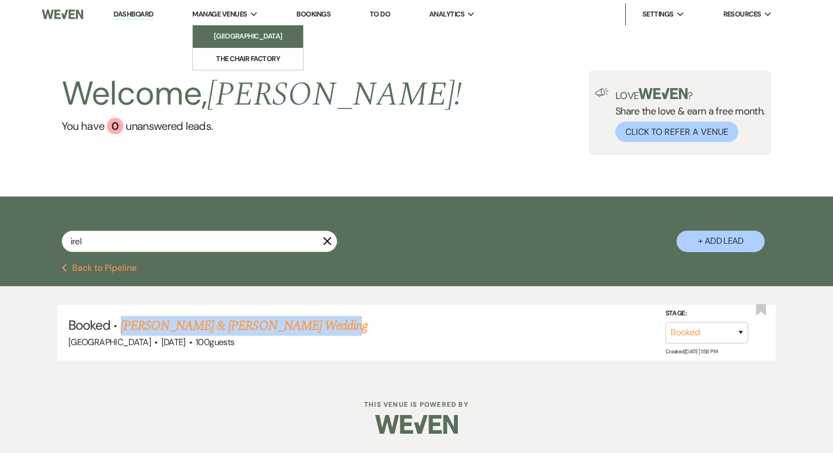
click at [223, 44] on link "[GEOGRAPHIC_DATA]" at bounding box center [248, 36] width 110 height 22
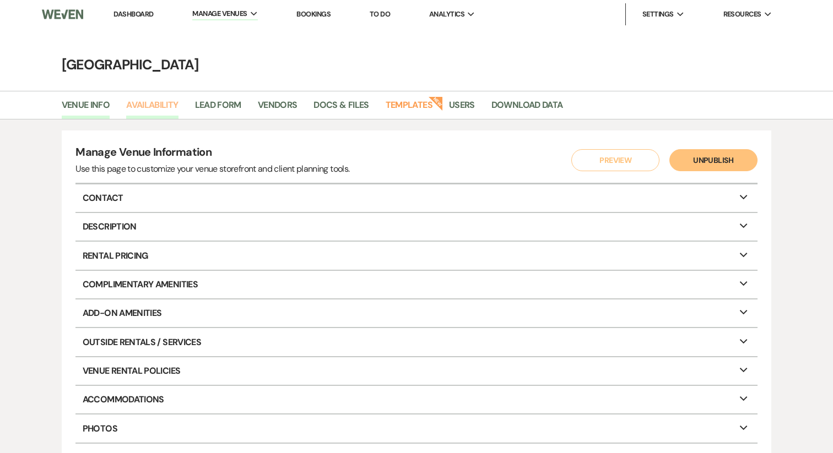
click at [162, 105] on link "Availability" at bounding box center [152, 108] width 52 height 21
select select "2"
select select "2026"
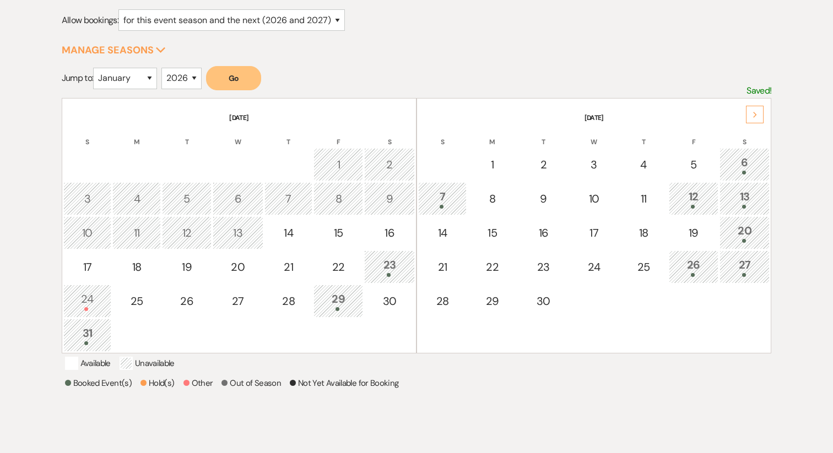
scroll to position [156, 0]
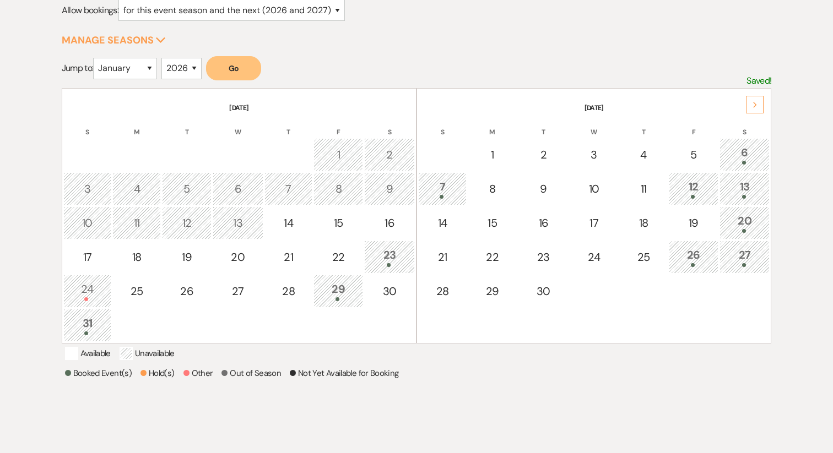
click at [752, 100] on div "Next" at bounding box center [755, 105] width 18 height 18
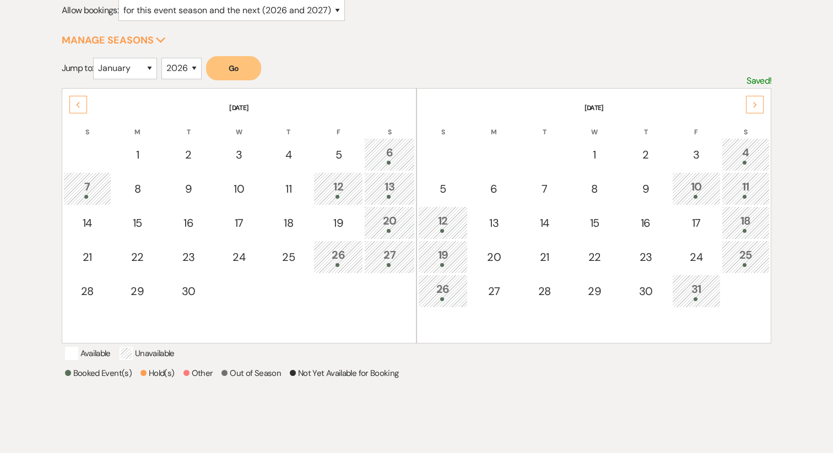
click at [752, 100] on div "Next" at bounding box center [755, 105] width 18 height 18
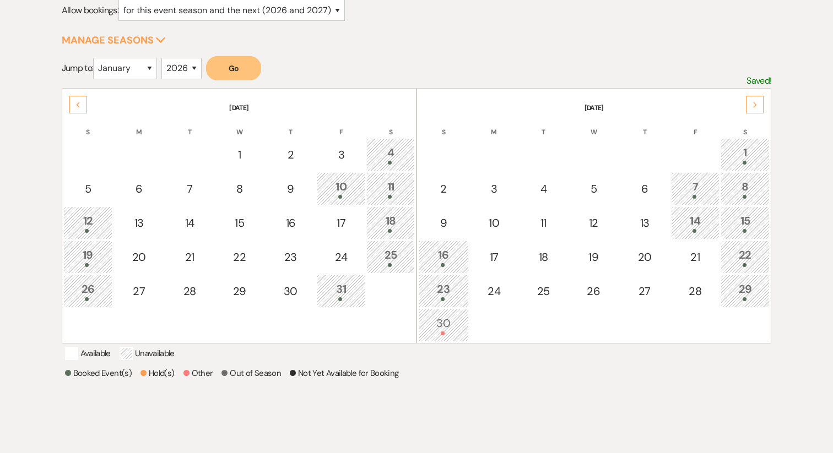
click at [751, 102] on div "Next" at bounding box center [755, 105] width 18 height 18
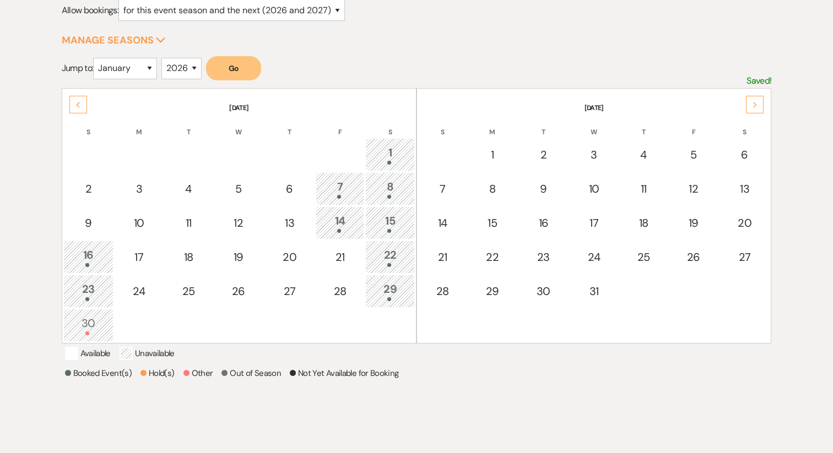
click at [751, 102] on div "Next" at bounding box center [755, 105] width 18 height 18
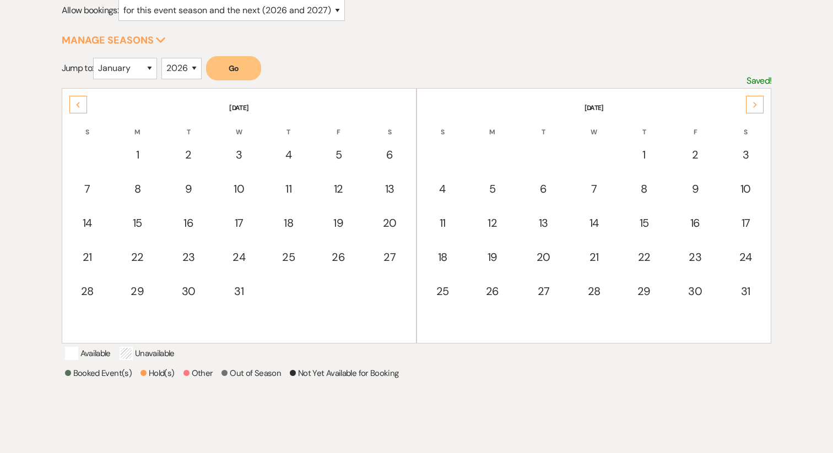
click at [751, 102] on div "Next" at bounding box center [755, 105] width 18 height 18
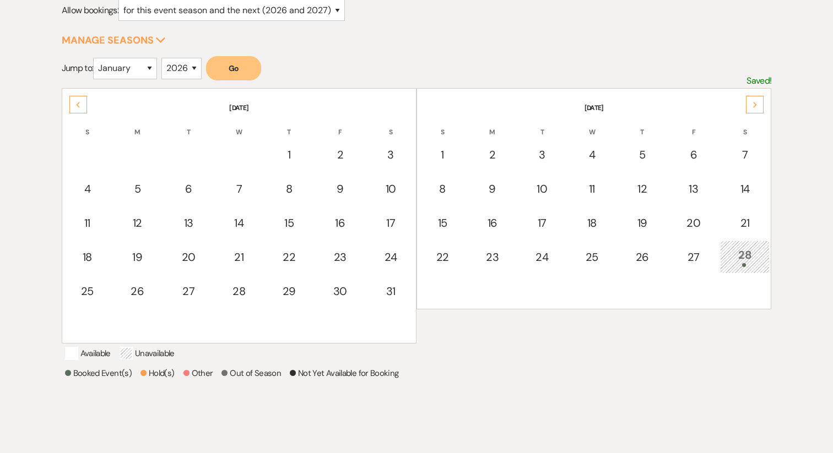
click at [748, 107] on div "Next" at bounding box center [755, 105] width 18 height 18
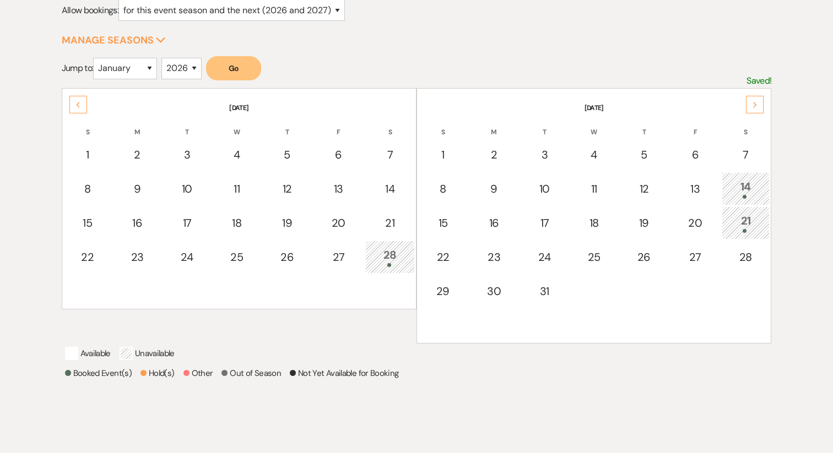
click at [756, 103] on icon "Next" at bounding box center [755, 105] width 6 height 7
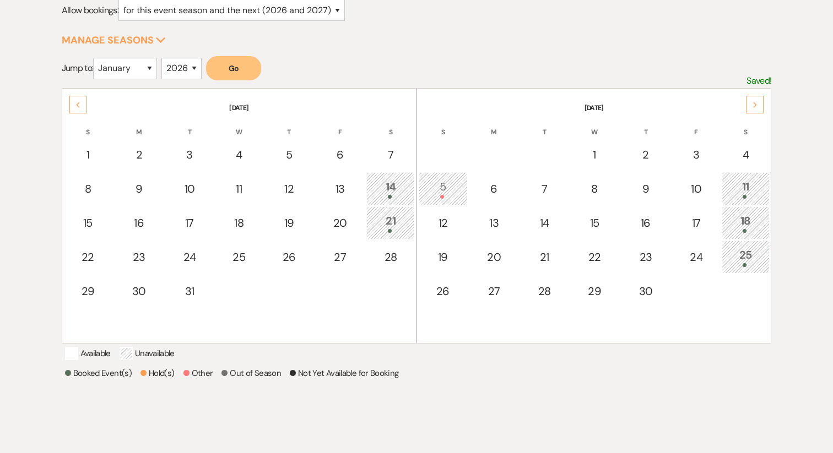
click at [754, 104] on icon "Next" at bounding box center [755, 105] width 6 height 7
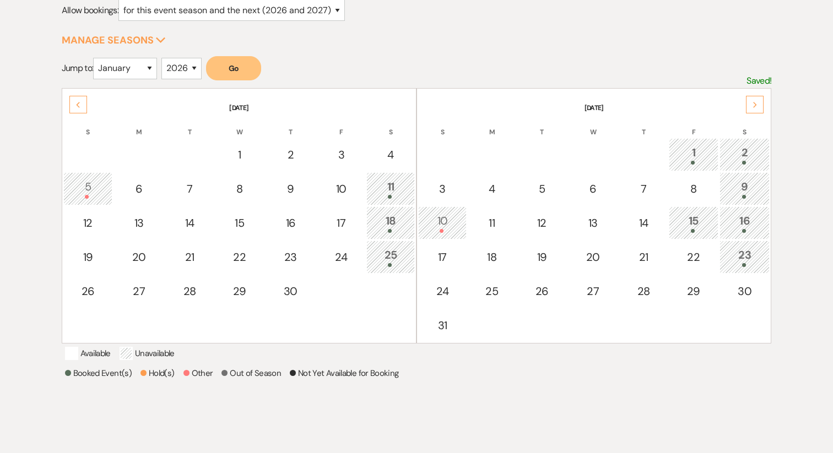
click at [756, 100] on div "Next" at bounding box center [755, 105] width 18 height 18
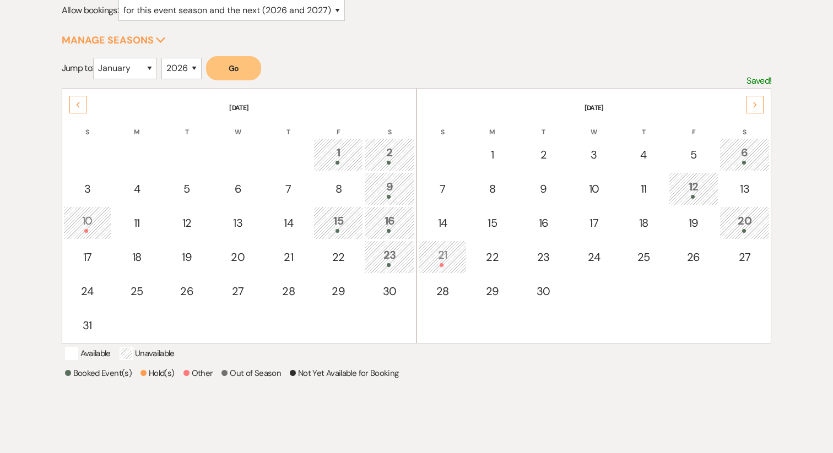
click at [756, 100] on div "Next" at bounding box center [755, 105] width 18 height 18
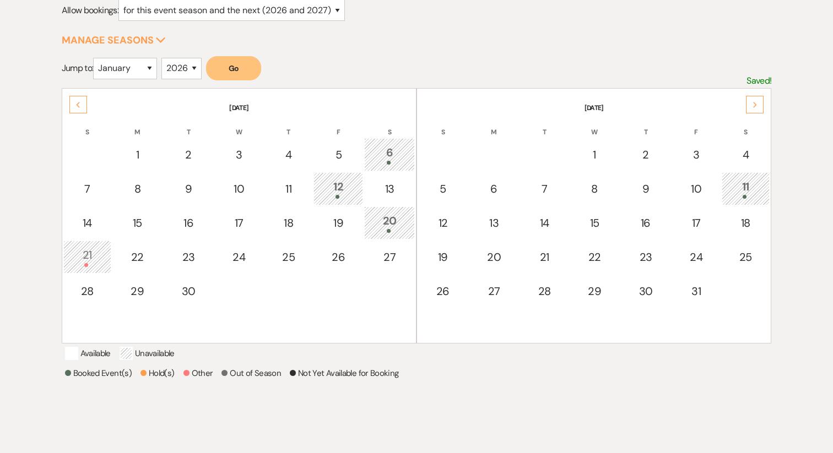
click at [752, 102] on icon "Next" at bounding box center [755, 105] width 6 height 7
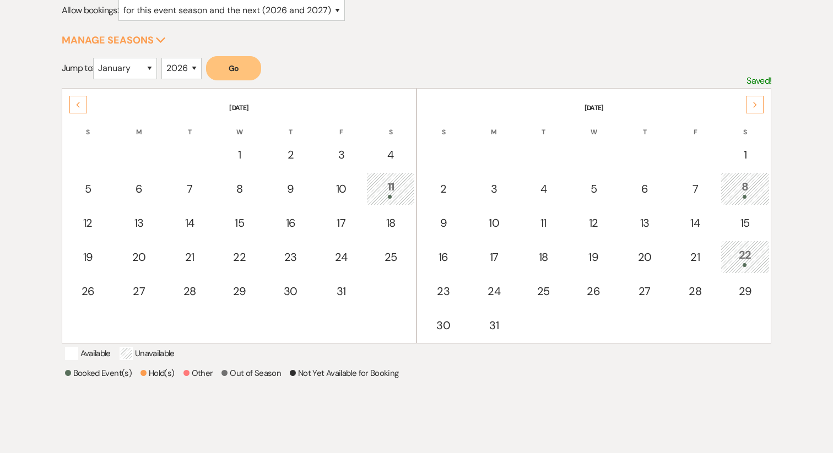
click at [748, 105] on div "Next" at bounding box center [755, 105] width 18 height 18
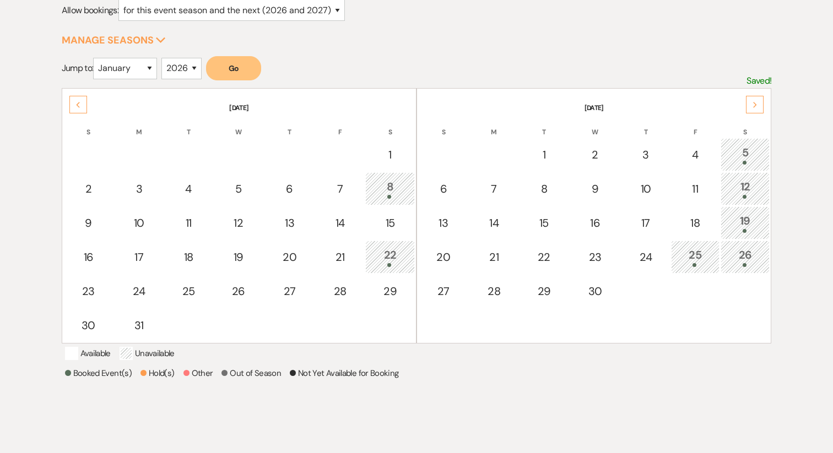
click at [754, 102] on icon "Next" at bounding box center [755, 105] width 6 height 7
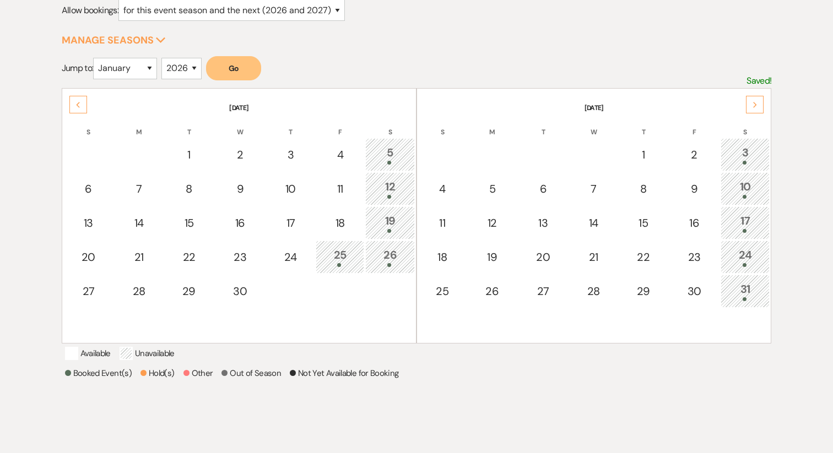
click at [759, 105] on div "Next" at bounding box center [755, 105] width 18 height 18
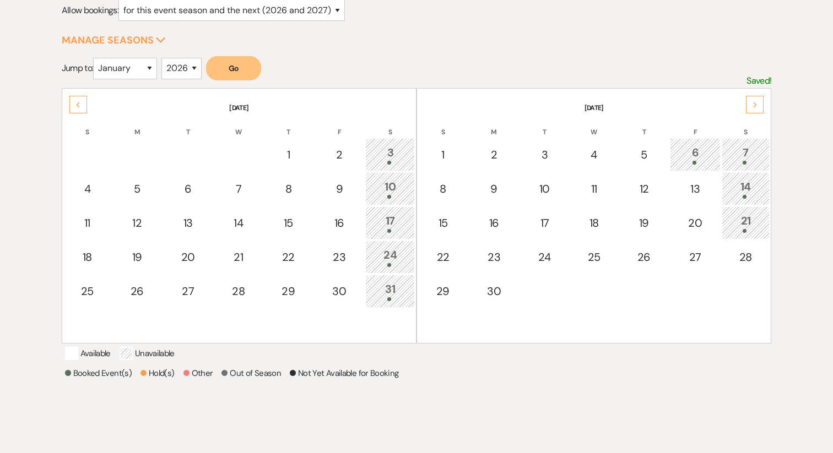
click at [755, 100] on div "Next" at bounding box center [755, 105] width 18 height 18
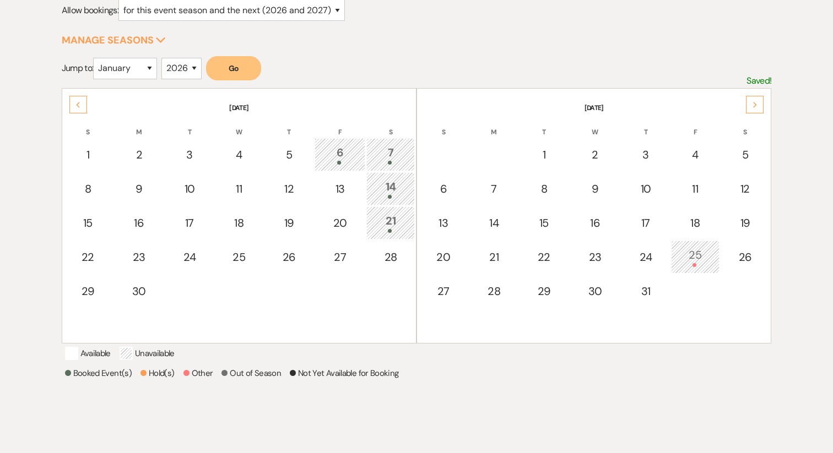
click at [755, 100] on div "Next" at bounding box center [755, 105] width 18 height 18
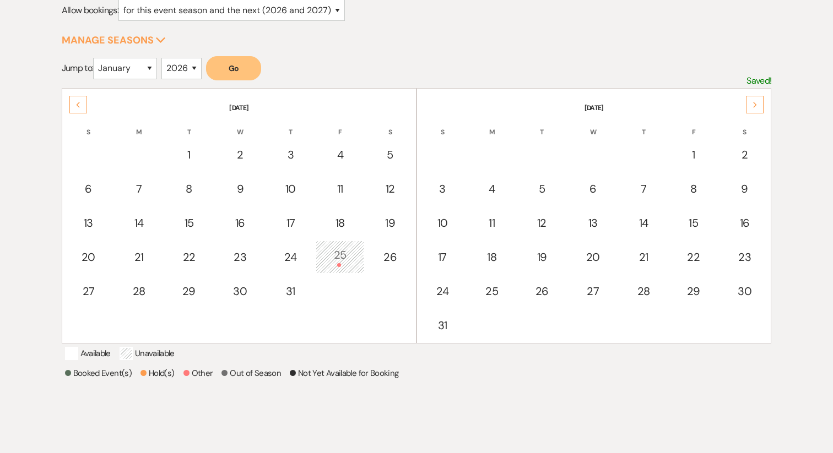
click at [755, 100] on div "Next" at bounding box center [755, 105] width 18 height 18
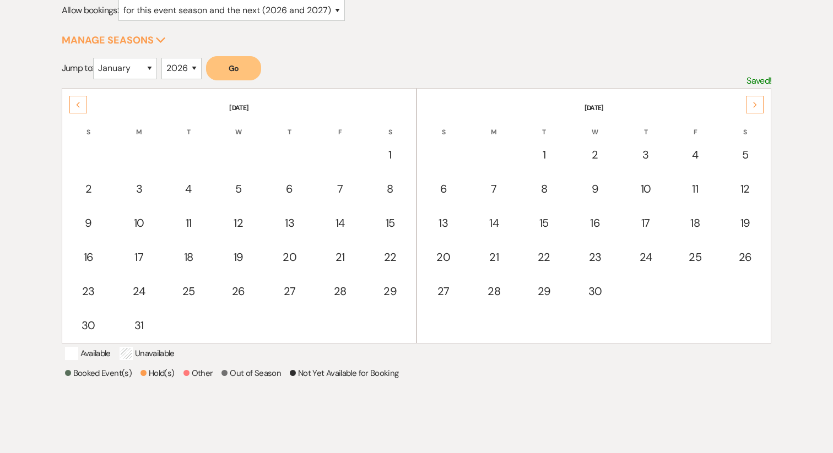
click at [755, 100] on div "Next" at bounding box center [755, 105] width 18 height 18
click at [755, 102] on icon "Next" at bounding box center [755, 105] width 6 height 7
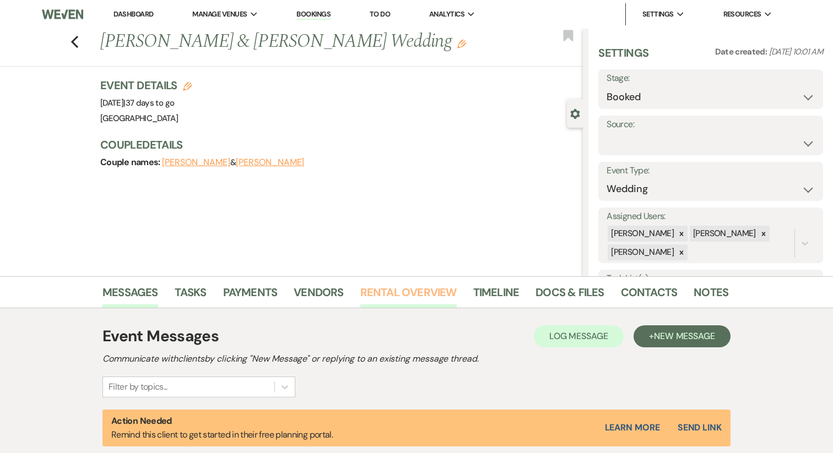
click at [377, 297] on link "Rental Overview" at bounding box center [408, 296] width 96 height 24
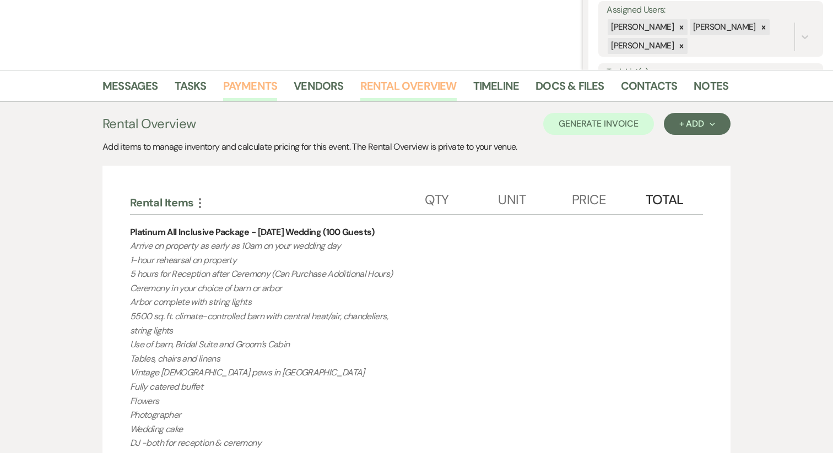
scroll to position [208, 0]
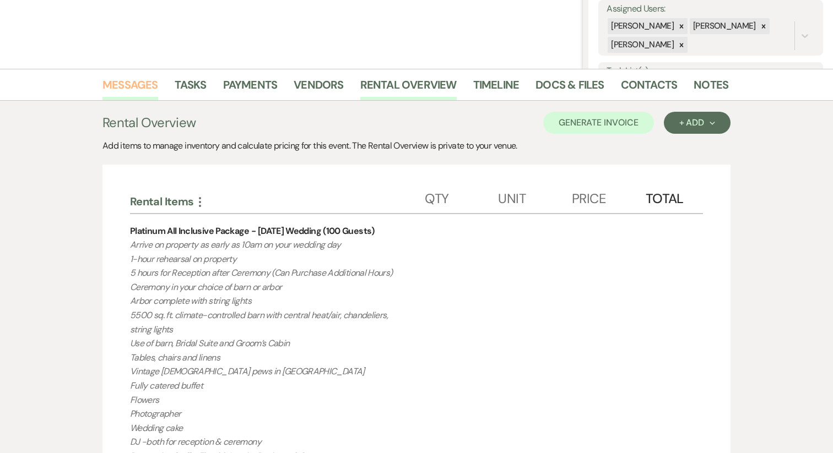
click at [139, 88] on link "Messages" at bounding box center [130, 88] width 56 height 24
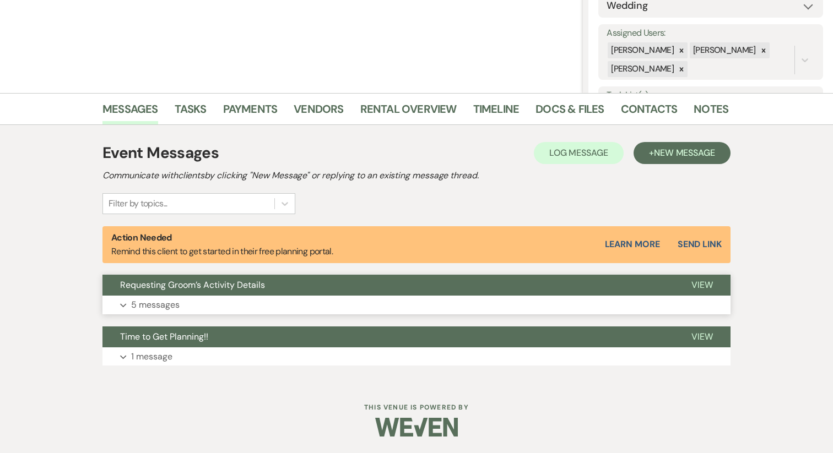
click at [179, 310] on p "5 messages" at bounding box center [155, 305] width 48 height 14
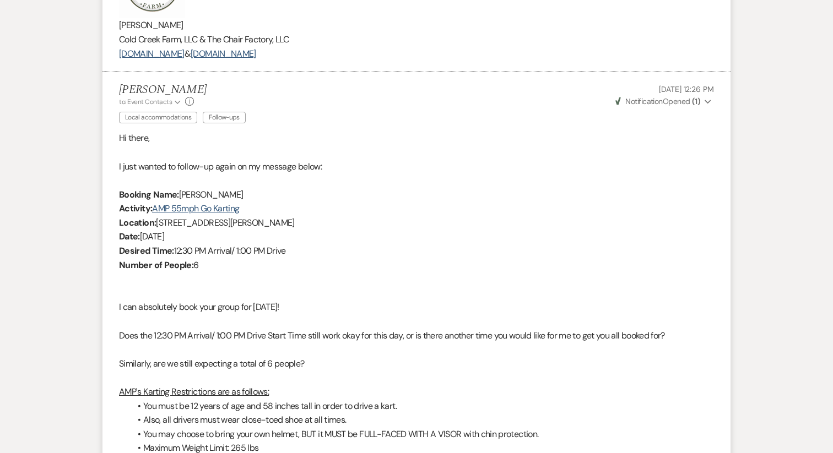
scroll to position [1984, 0]
click at [705, 105] on icon "Expand" at bounding box center [708, 102] width 7 height 8
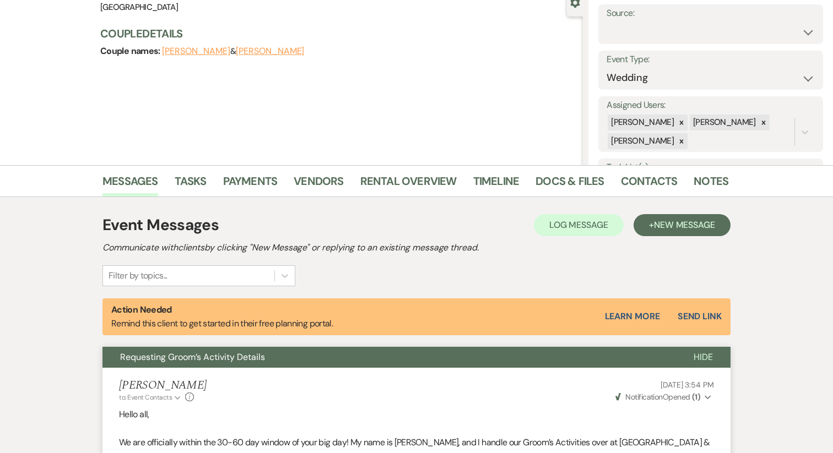
scroll to position [0, 0]
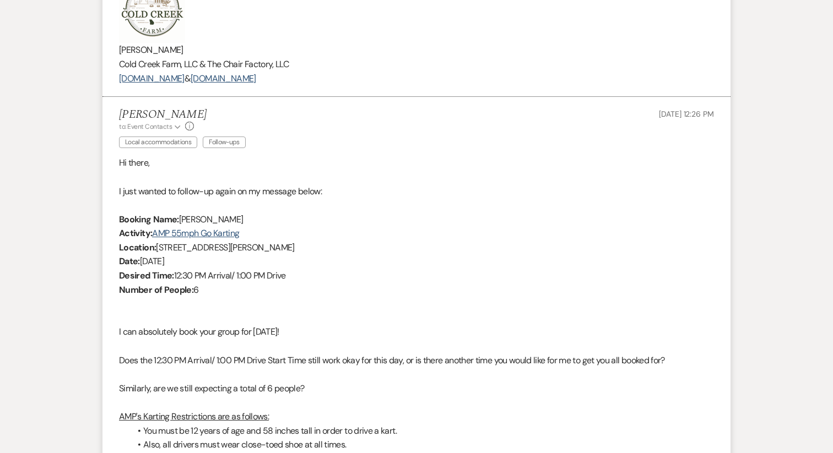
scroll to position [1948, 0]
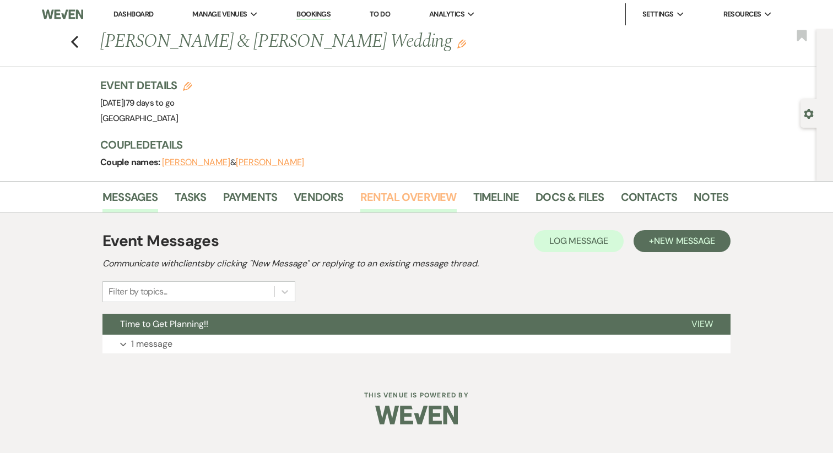
click at [380, 194] on link "Rental Overview" at bounding box center [408, 200] width 96 height 24
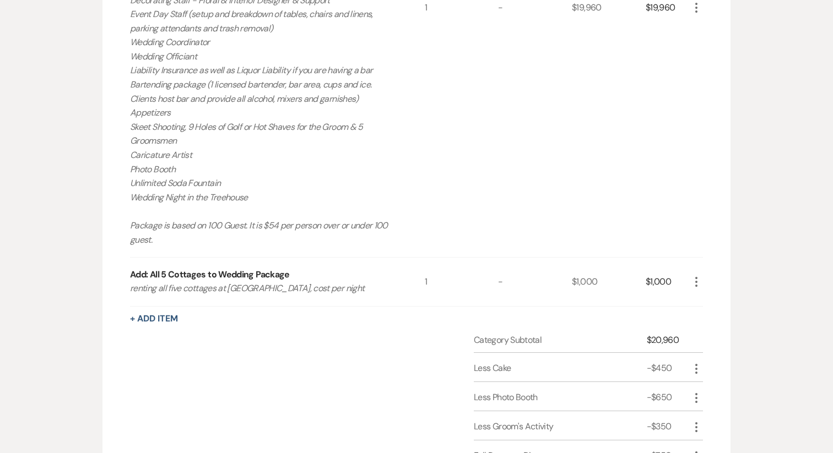
scroll to position [586, 0]
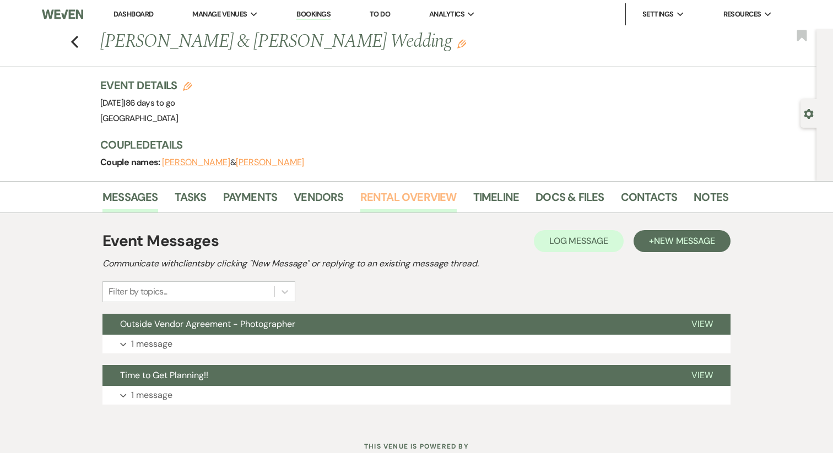
click at [385, 194] on link "Rental Overview" at bounding box center [408, 200] width 96 height 24
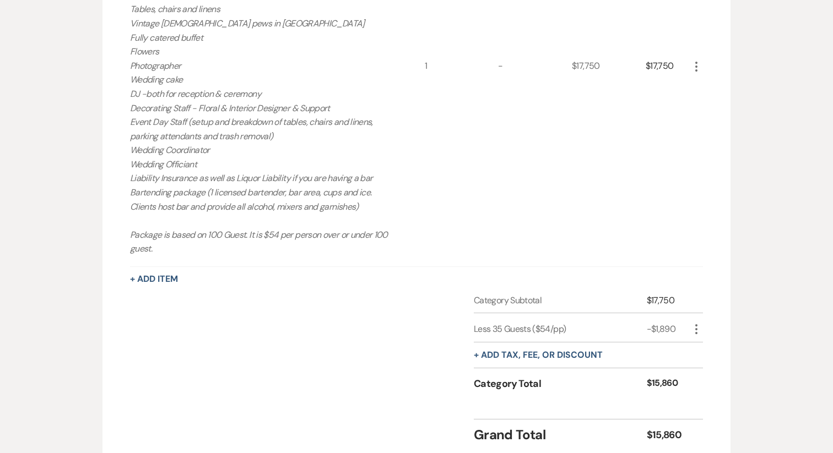
scroll to position [463, 0]
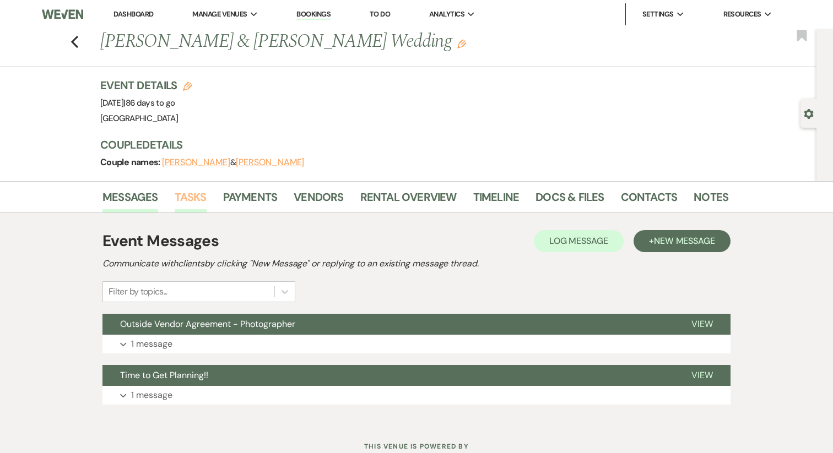
click at [183, 202] on link "Tasks" at bounding box center [191, 200] width 32 height 24
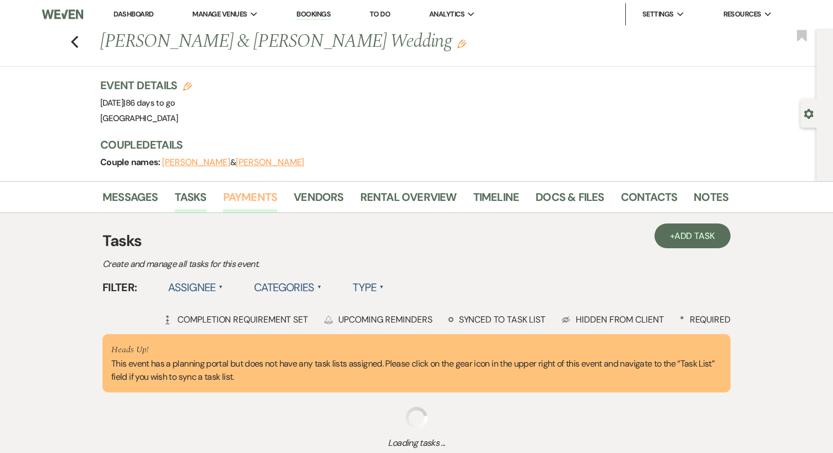
click at [252, 204] on link "Payments" at bounding box center [250, 200] width 55 height 24
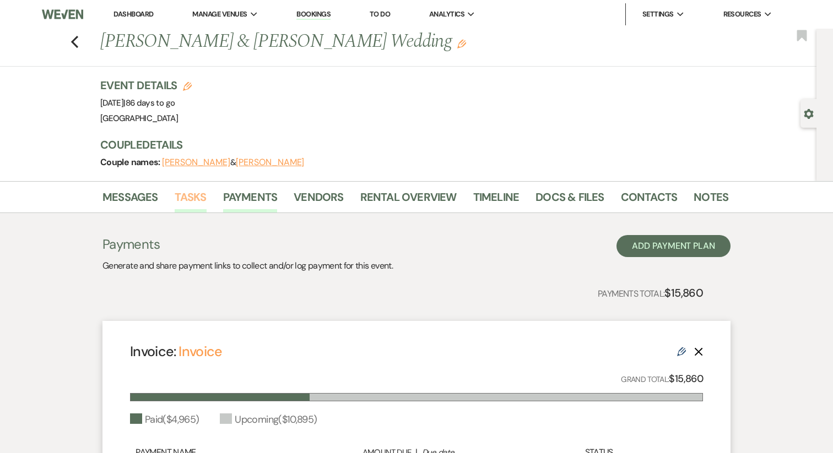
click at [187, 204] on link "Tasks" at bounding box center [191, 200] width 32 height 24
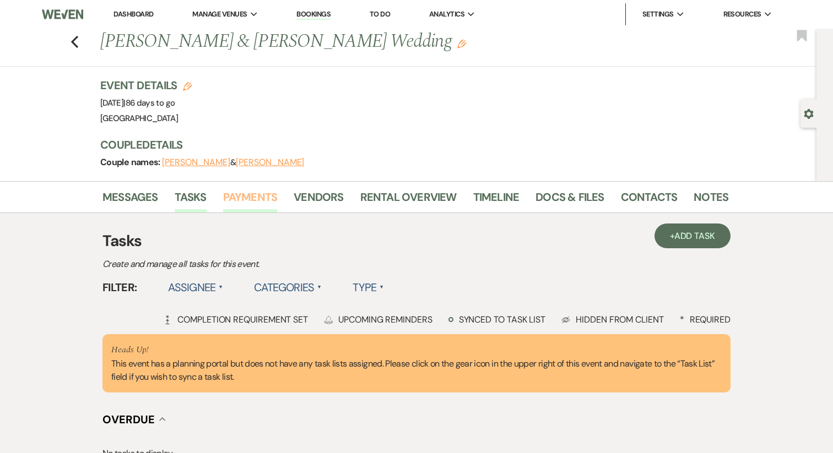
click at [251, 202] on link "Payments" at bounding box center [250, 200] width 55 height 24
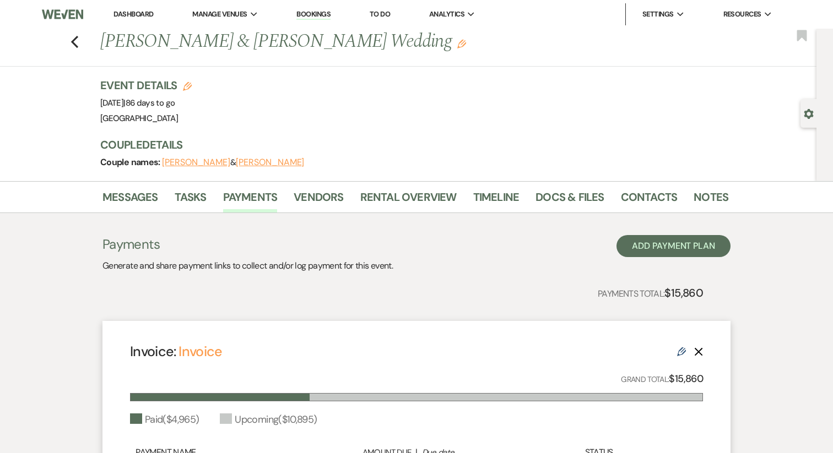
click at [214, 198] on li "Tasks" at bounding box center [199, 199] width 48 height 26
click at [199, 202] on link "Tasks" at bounding box center [191, 200] width 32 height 24
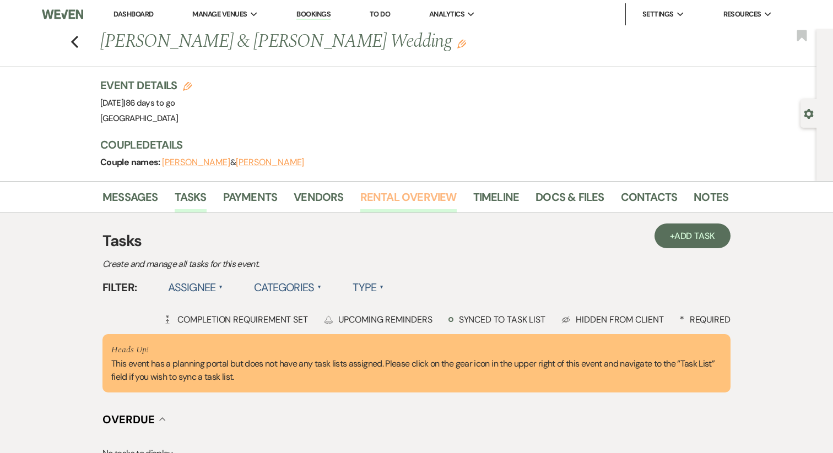
click at [409, 196] on link "Rental Overview" at bounding box center [408, 200] width 96 height 24
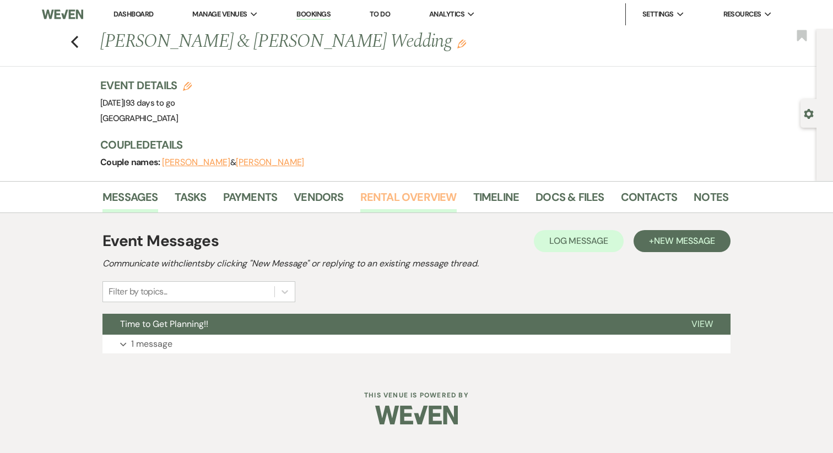
click at [389, 191] on link "Rental Overview" at bounding box center [408, 200] width 96 height 24
click at [399, 196] on link "Rental Overview" at bounding box center [408, 200] width 96 height 24
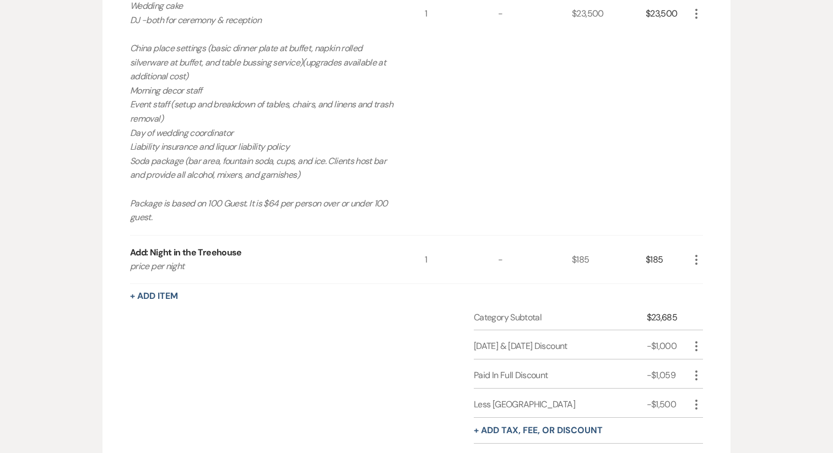
scroll to position [538, 0]
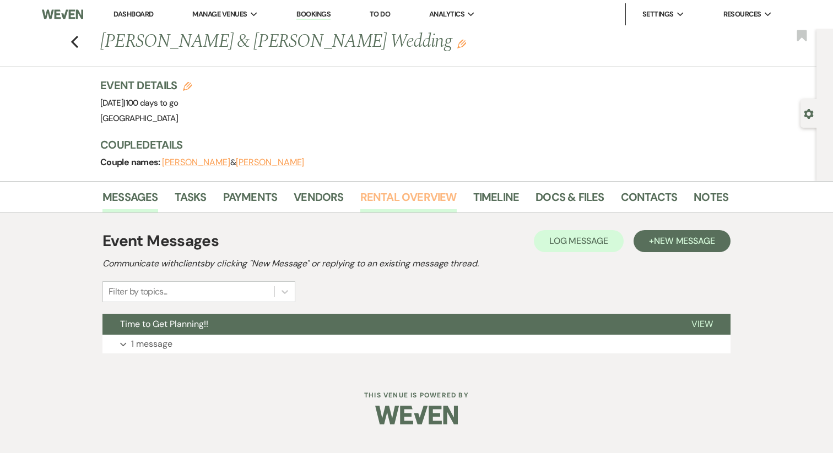
click at [377, 197] on link "Rental Overview" at bounding box center [408, 200] width 96 height 24
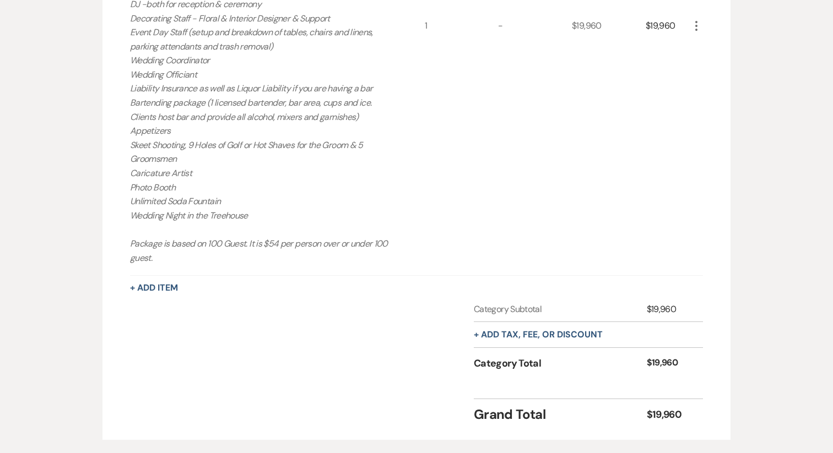
scroll to position [554, 0]
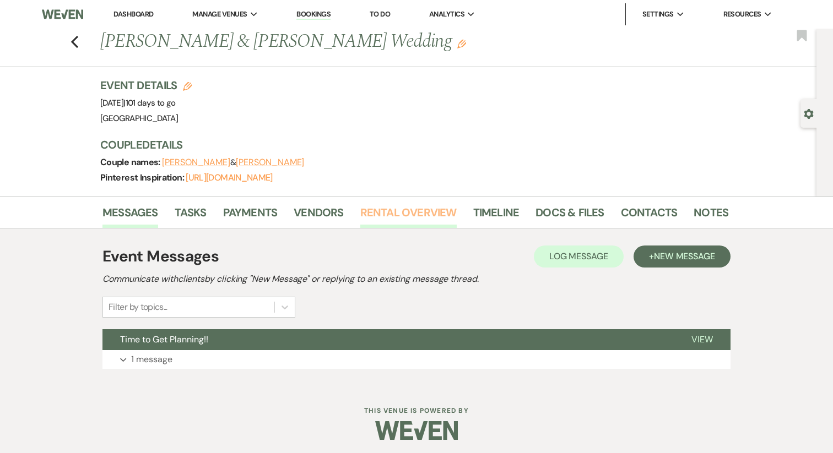
click at [398, 213] on link "Rental Overview" at bounding box center [408, 216] width 96 height 24
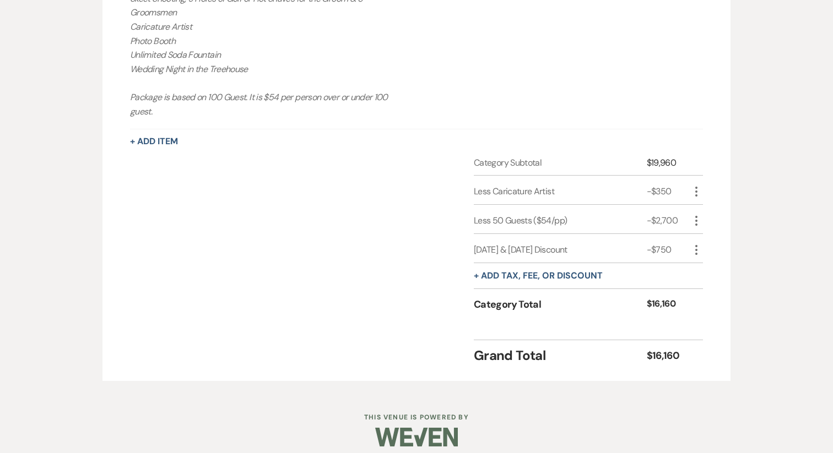
scroll to position [721, 0]
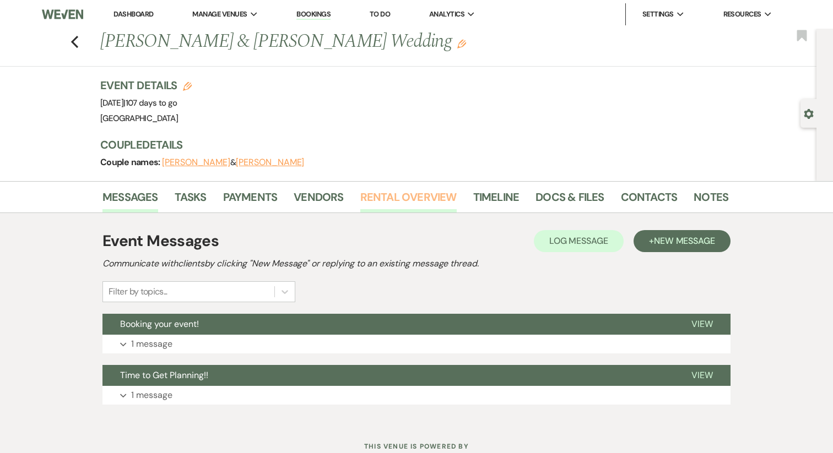
click at [373, 204] on link "Rental Overview" at bounding box center [408, 200] width 96 height 24
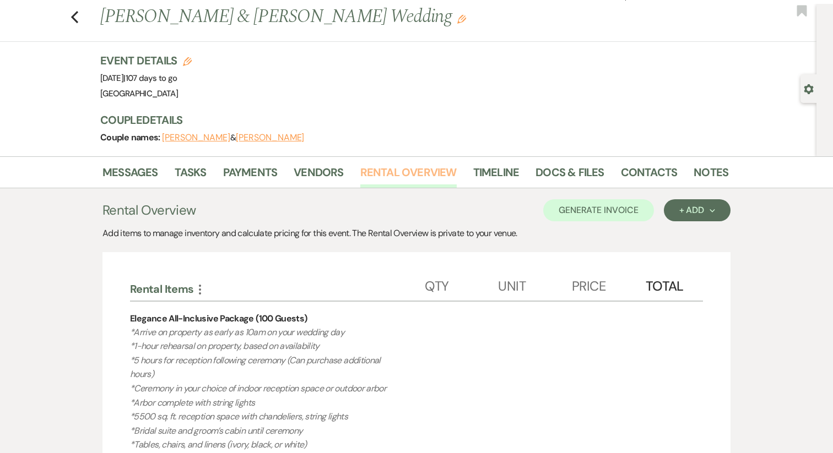
scroll to position [65, 0]
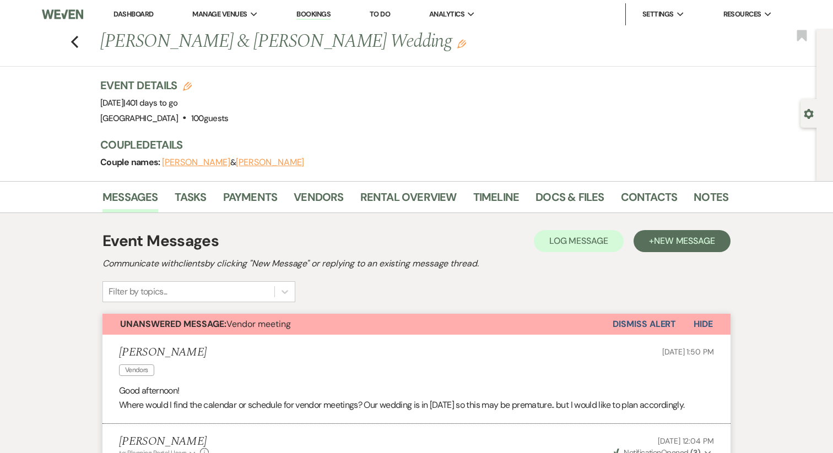
click at [215, 162] on button "[PERSON_NAME]" at bounding box center [196, 162] width 68 height 9
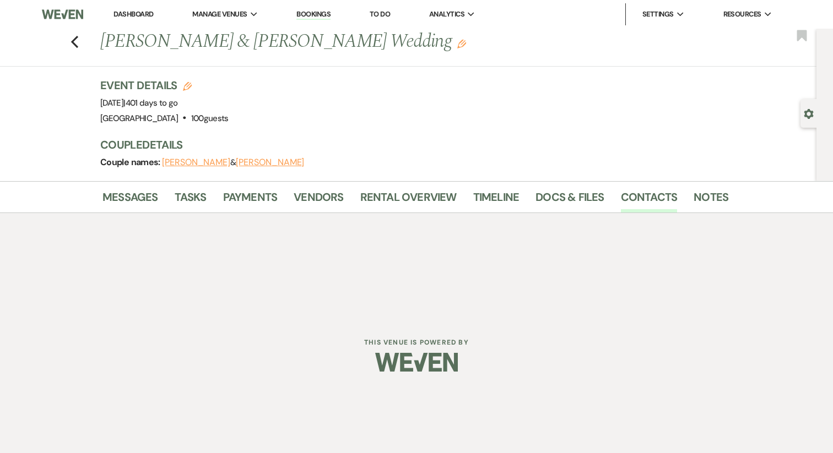
select select "1"
select select "email"
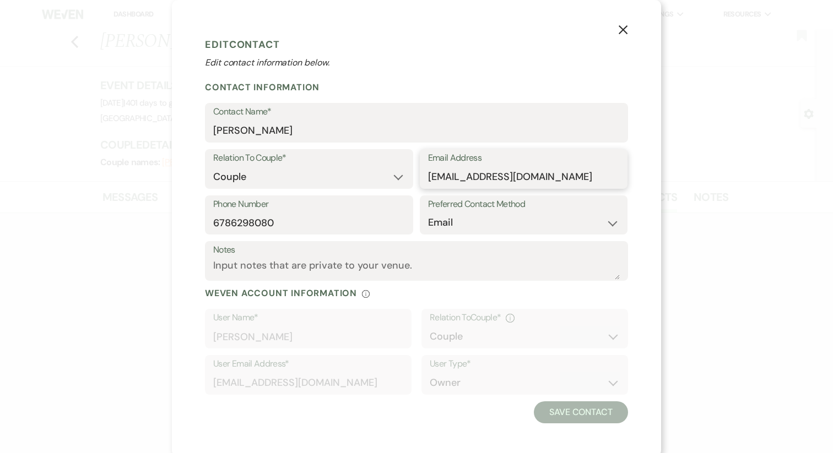
click at [473, 177] on input "[EMAIL_ADDRESS][DOMAIN_NAME]" at bounding box center [524, 176] width 192 height 21
click at [622, 24] on button "X" at bounding box center [623, 29] width 17 height 19
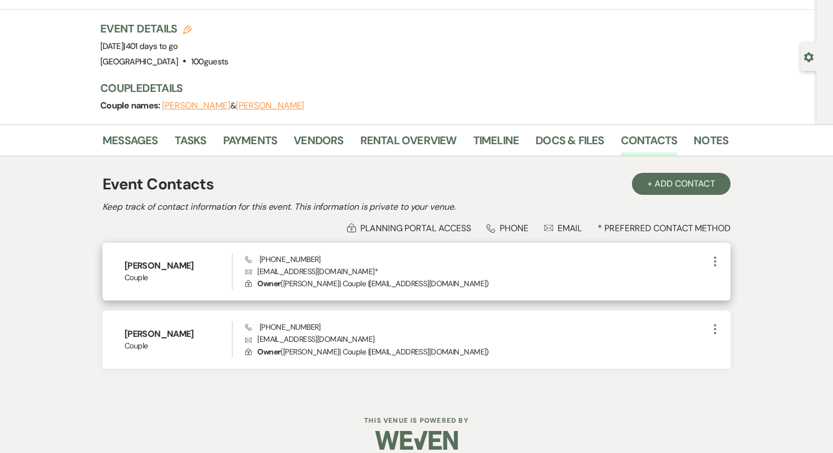
scroll to position [70, 0]
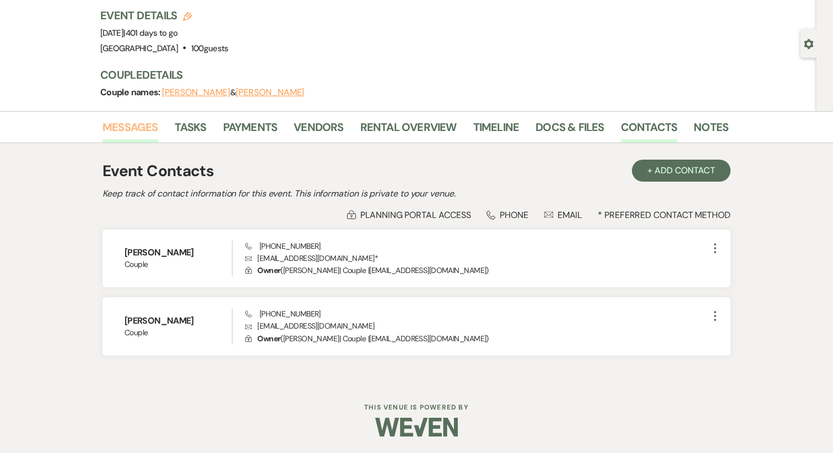
click at [119, 134] on link "Messages" at bounding box center [130, 130] width 56 height 24
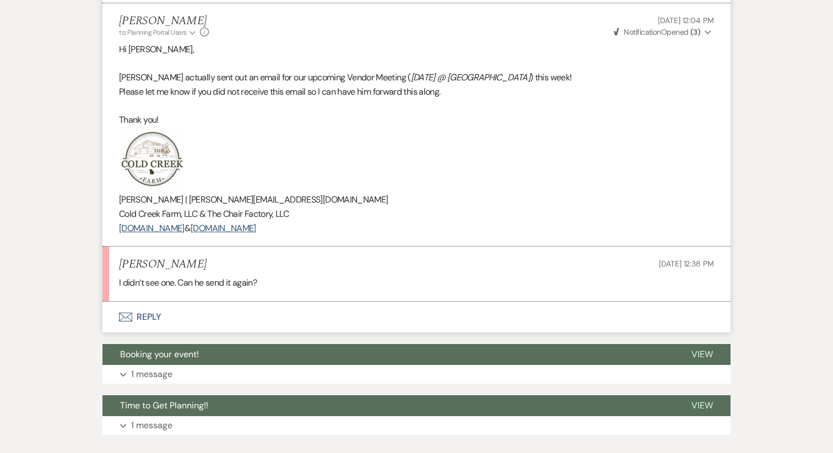
scroll to position [430, 0]
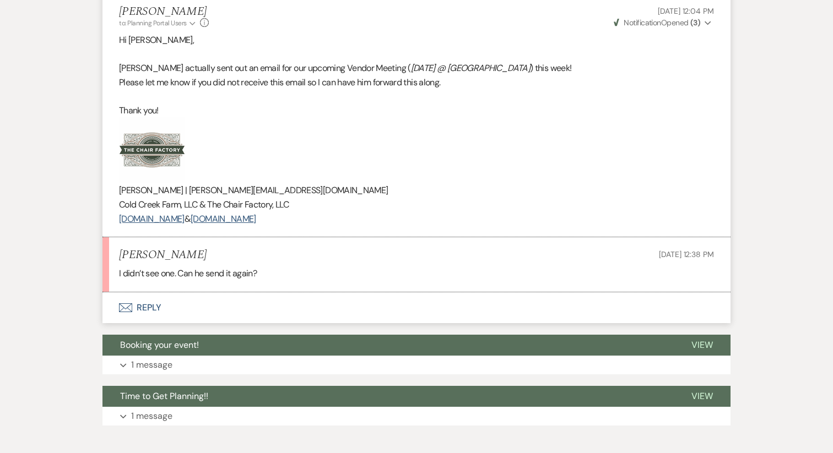
click at [153, 322] on button "Envelope Reply" at bounding box center [416, 308] width 628 height 31
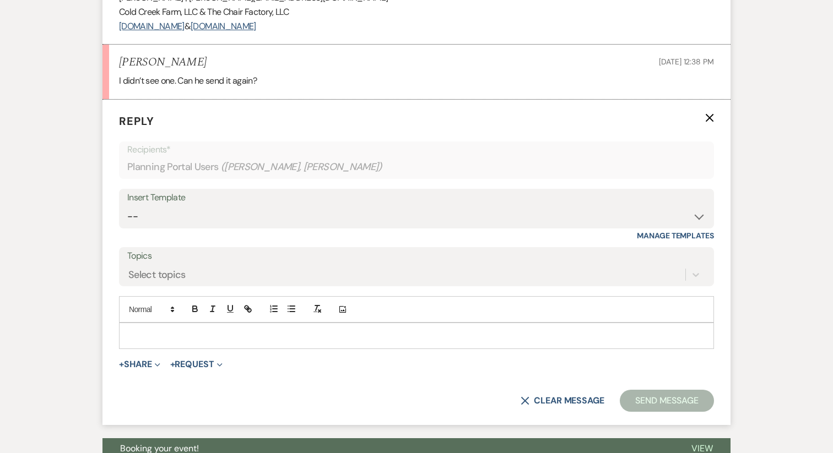
scroll to position [624, 0]
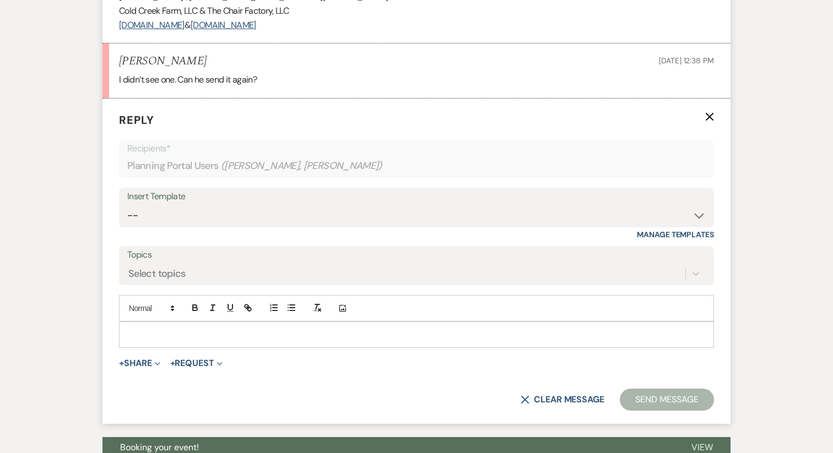
click at [145, 341] on p at bounding box center [416, 335] width 577 height 12
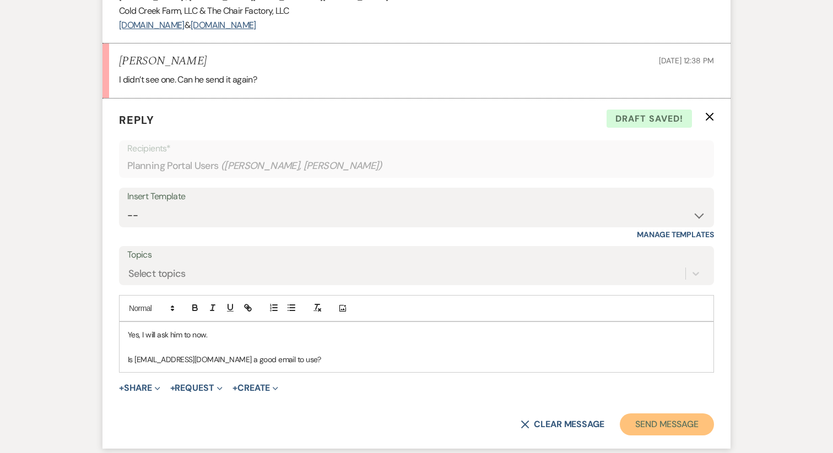
click at [652, 436] on button "Send Message" at bounding box center [667, 425] width 94 height 22
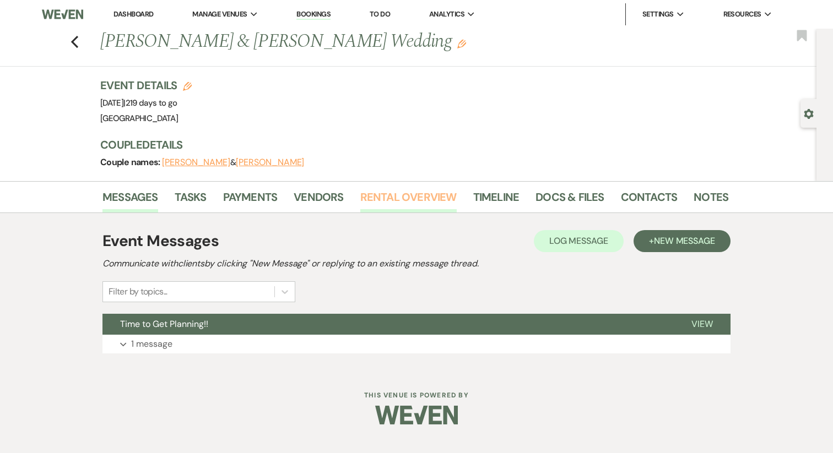
click at [398, 189] on link "Rental Overview" at bounding box center [408, 200] width 96 height 24
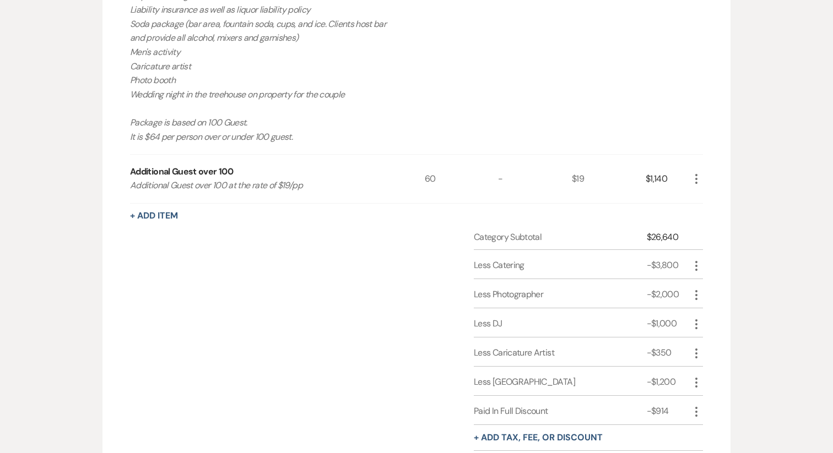
scroll to position [675, 0]
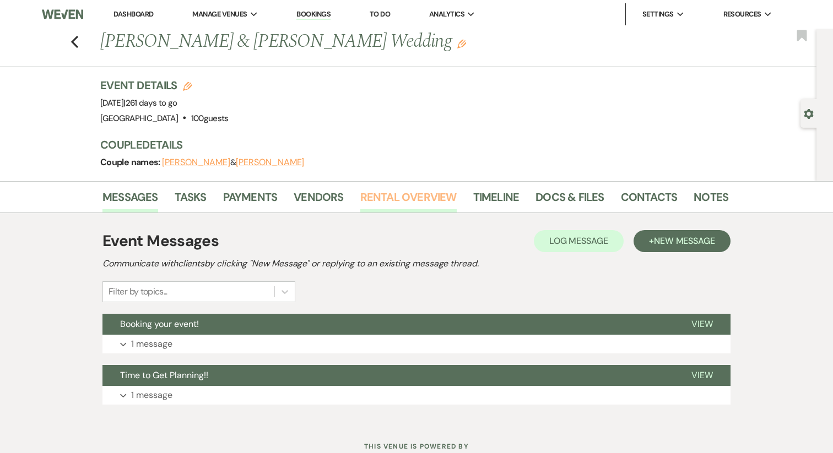
click at [393, 197] on link "Rental Overview" at bounding box center [408, 200] width 96 height 24
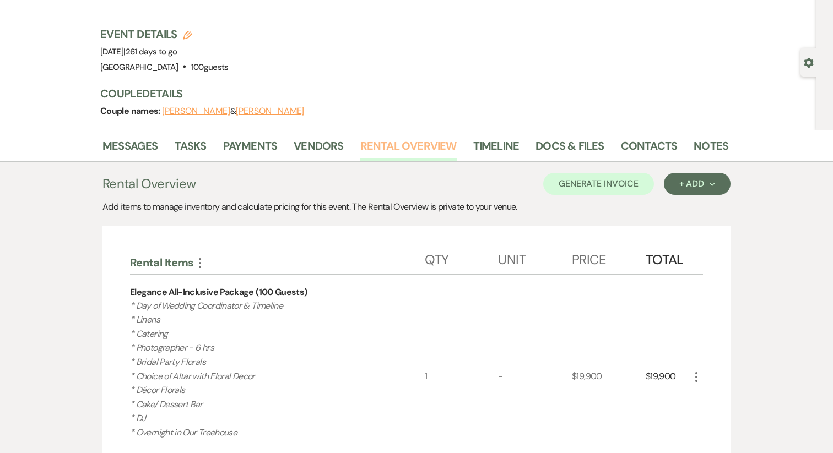
scroll to position [20, 0]
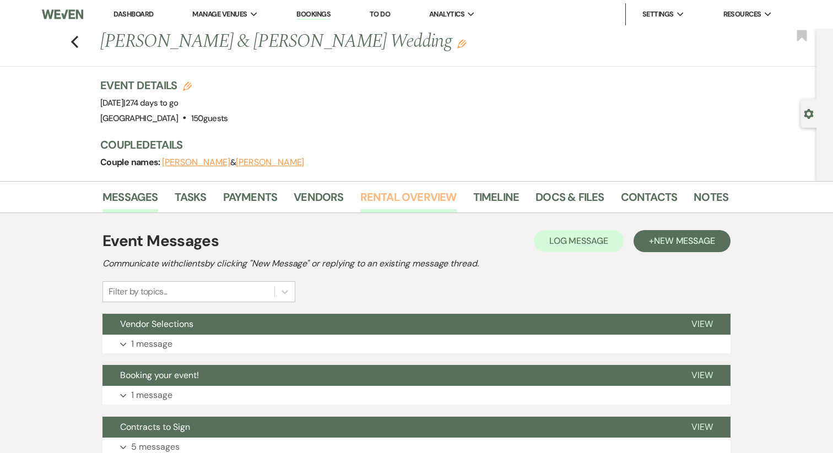
click at [396, 198] on link "Rental Overview" at bounding box center [408, 200] width 96 height 24
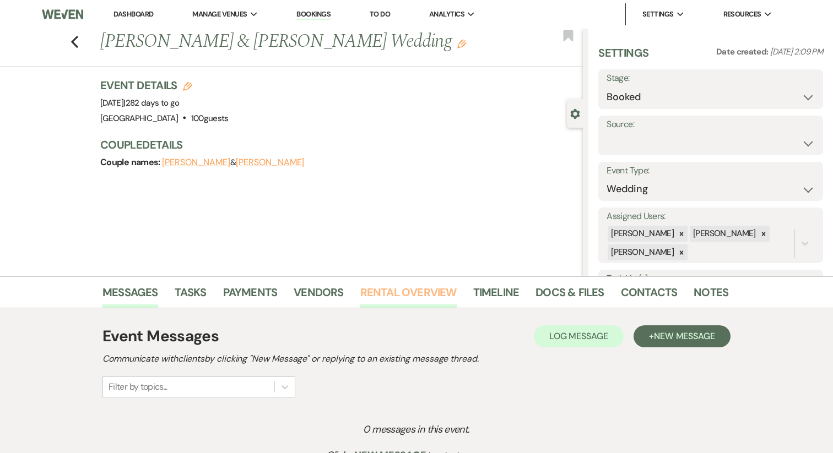
click at [382, 290] on link "Rental Overview" at bounding box center [408, 296] width 96 height 24
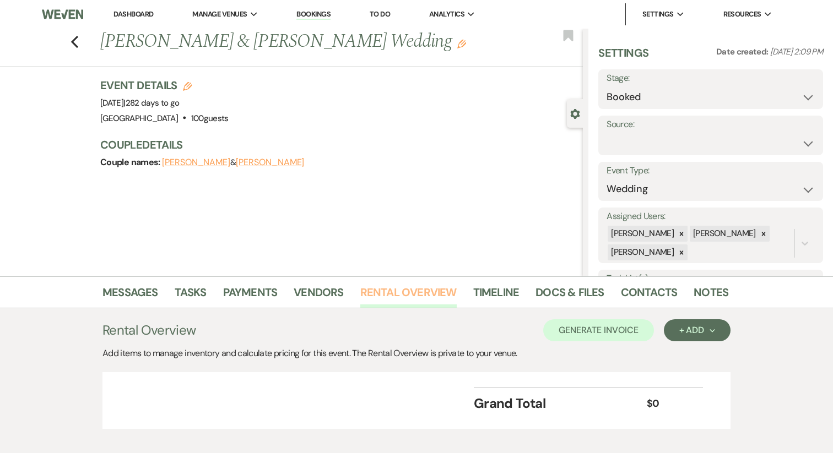
scroll to position [58, 0]
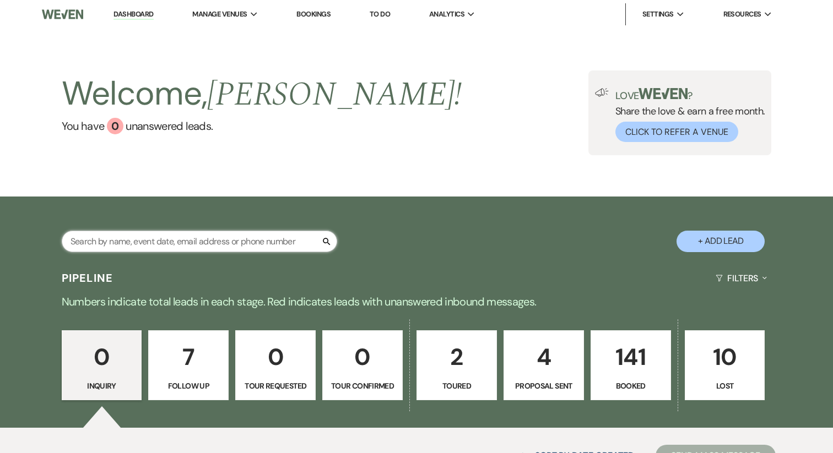
click at [180, 240] on input "text" at bounding box center [199, 241] width 275 height 21
type input "blackwell"
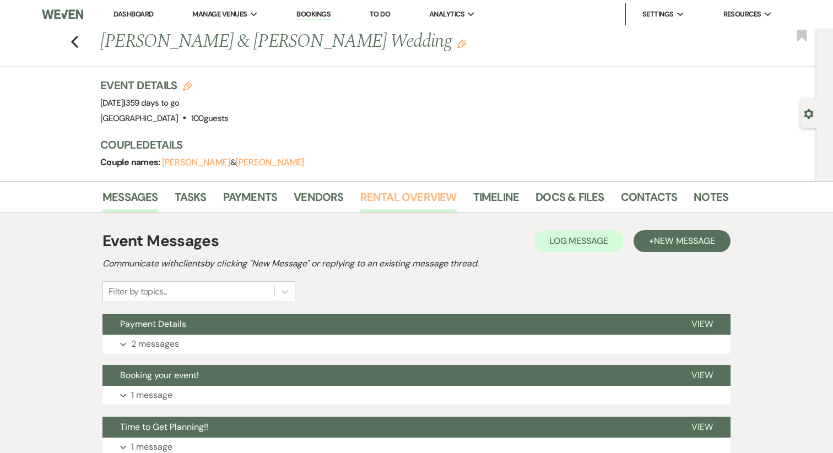
click at [404, 198] on link "Rental Overview" at bounding box center [408, 200] width 96 height 24
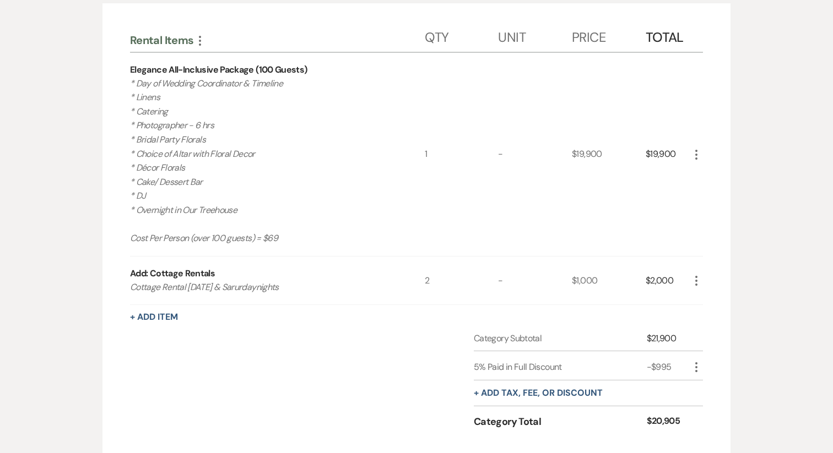
scroll to position [283, 0]
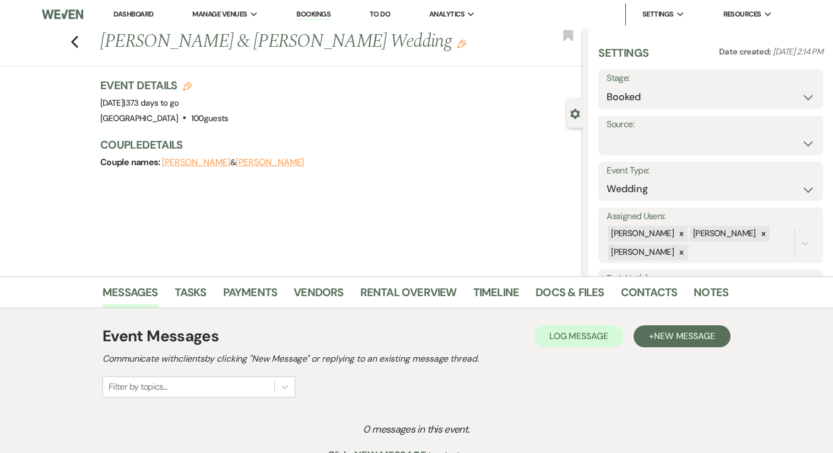
click at [199, 162] on button "[PERSON_NAME]" at bounding box center [196, 162] width 68 height 9
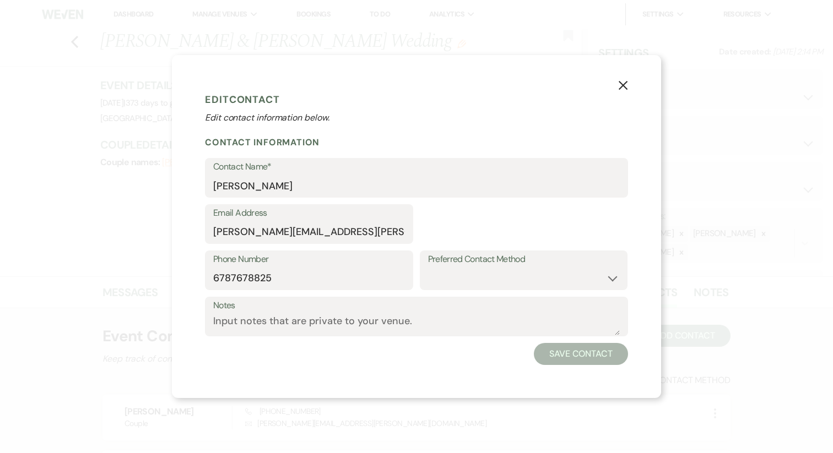
select select "1"
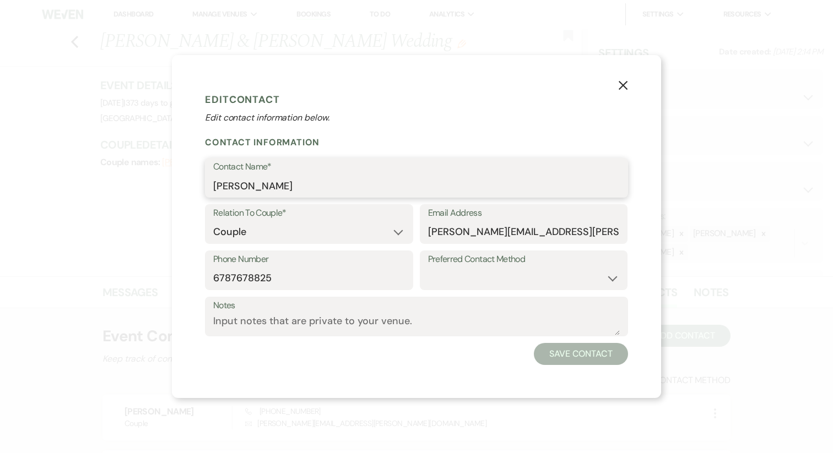
click at [253, 187] on input "[PERSON_NAME]" at bounding box center [416, 185] width 407 height 21
click at [463, 225] on input "[PERSON_NAME][EMAIL_ADDRESS][PERSON_NAME][DOMAIN_NAME]" at bounding box center [524, 231] width 192 height 21
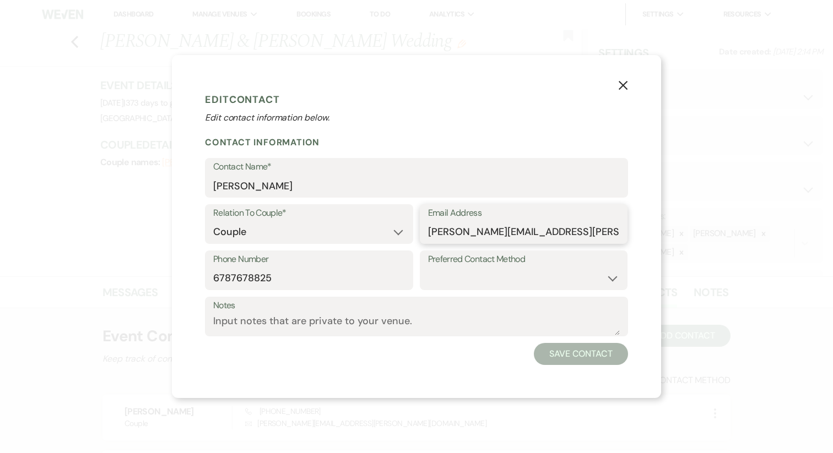
click at [463, 225] on input "[PERSON_NAME][EMAIL_ADDRESS][PERSON_NAME][DOMAIN_NAME]" at bounding box center [524, 231] width 192 height 21
click at [308, 271] on input "6787678825" at bounding box center [309, 278] width 192 height 21
click at [267, 185] on input "[PERSON_NAME]" at bounding box center [416, 185] width 407 height 21
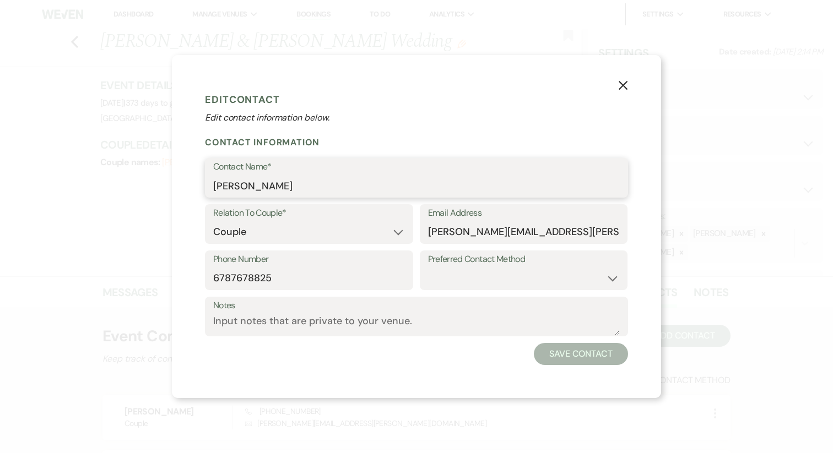
click at [264, 185] on input "[PERSON_NAME]" at bounding box center [416, 185] width 407 height 21
click at [426, 218] on div "Email Address [PERSON_NAME][EMAIL_ADDRESS][PERSON_NAME][DOMAIN_NAME]" at bounding box center [524, 224] width 208 height 40
click at [481, 242] on input "[PERSON_NAME][EMAIL_ADDRESS][PERSON_NAME][DOMAIN_NAME]" at bounding box center [524, 231] width 192 height 21
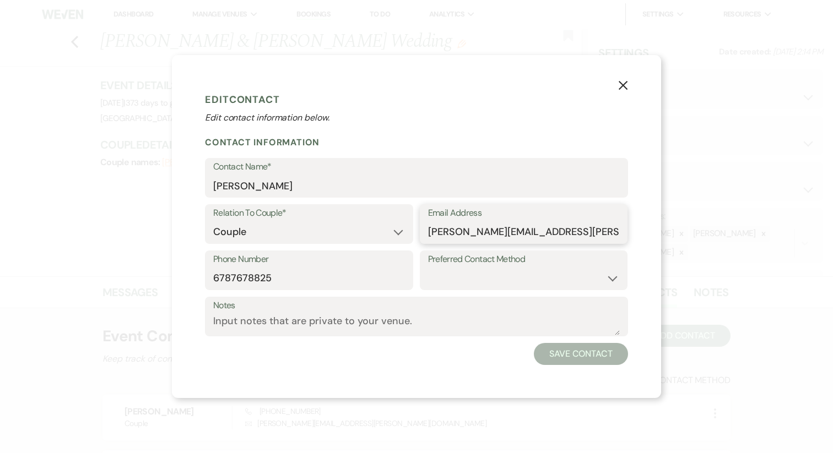
click at [481, 242] on input "[PERSON_NAME][EMAIL_ADDRESS][PERSON_NAME][DOMAIN_NAME]" at bounding box center [524, 231] width 192 height 21
click at [252, 277] on input "6787678825" at bounding box center [309, 278] width 192 height 21
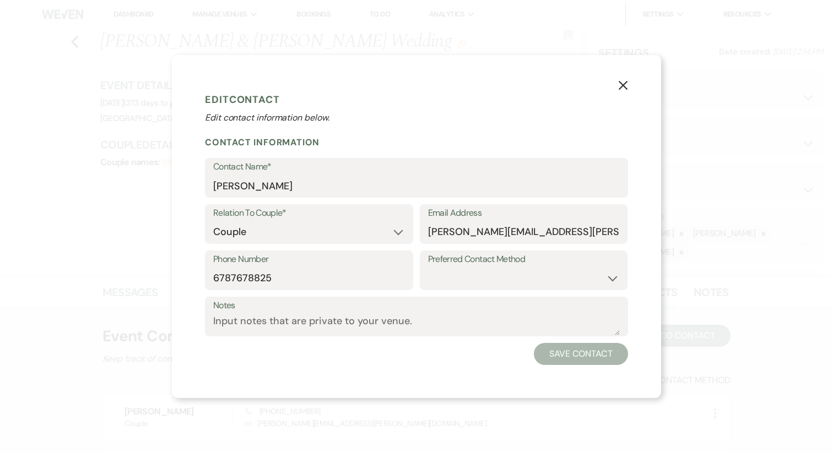
click at [627, 90] on button "X" at bounding box center [623, 84] width 17 height 19
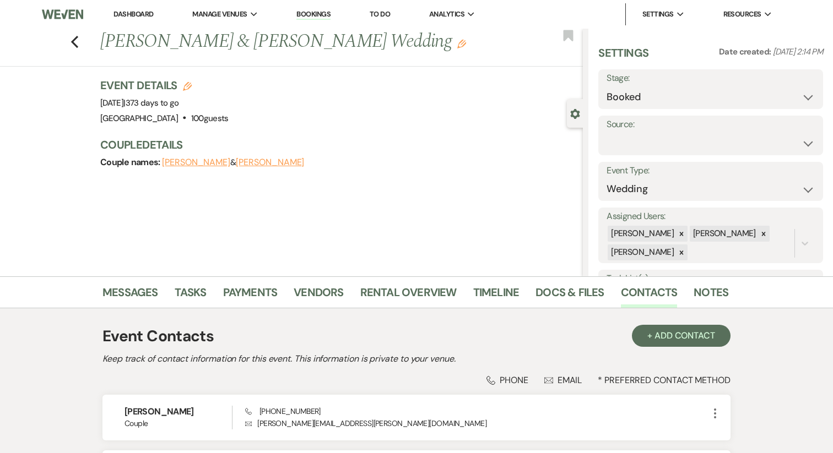
click at [255, 160] on button "[PERSON_NAME]" at bounding box center [270, 162] width 68 height 9
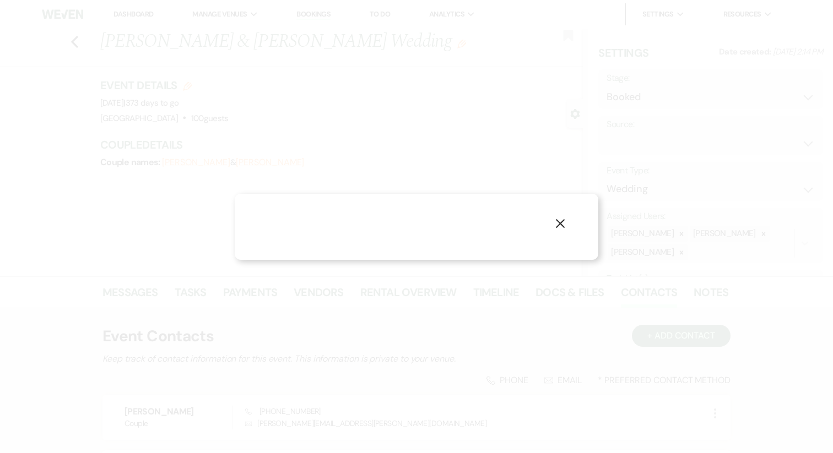
select select "1"
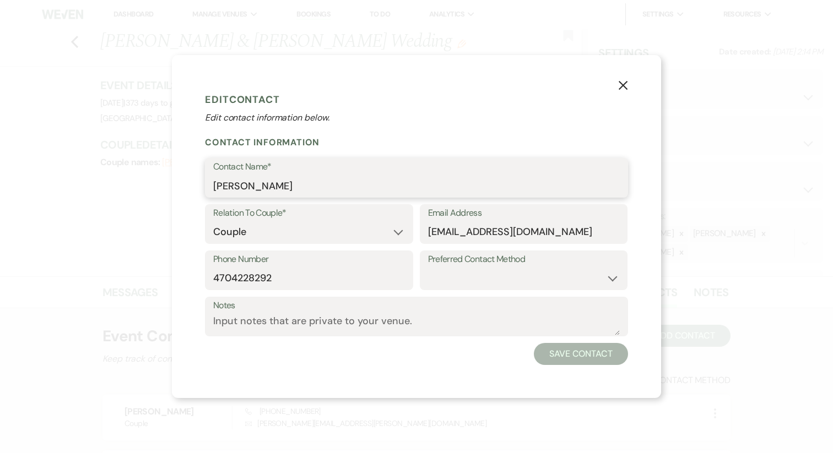
click at [254, 195] on input "[PERSON_NAME]" at bounding box center [416, 185] width 407 height 21
click at [459, 240] on input "[EMAIL_ADDRESS][DOMAIN_NAME]" at bounding box center [524, 231] width 192 height 21
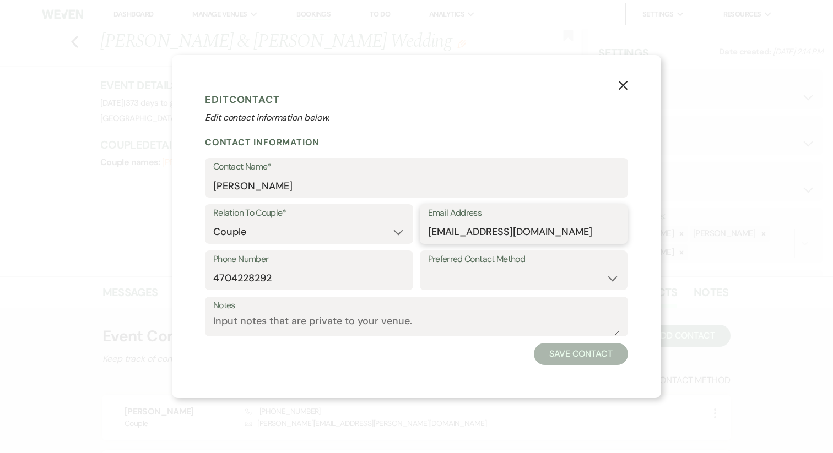
click at [459, 240] on input "[EMAIL_ADDRESS][DOMAIN_NAME]" at bounding box center [524, 231] width 192 height 21
click at [256, 268] on input "4704228292" at bounding box center [309, 278] width 192 height 21
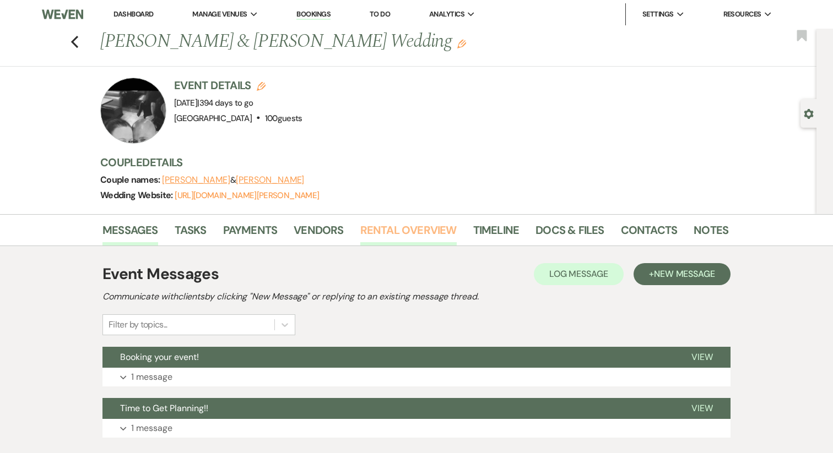
click at [428, 221] on link "Rental Overview" at bounding box center [408, 233] width 96 height 24
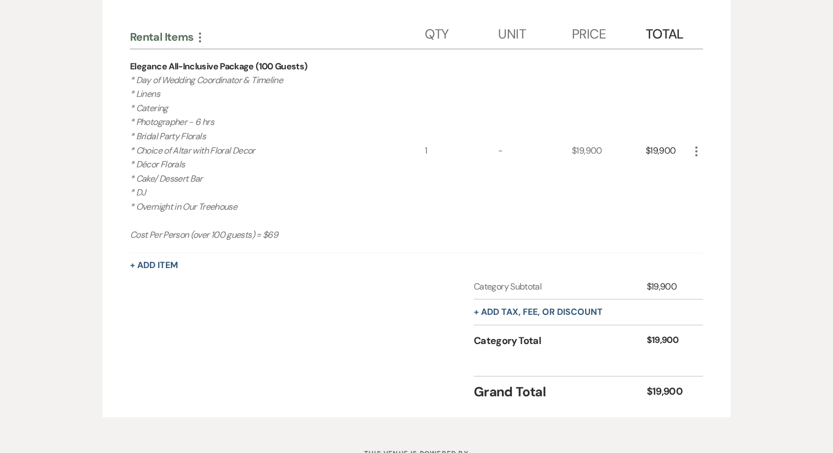
scroll to position [311, 0]
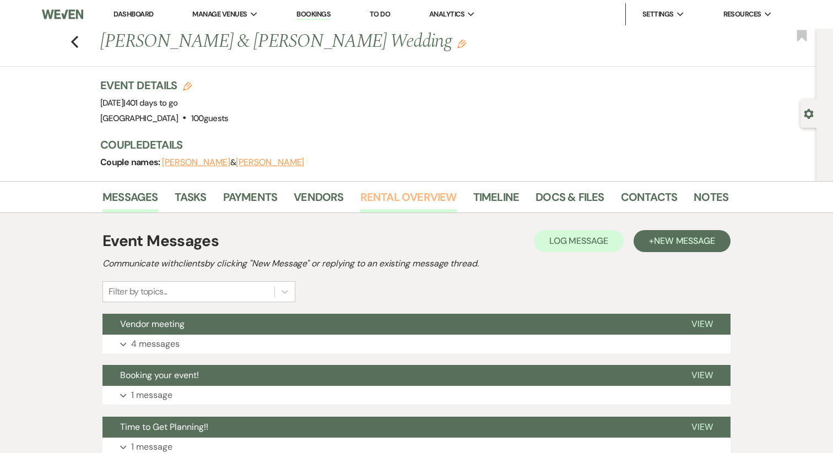
click at [382, 198] on link "Rental Overview" at bounding box center [408, 200] width 96 height 24
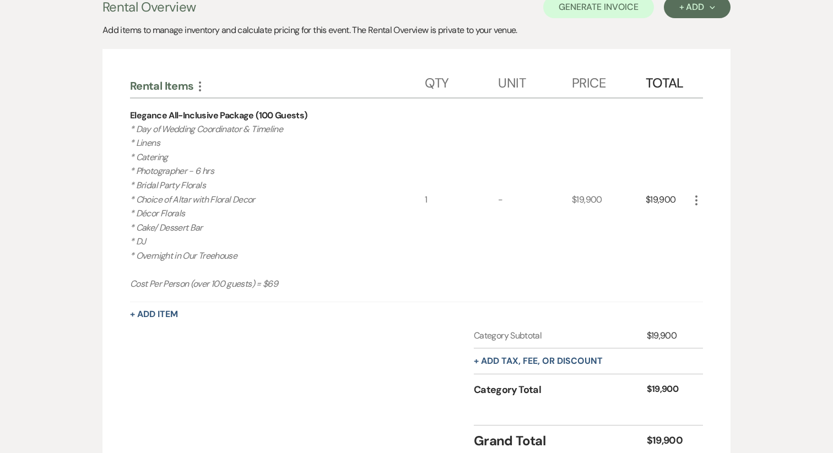
scroll to position [323, 0]
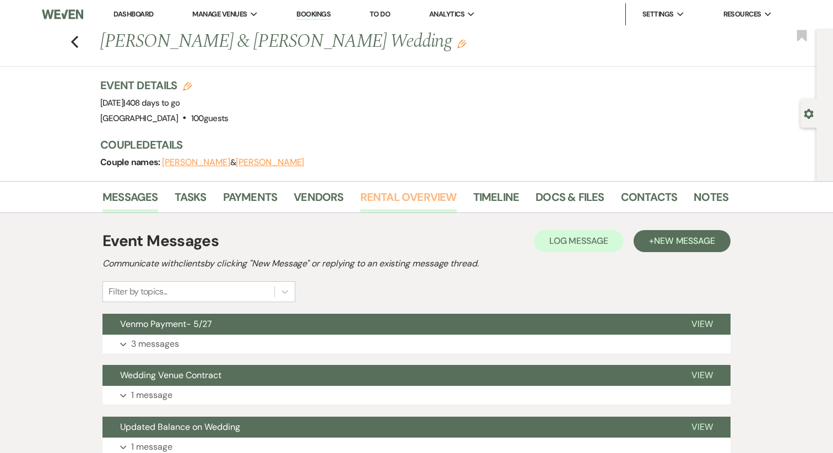
click at [360, 199] on link "Rental Overview" at bounding box center [408, 200] width 96 height 24
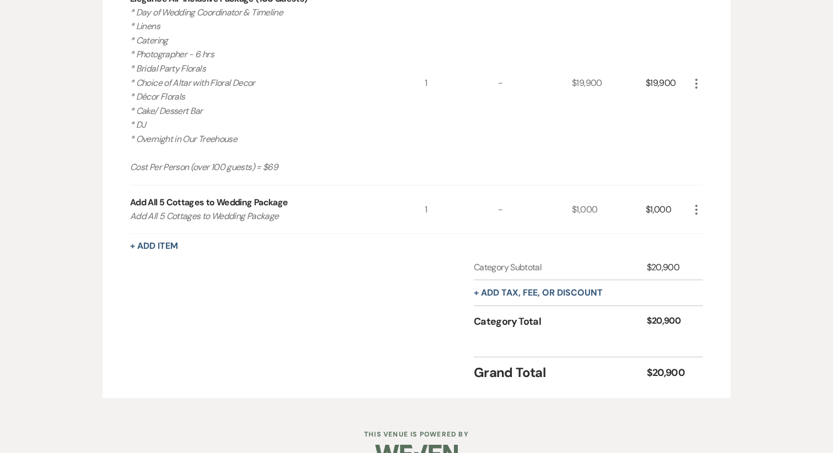
scroll to position [347, 0]
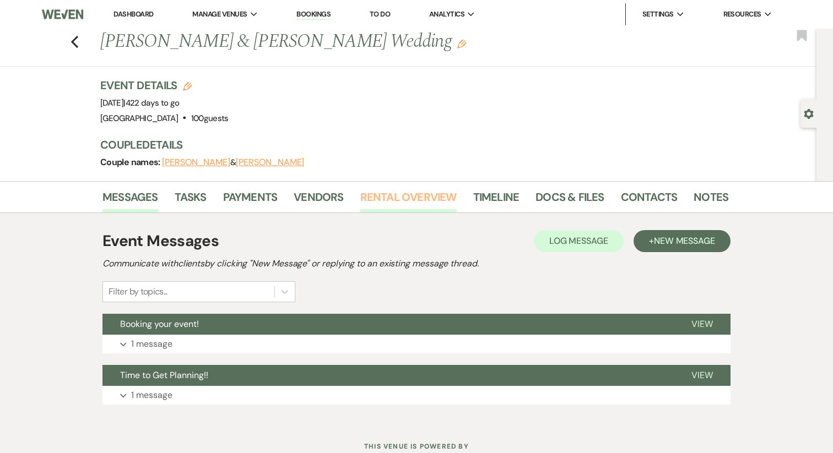
click at [419, 189] on link "Rental Overview" at bounding box center [408, 200] width 96 height 24
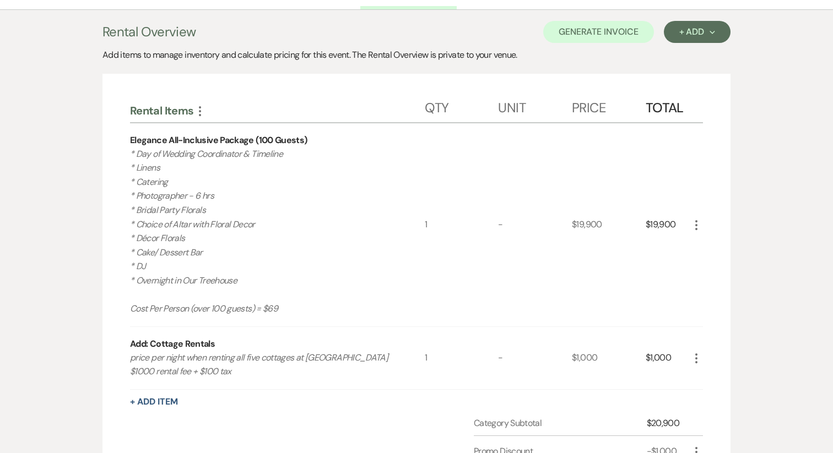
scroll to position [182, 0]
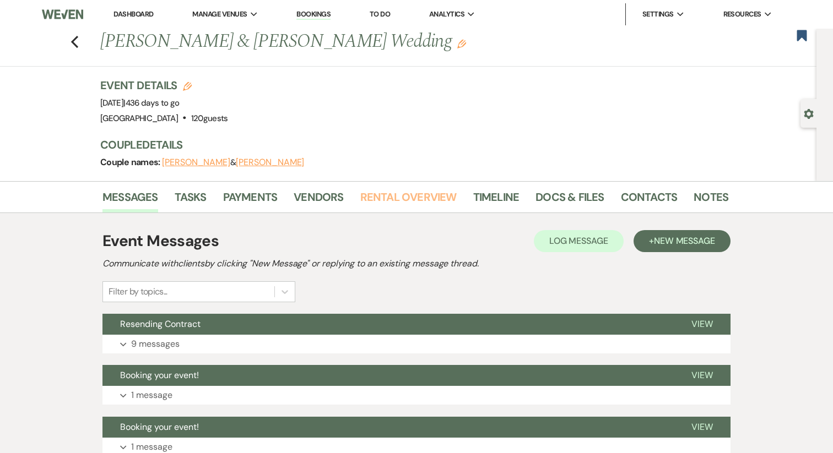
click at [403, 197] on link "Rental Overview" at bounding box center [408, 200] width 96 height 24
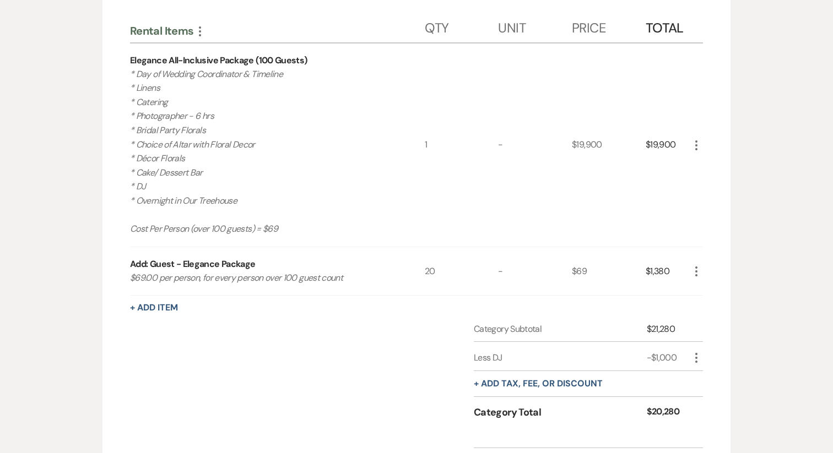
scroll to position [284, 0]
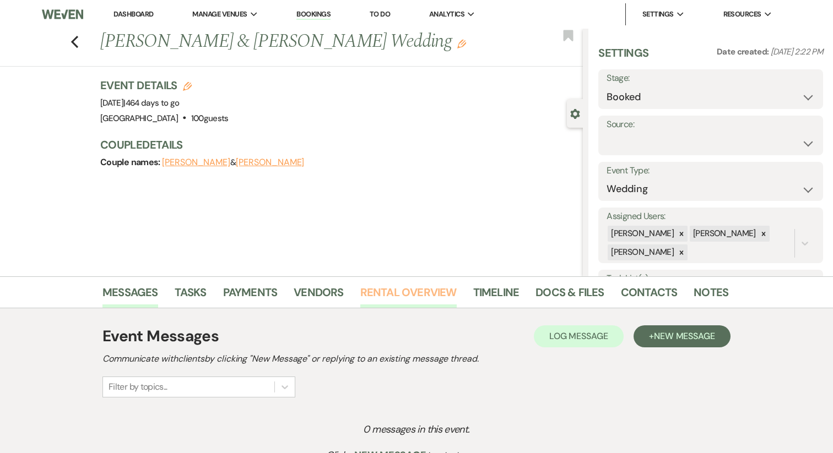
click at [375, 291] on link "Rental Overview" at bounding box center [408, 296] width 96 height 24
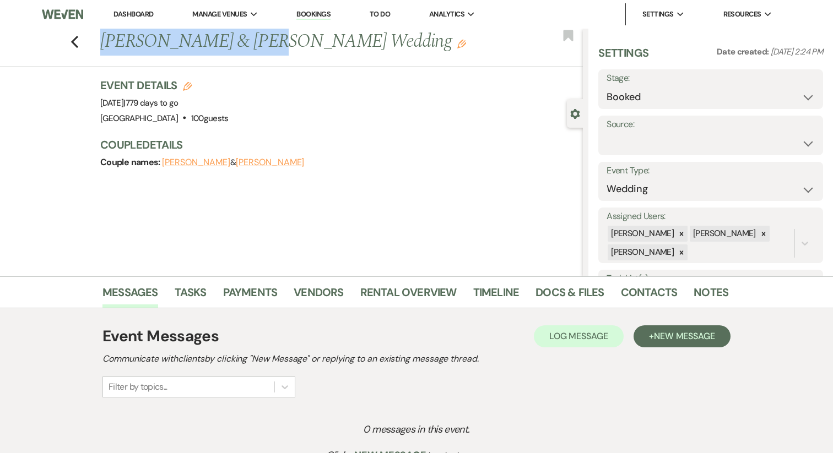
drag, startPoint x: 252, startPoint y: 43, endPoint x: 101, endPoint y: 37, distance: 151.1
click at [101, 37] on h1 "[PERSON_NAME] & [PERSON_NAME] Wedding Edit" at bounding box center [291, 42] width 382 height 26
copy h1 "[PERSON_NAME]"
